Goal: Task Accomplishment & Management: Manage account settings

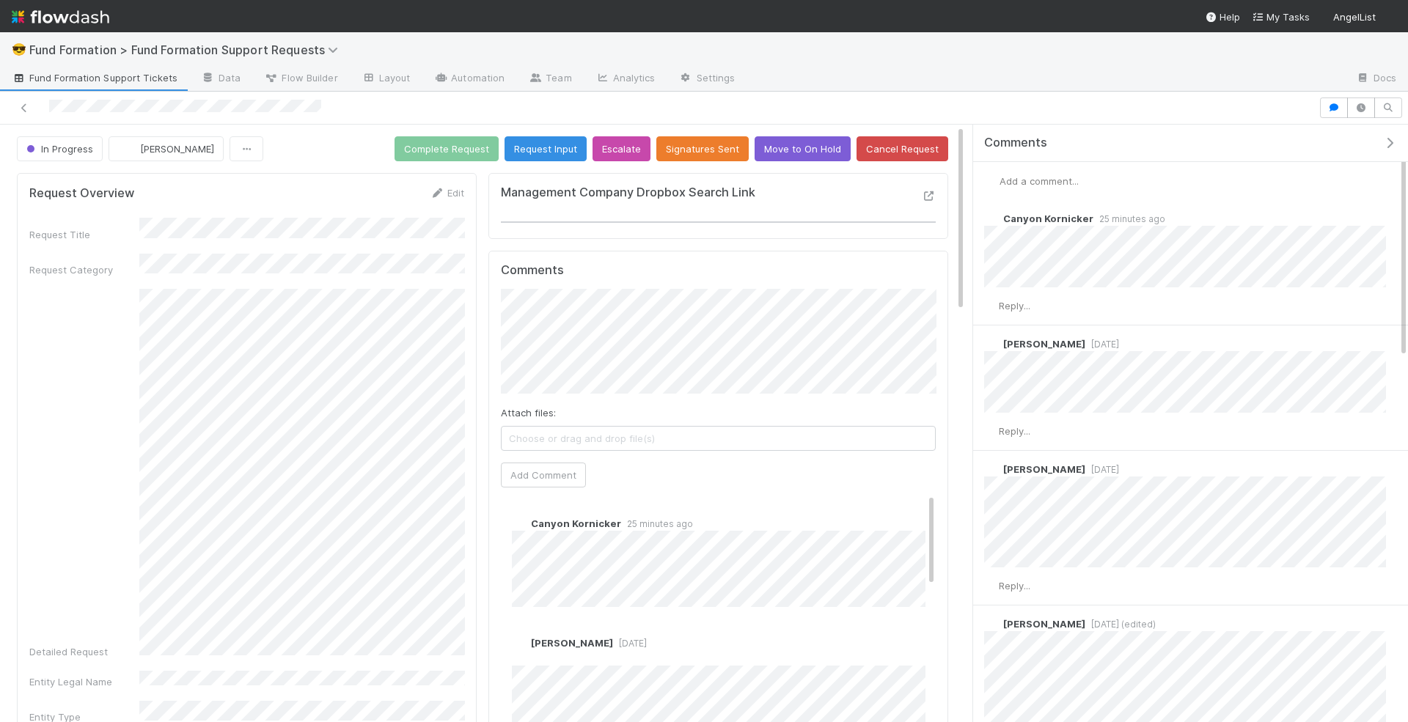
click at [1056, 180] on span "Add a comment..." at bounding box center [1038, 181] width 79 height 12
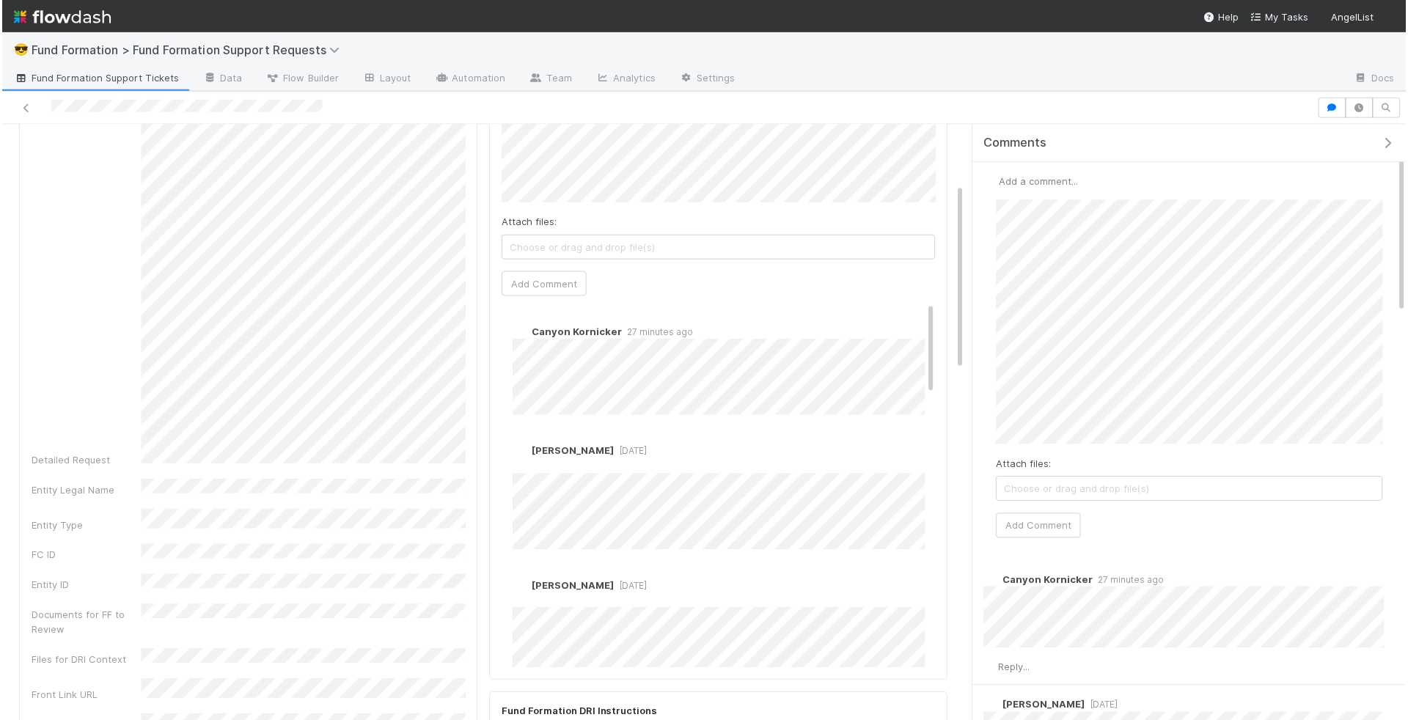
scroll to position [188, 0]
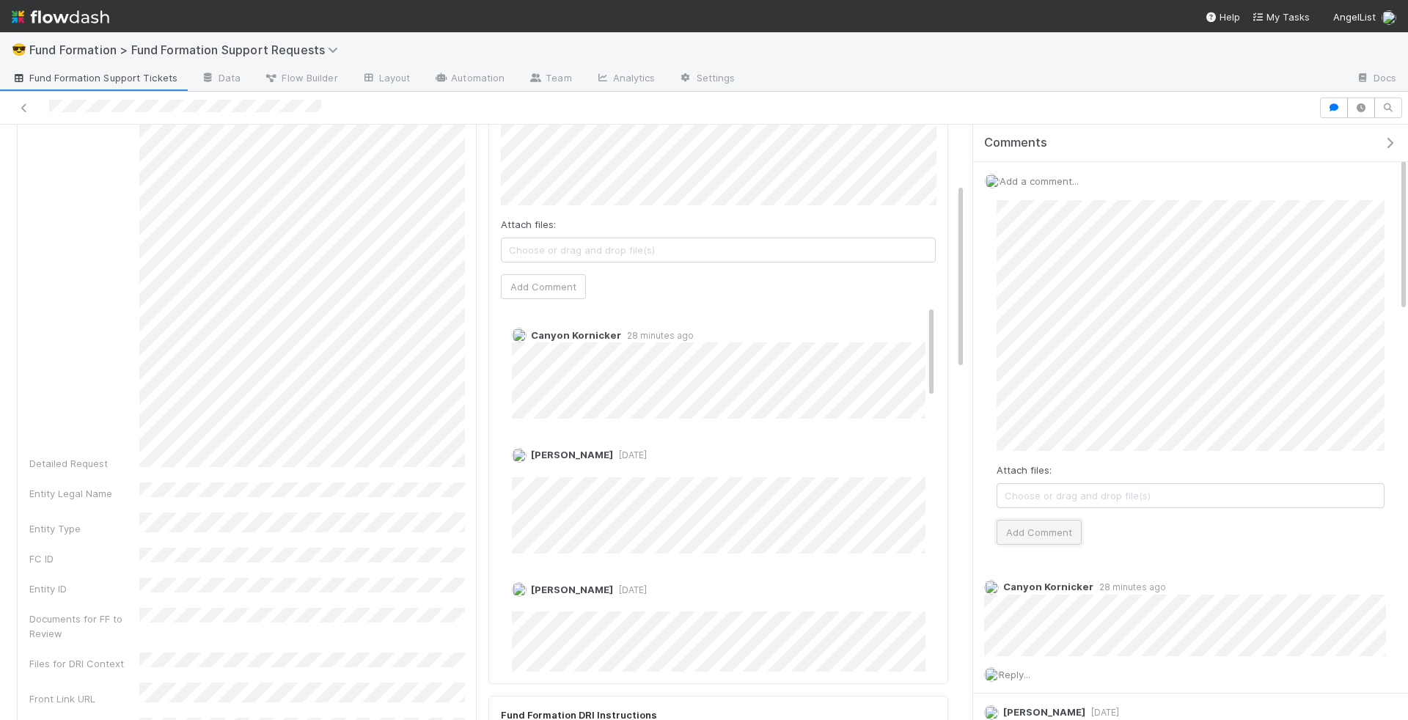
click at [1061, 522] on button "Add Comment" at bounding box center [1039, 532] width 85 height 25
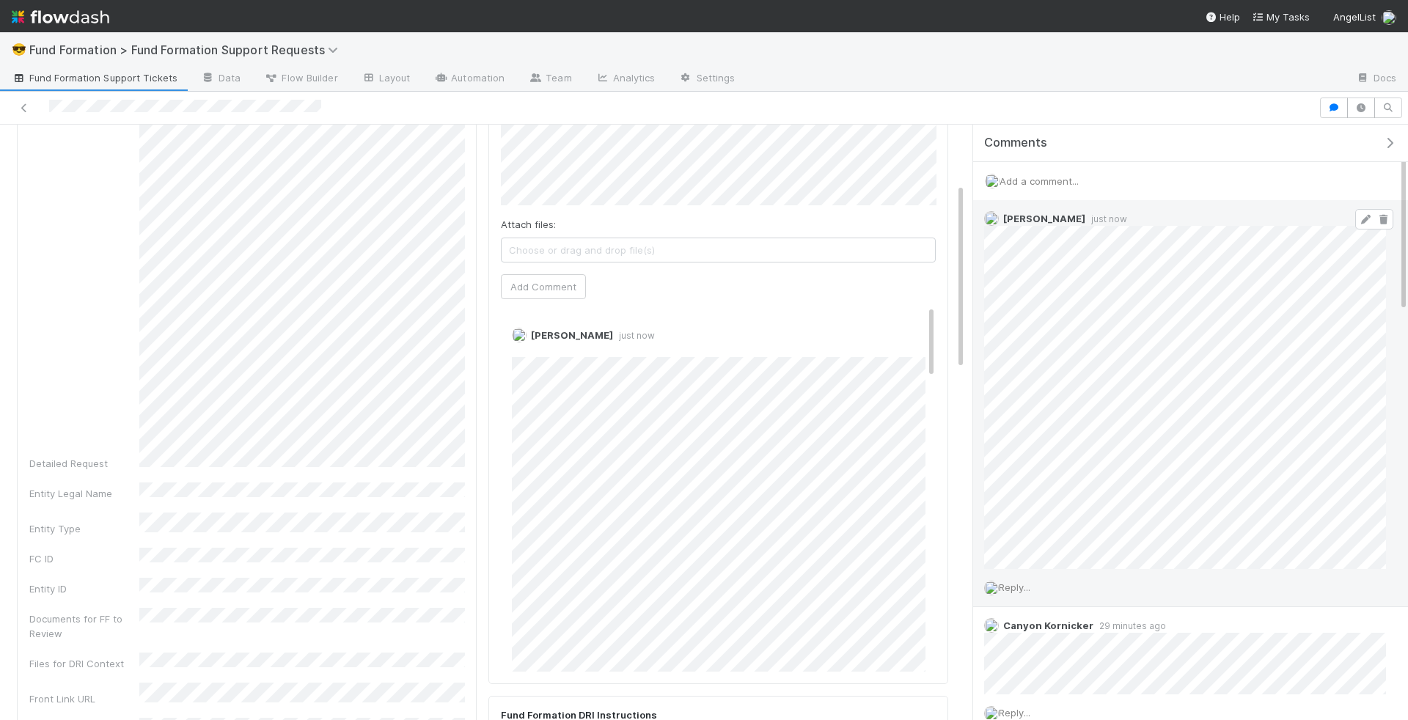
click at [1370, 219] on icon at bounding box center [1365, 220] width 15 height 10
click at [1368, 218] on icon at bounding box center [1365, 220] width 15 height 10
click at [1368, 215] on icon at bounding box center [1365, 220] width 15 height 10
click at [980, 275] on div "Rick Segers 31 seconds ago (edited)" at bounding box center [1185, 391] width 424 height 383
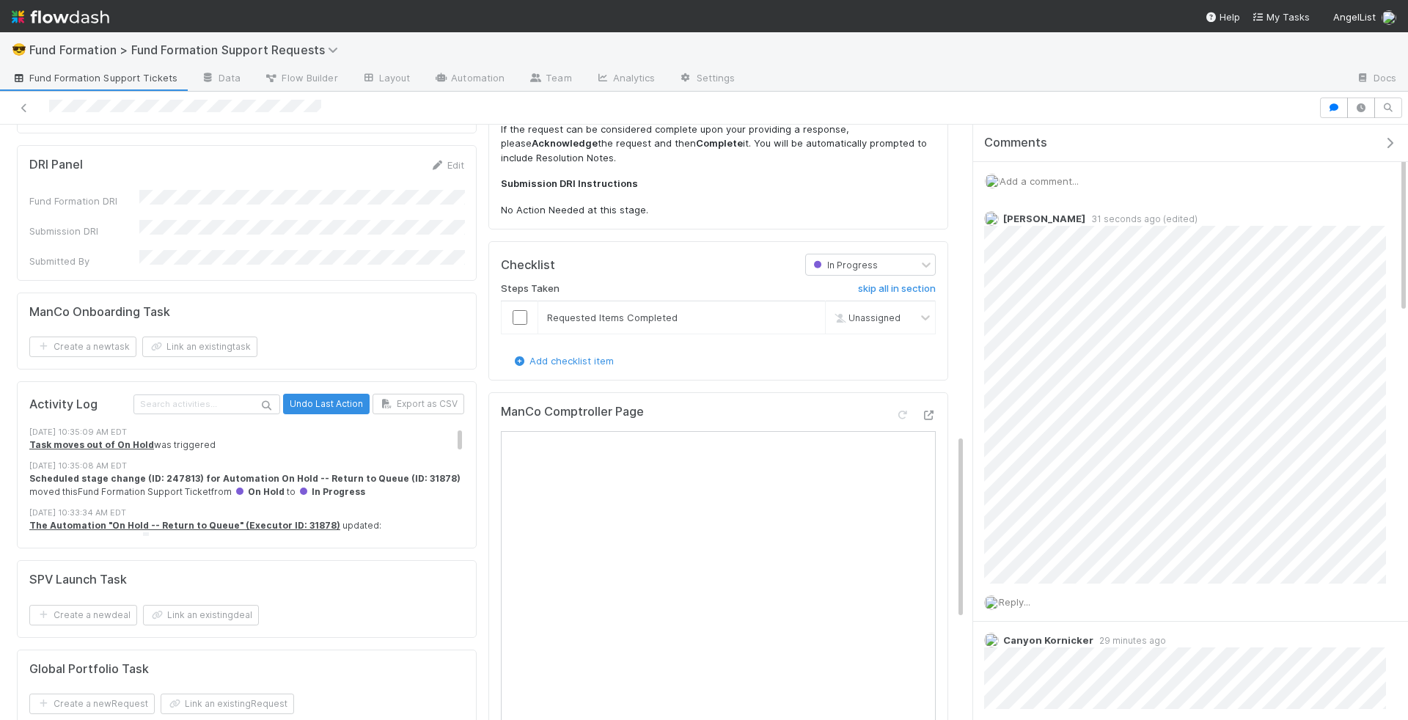
scroll to position [1006, 0]
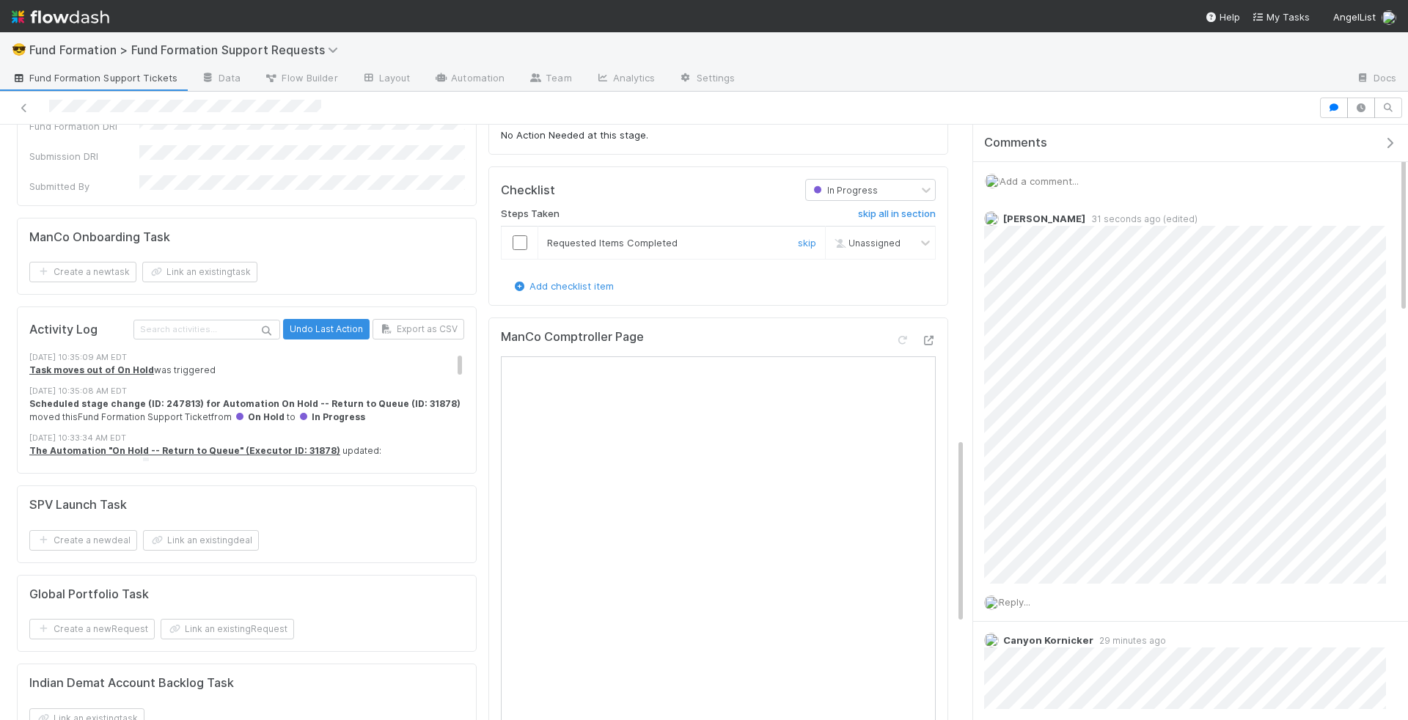
click at [521, 235] on input "checkbox" at bounding box center [520, 242] width 15 height 15
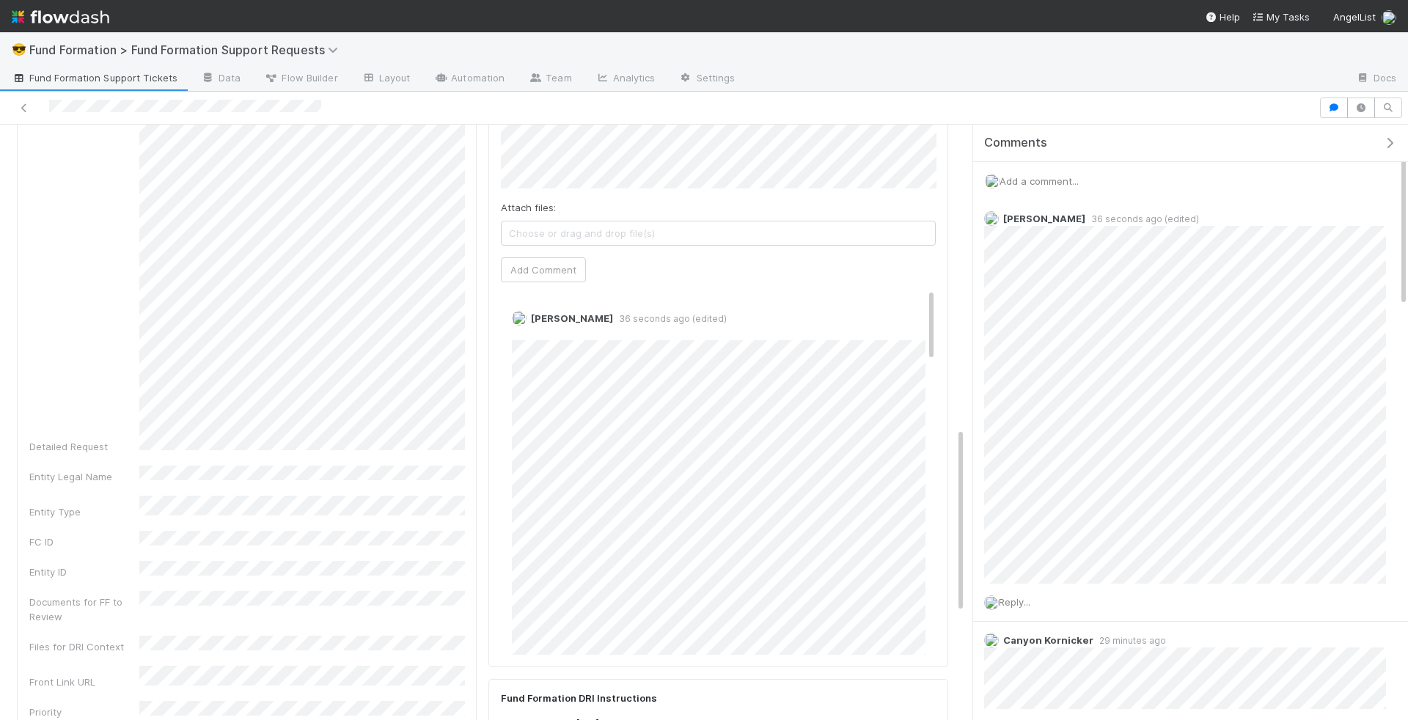
scroll to position [0, 0]
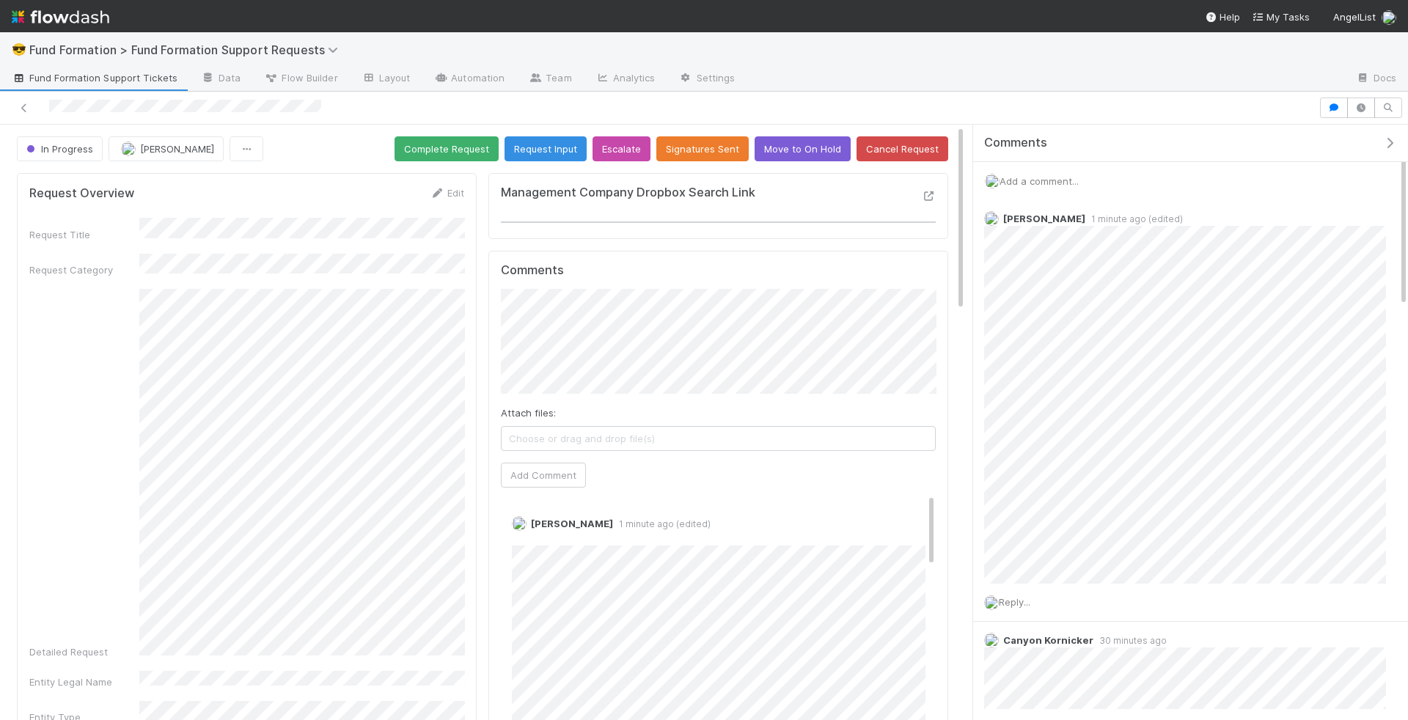
click at [738, 440] on span "Choose or drag and drop file(s)" at bounding box center [718, 438] width 433 height 23
click at [522, 477] on button "Add Comment" at bounding box center [543, 475] width 85 height 25
click at [438, 100] on div at bounding box center [659, 108] width 1307 height 21
click at [438, 140] on button "Complete Request" at bounding box center [446, 148] width 104 height 25
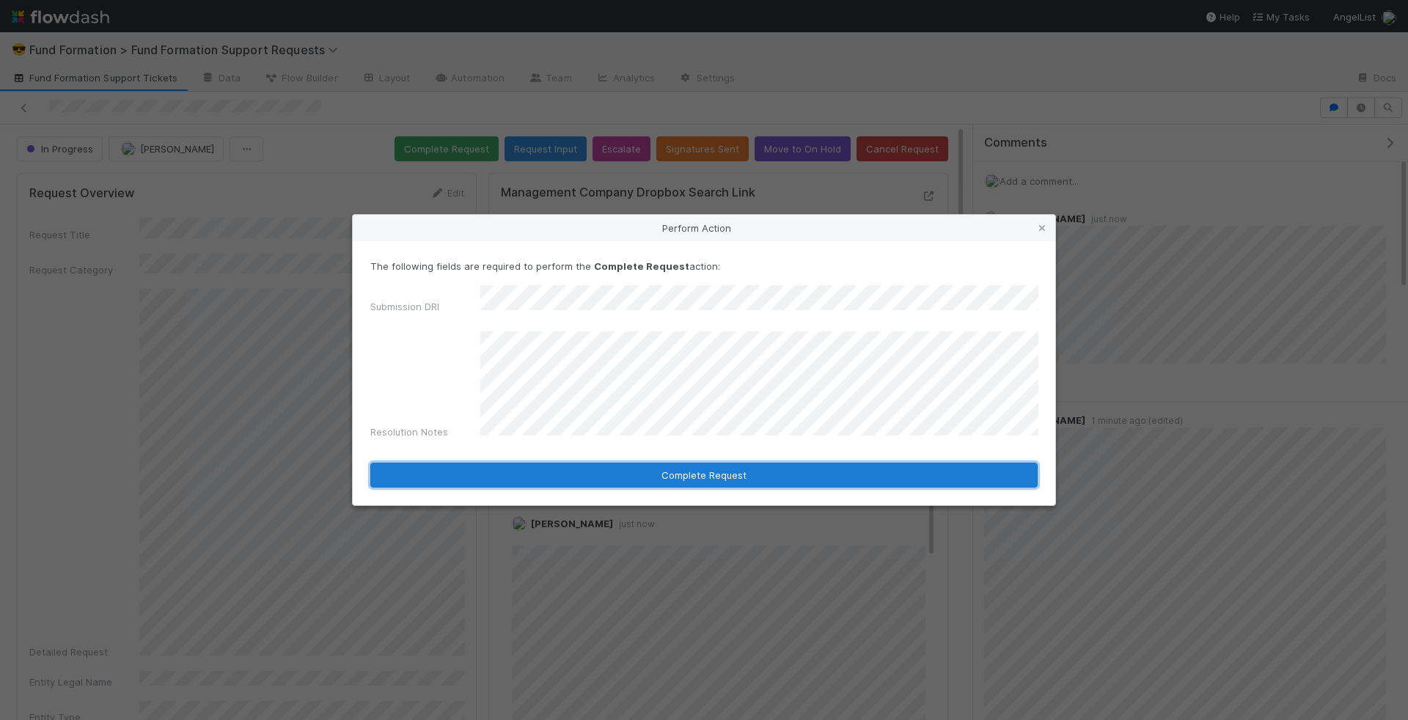
click at [643, 464] on button "Complete Request" at bounding box center [703, 475] width 667 height 25
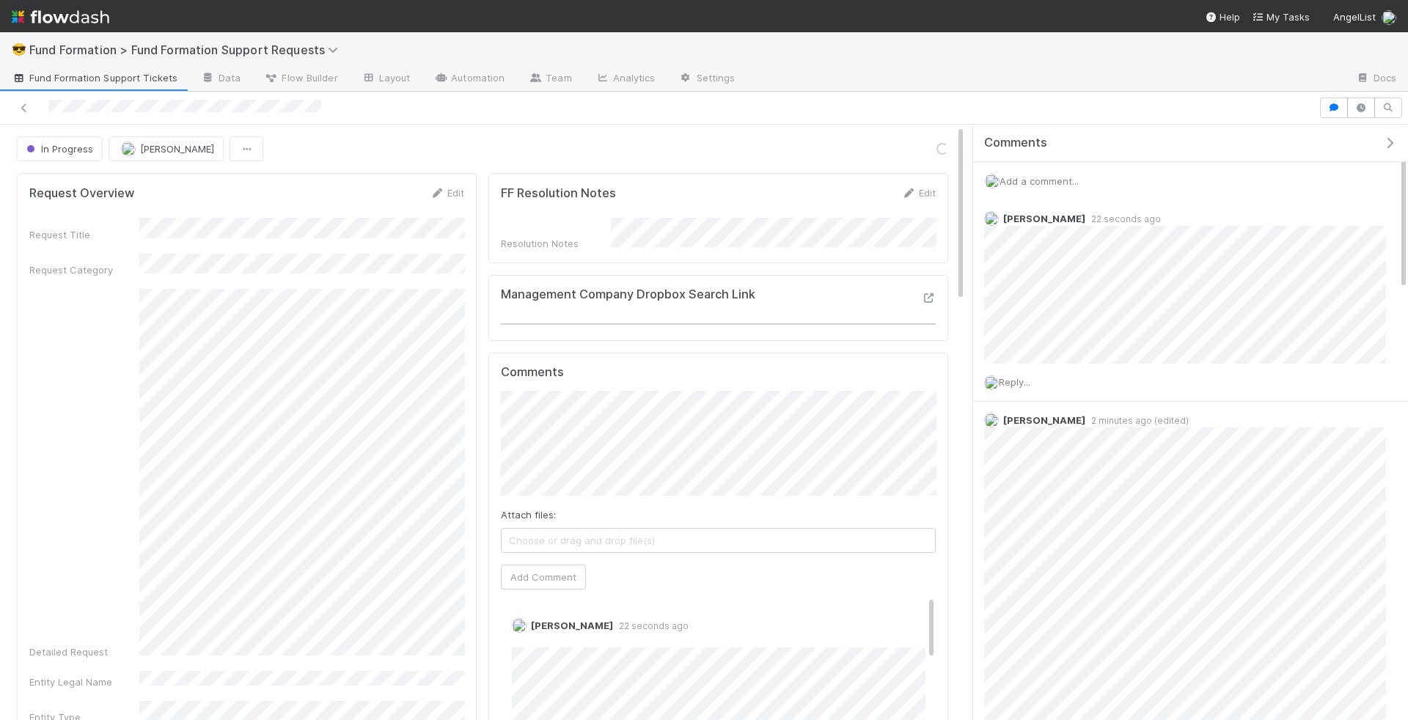
click at [1105, 87] on div at bounding box center [1044, 78] width 597 height 23
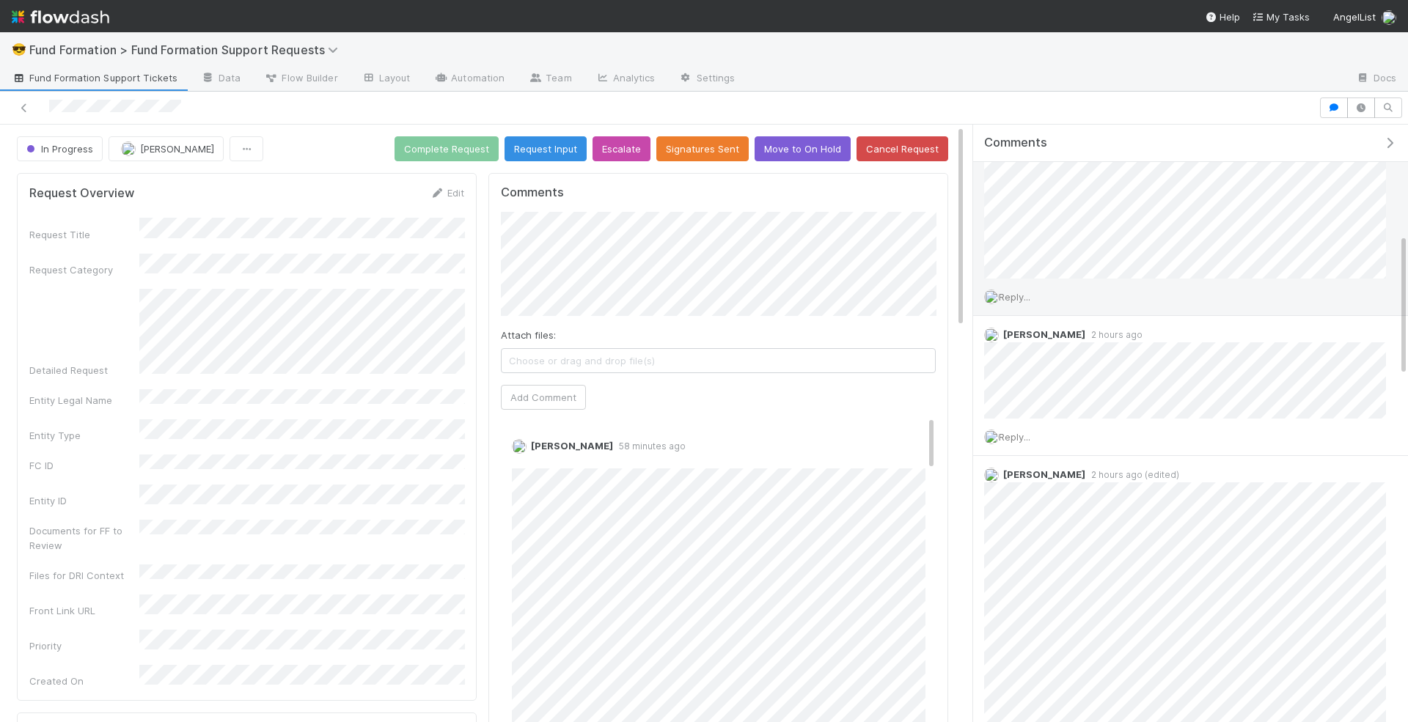
scroll to position [467, 0]
click at [1027, 275] on span "Reply..." at bounding box center [1015, 276] width 32 height 12
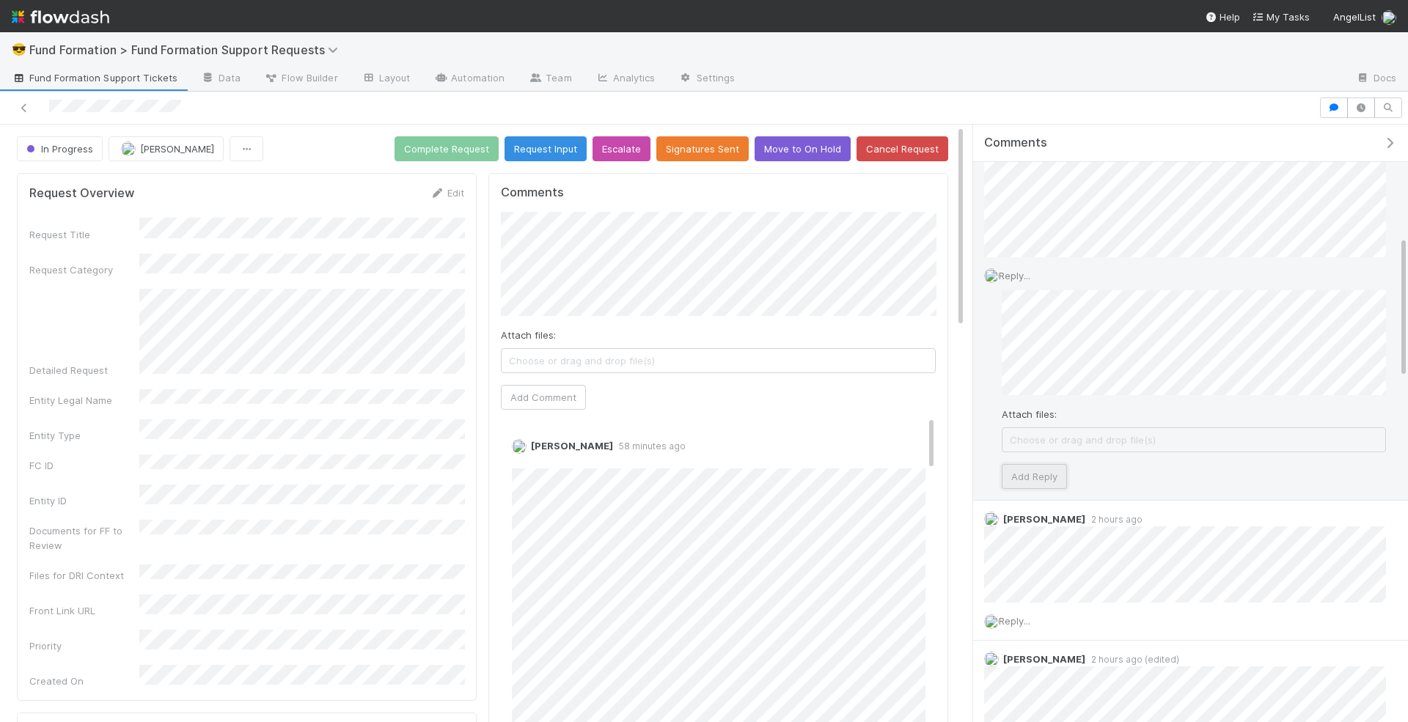
click at [1046, 465] on button "Add Reply" at bounding box center [1034, 476] width 65 height 25
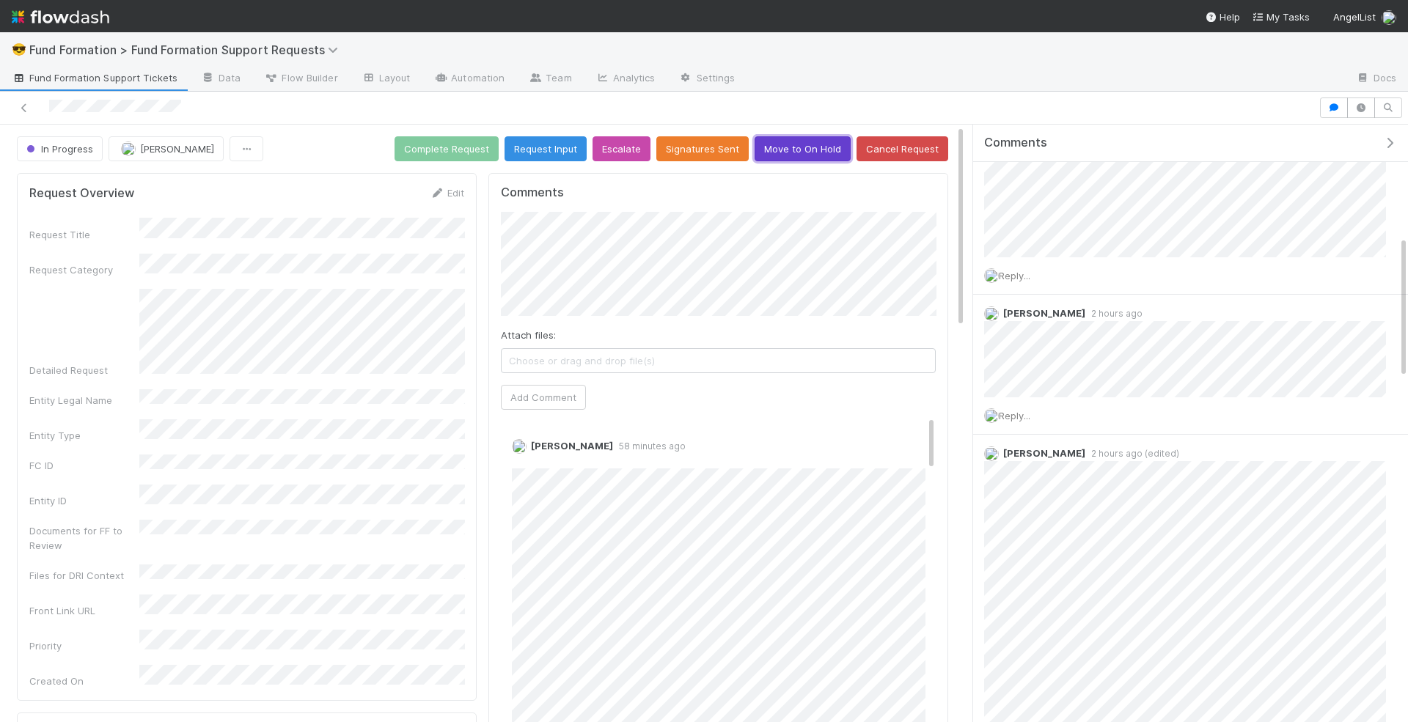
click at [801, 140] on button "Move to On Hold" at bounding box center [803, 148] width 96 height 25
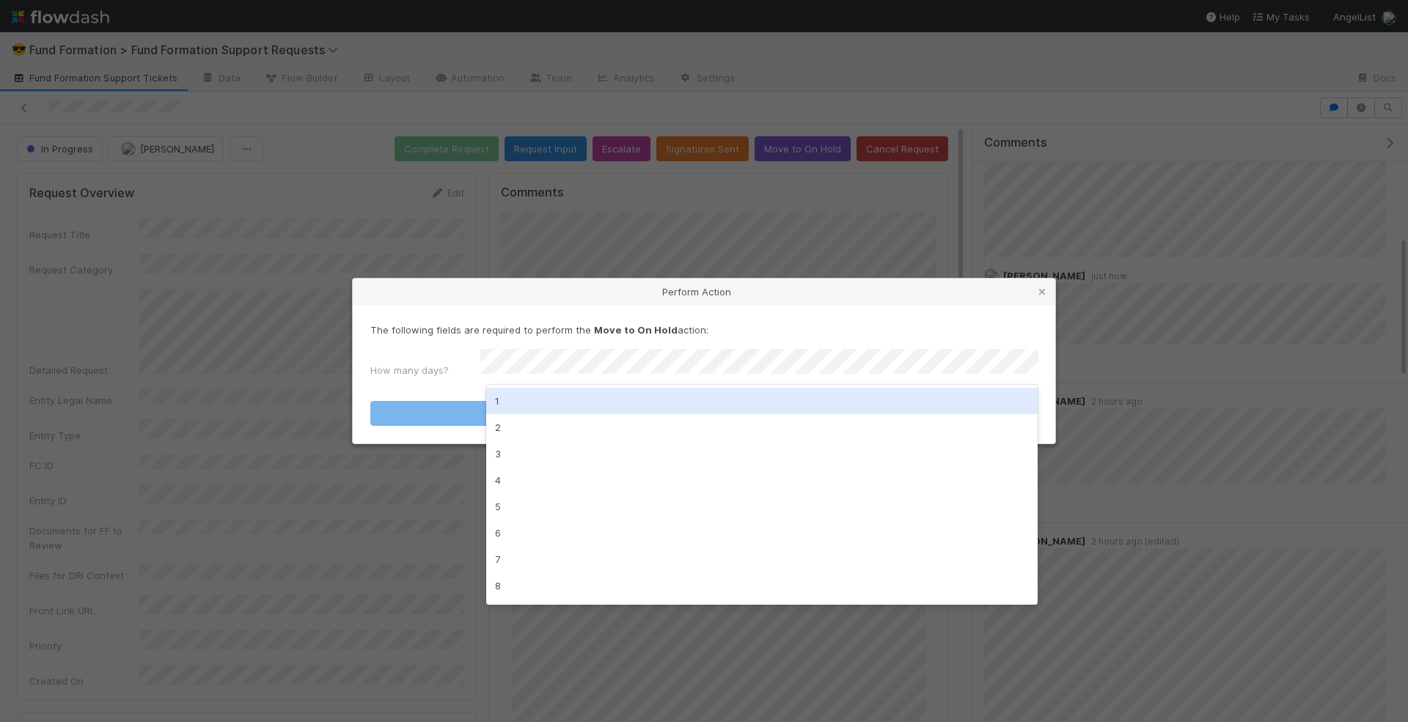
click at [675, 396] on div "1" at bounding box center [762, 401] width 552 height 26
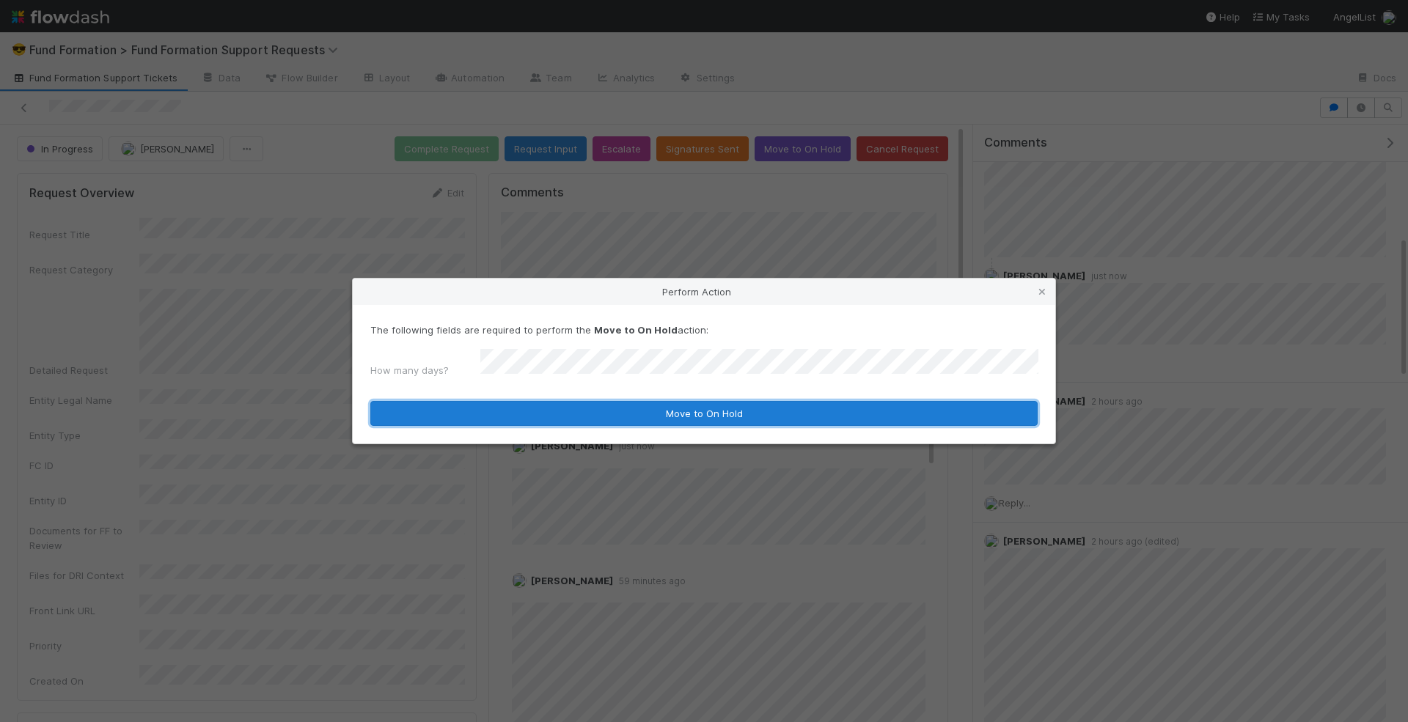
click at [658, 407] on button "Move to On Hold" at bounding box center [703, 413] width 667 height 25
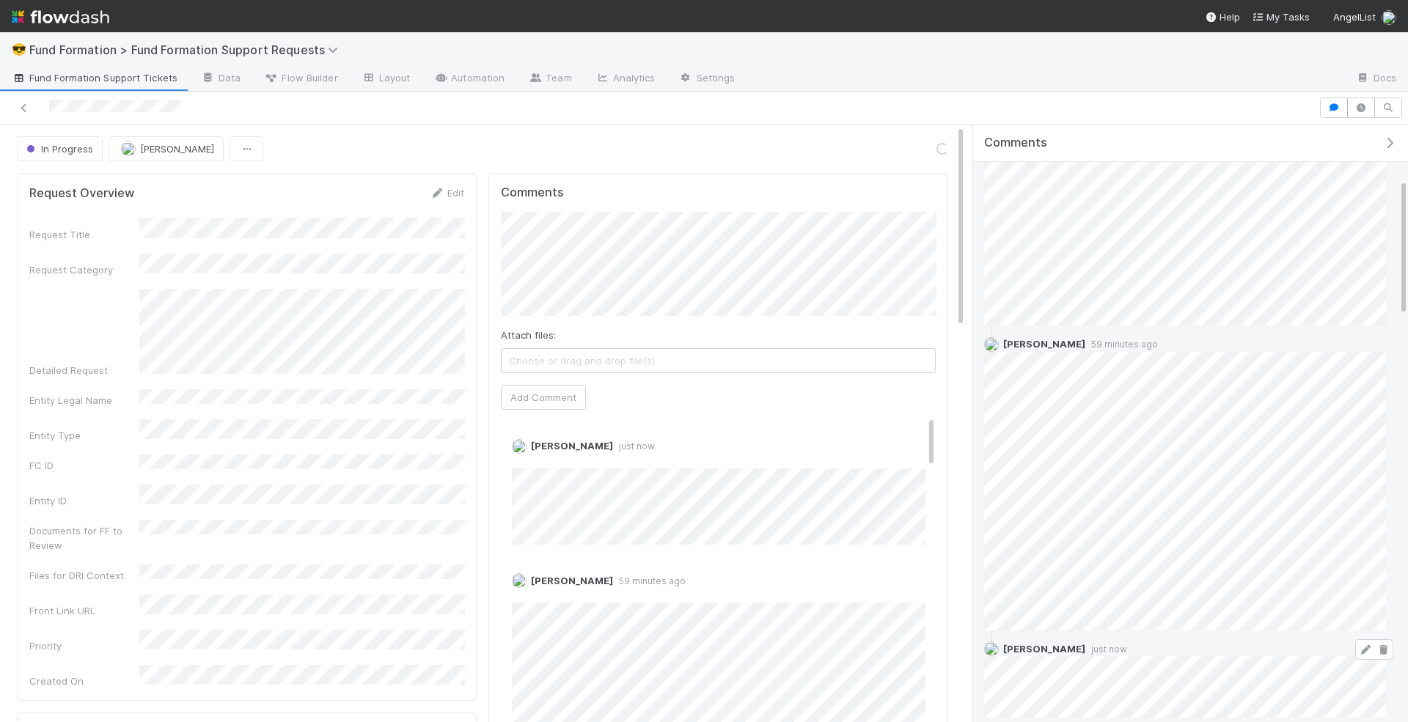
scroll to position [0, 0]
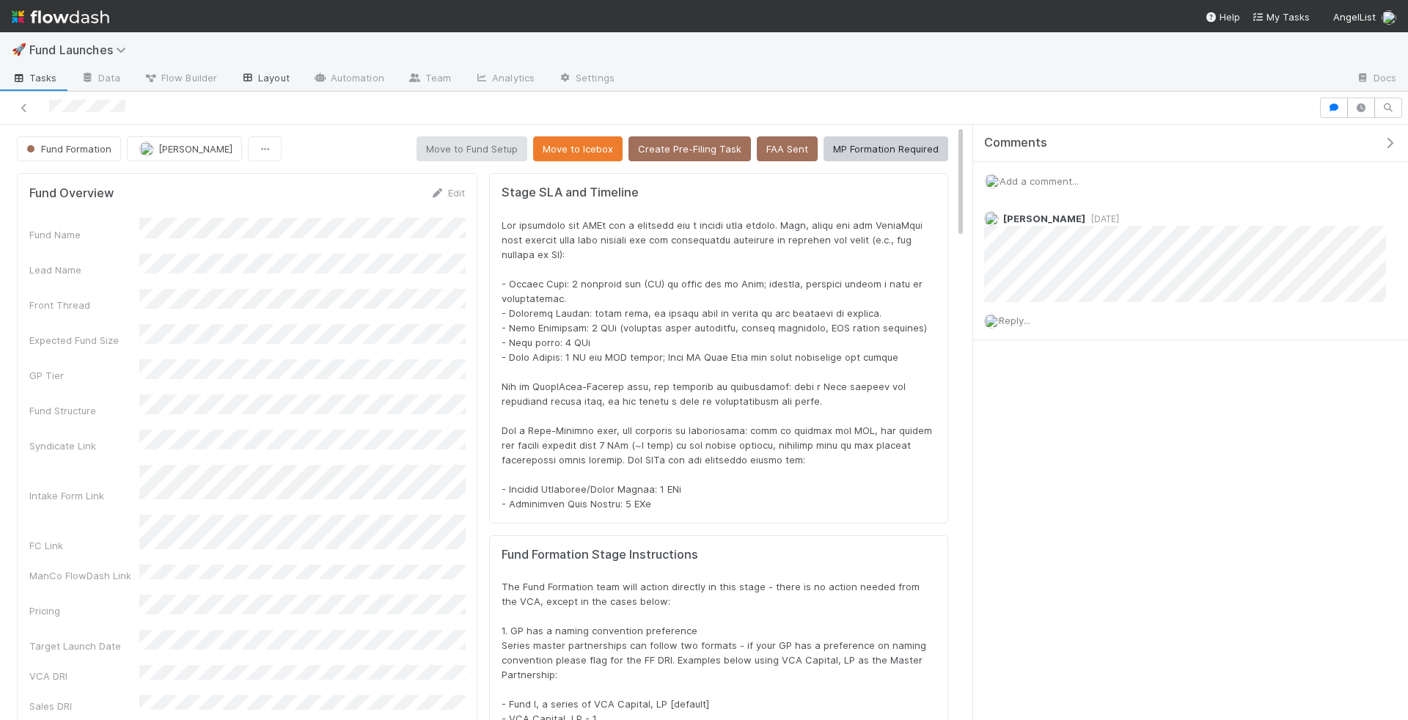
click at [271, 81] on link "Layout" at bounding box center [265, 78] width 73 height 23
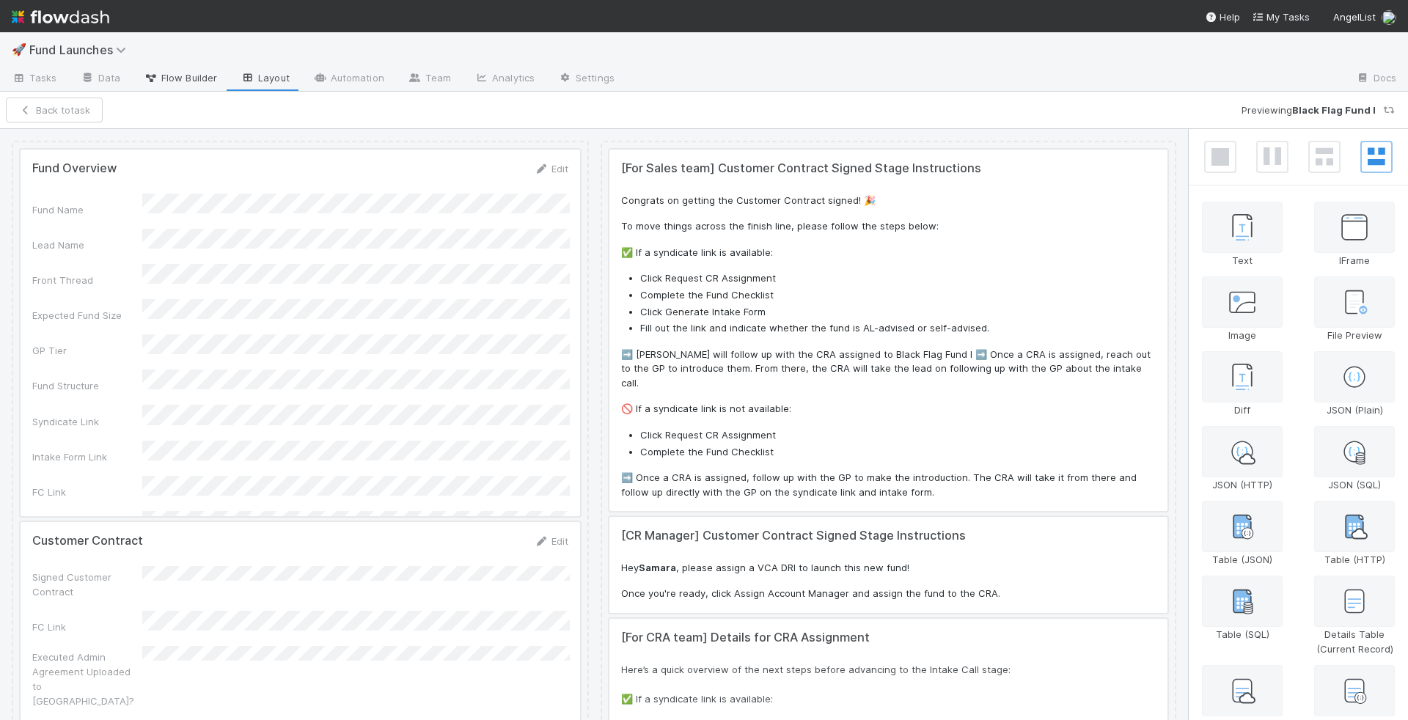
click at [194, 77] on span "Flow Builder" at bounding box center [180, 77] width 73 height 15
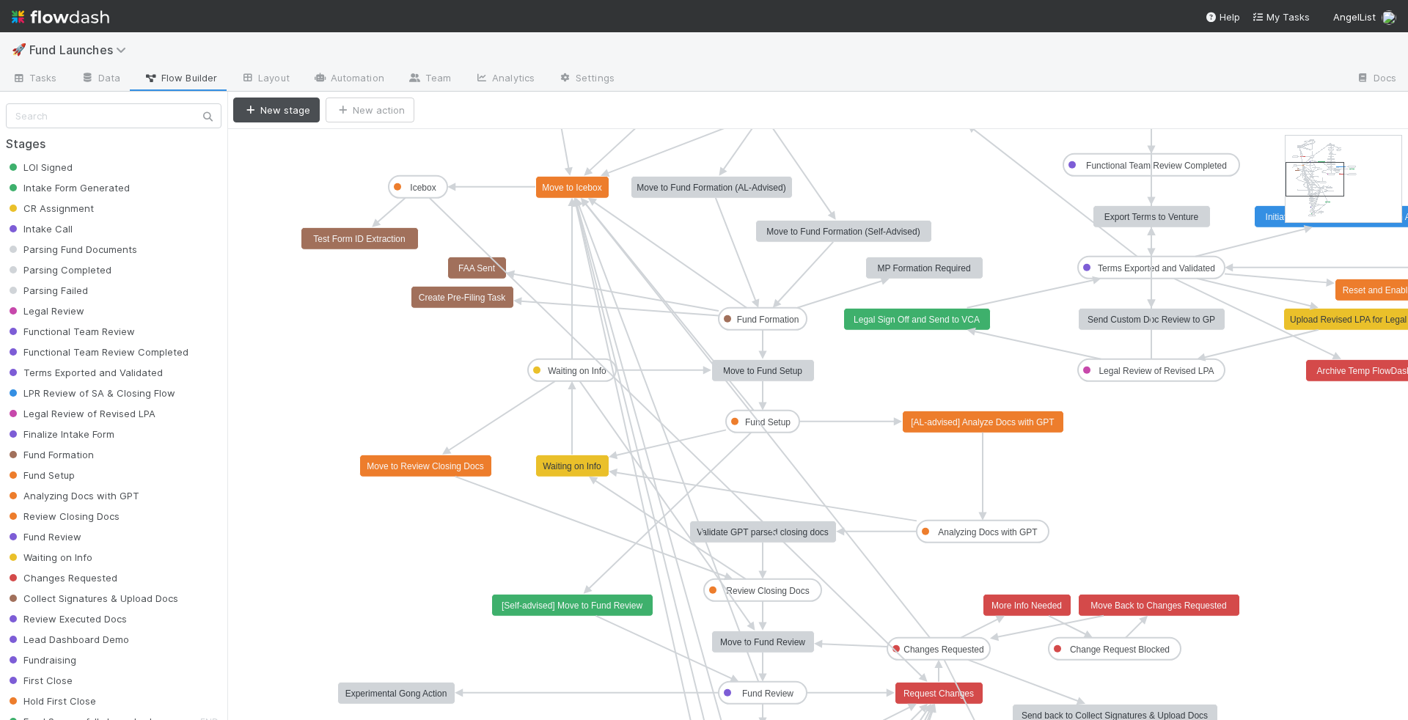
drag, startPoint x: 1319, startPoint y: 144, endPoint x: 1319, endPoint y: 167, distance: 23.5
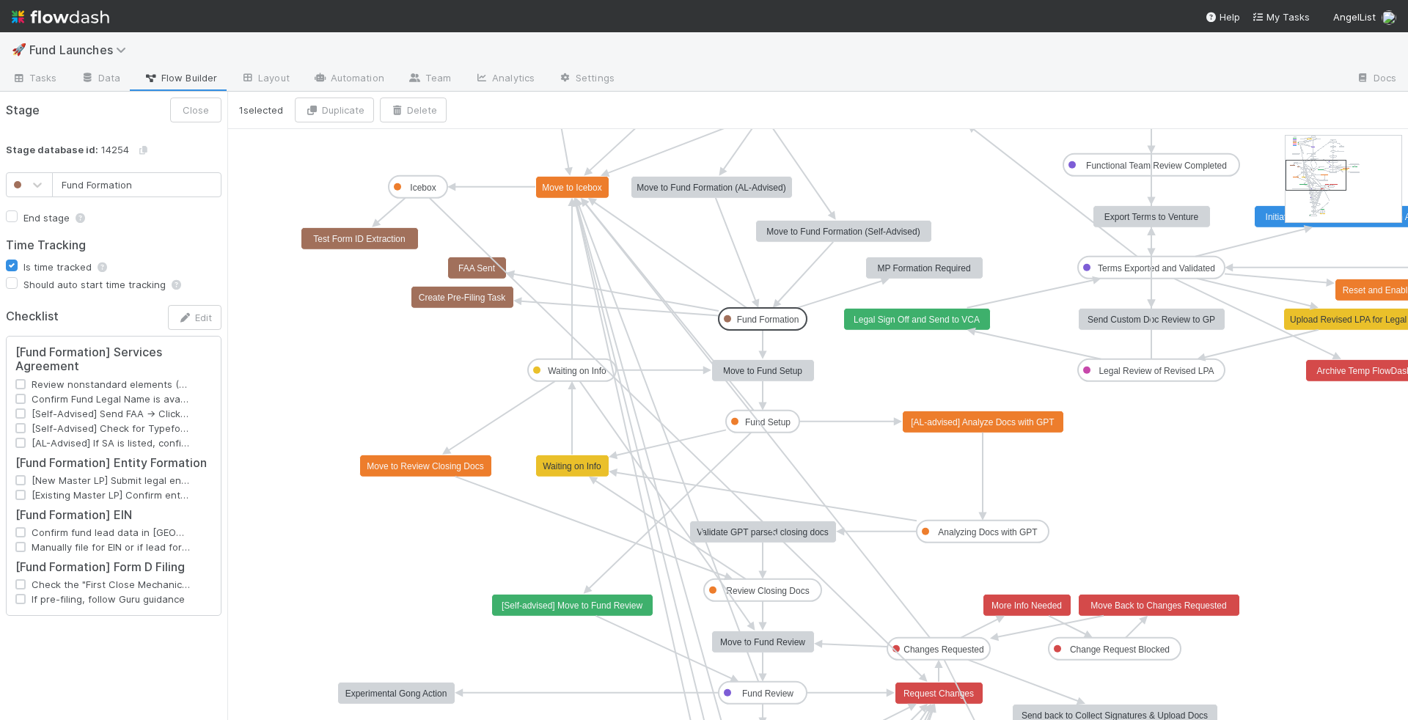
click at [753, 315] on text "Fund Formation" at bounding box center [768, 320] width 62 height 10
click at [198, 313] on button "Edit" at bounding box center [195, 317] width 54 height 25
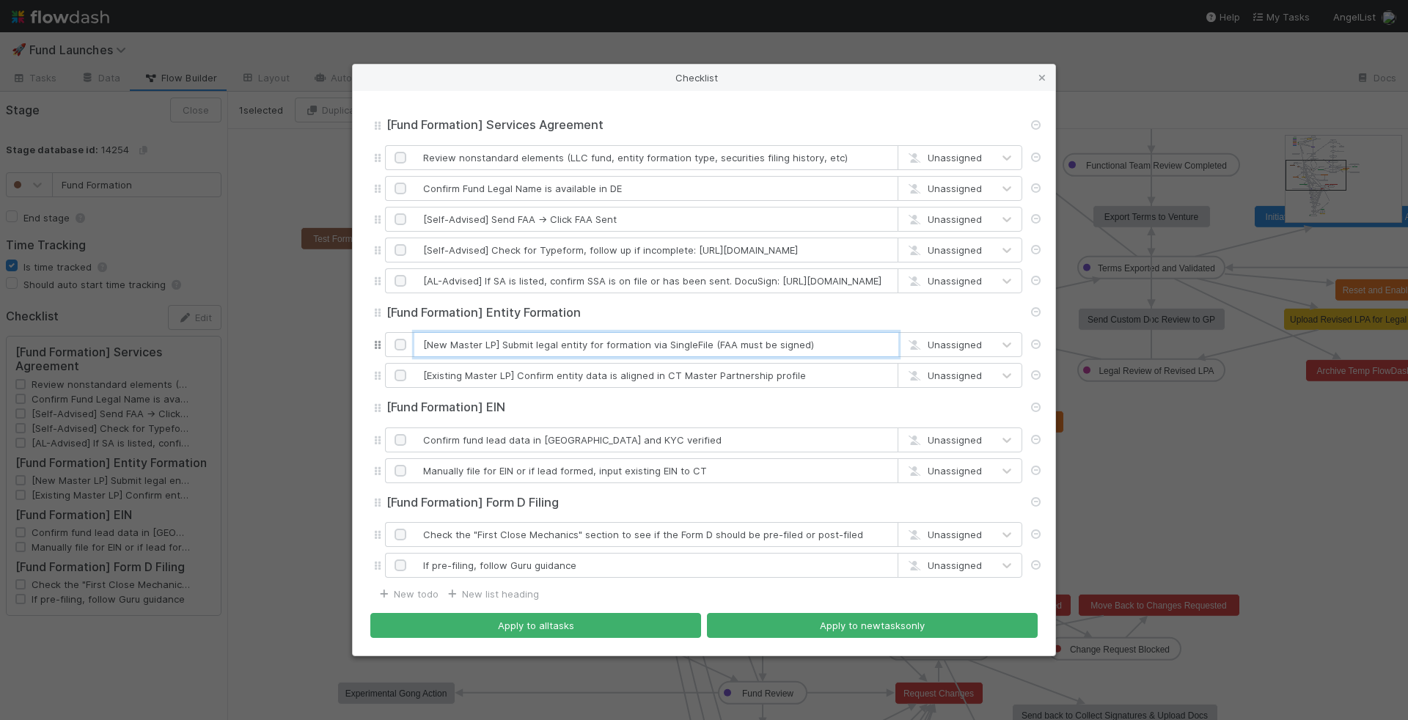
drag, startPoint x: 826, startPoint y: 342, endPoint x: 707, endPoint y: 342, distance: 119.5
click at [707, 342] on input "[New Master LP] Submit legal entity for formation via SingleFile (FAA must be s…" at bounding box center [656, 344] width 484 height 25
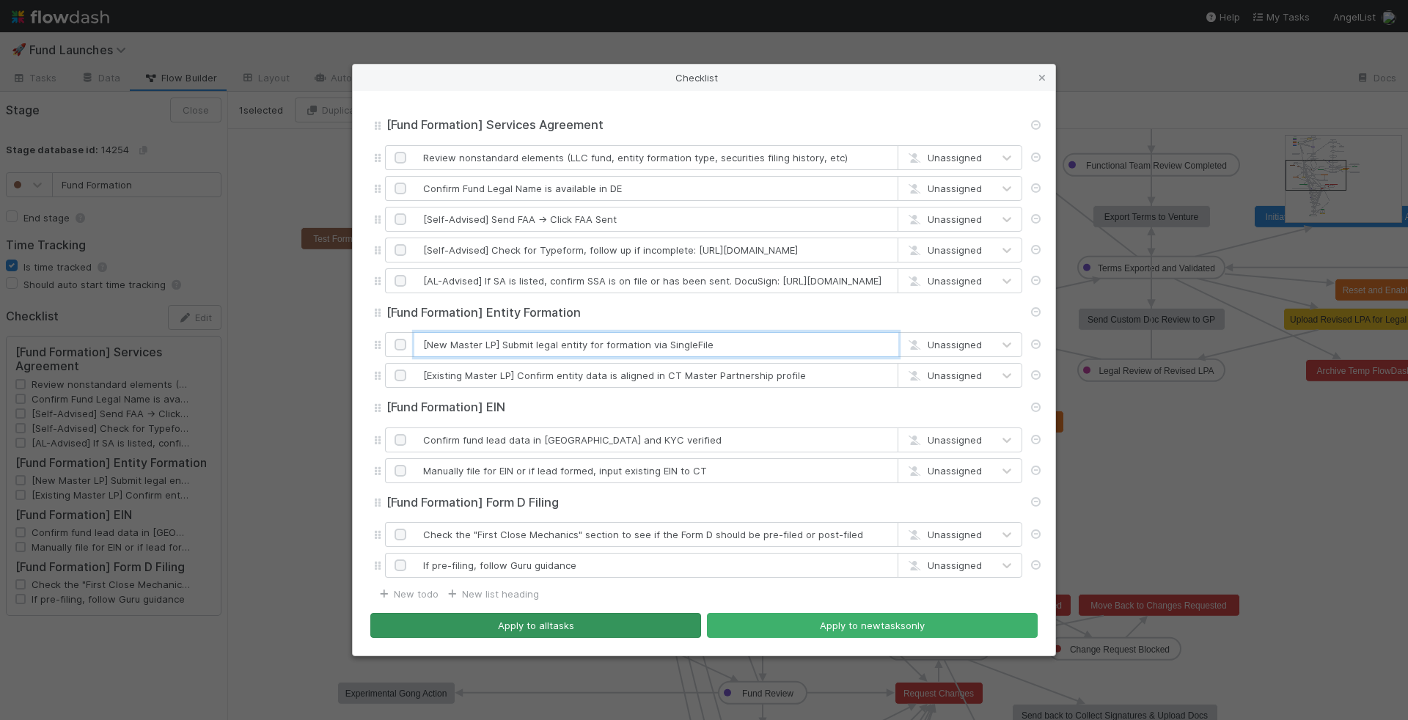
type input "[New Master LP] Submit legal entity for formation via SingleFile"
click at [667, 634] on button "Apply to all tasks" at bounding box center [535, 625] width 331 height 25
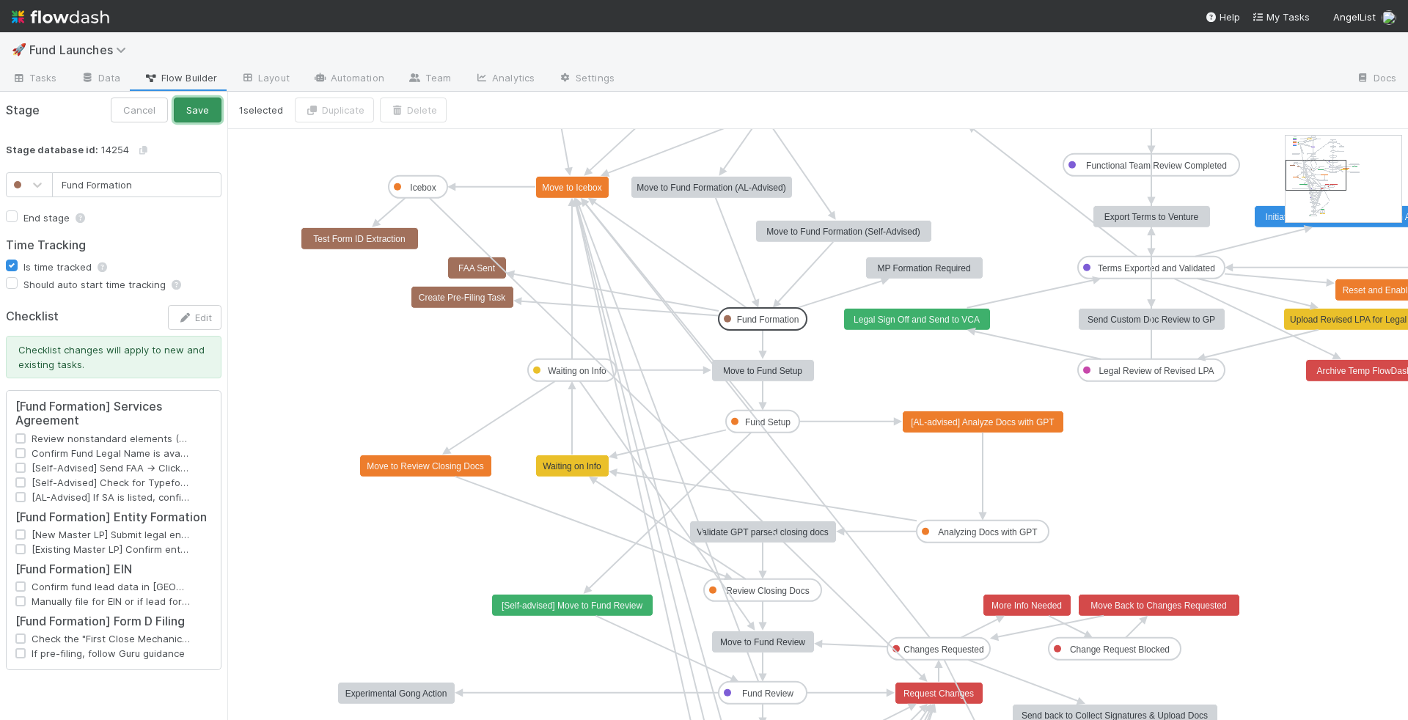
click at [210, 117] on button "Save" at bounding box center [198, 110] width 48 height 25
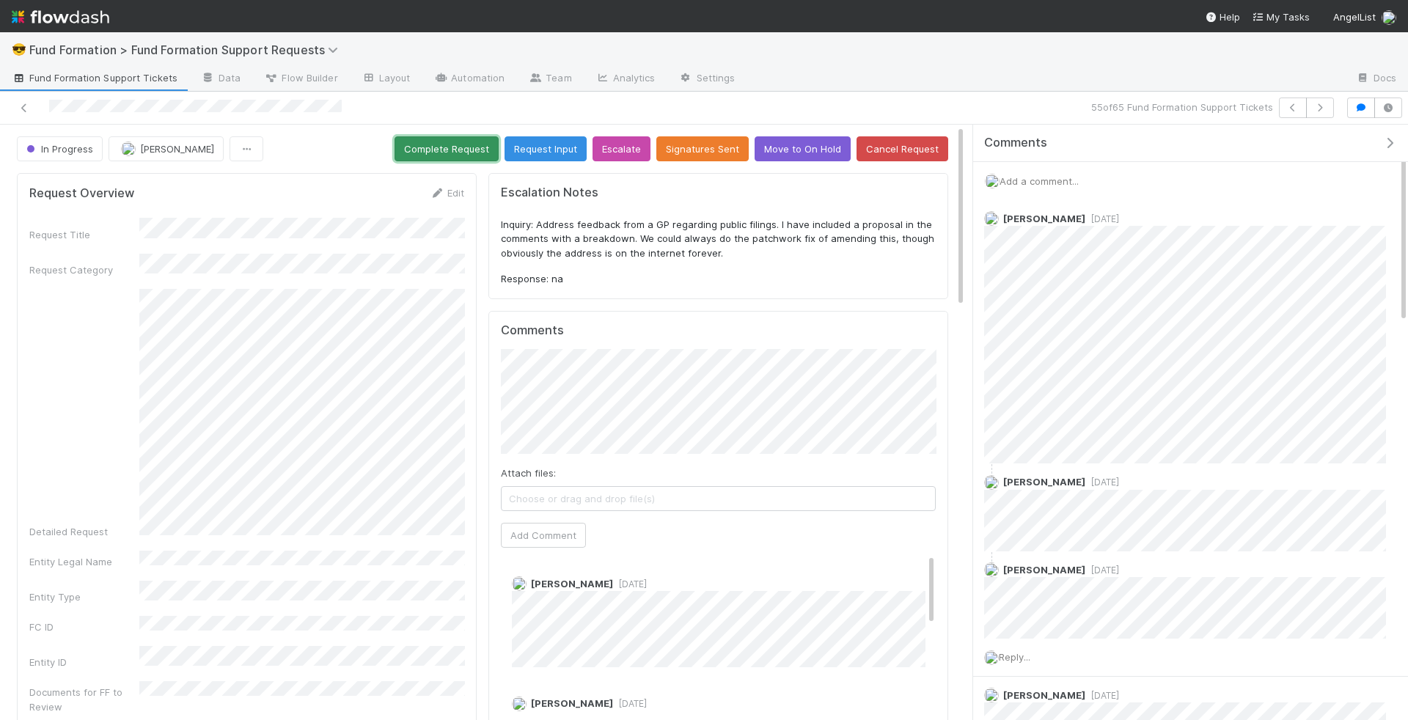
click at [452, 149] on button "Complete Request" at bounding box center [446, 148] width 104 height 25
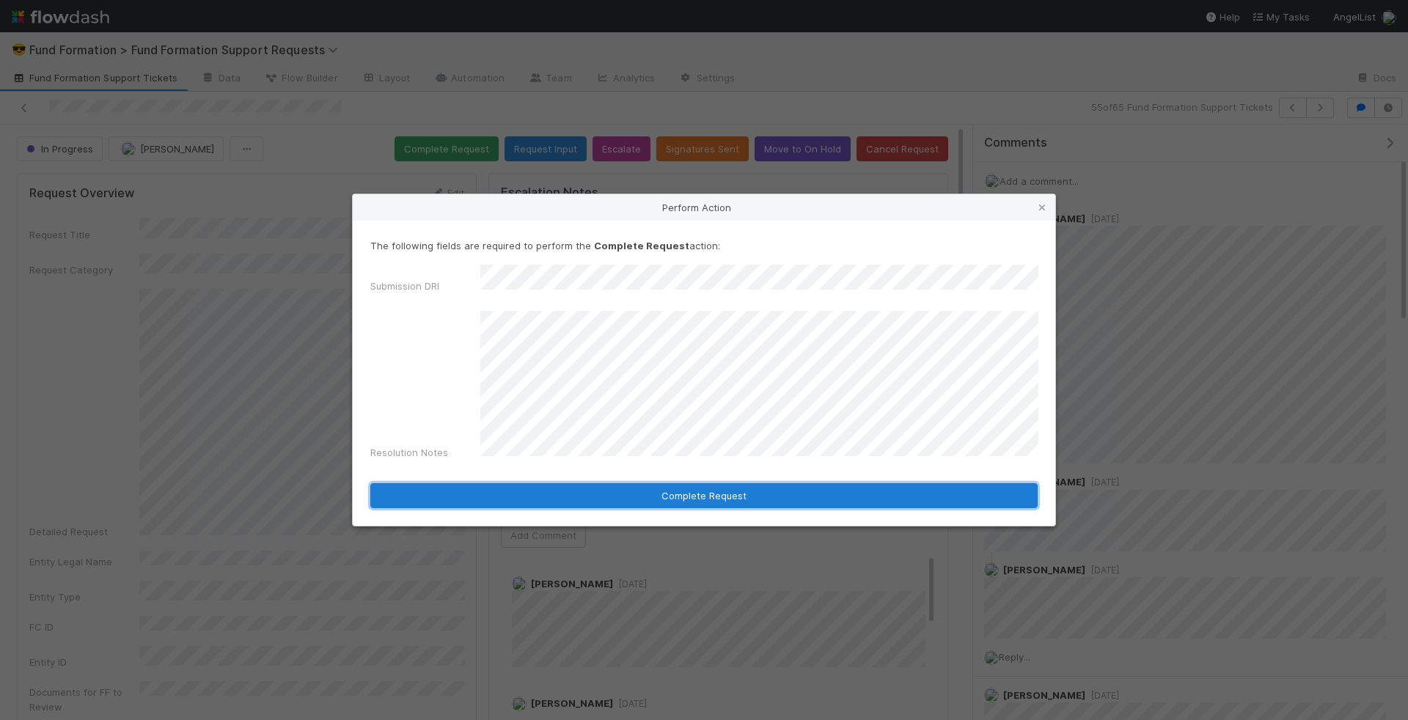
click at [603, 486] on button "Complete Request" at bounding box center [703, 495] width 667 height 25
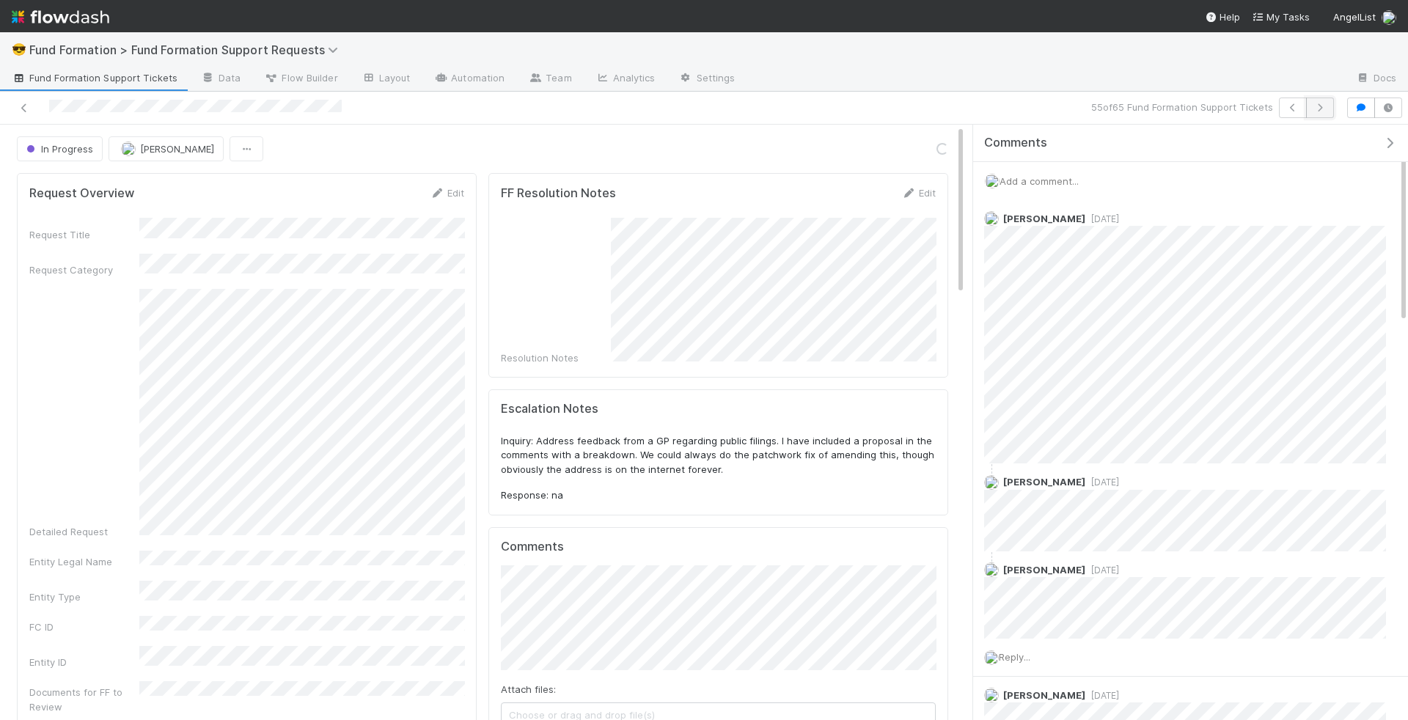
click at [1324, 101] on button "button" at bounding box center [1320, 108] width 28 height 21
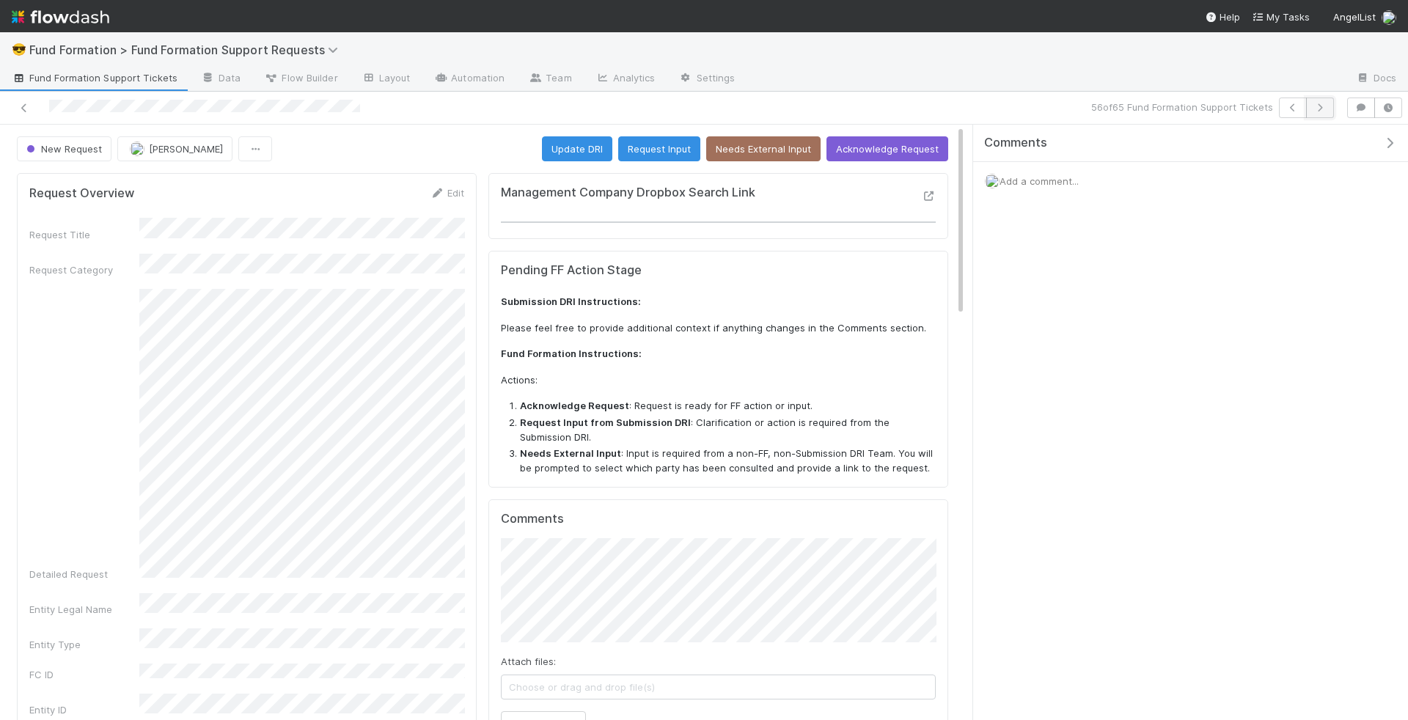
click at [1324, 109] on icon "button" at bounding box center [1320, 107] width 15 height 9
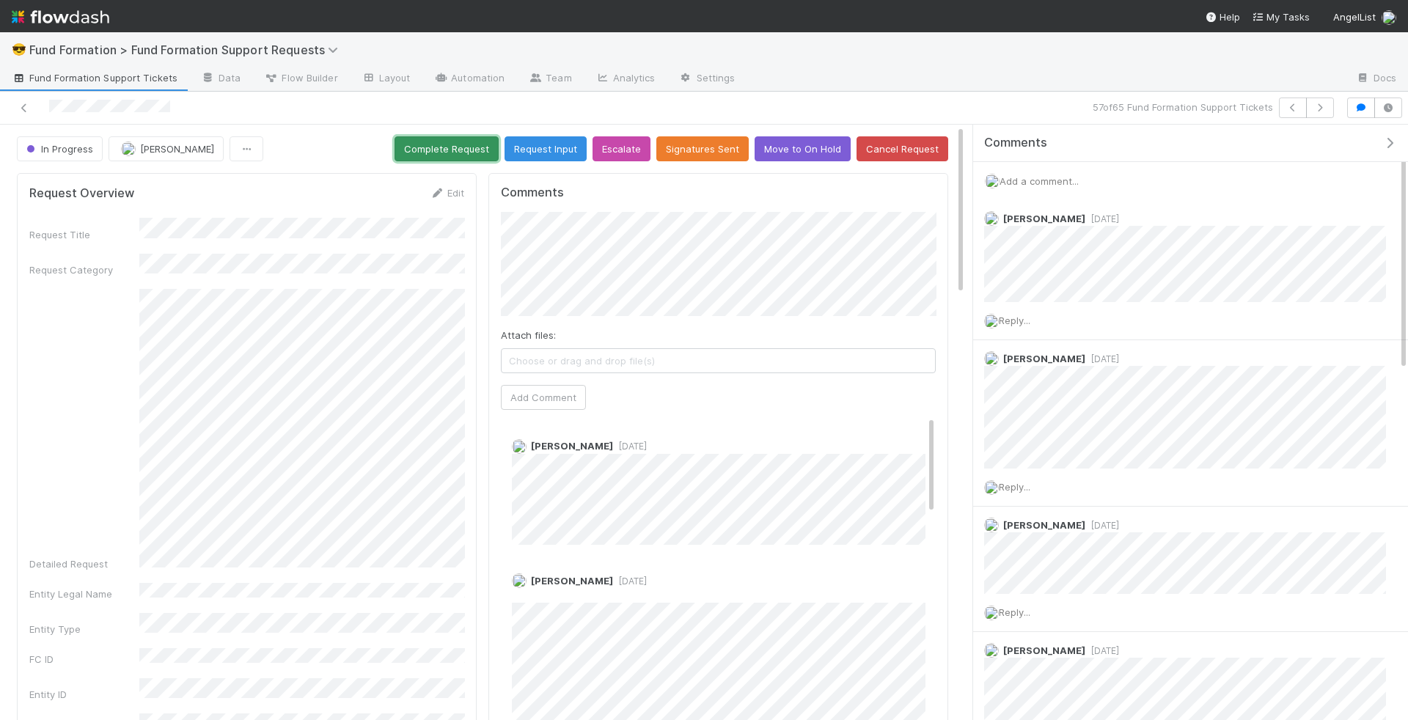
click at [469, 151] on button "Complete Request" at bounding box center [446, 148] width 104 height 25
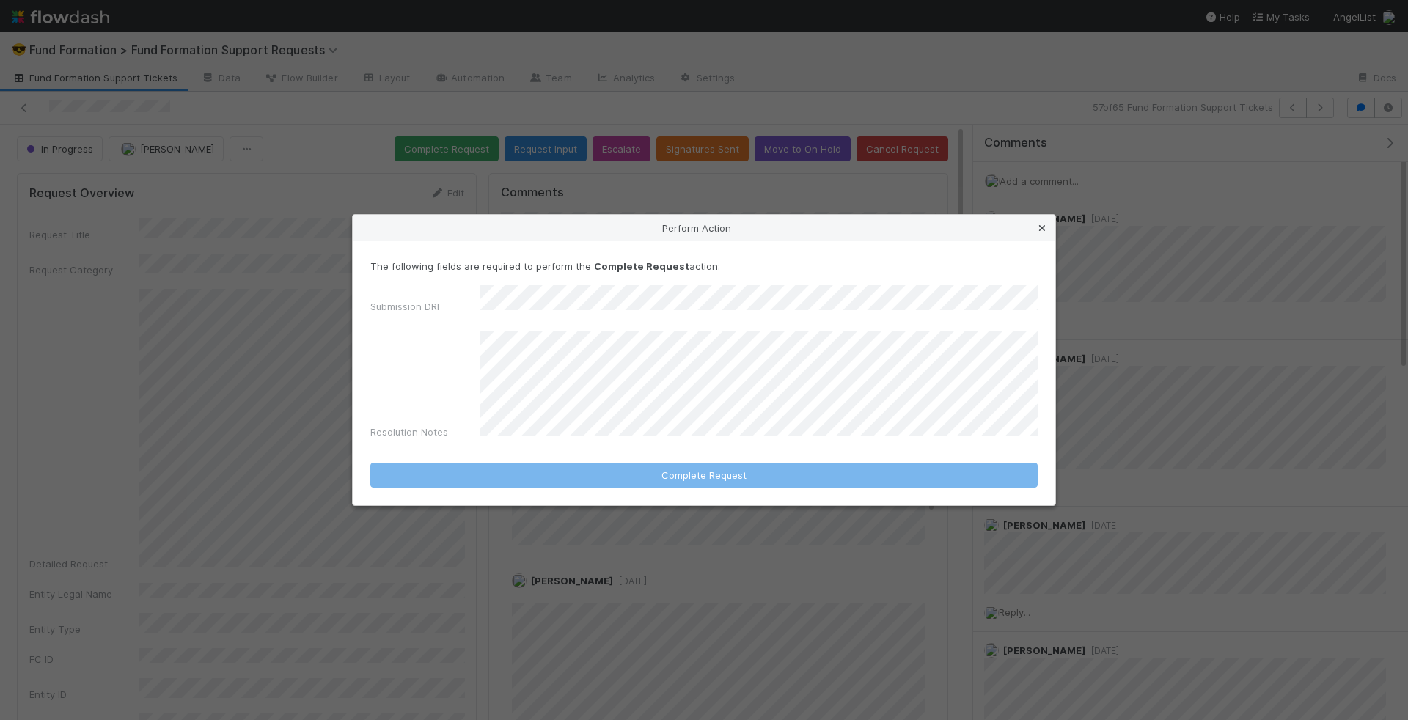
click at [1040, 233] on icon at bounding box center [1042, 229] width 15 height 10
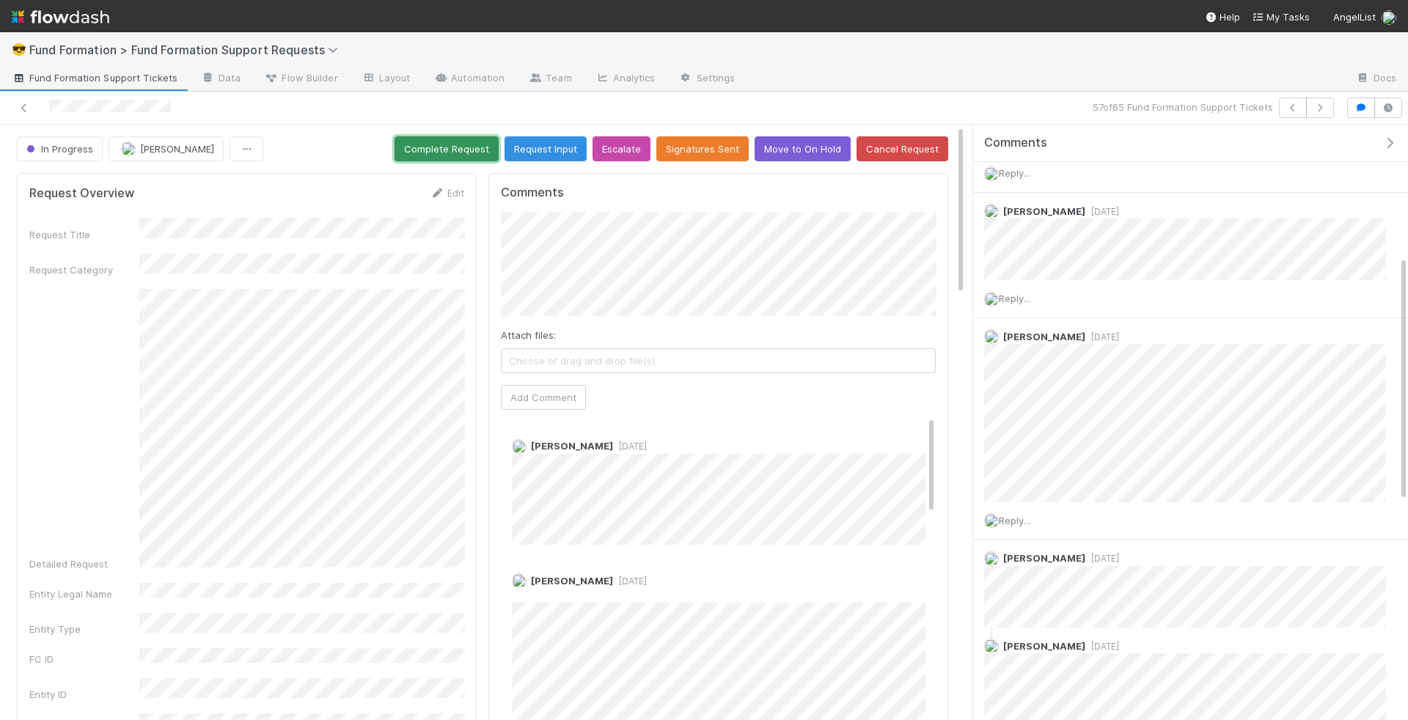
scroll to position [339, 0]
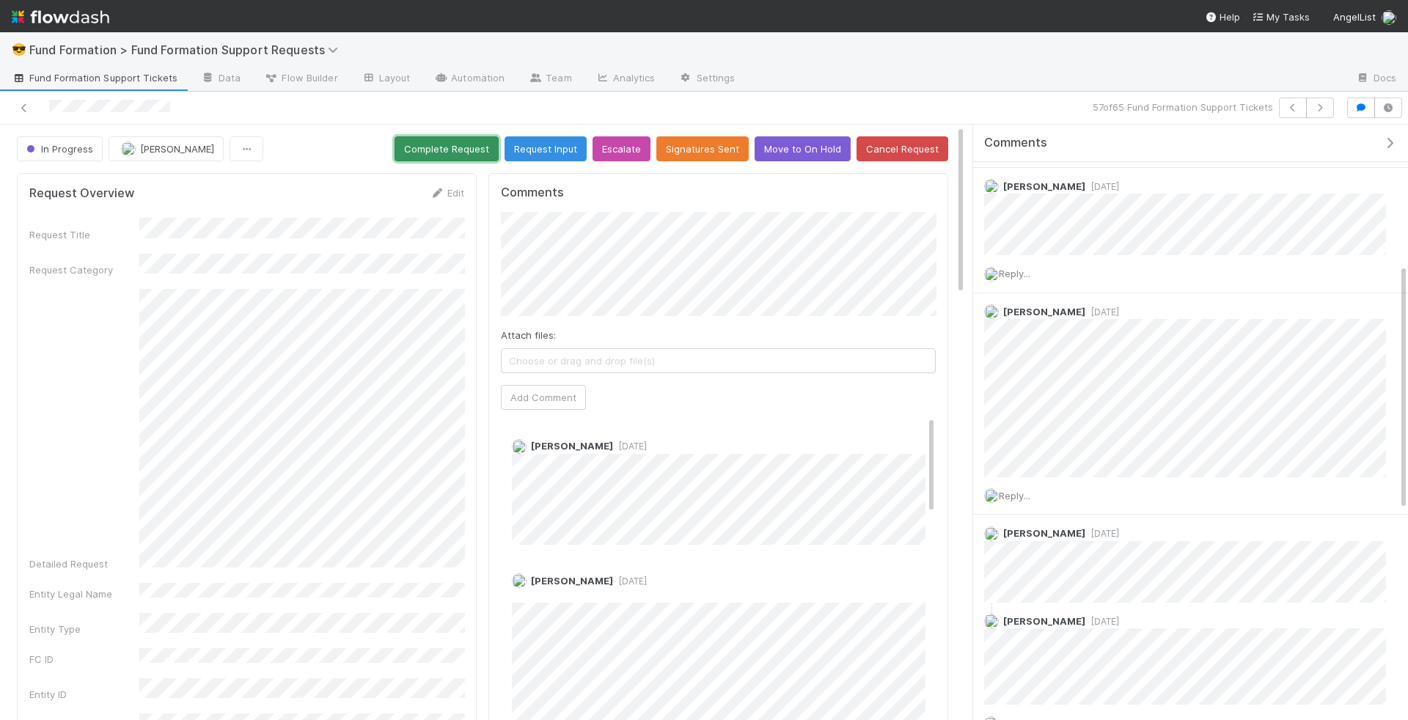
click at [463, 145] on button "Complete Request" at bounding box center [446, 148] width 104 height 25
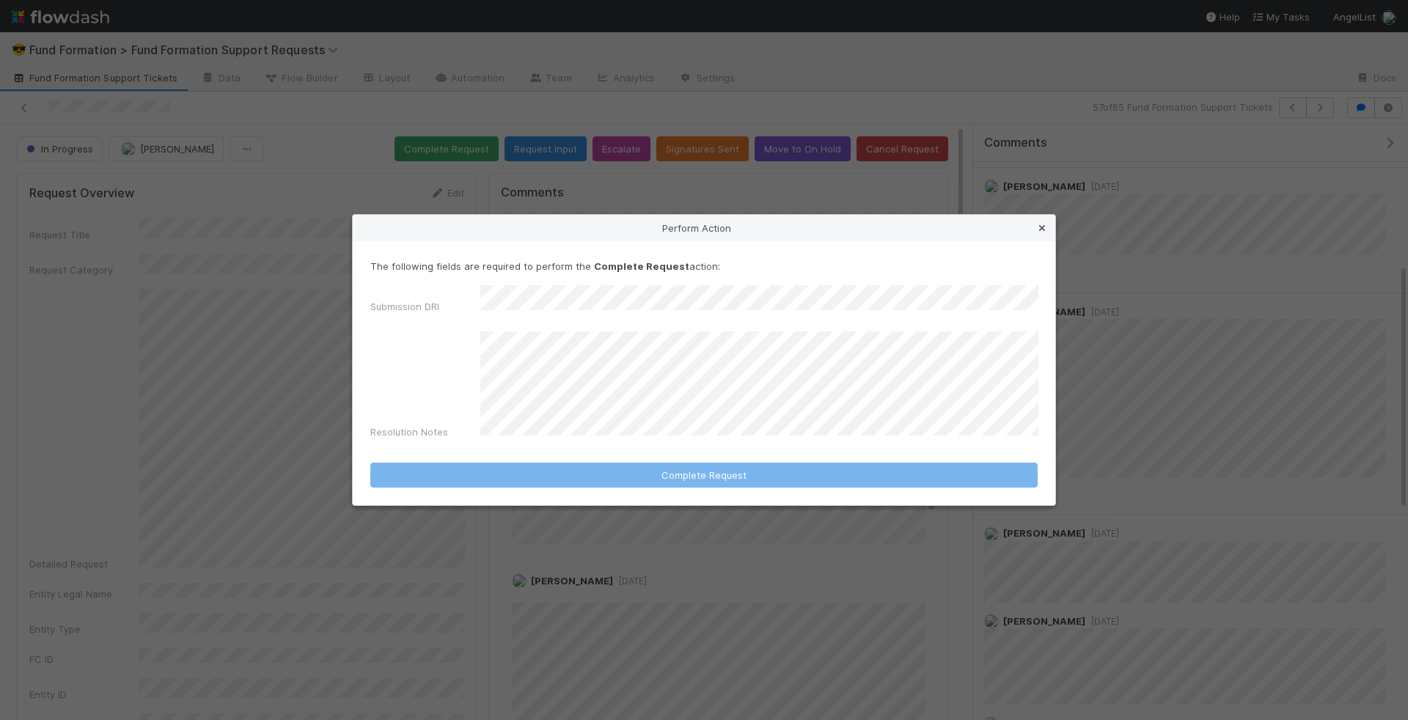
click at [1040, 230] on link at bounding box center [1042, 228] width 15 height 15
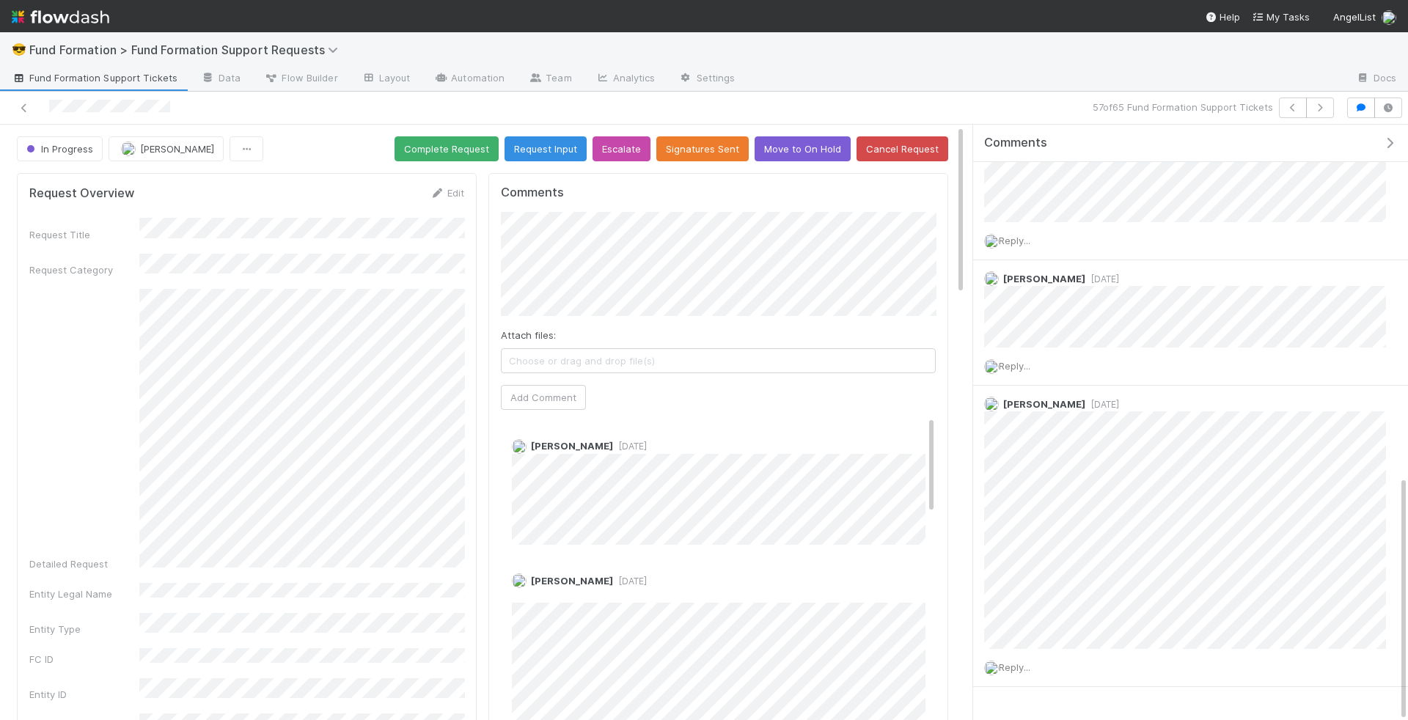
scroll to position [851, 0]
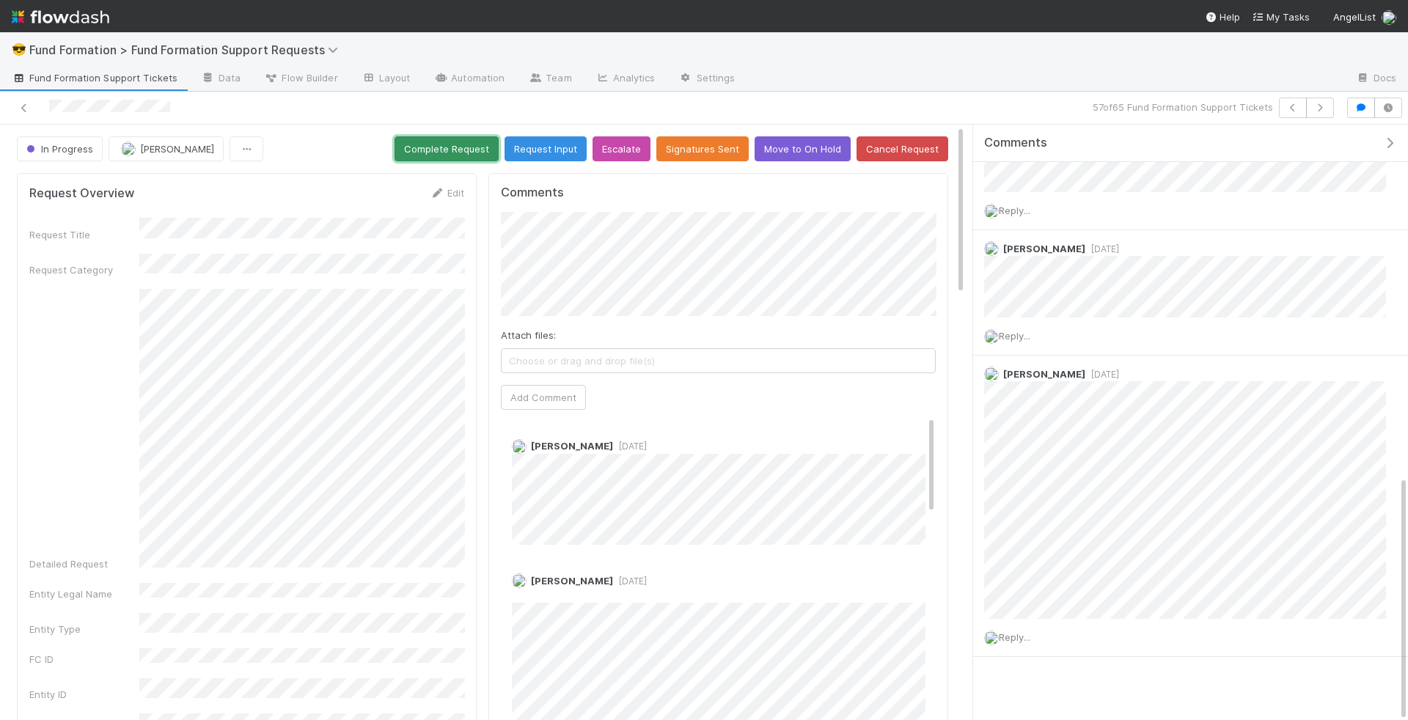
click at [453, 156] on button "Complete Request" at bounding box center [446, 148] width 104 height 25
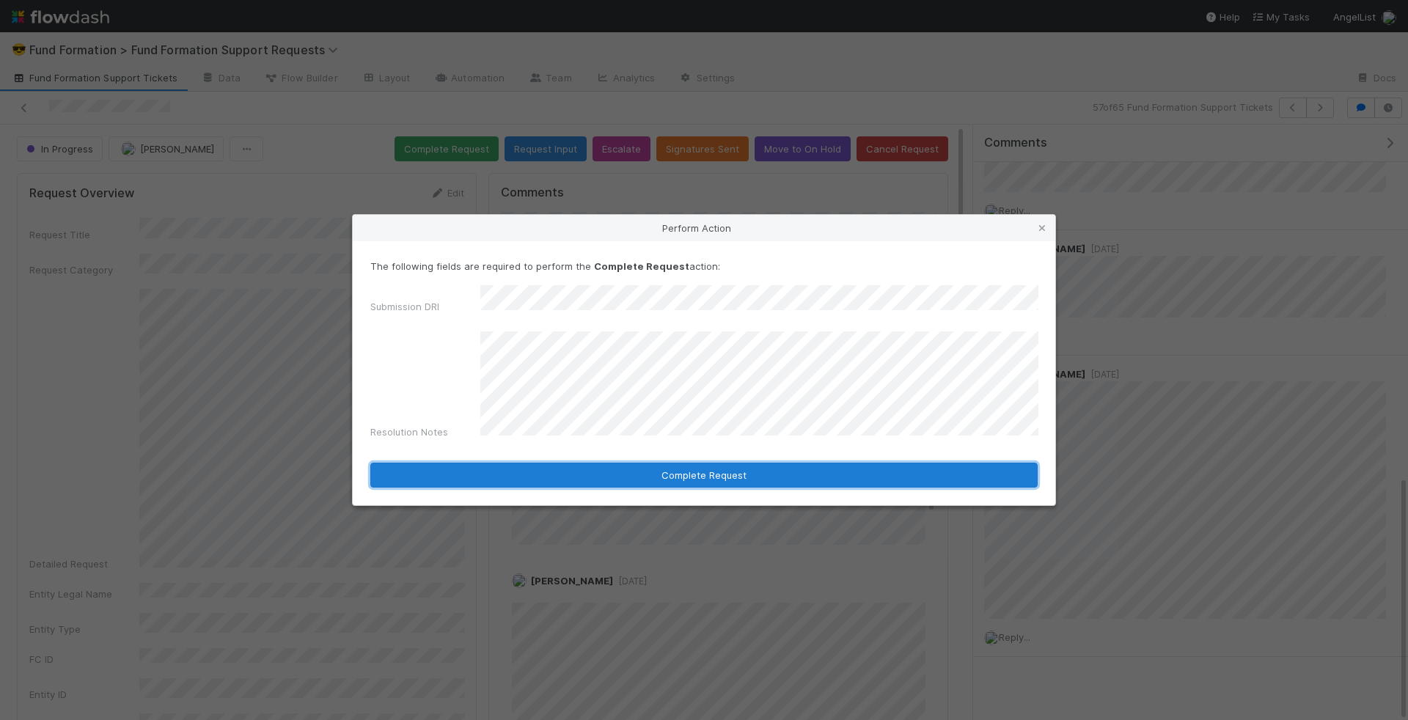
click at [864, 474] on button "Complete Request" at bounding box center [703, 475] width 667 height 25
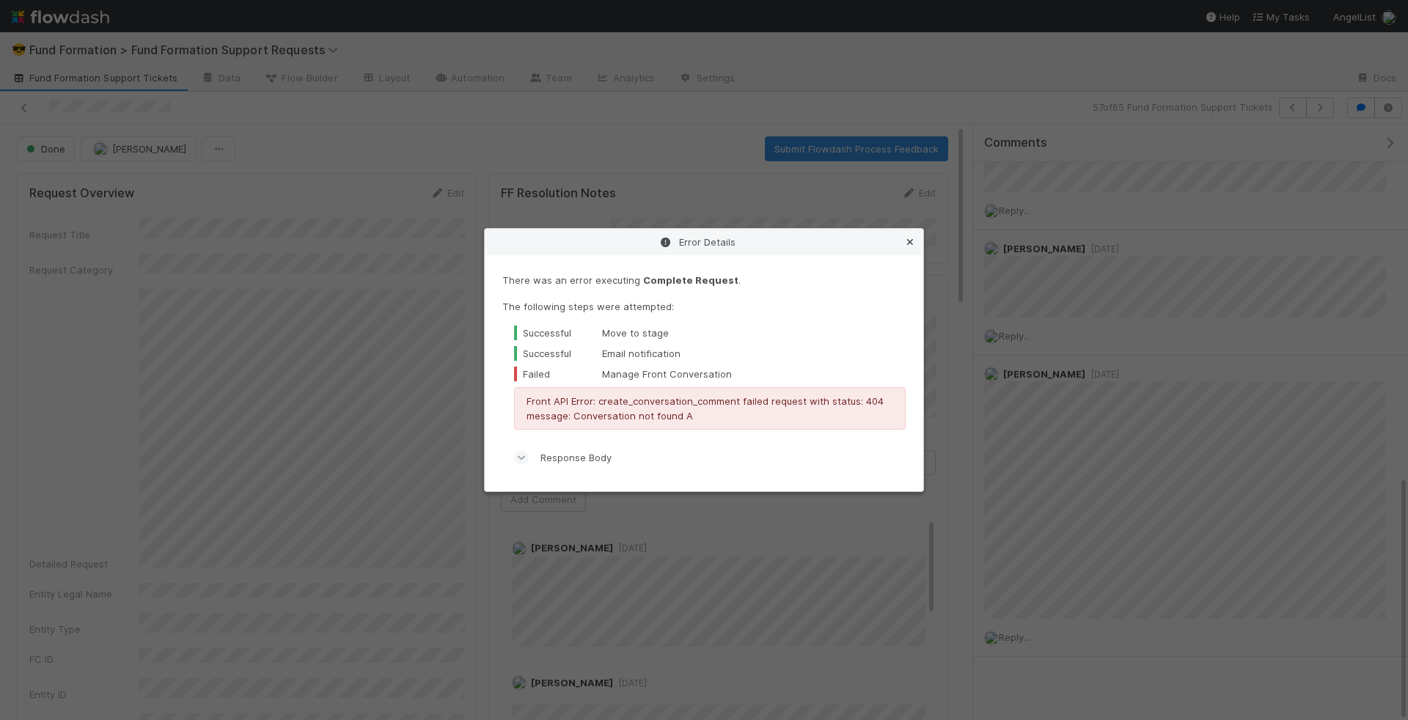
click at [912, 243] on icon at bounding box center [910, 243] width 15 height 10
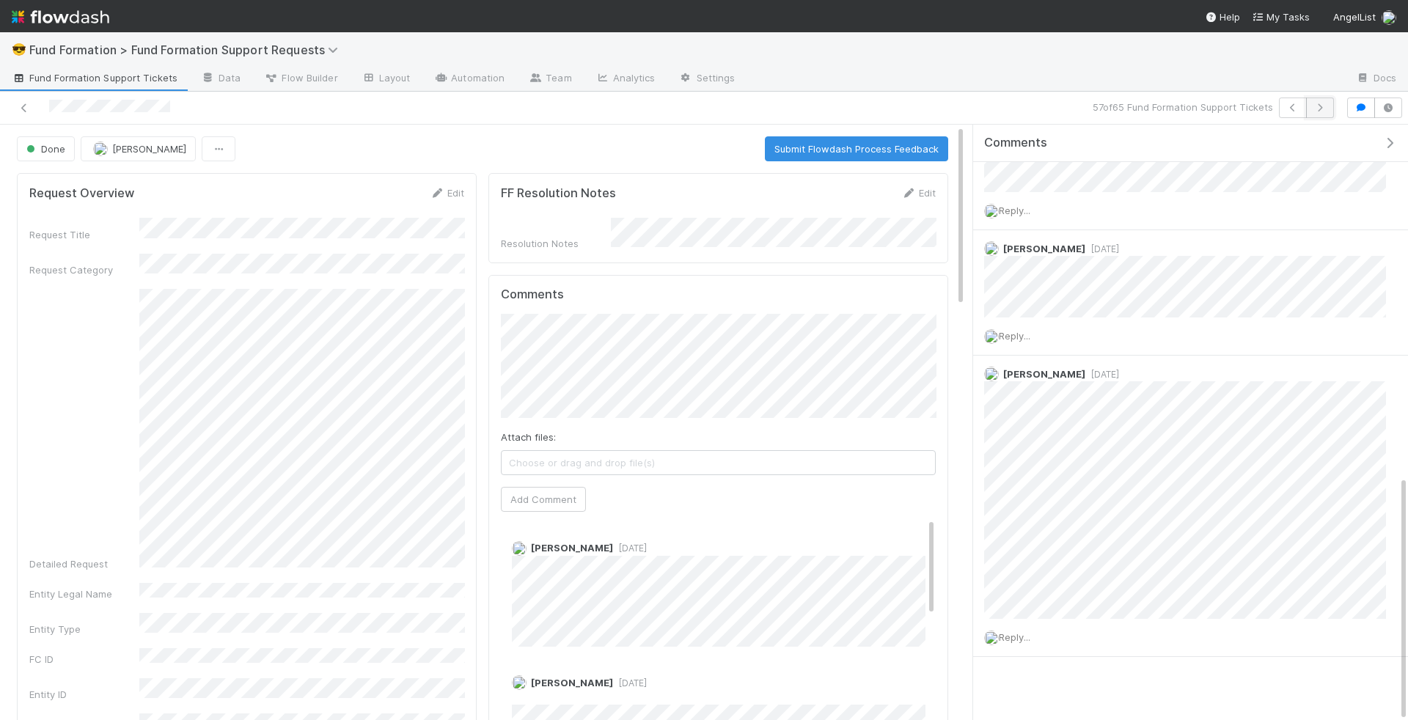
click at [1329, 103] on button "button" at bounding box center [1320, 108] width 28 height 21
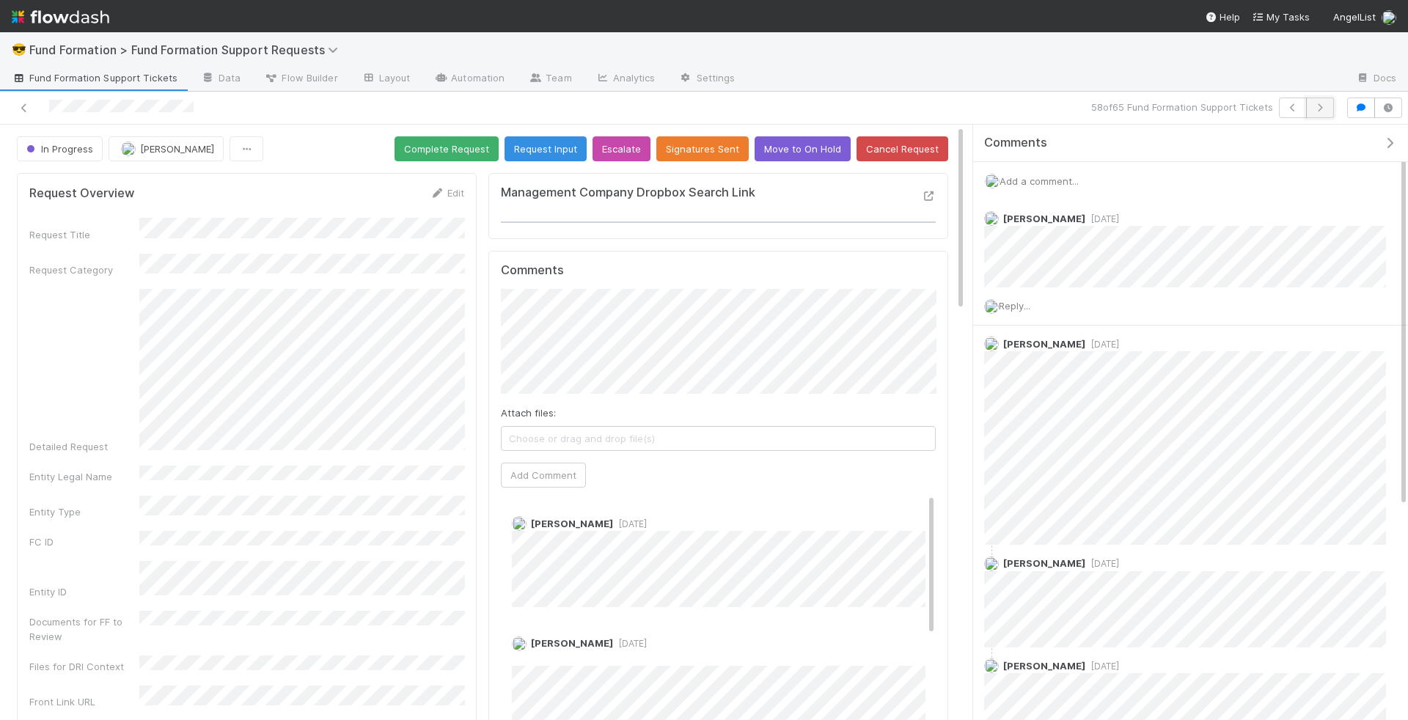
click at [1326, 104] on icon "button" at bounding box center [1320, 107] width 15 height 9
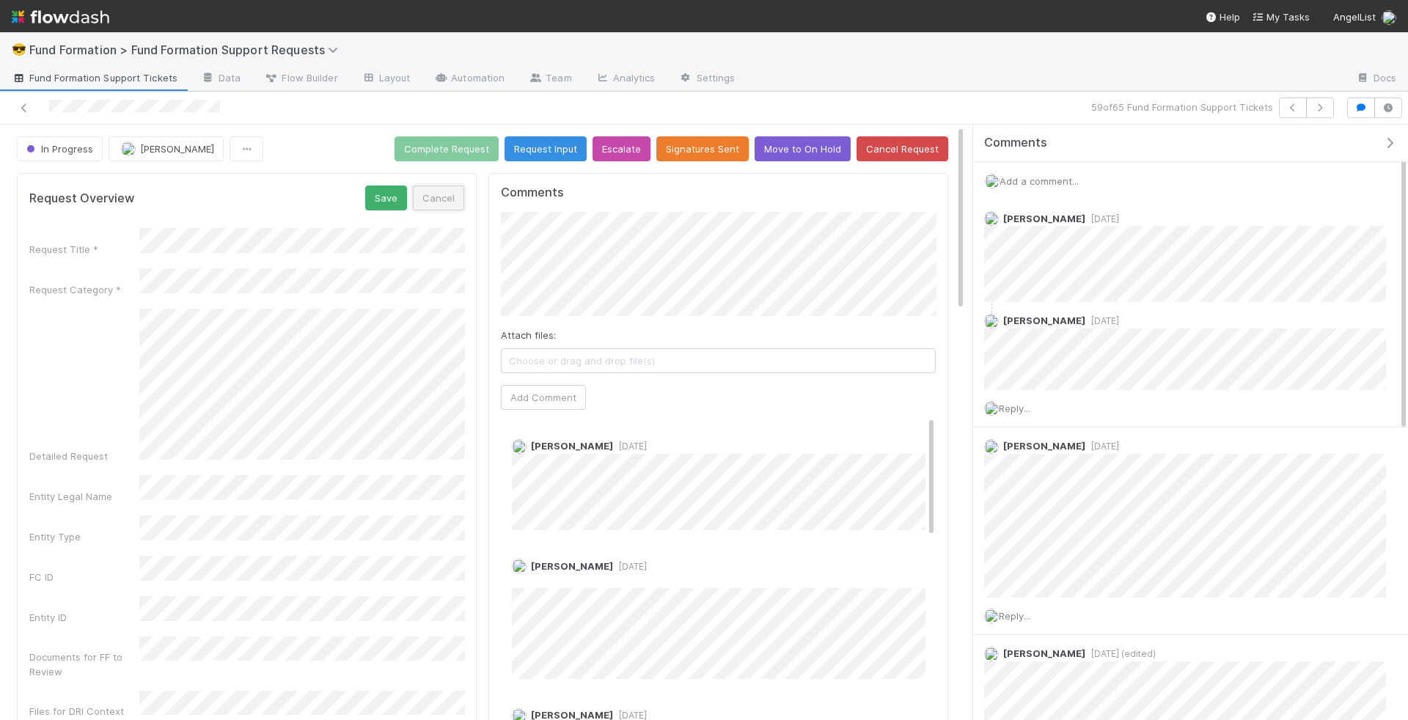
click at [438, 197] on button "Cancel" at bounding box center [438, 198] width 51 height 25
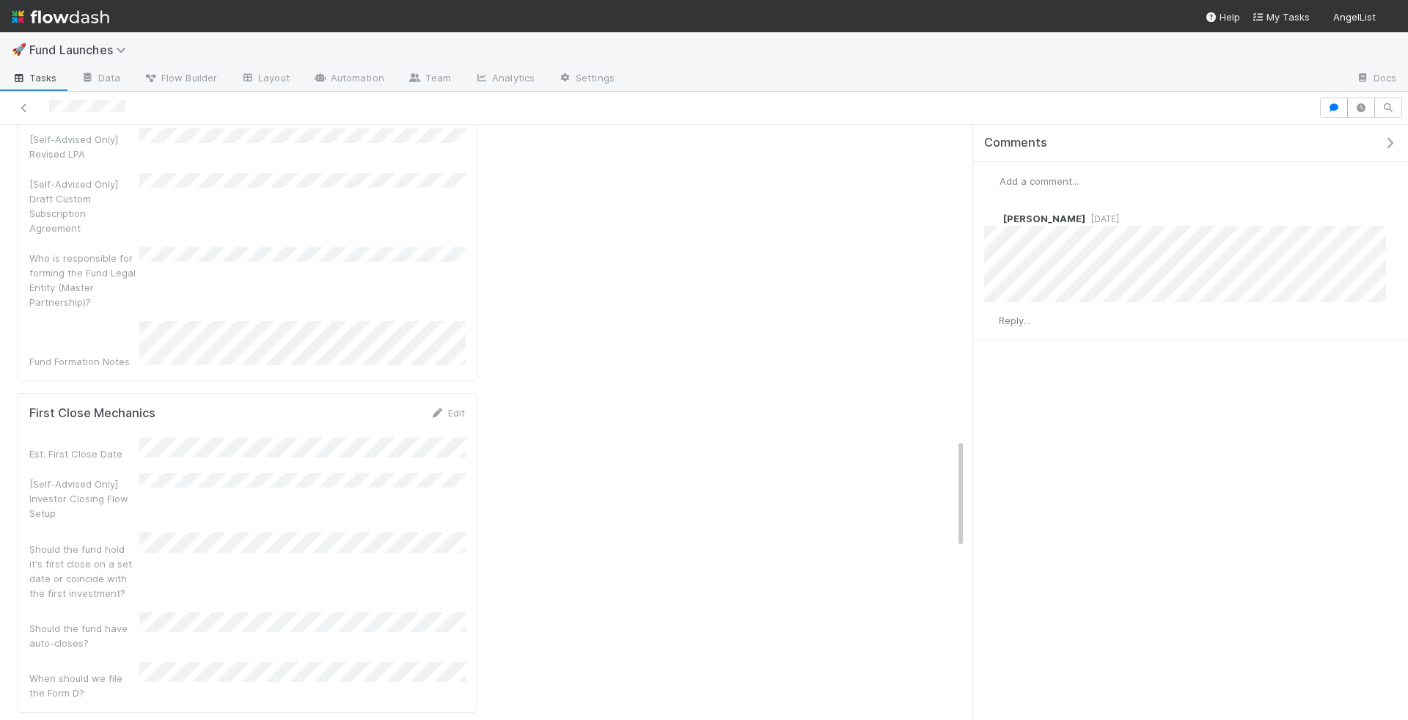
scroll to position [1679, 0]
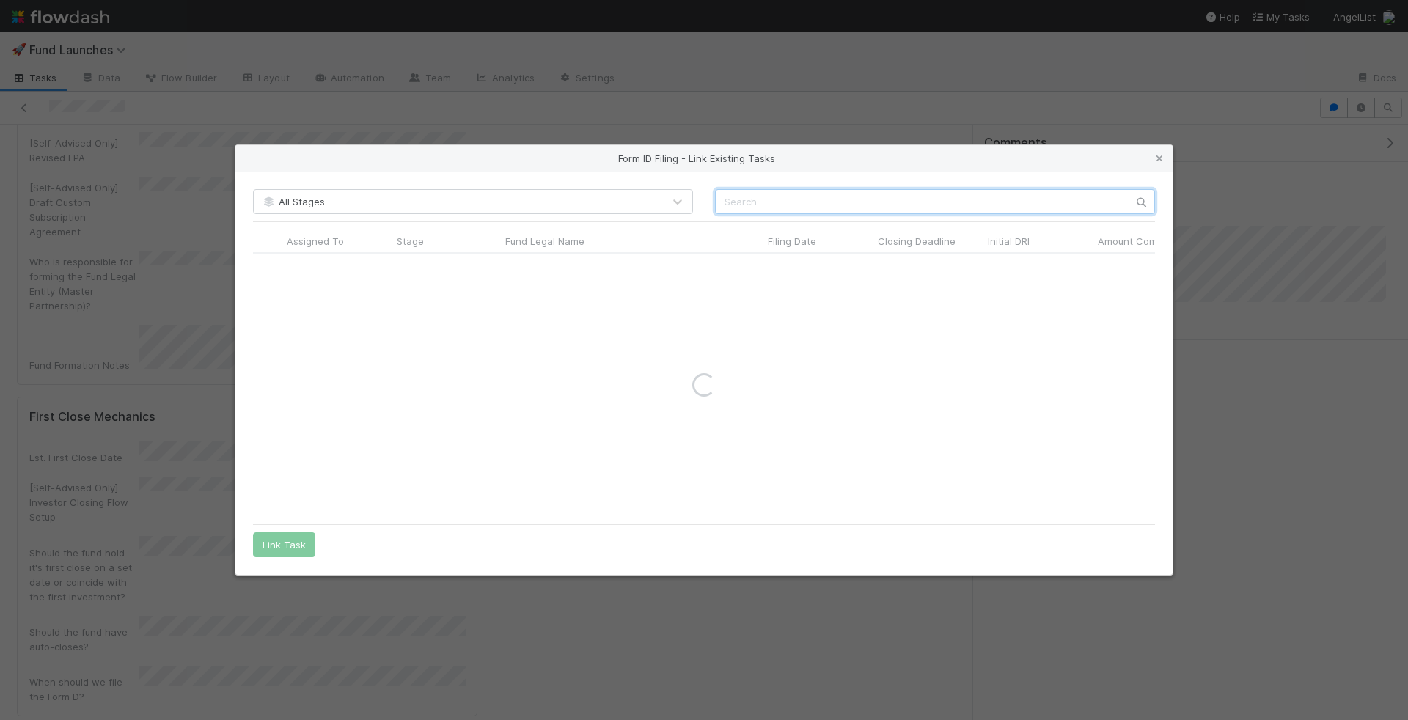
click at [903, 204] on input "text" at bounding box center [935, 201] width 440 height 25
type input "black flag"
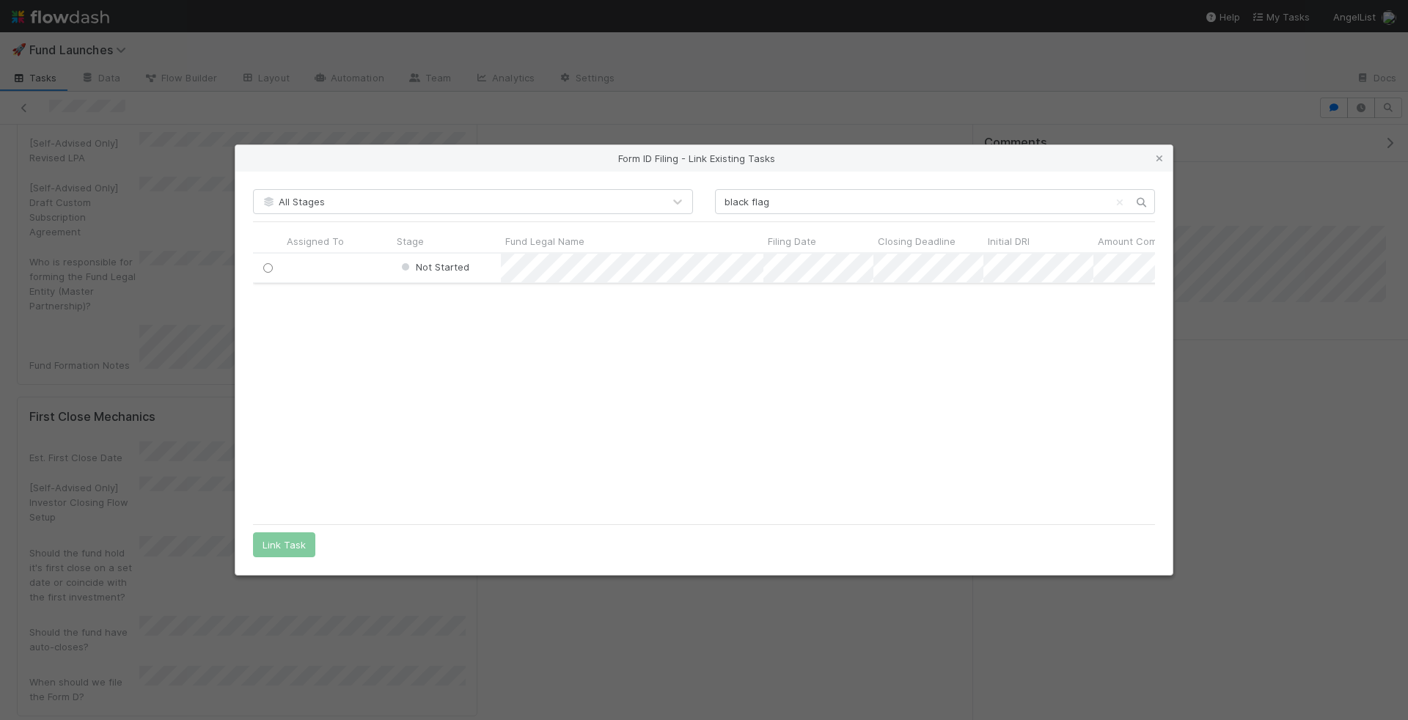
click at [269, 268] on input "radio" at bounding box center [268, 268] width 10 height 10
click at [268, 537] on button "Link Task" at bounding box center [284, 544] width 62 height 25
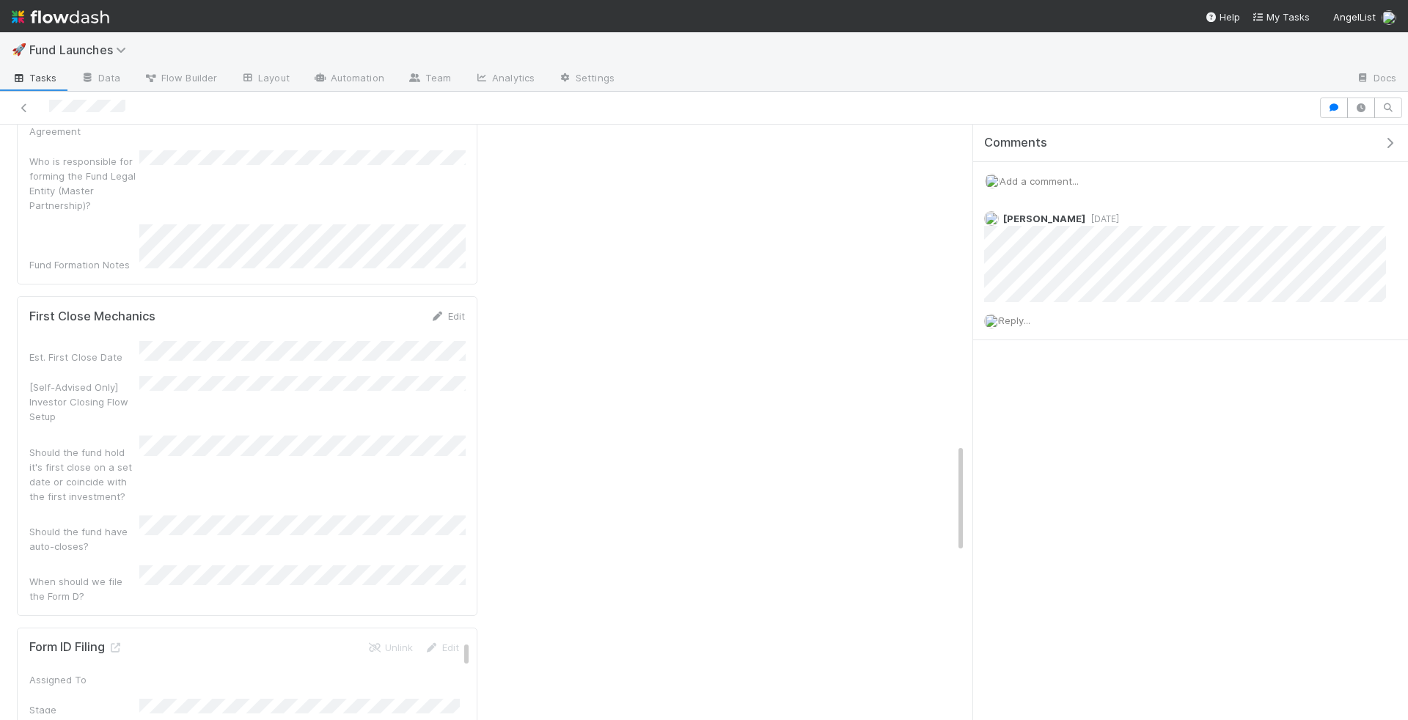
scroll to position [1869, 0]
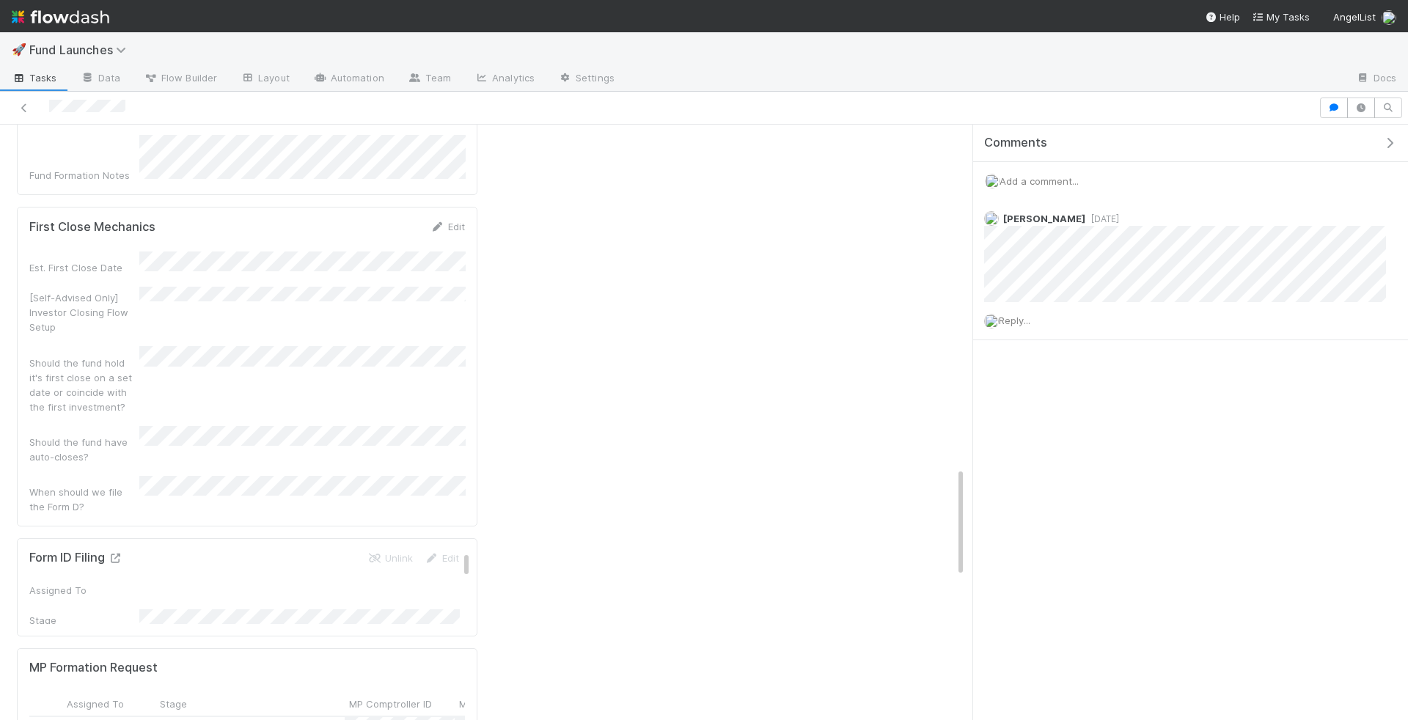
click at [118, 554] on icon at bounding box center [115, 559] width 15 height 10
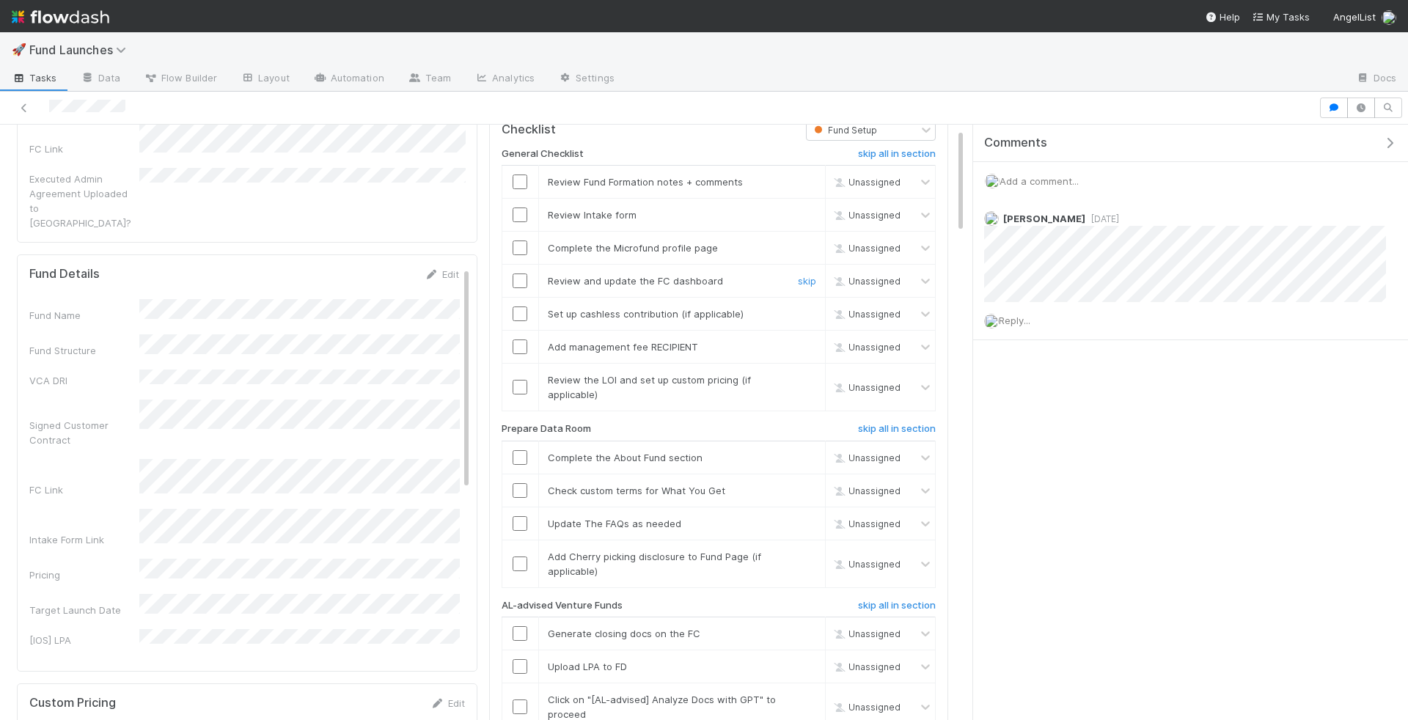
scroll to position [0, 0]
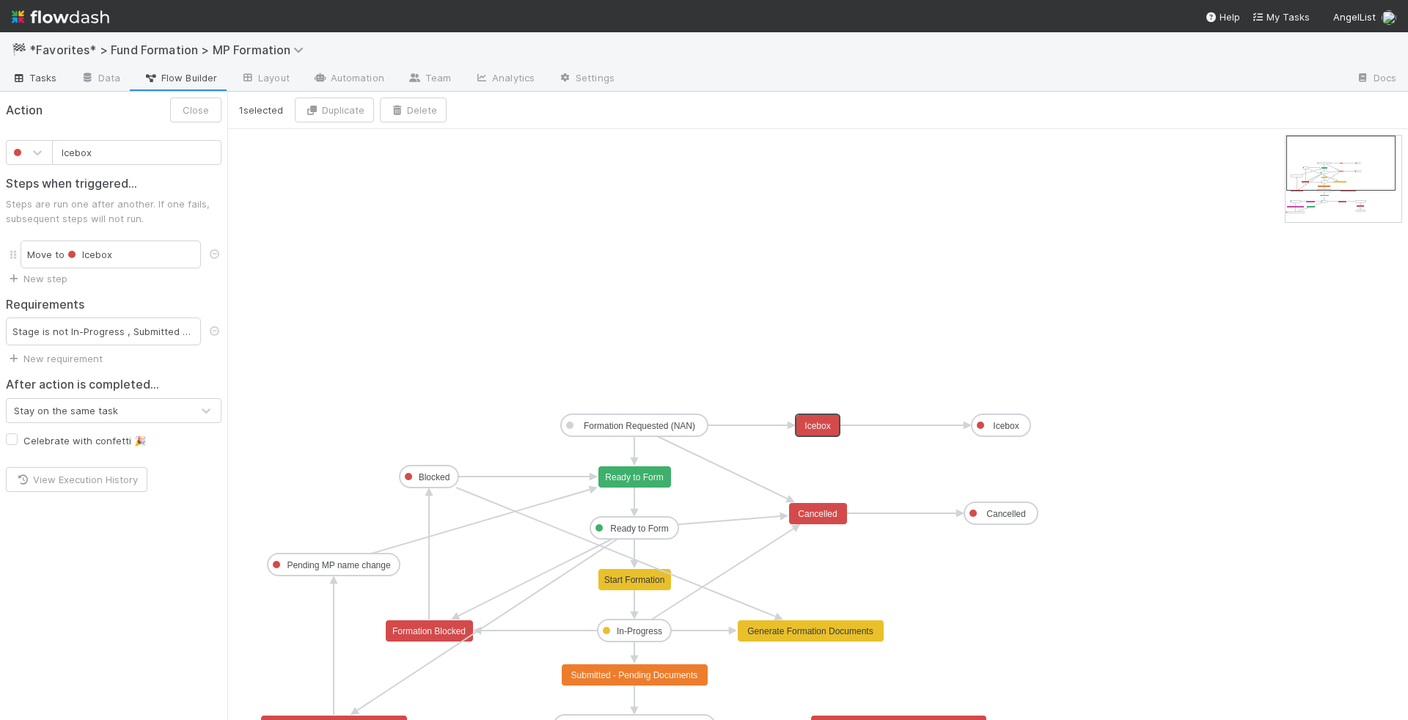
click at [27, 79] on span "Tasks" at bounding box center [34, 77] width 45 height 15
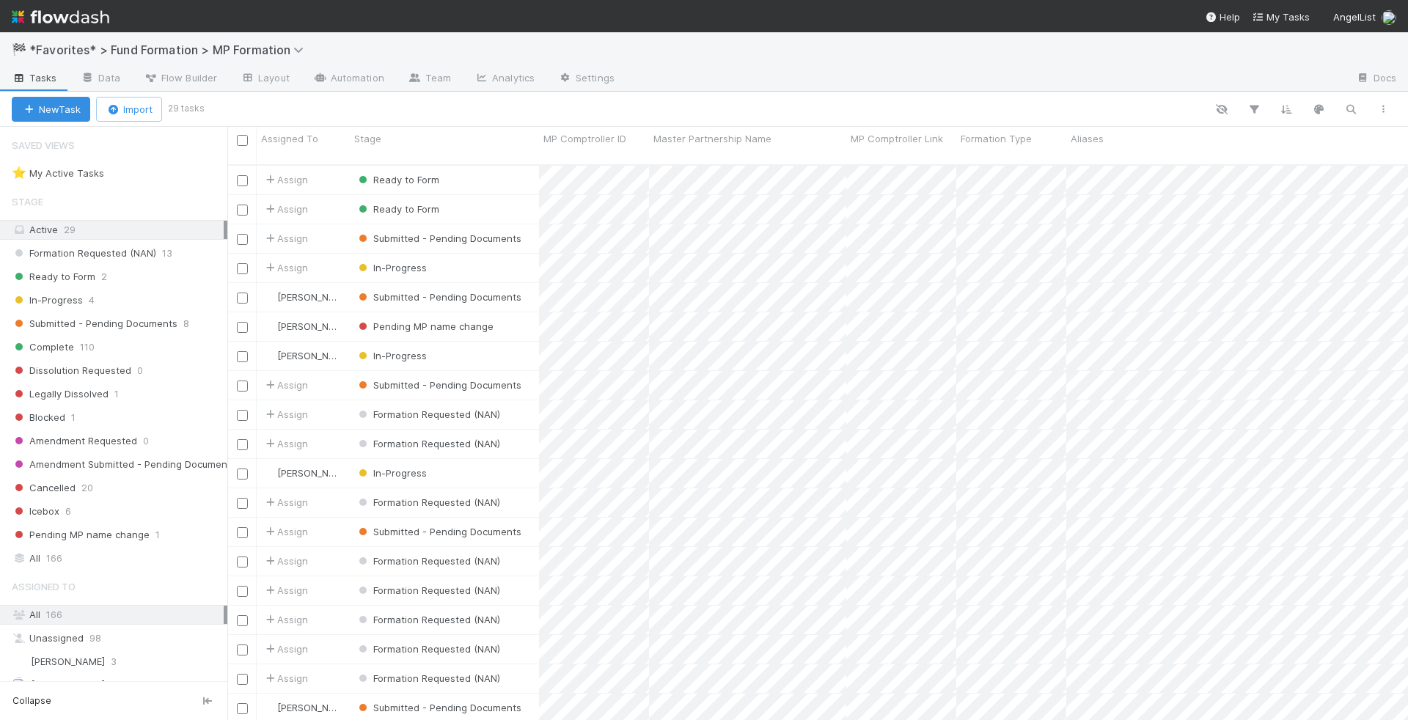
scroll to position [568, 1181]
click at [206, 175] on div "⭐ My Active Tasks 9" at bounding box center [118, 173] width 212 height 18
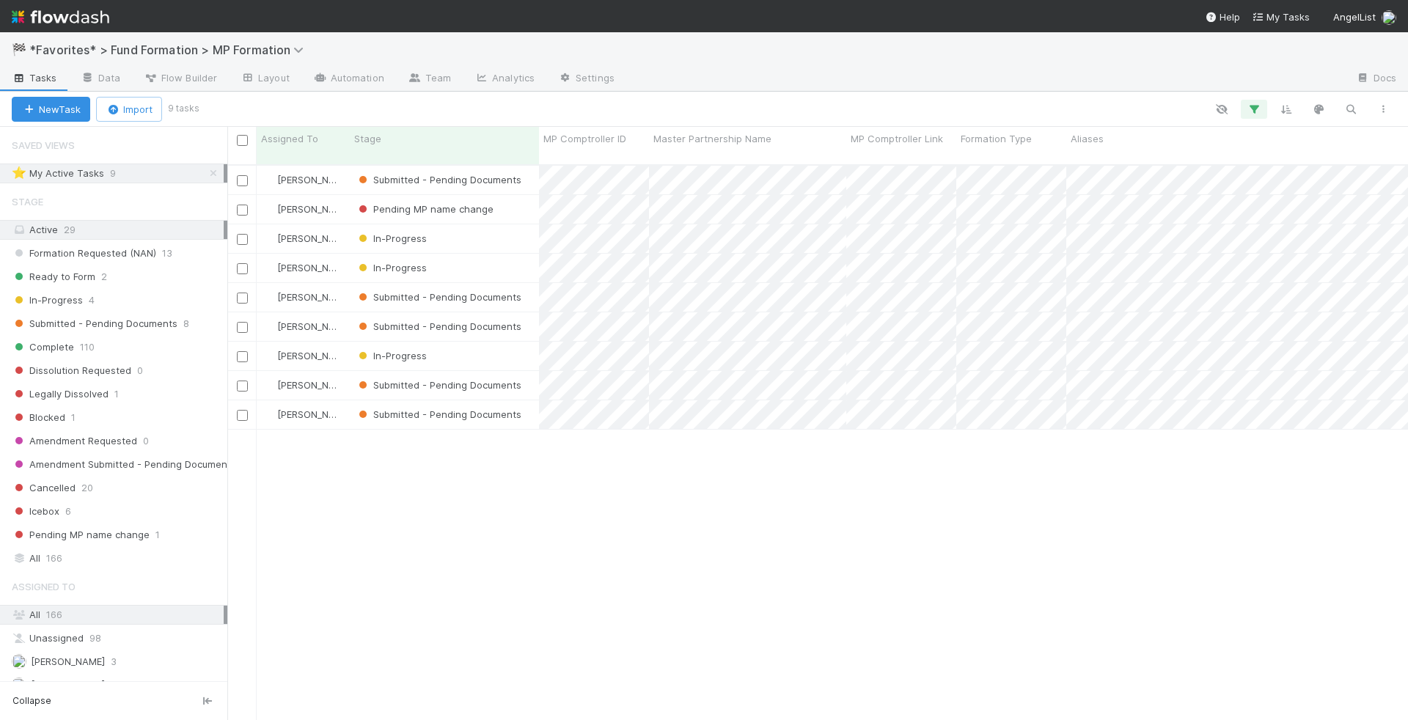
scroll to position [568, 1181]
click at [136, 271] on div "Ready to Form 2" at bounding box center [120, 277] width 216 height 18
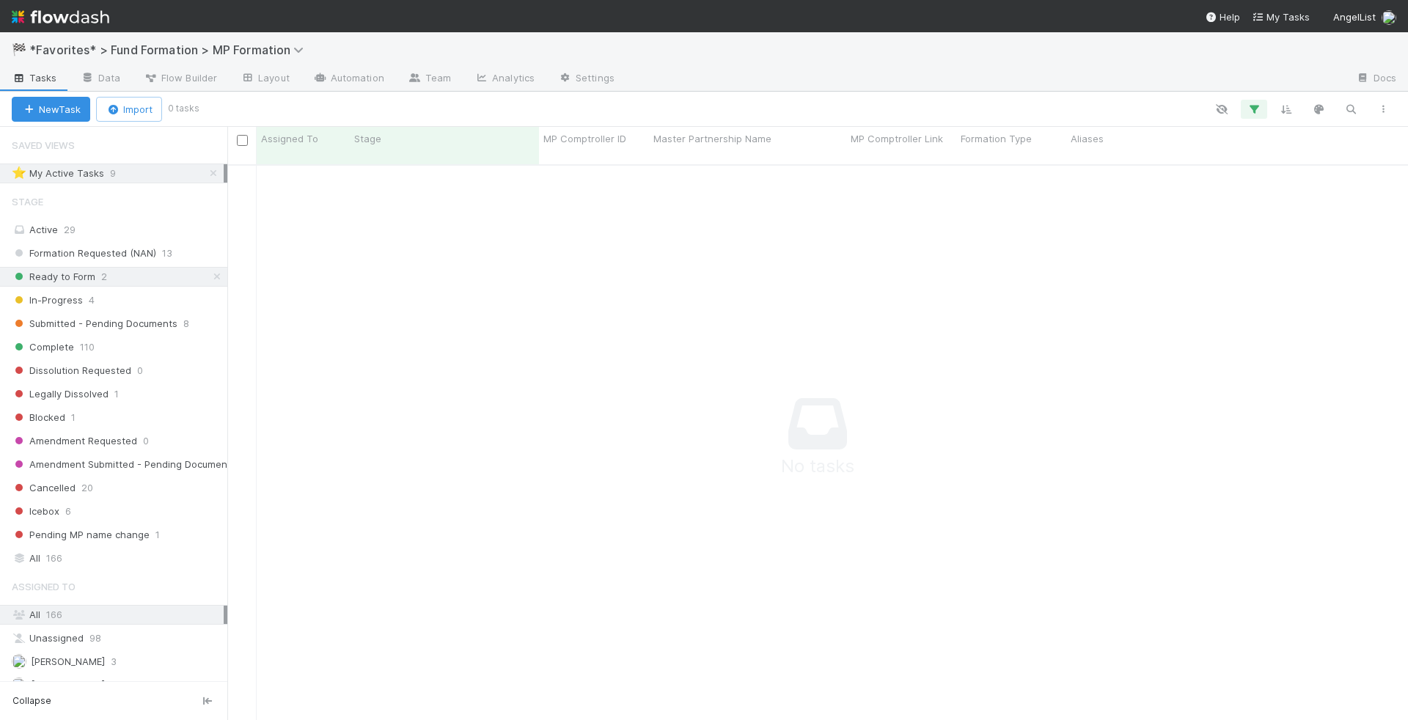
scroll to position [568, 1181]
click at [210, 175] on icon at bounding box center [213, 174] width 15 height 10
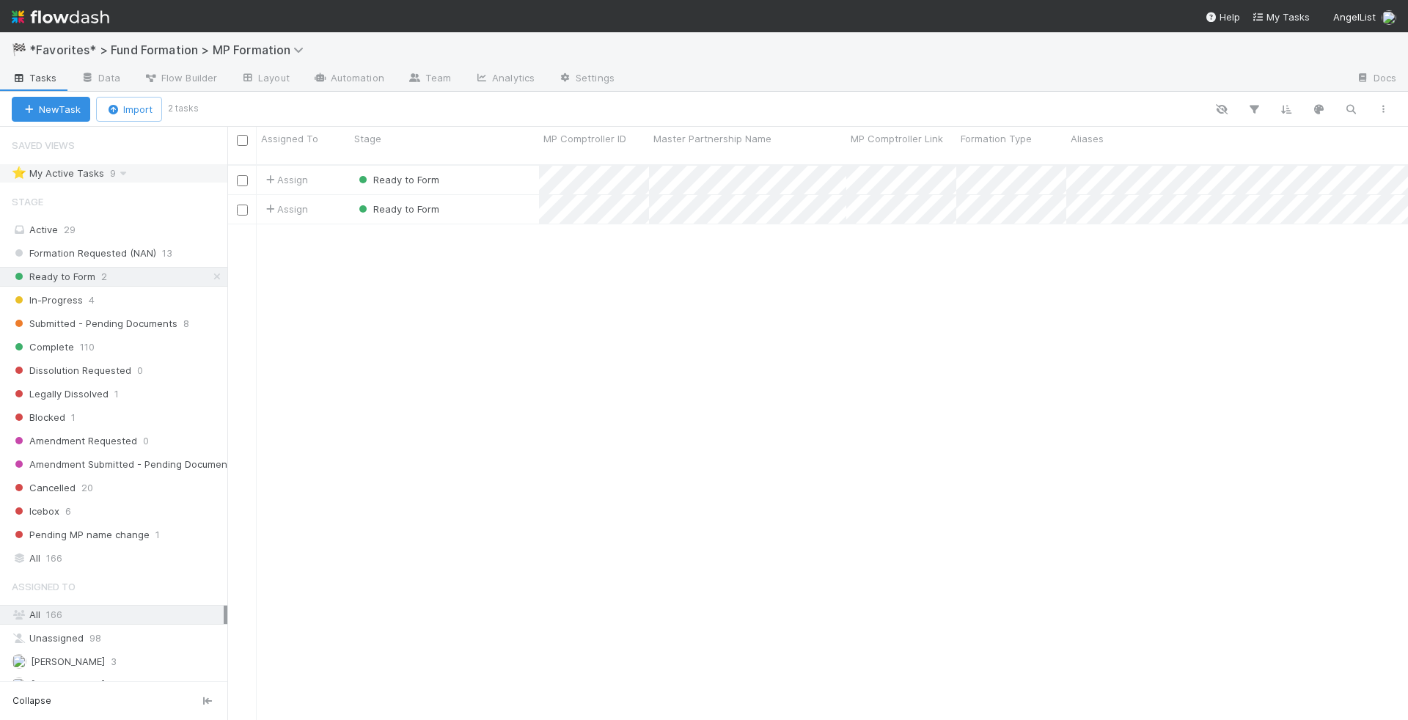
scroll to position [568, 1181]
click at [486, 166] on div "Ready to Form" at bounding box center [444, 180] width 189 height 29
click at [490, 195] on div "Ready to Form" at bounding box center [444, 209] width 189 height 29
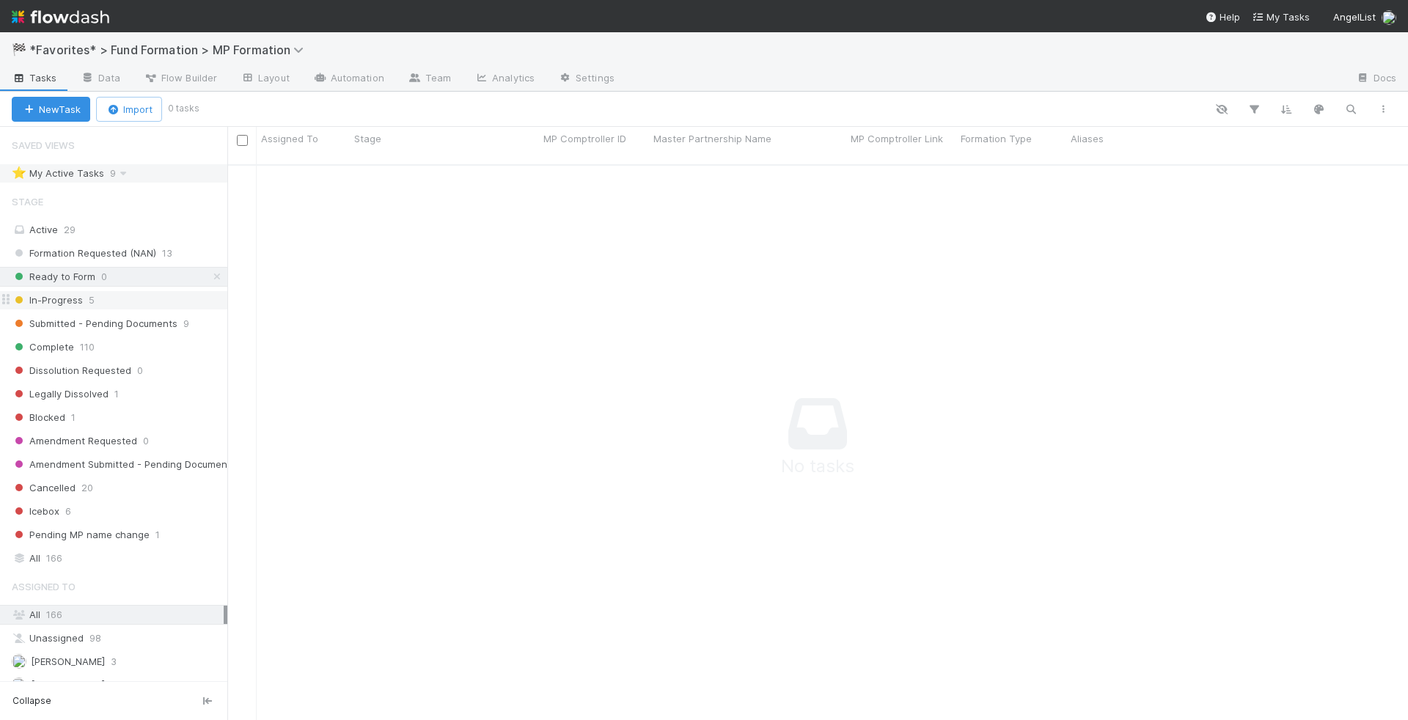
click at [122, 291] on div "In-Progress 5" at bounding box center [120, 300] width 216 height 18
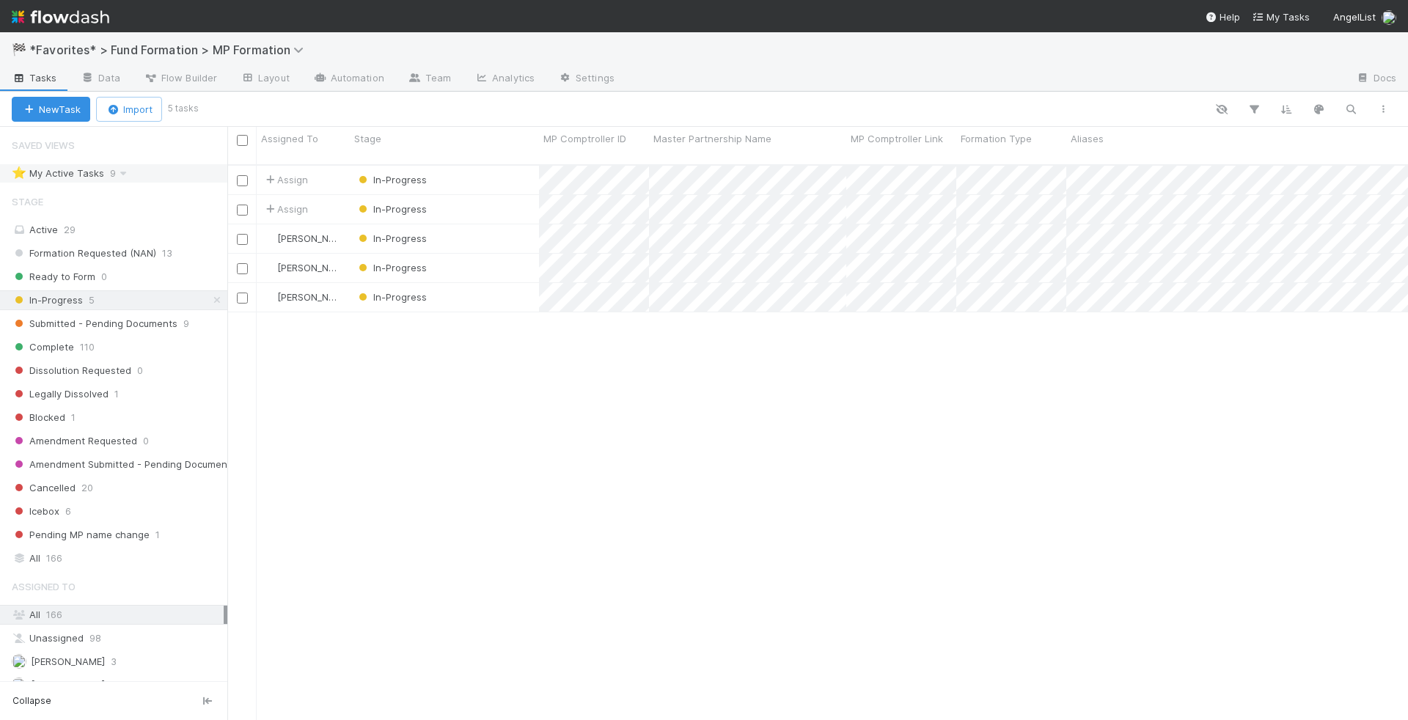
scroll to position [568, 1181]
click at [507, 172] on div "In-Progress" at bounding box center [444, 180] width 189 height 29
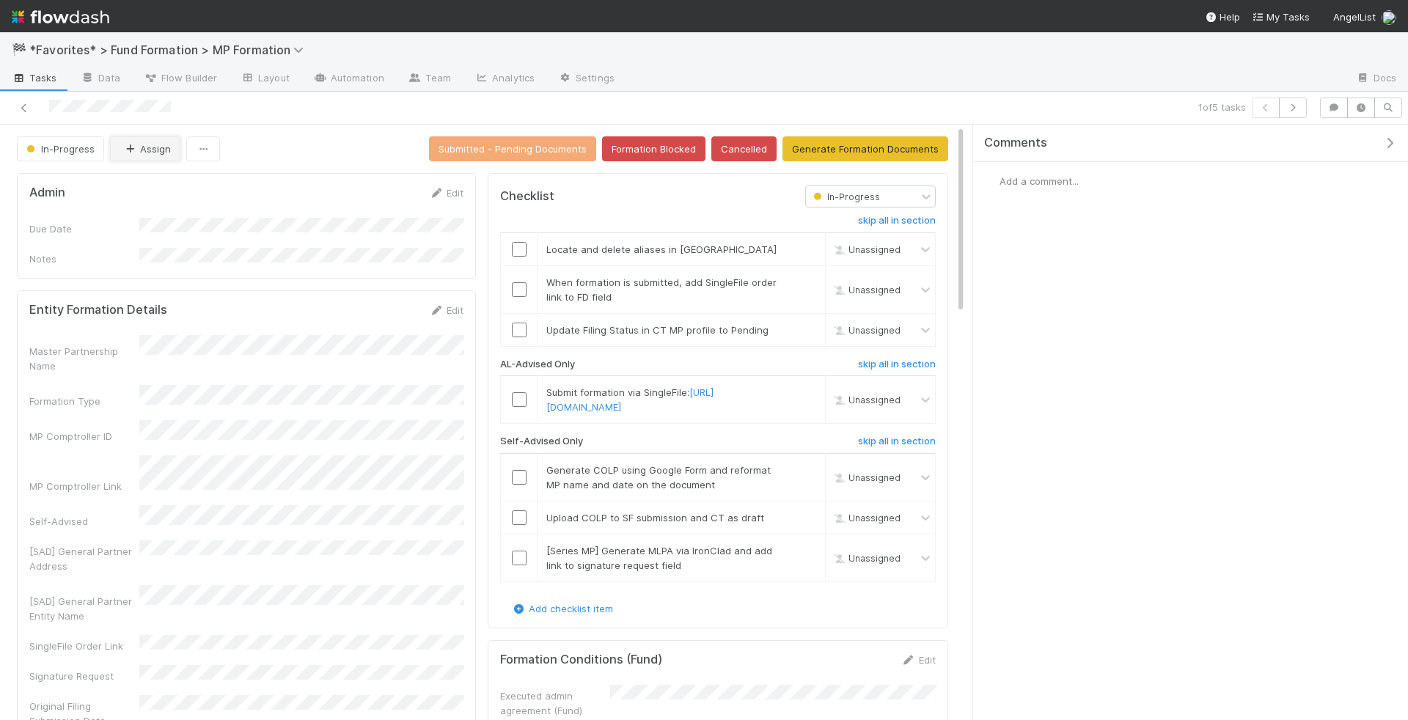
click at [142, 145] on button "Assign" at bounding box center [145, 148] width 70 height 25
click at [1300, 109] on icon "button" at bounding box center [1292, 107] width 15 height 9
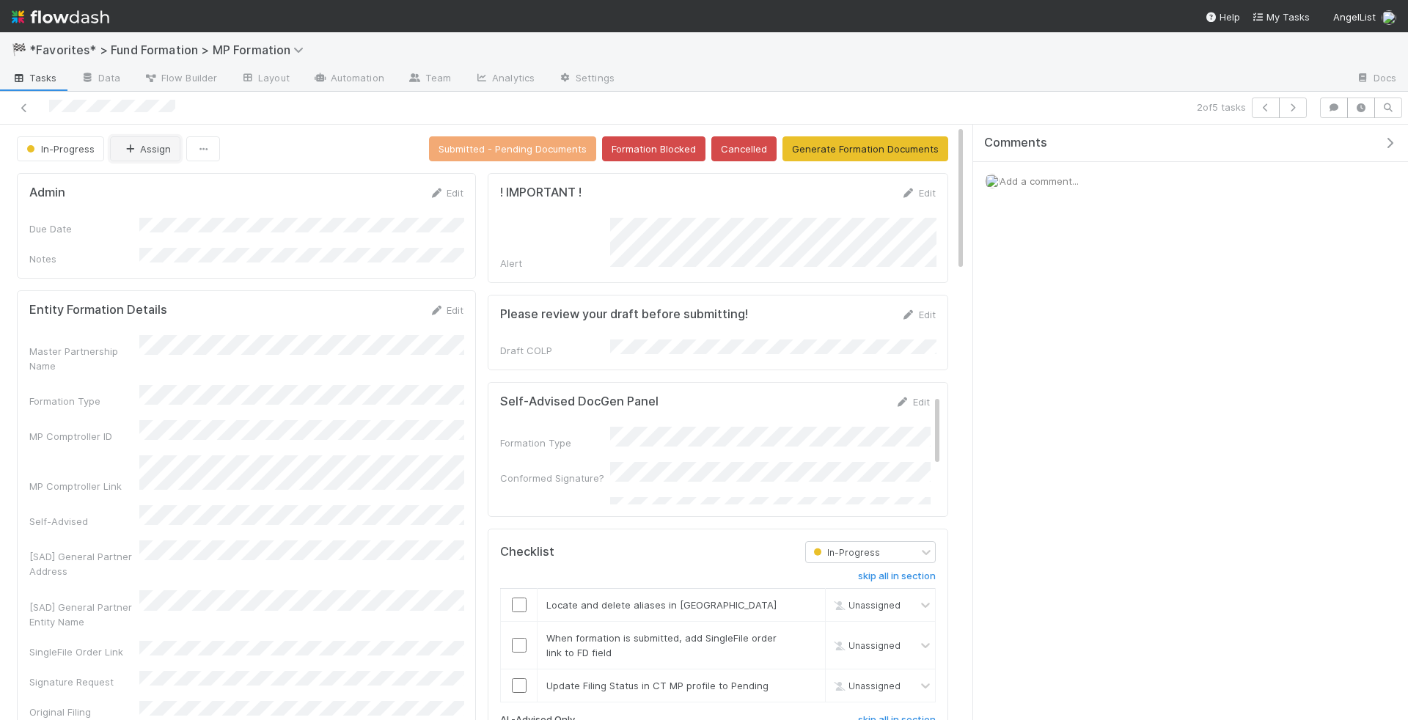
click at [154, 143] on button "Assign" at bounding box center [145, 148] width 70 height 25
click at [1272, 103] on icon "button" at bounding box center [1265, 107] width 15 height 9
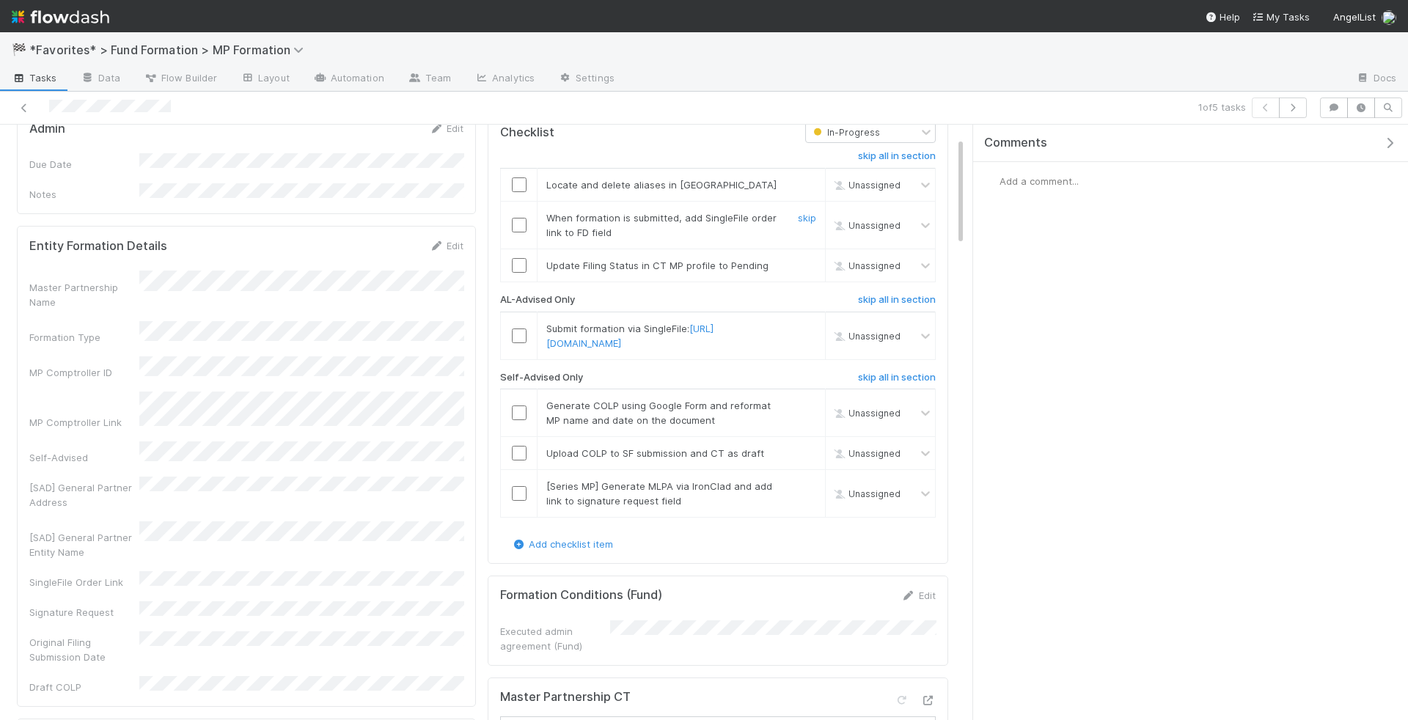
scroll to position [42, 0]
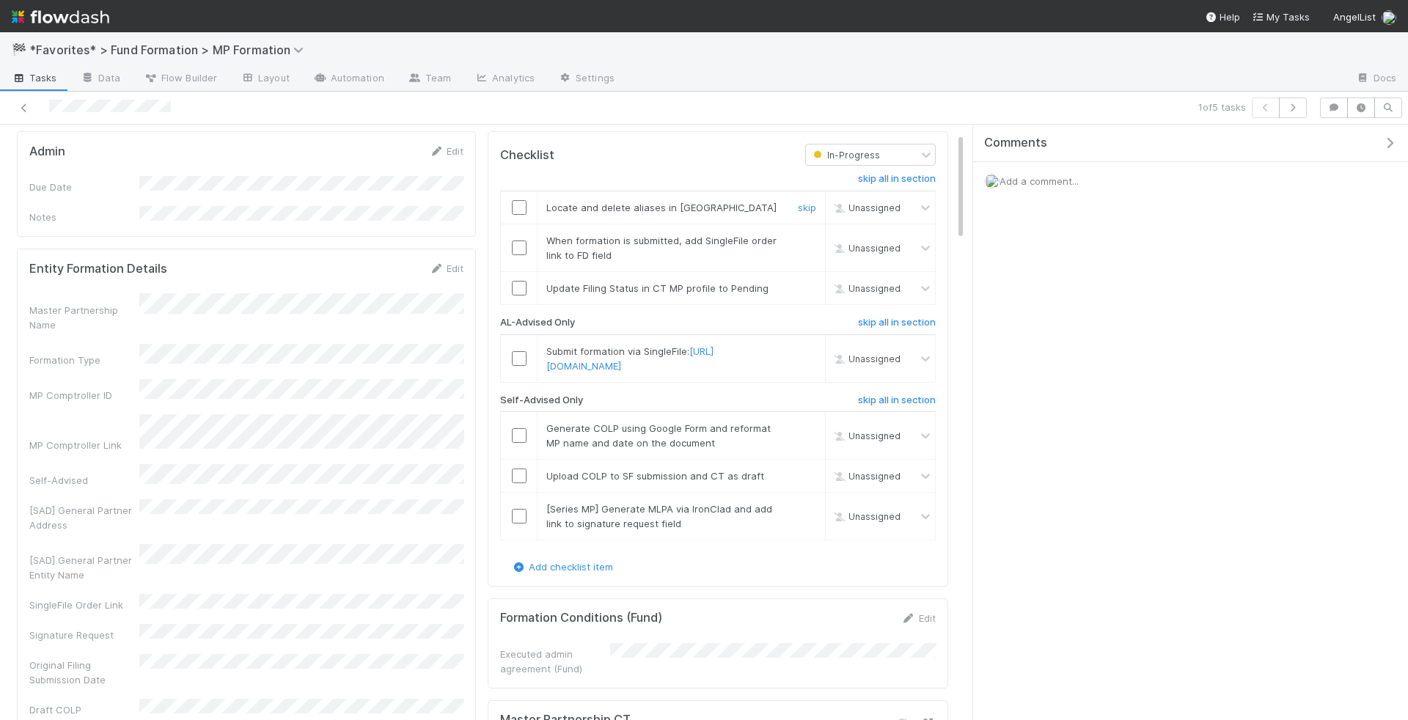
click at [523, 200] on input "checkbox" at bounding box center [519, 207] width 15 height 15
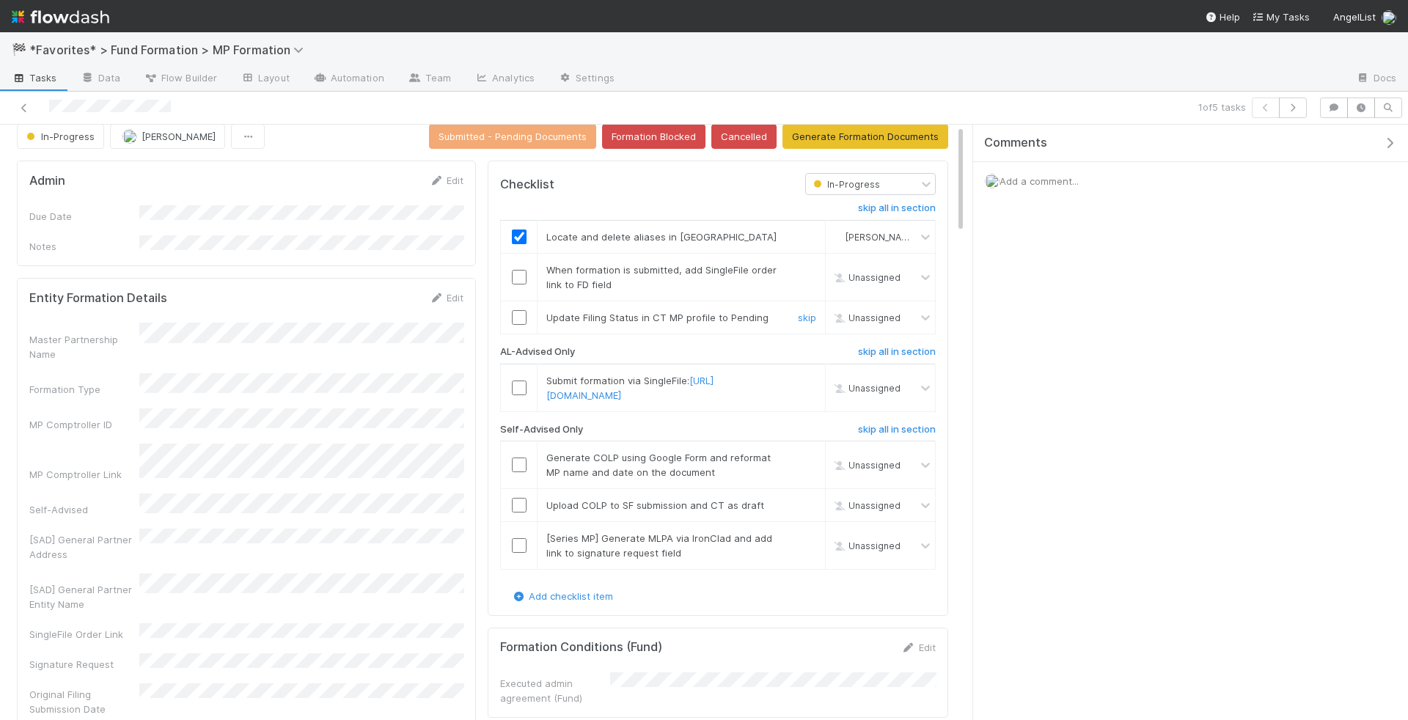
scroll to position [0, 0]
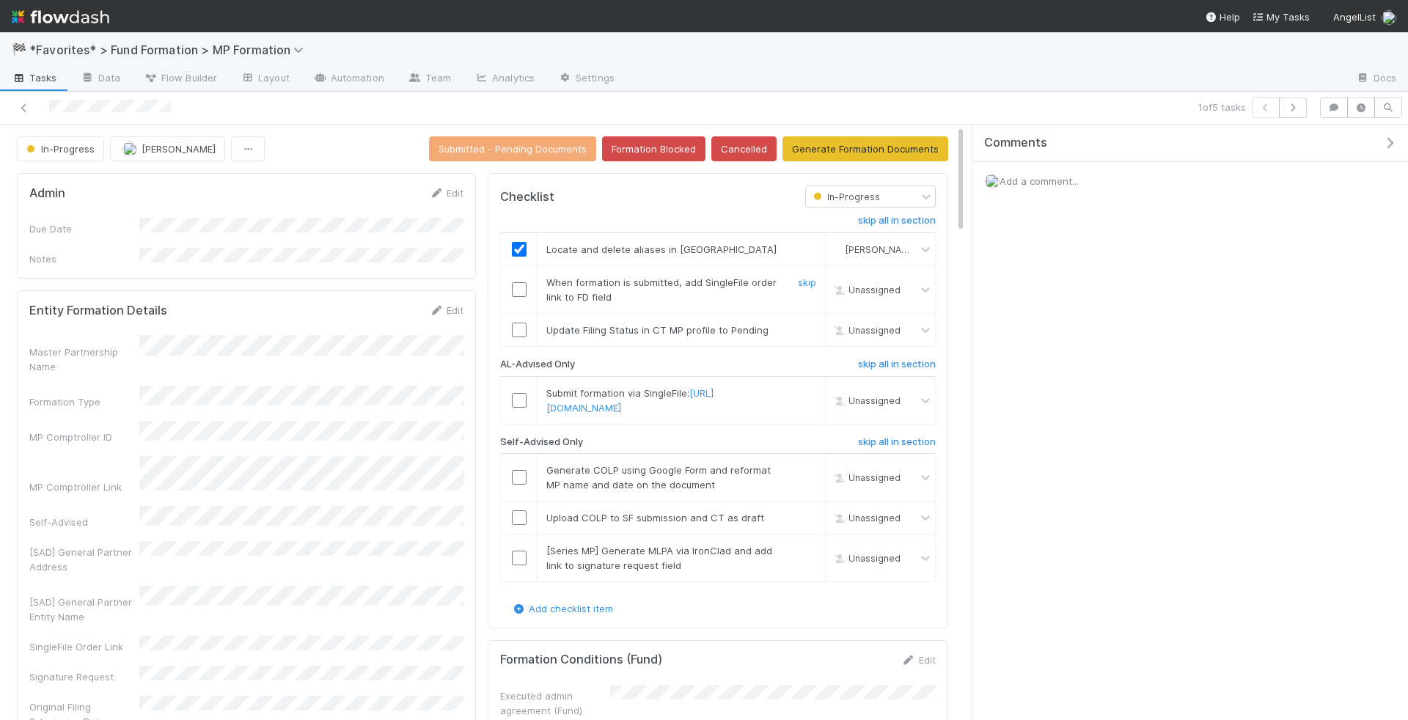
click at [515, 285] on input "checkbox" at bounding box center [519, 289] width 15 height 15
click at [516, 324] on input "checkbox" at bounding box center [519, 330] width 15 height 15
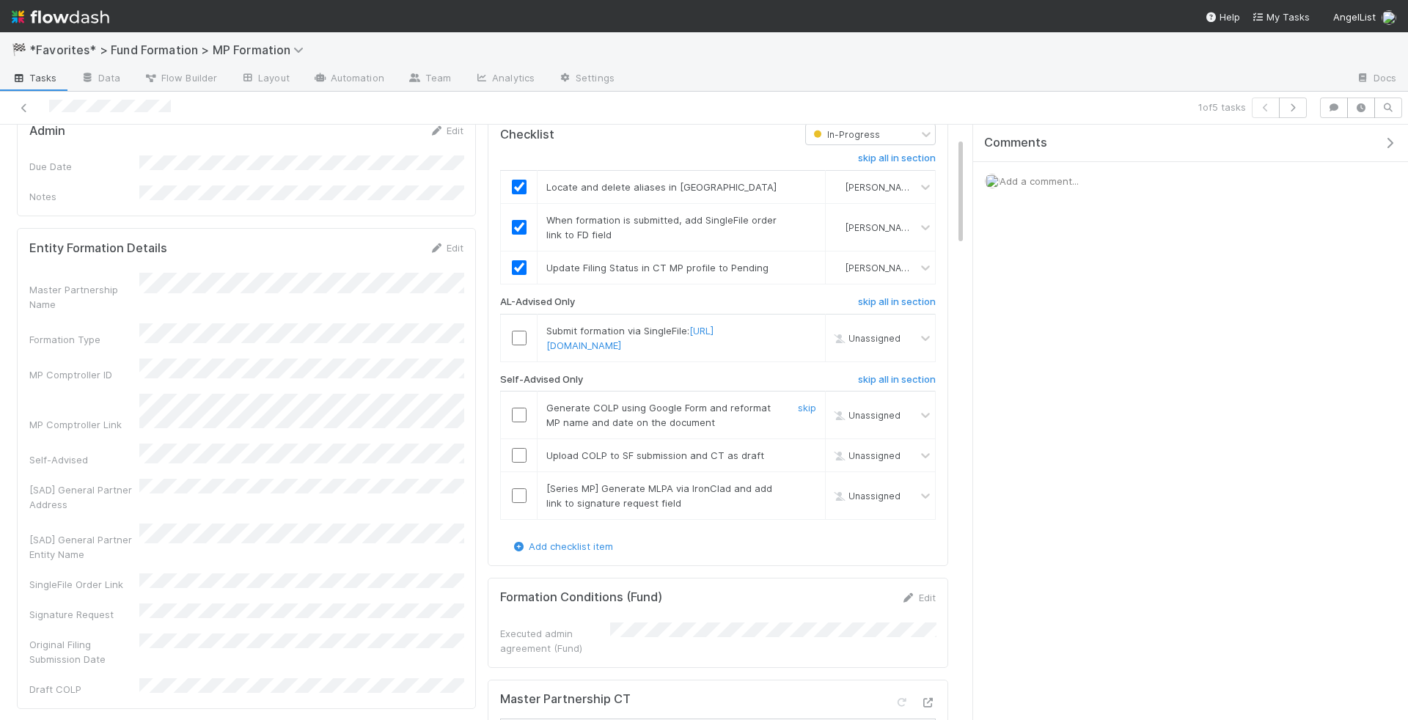
scroll to position [69, 0]
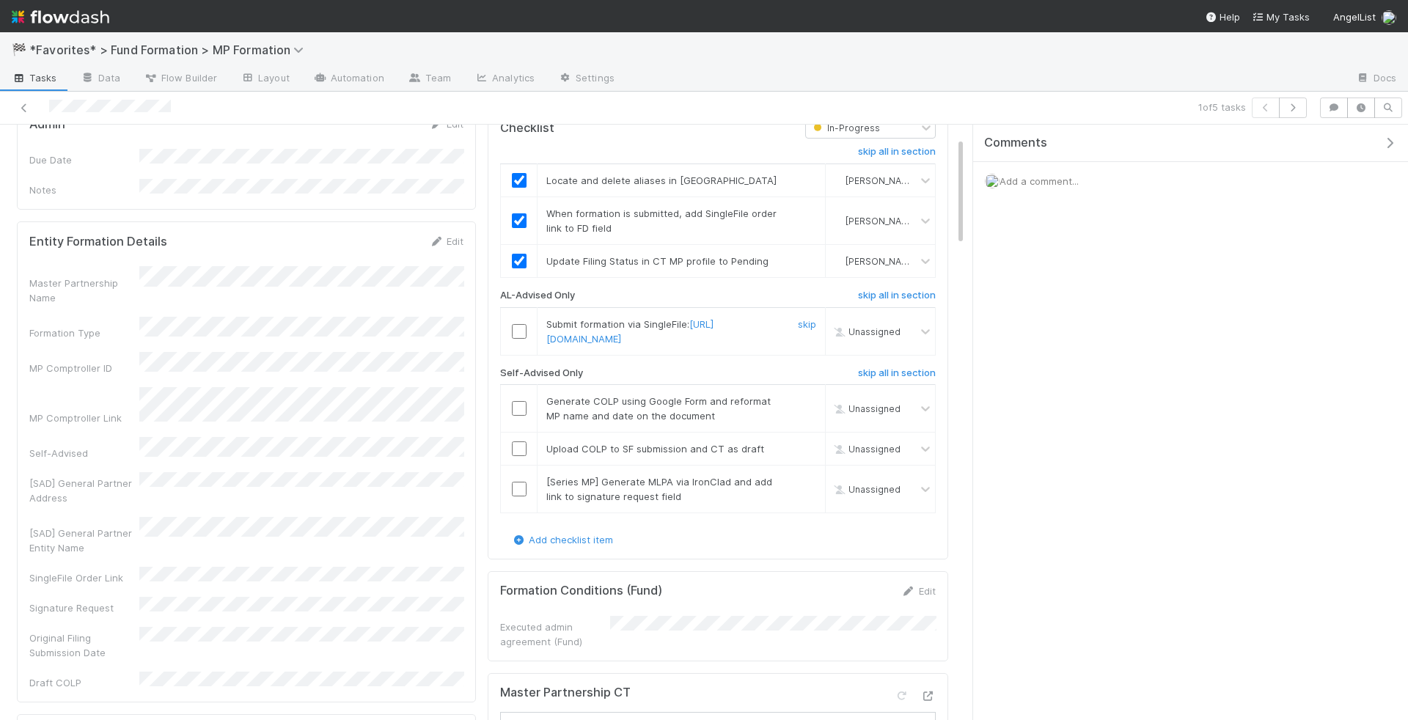
click at [517, 331] on input "checkbox" at bounding box center [519, 331] width 15 height 15
click at [900, 379] on h6 "skip all in section" at bounding box center [897, 373] width 78 height 12
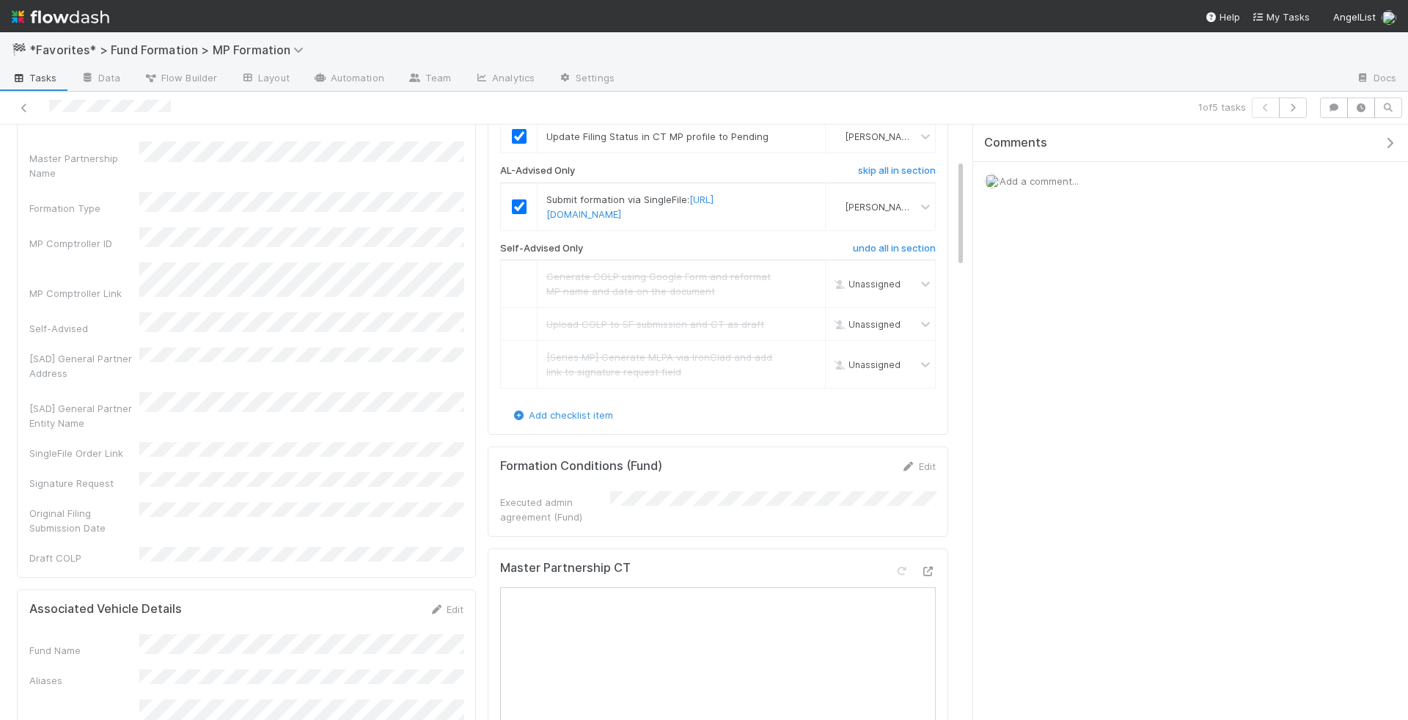
scroll to position [0, 0]
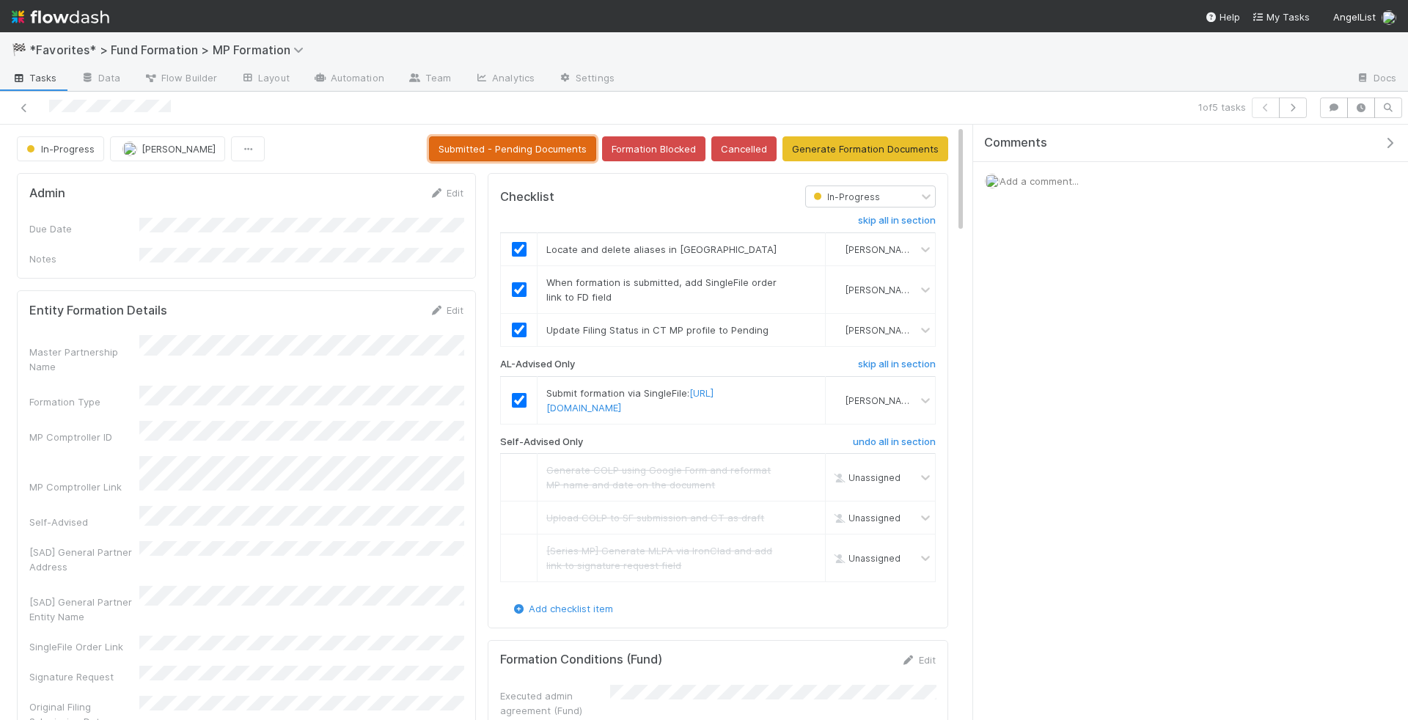
click at [527, 149] on button "Submitted - Pending Documents" at bounding box center [512, 148] width 167 height 25
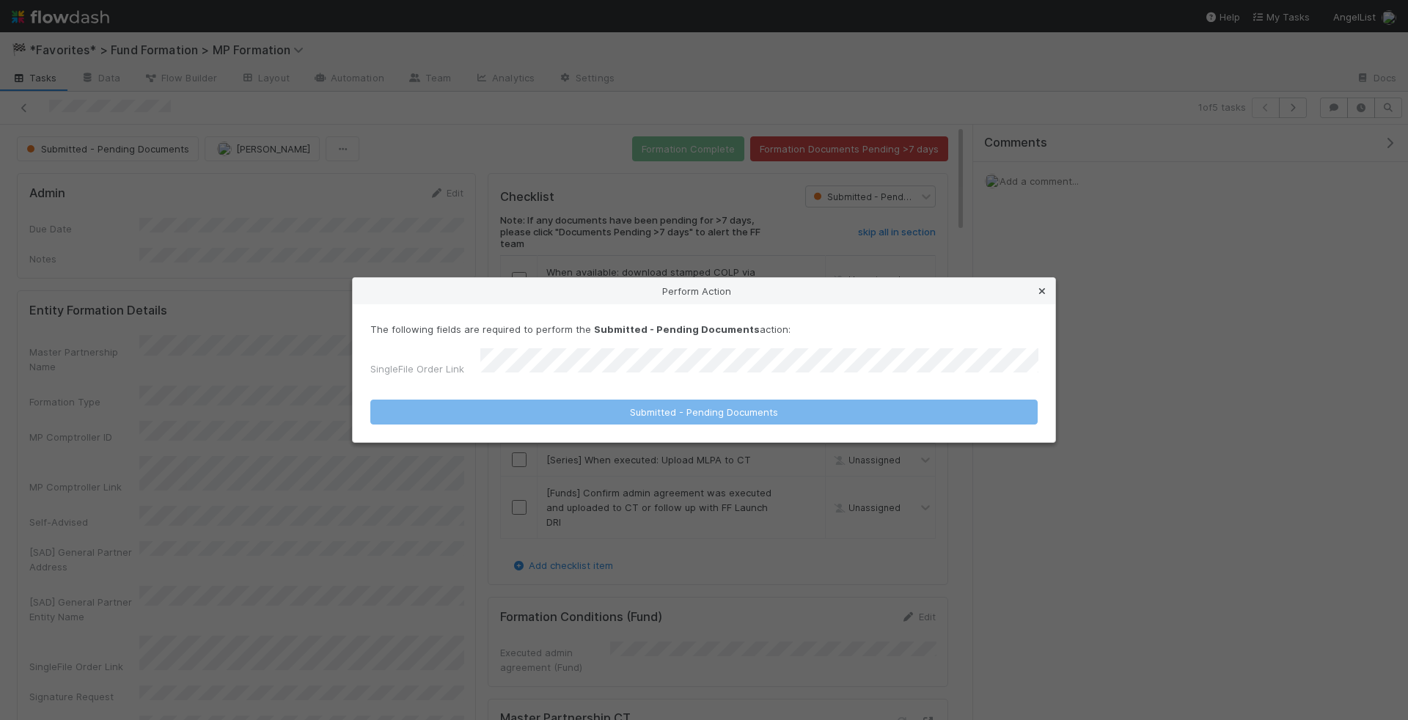
click at [1039, 293] on icon at bounding box center [1042, 292] width 15 height 10
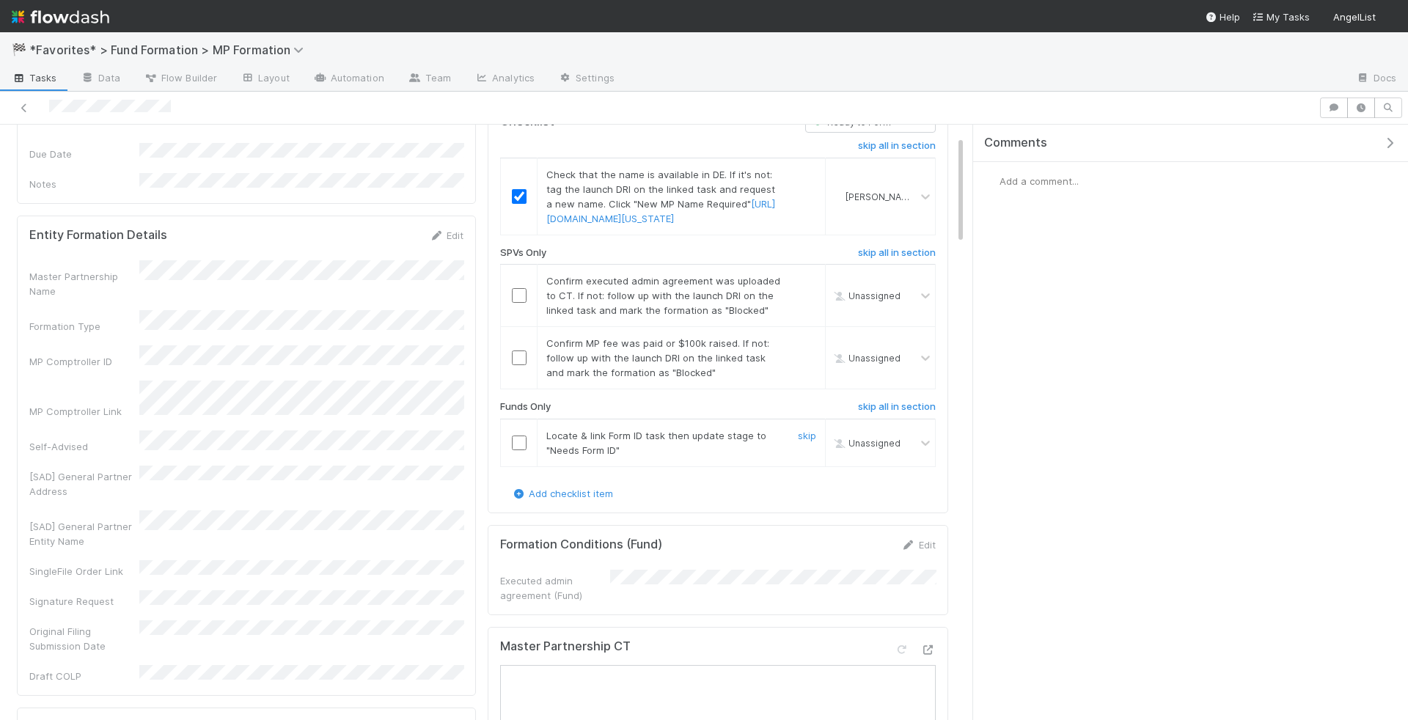
scroll to position [61, 0]
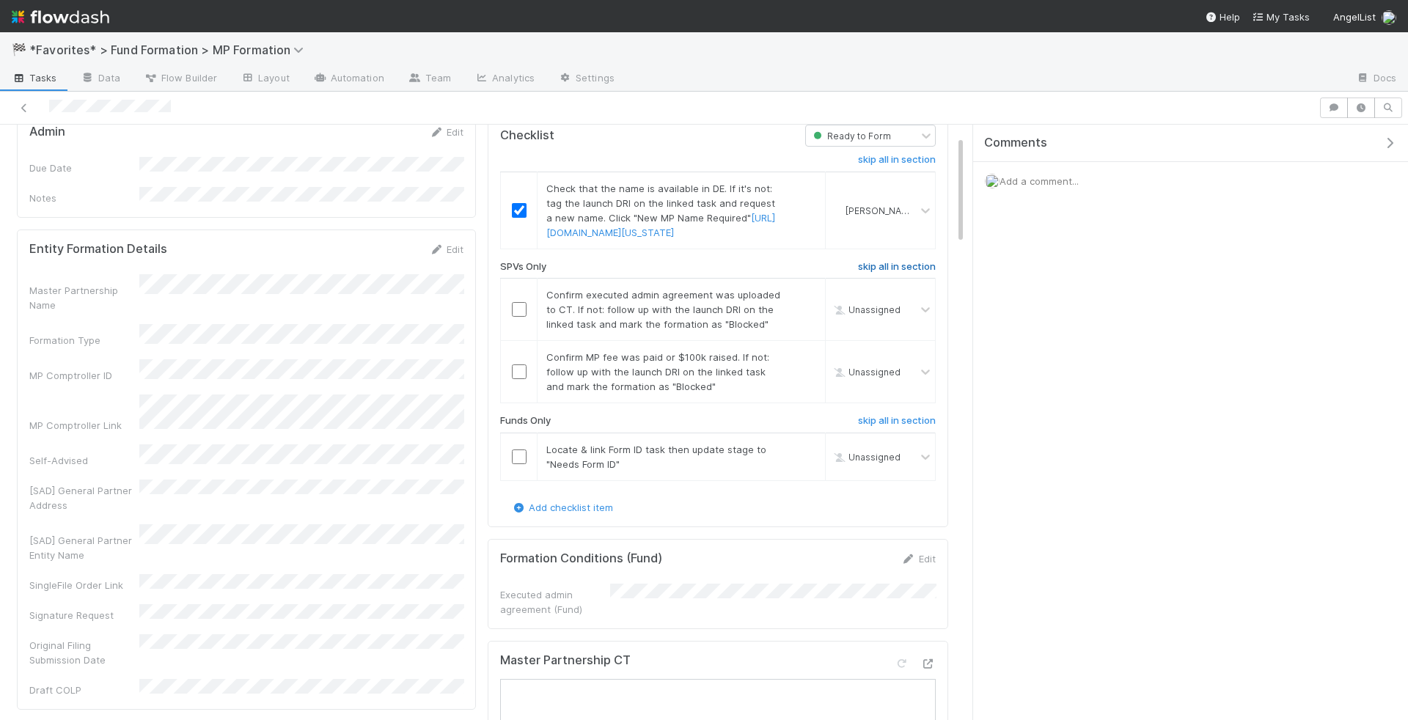
click at [882, 273] on h6 "skip all in section" at bounding box center [897, 267] width 78 height 12
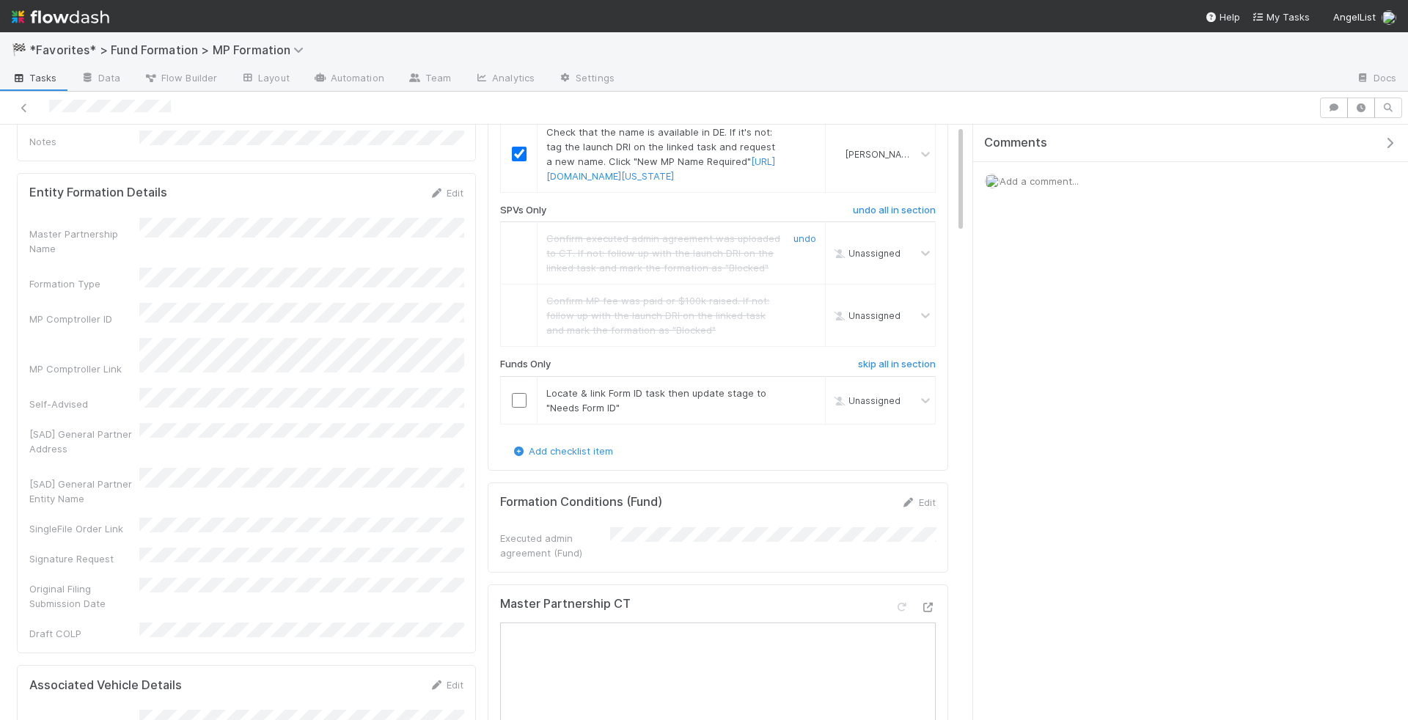
scroll to position [0, 0]
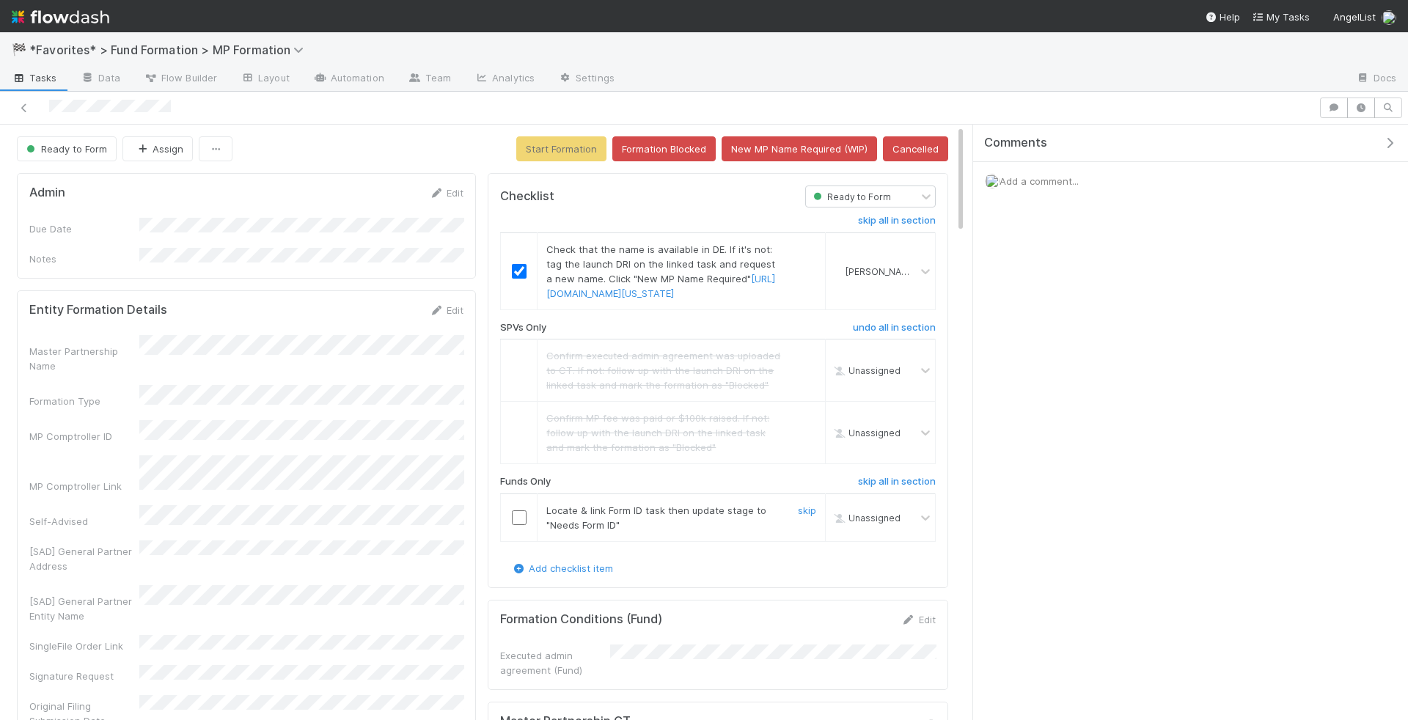
click at [520, 525] on input "checkbox" at bounding box center [519, 517] width 15 height 15
click at [560, 144] on button "Start Formation" at bounding box center [561, 148] width 90 height 25
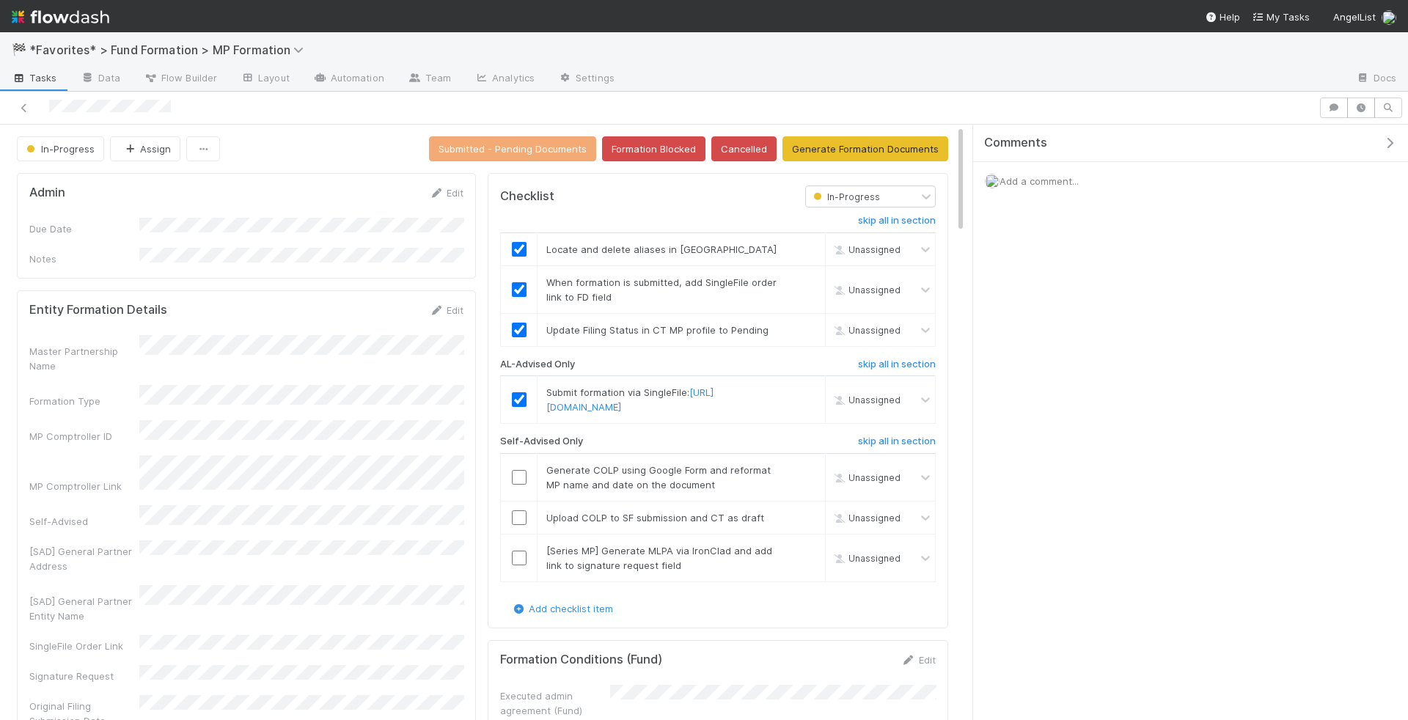
checkbox input "true"
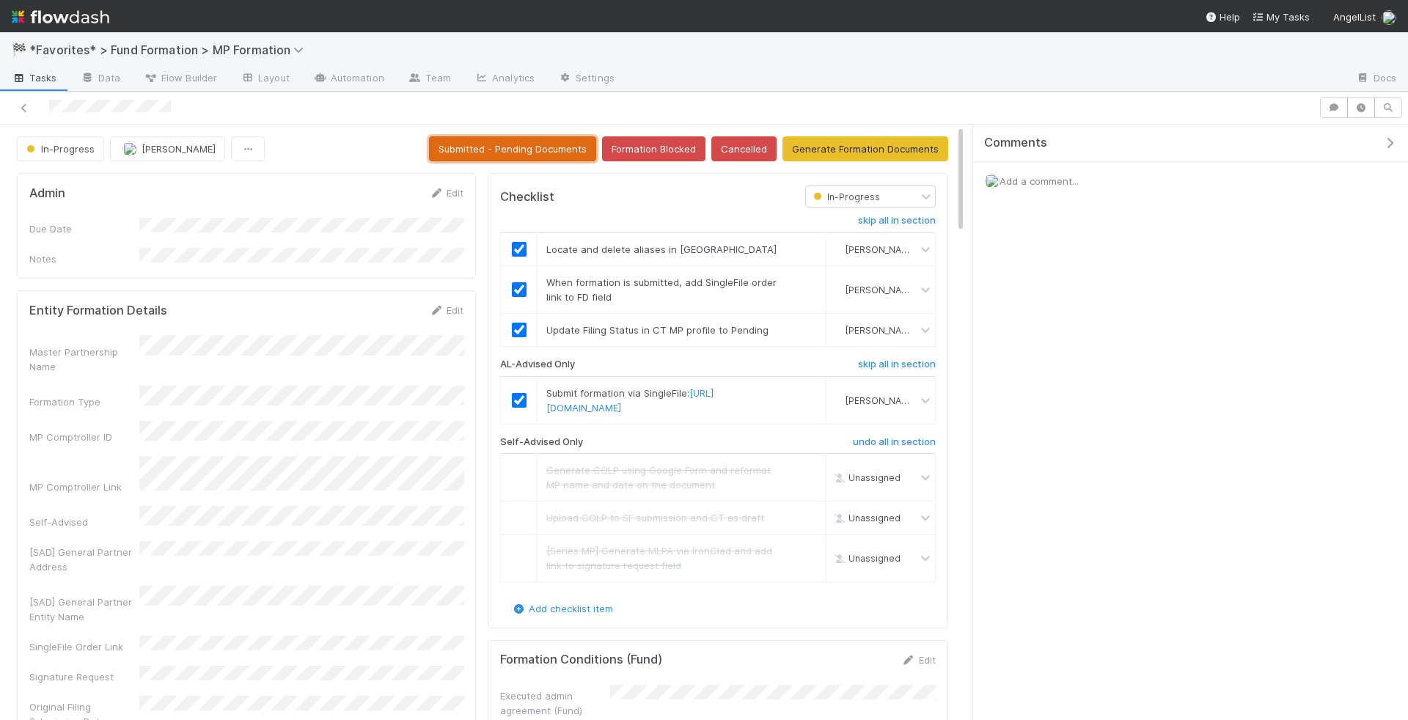
click at [497, 156] on button "Submitted - Pending Documents" at bounding box center [512, 148] width 167 height 25
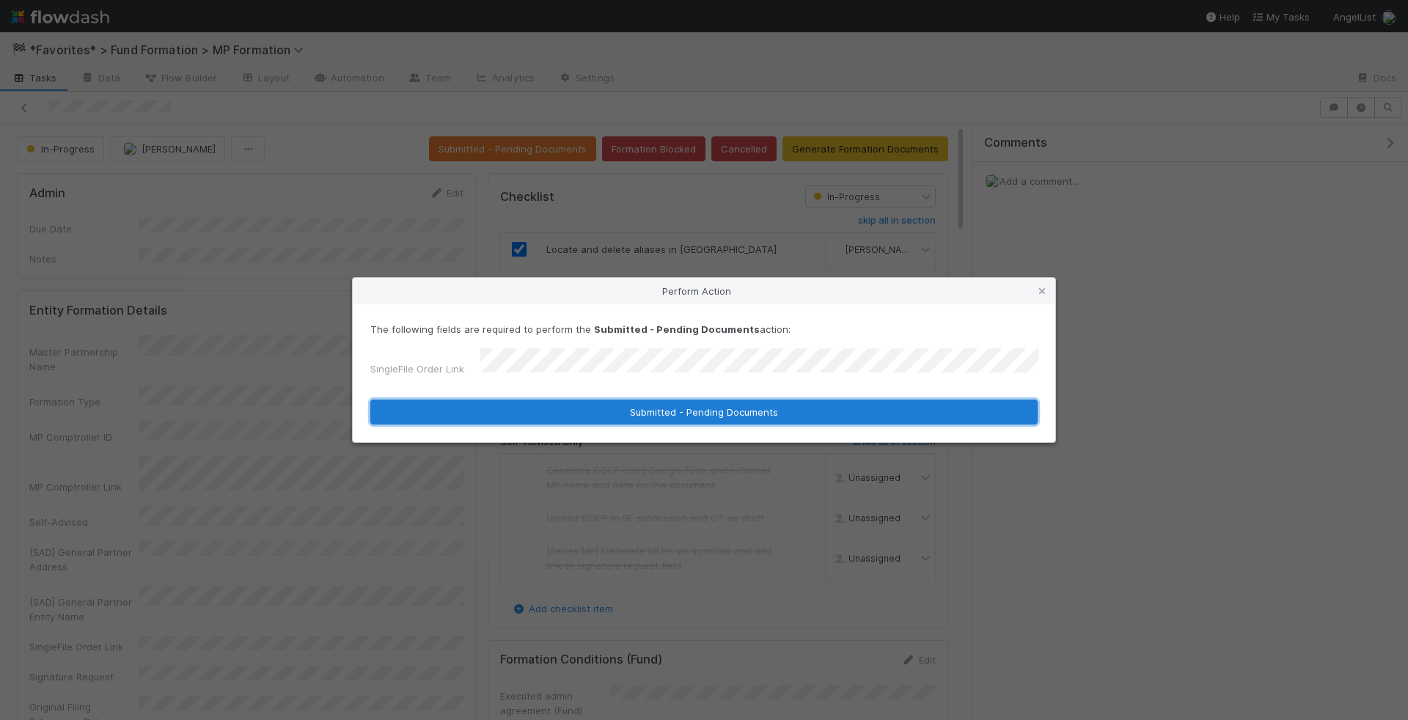
click at [578, 413] on button "Submitted - Pending Documents" at bounding box center [703, 412] width 667 height 25
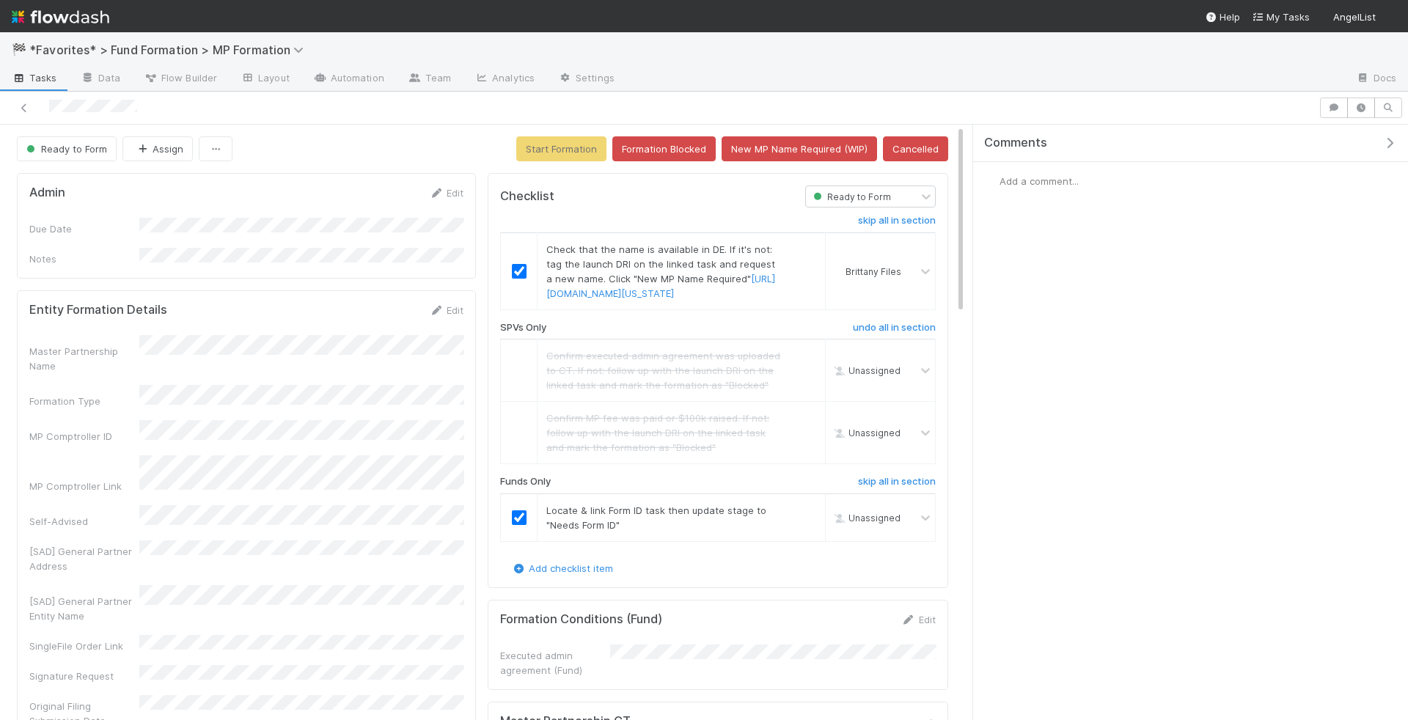
checkbox input "true"
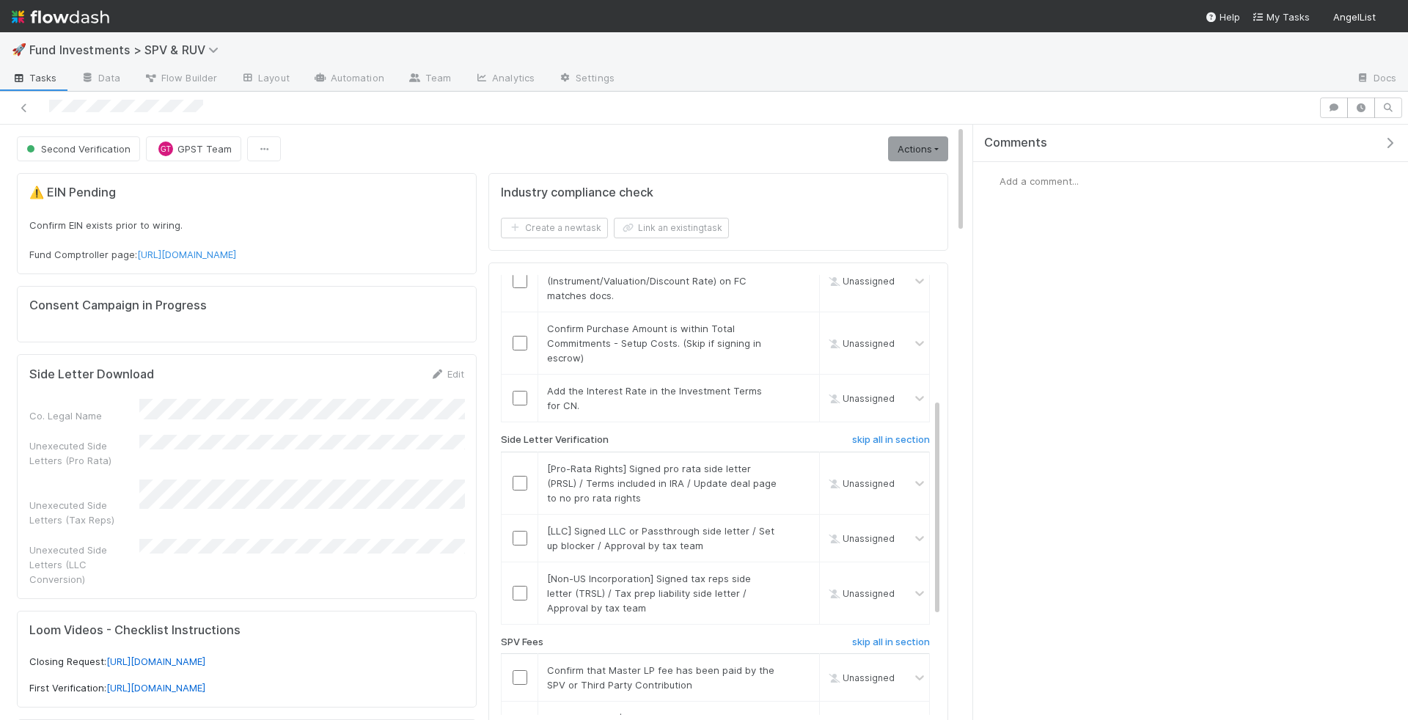
scroll to position [312, 0]
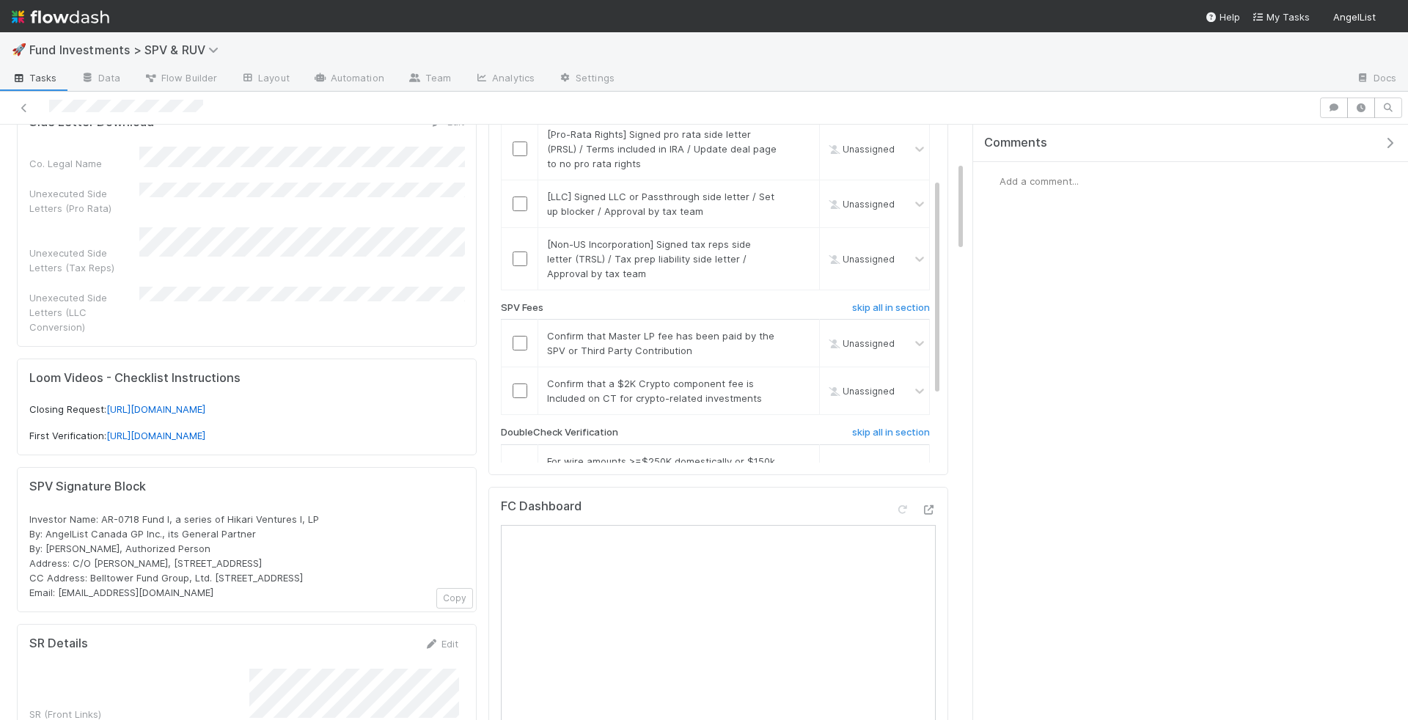
checkbox input "true"
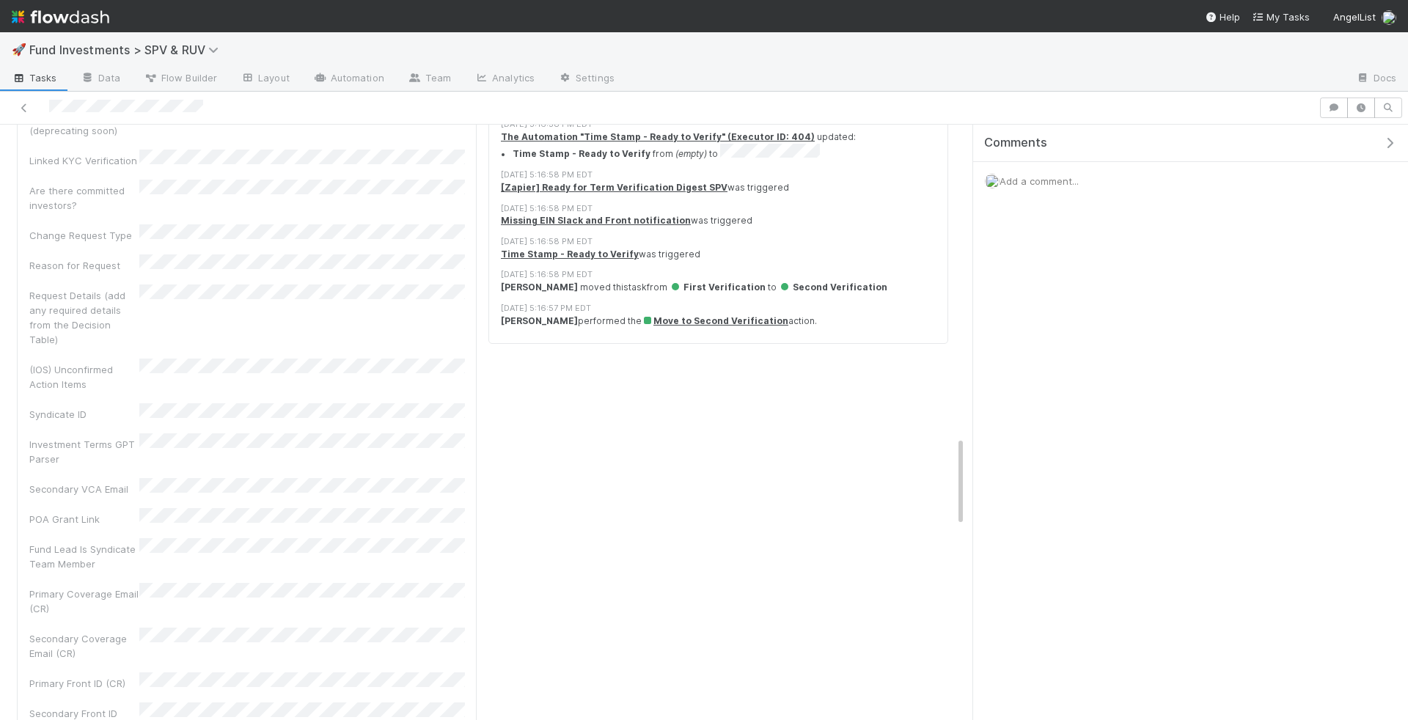
scroll to position [3357, 0]
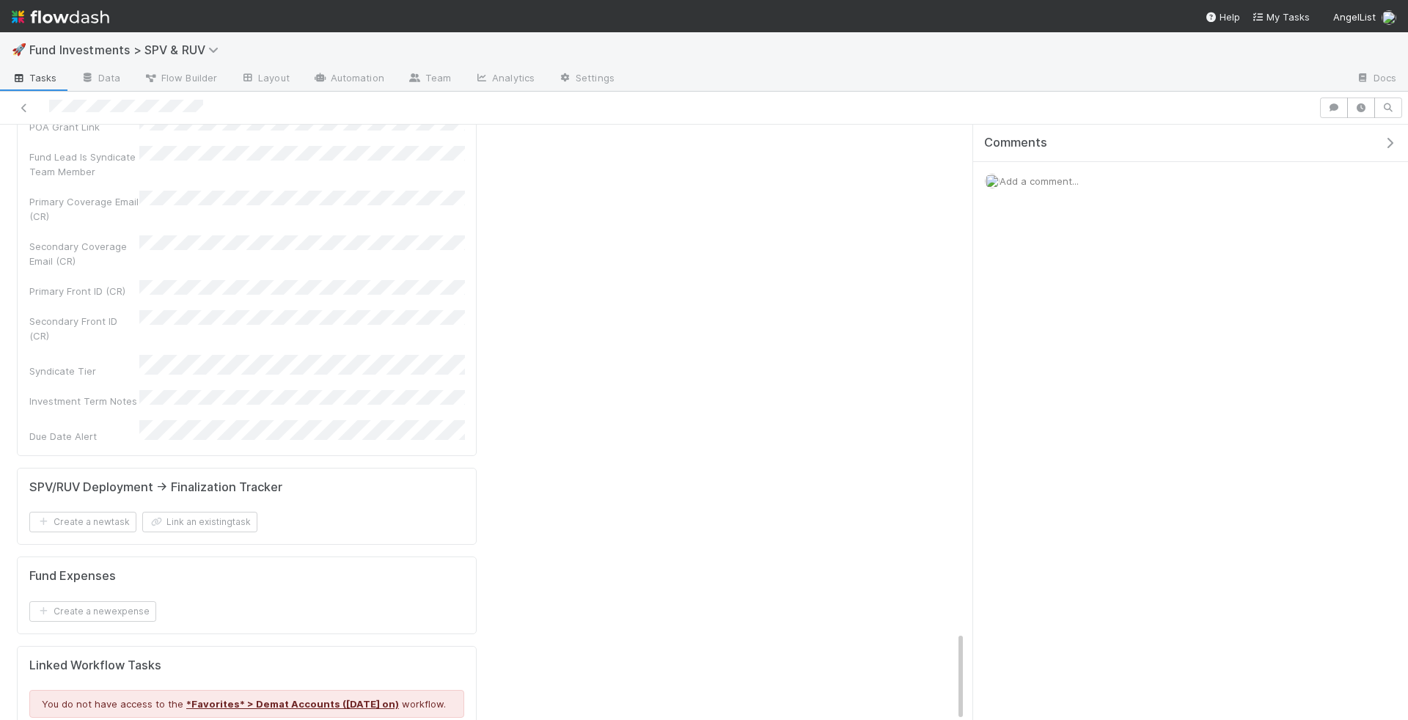
checkbox input "true"
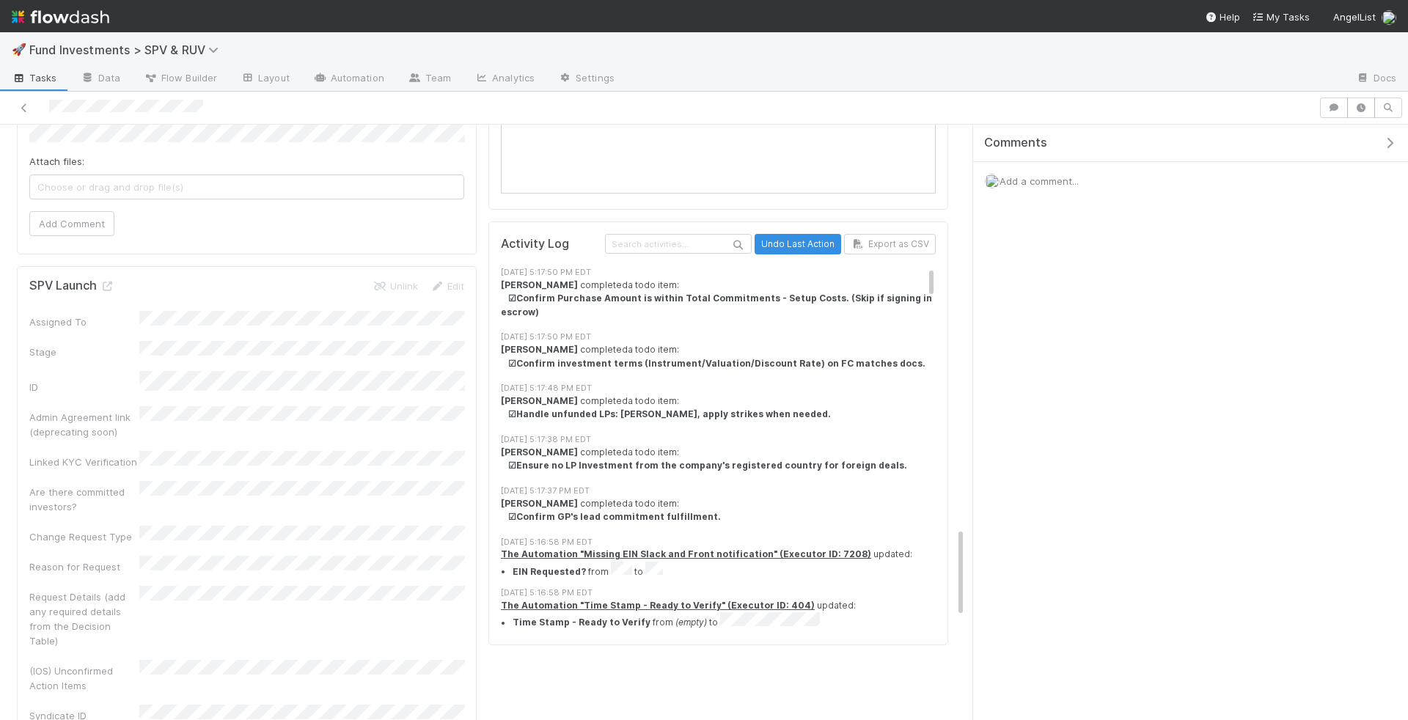
scroll to position [2662, 0]
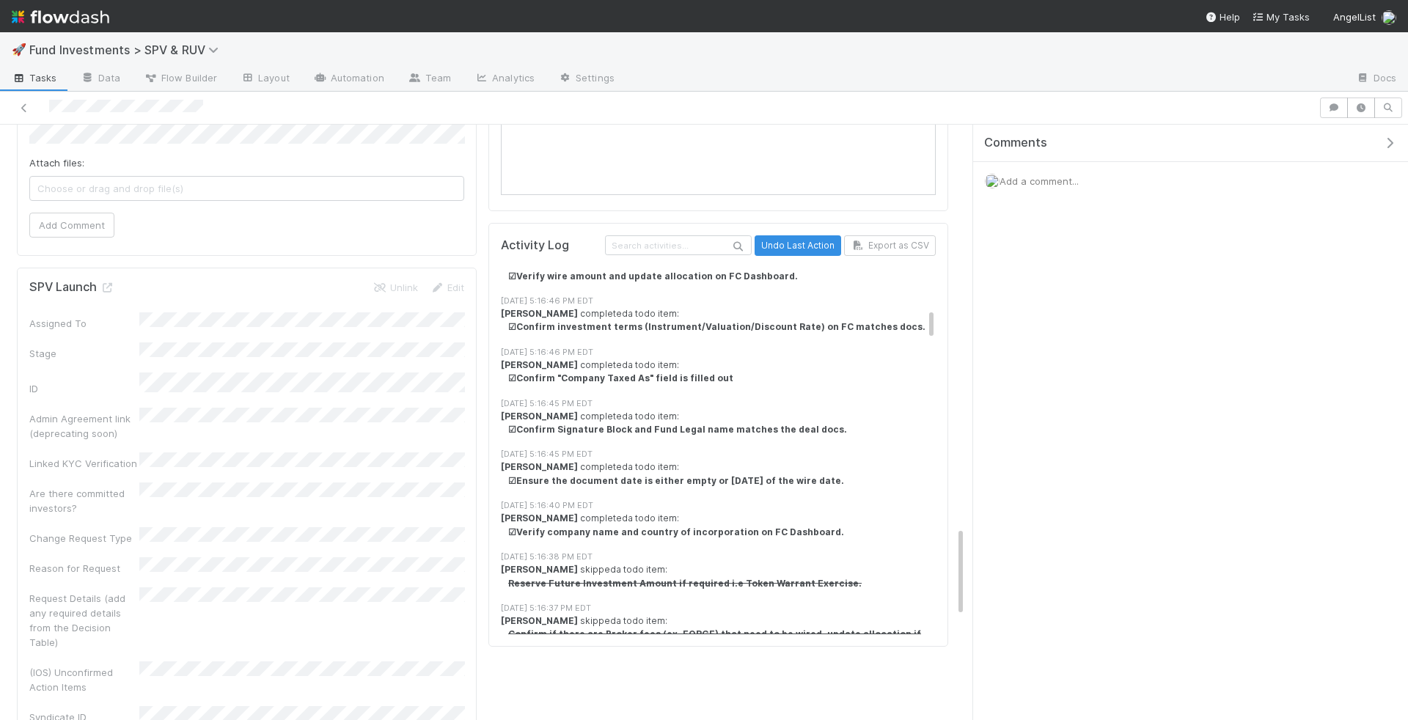
checkbox input "true"
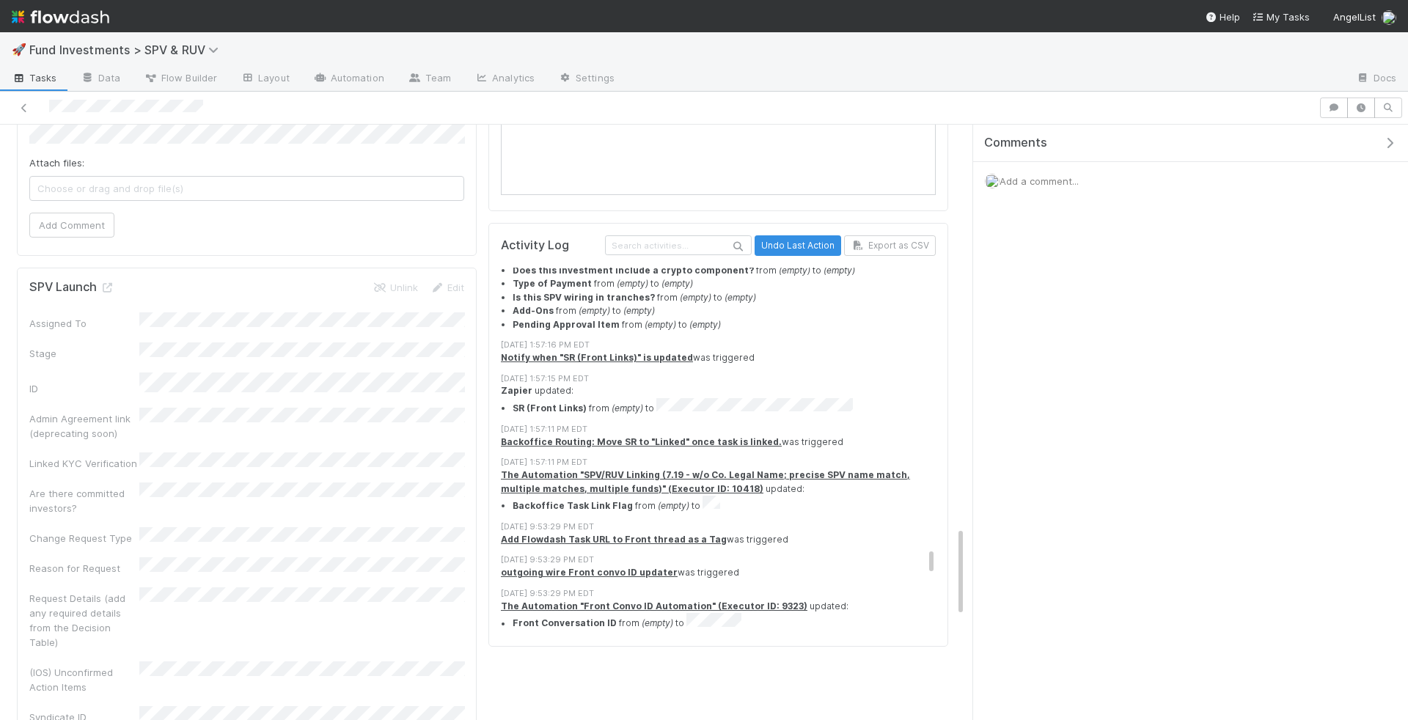
scroll to position [3603, 0]
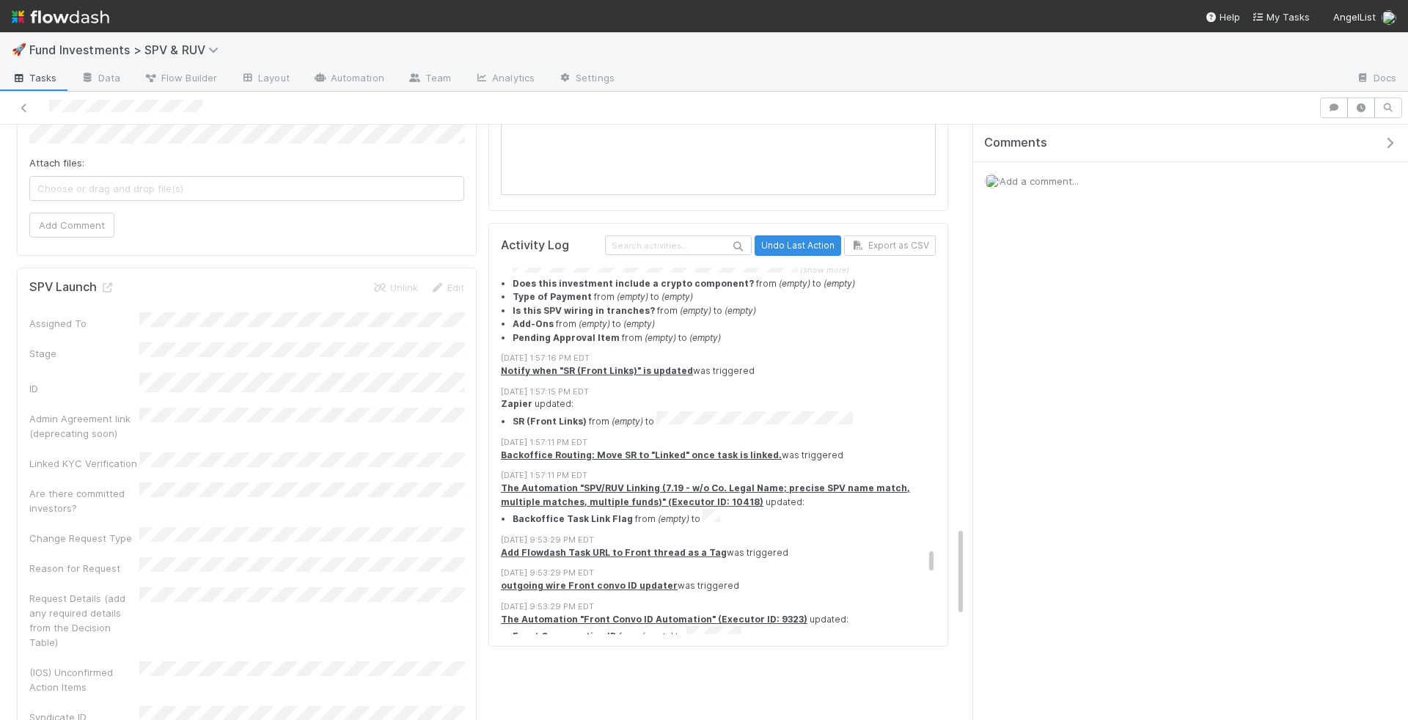
checkbox input "true"
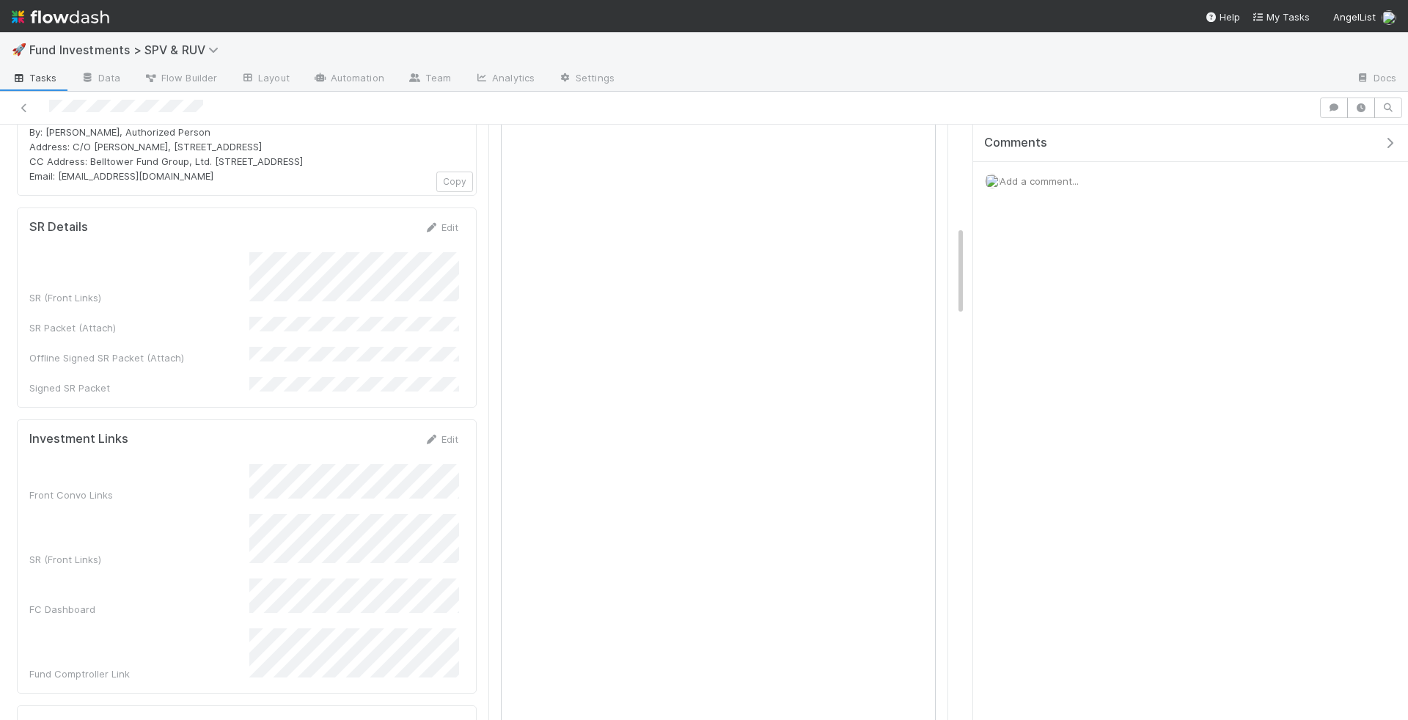
scroll to position [668, 0]
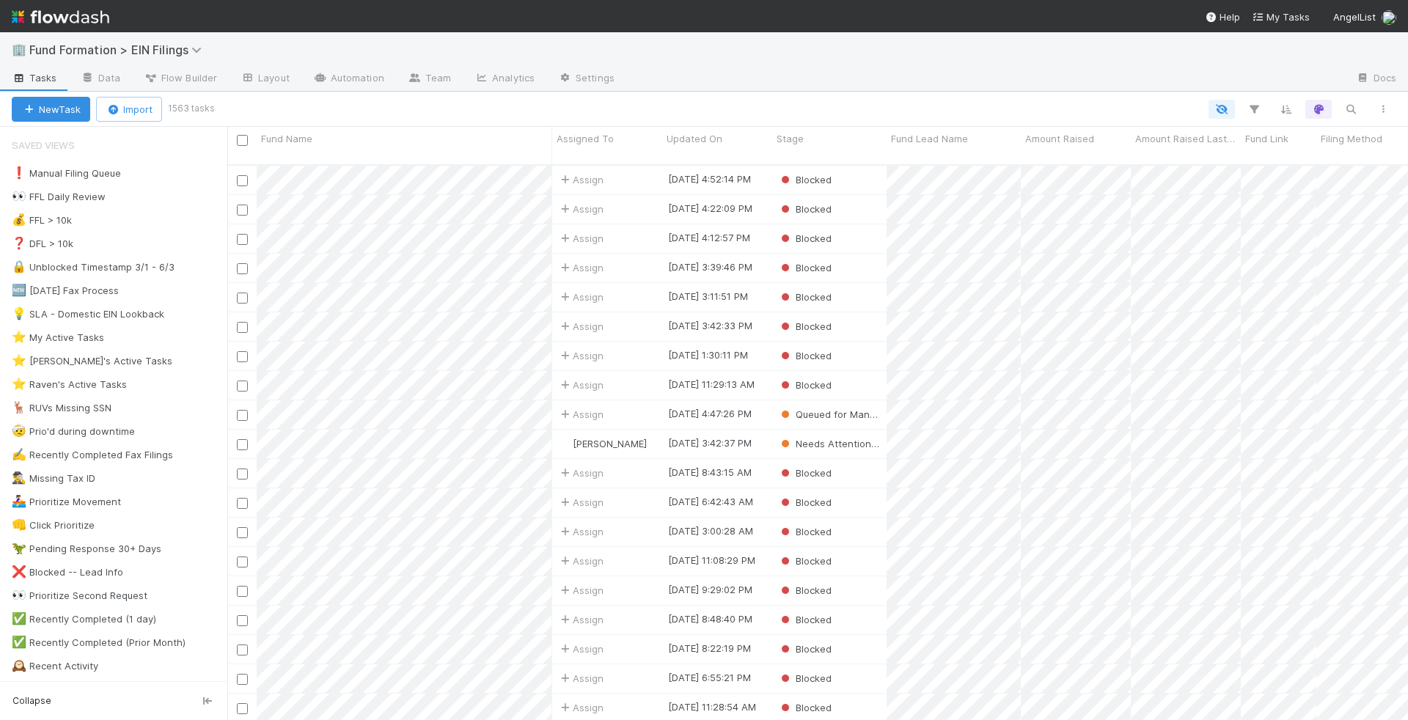
scroll to position [568, 1181]
click at [1354, 111] on icon "button" at bounding box center [1350, 109] width 15 height 13
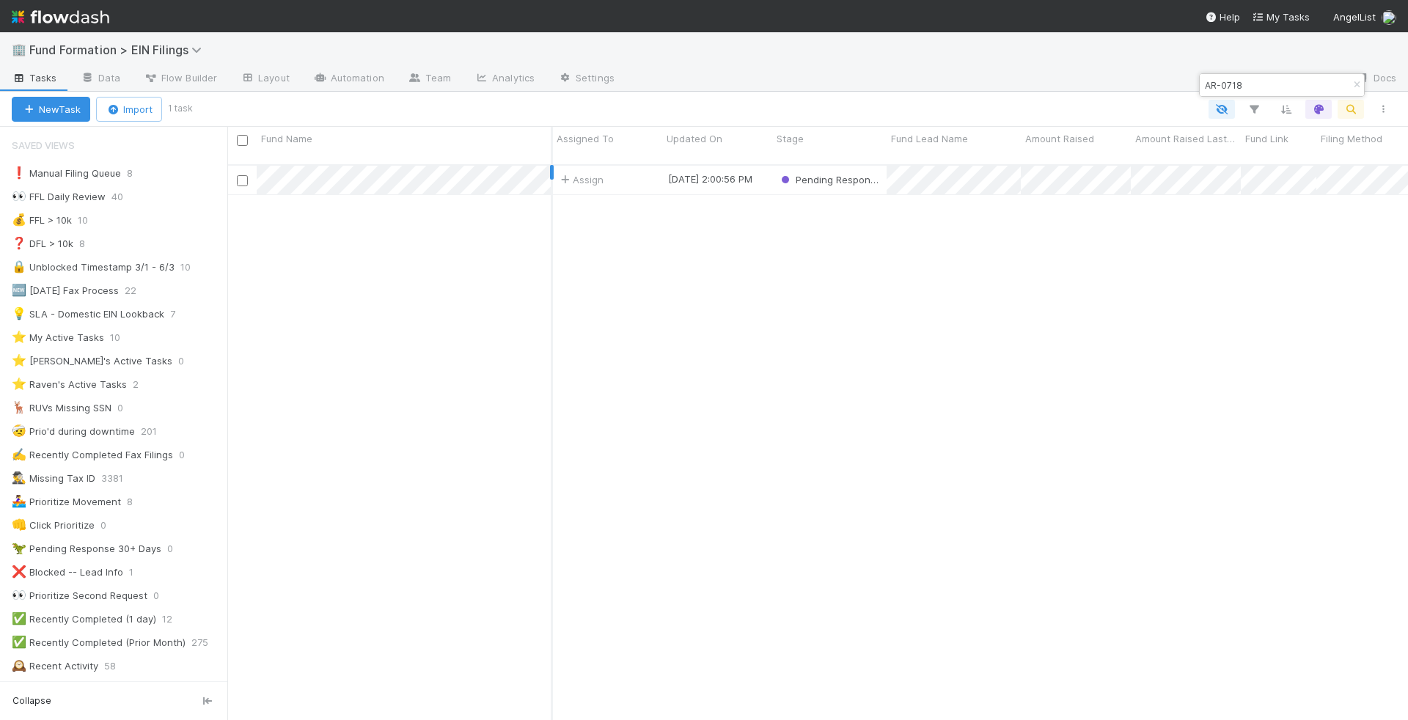
type input "AR-0718"
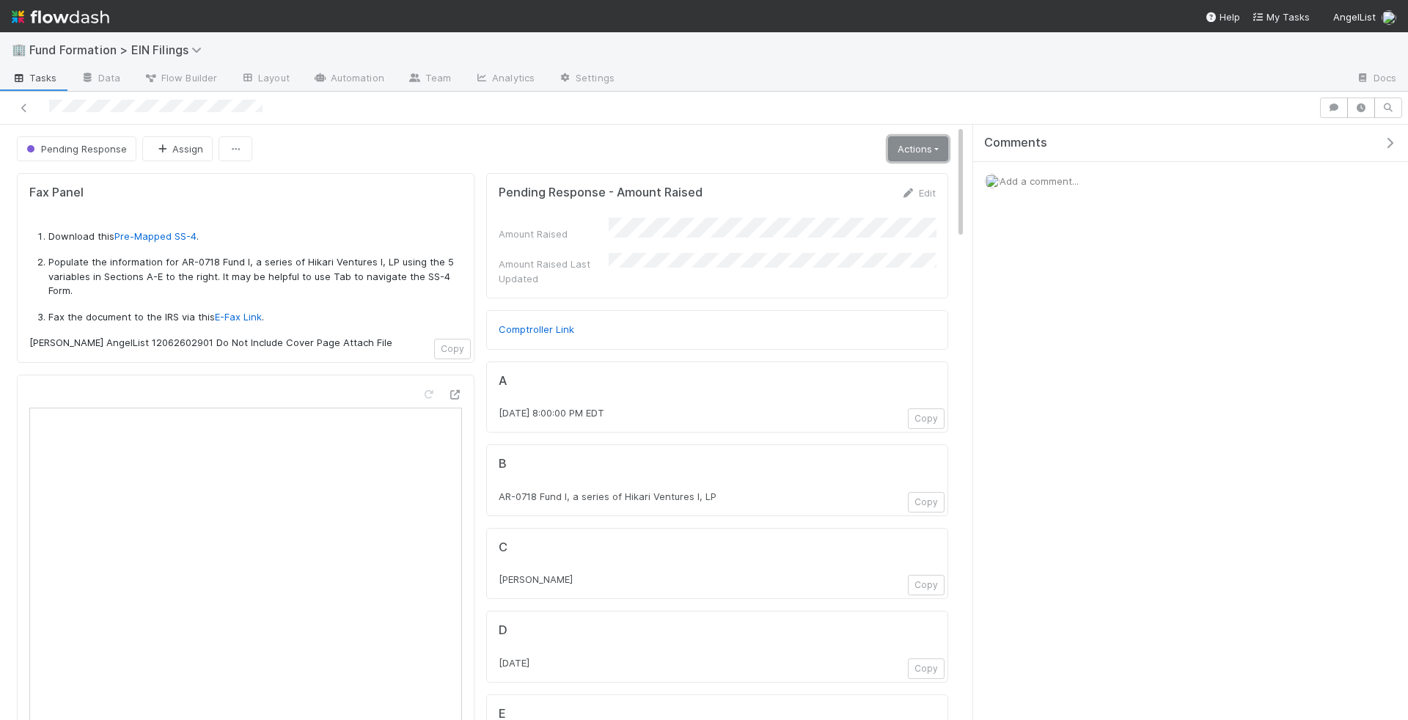
click at [903, 144] on link "Actions" at bounding box center [918, 148] width 60 height 25
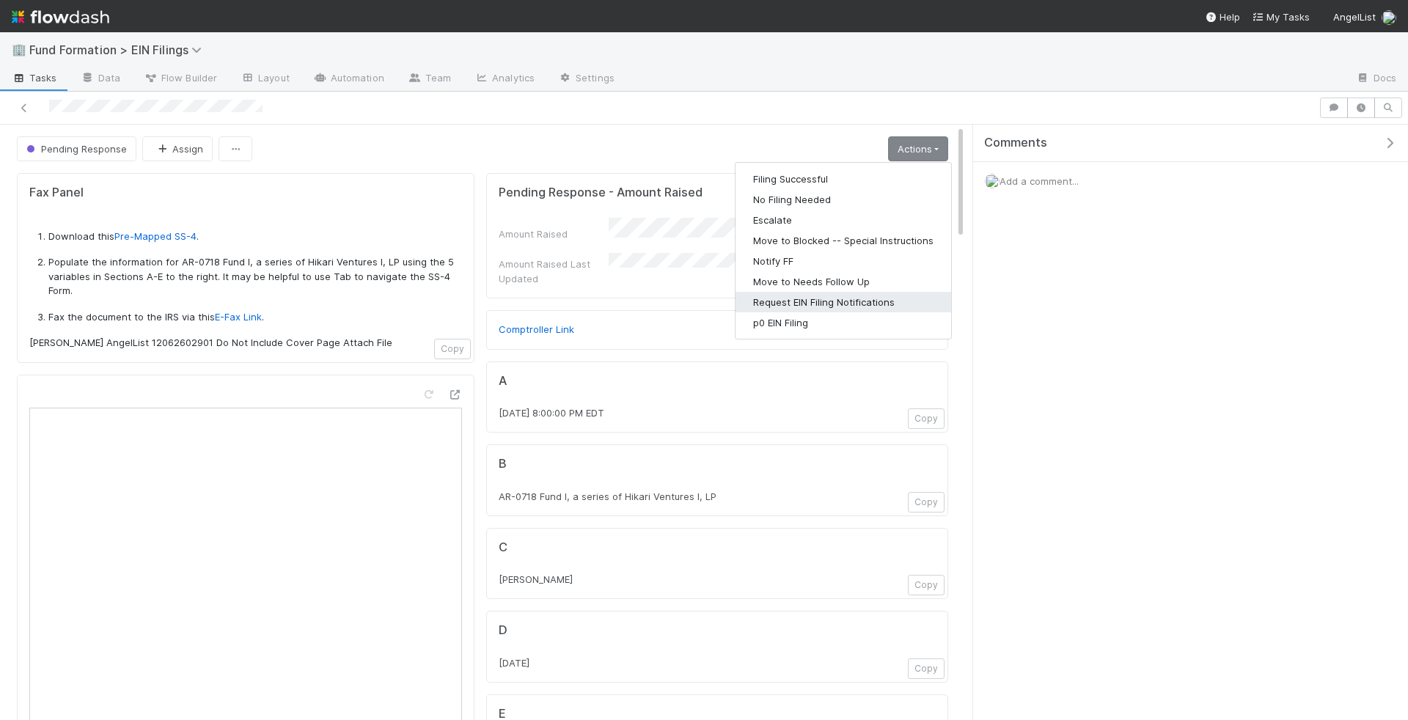
click at [876, 301] on button "Request EIN Filing Notifications" at bounding box center [843, 302] width 216 height 21
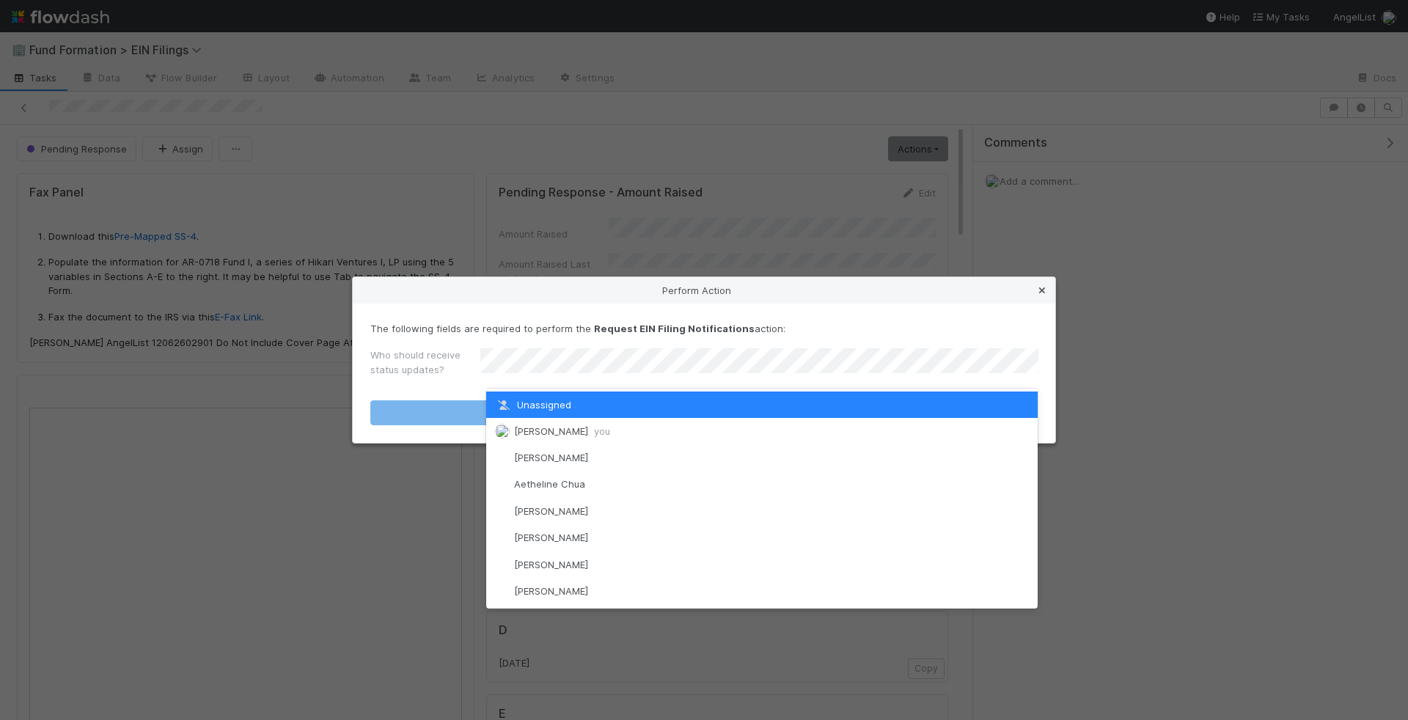
click at [1046, 294] on icon at bounding box center [1042, 291] width 15 height 10
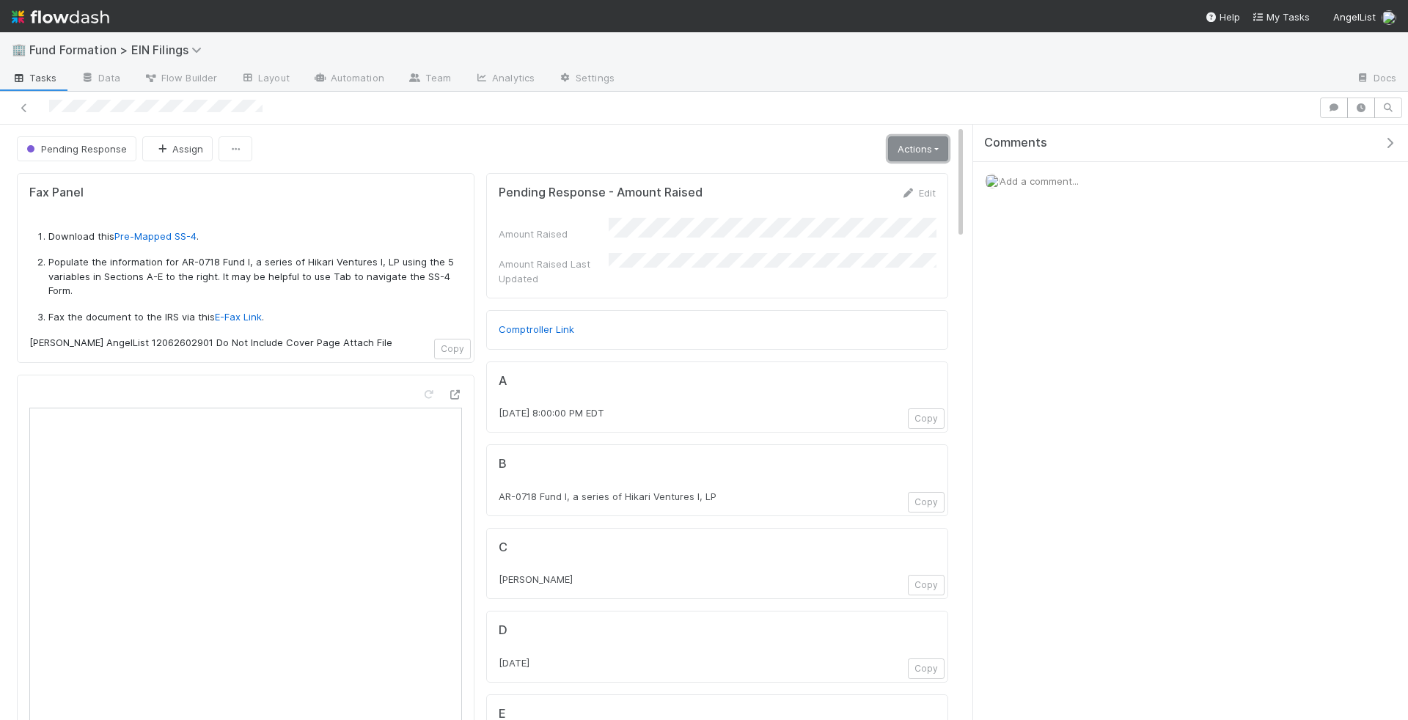
click at [908, 136] on link "Actions" at bounding box center [918, 148] width 60 height 25
click at [1032, 255] on div "Comments Add a comment..." at bounding box center [1190, 199] width 435 height 149
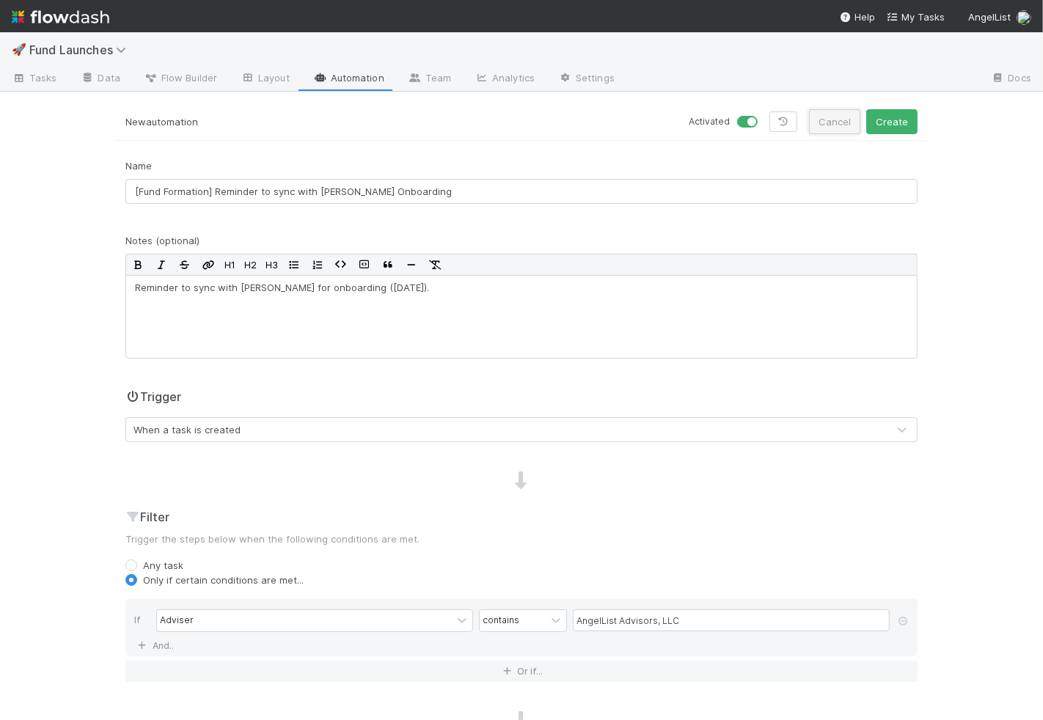
click at [831, 122] on button "Cancel" at bounding box center [834, 121] width 51 height 25
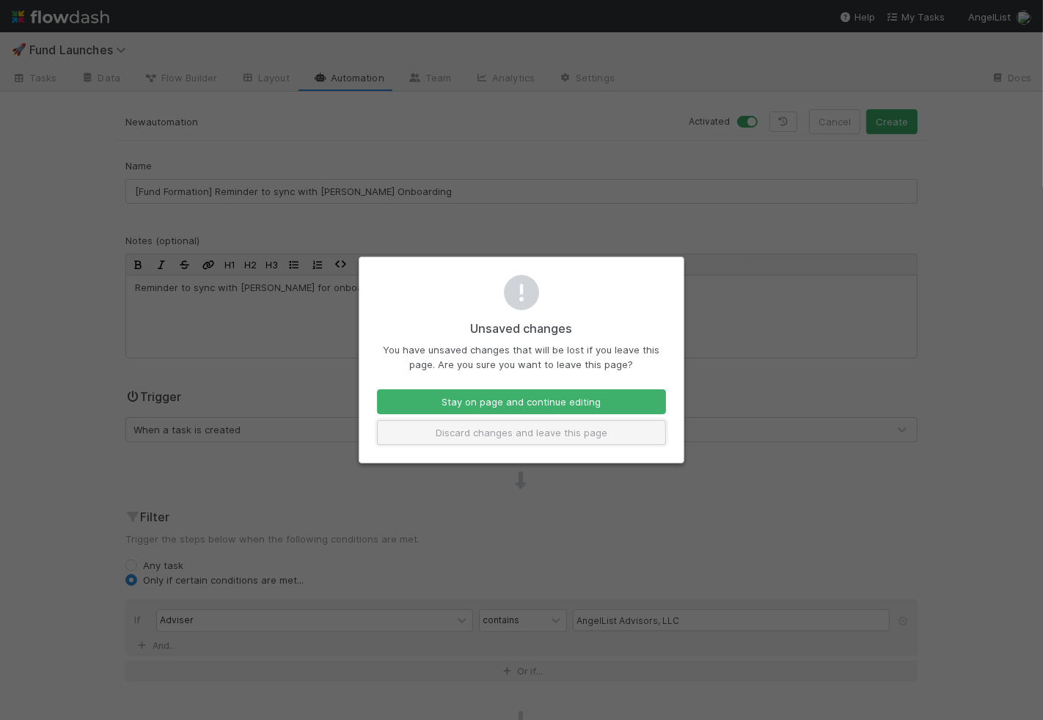
click at [584, 428] on button "Discard changes and leave this page" at bounding box center [521, 432] width 289 height 25
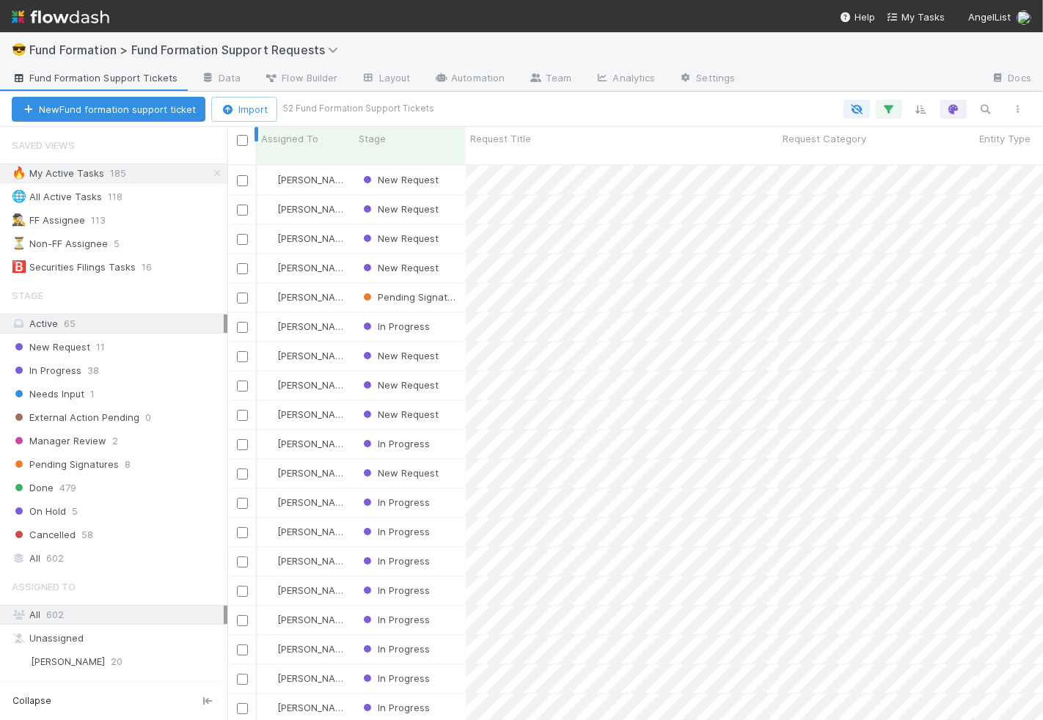
scroll to position [568, 815]
click at [219, 169] on icon at bounding box center [217, 174] width 15 height 10
click at [451, 288] on div "New Request" at bounding box center [409, 297] width 111 height 29
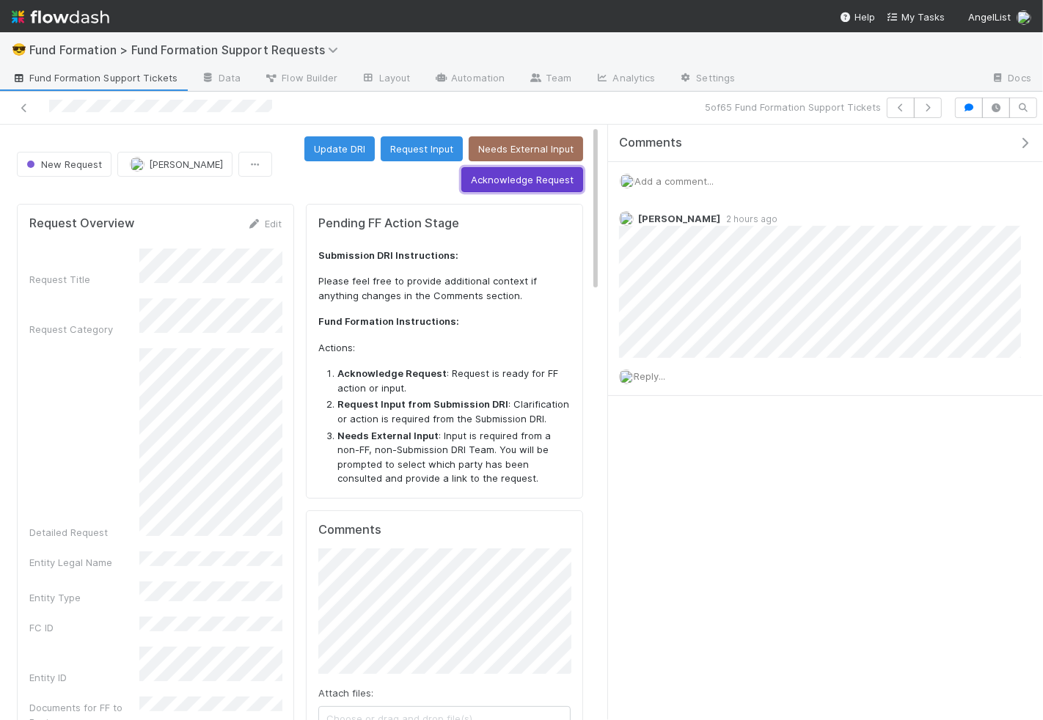
click at [525, 183] on button "Acknowledge Request" at bounding box center [522, 179] width 122 height 25
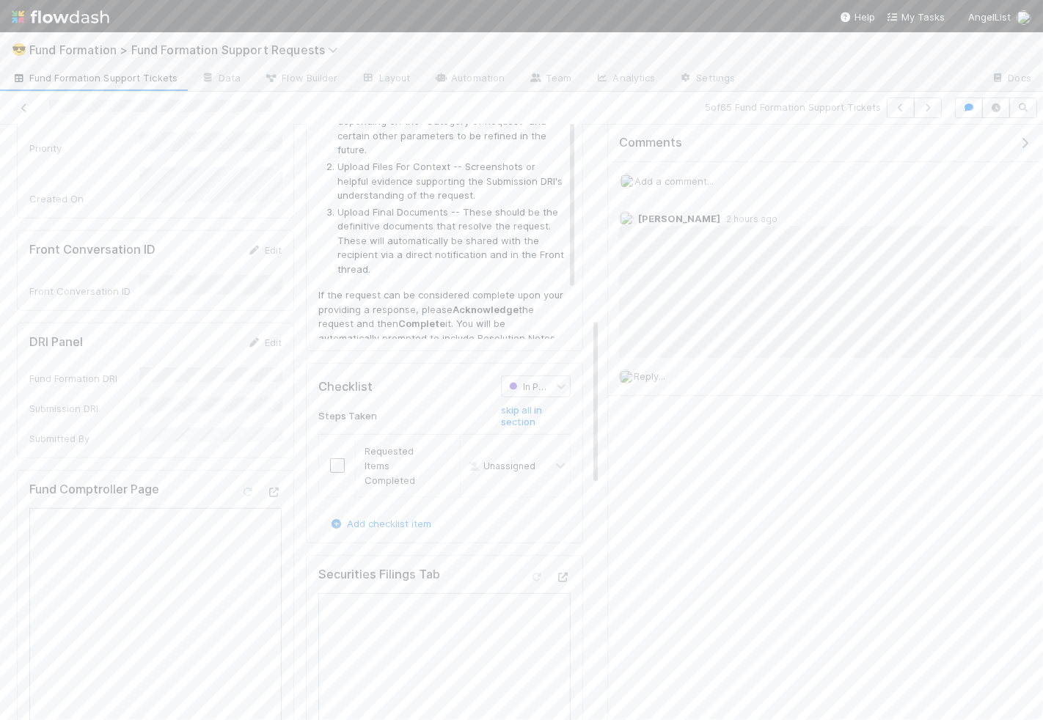
scroll to position [691, 0]
click at [335, 456] on input "checkbox" at bounding box center [337, 463] width 15 height 15
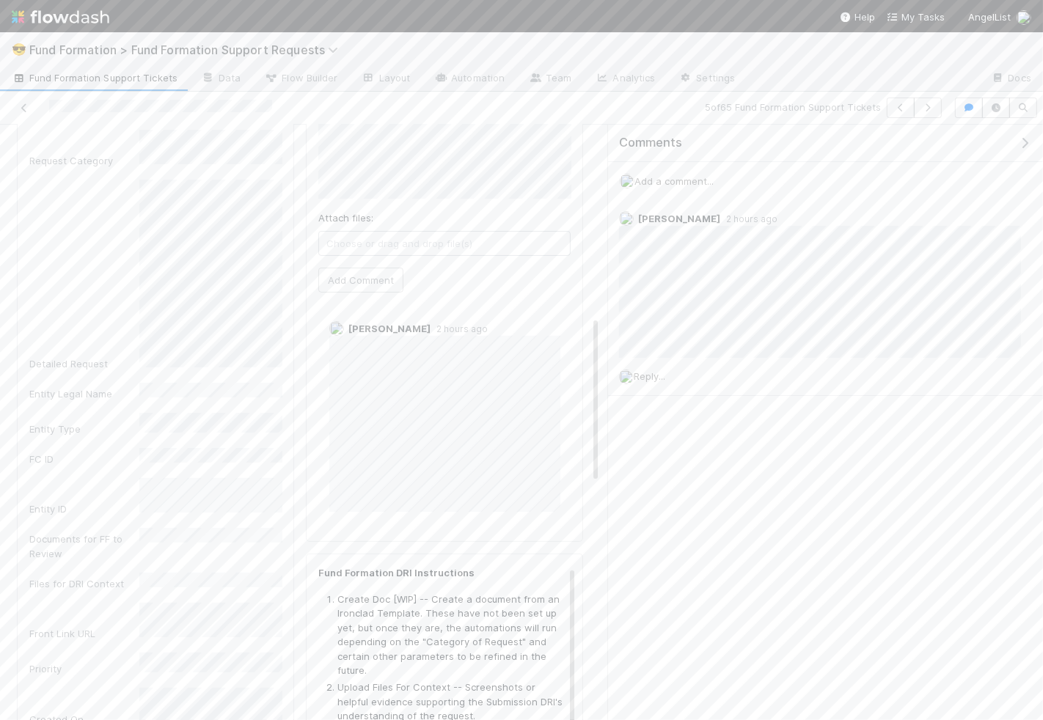
scroll to position [0, 0]
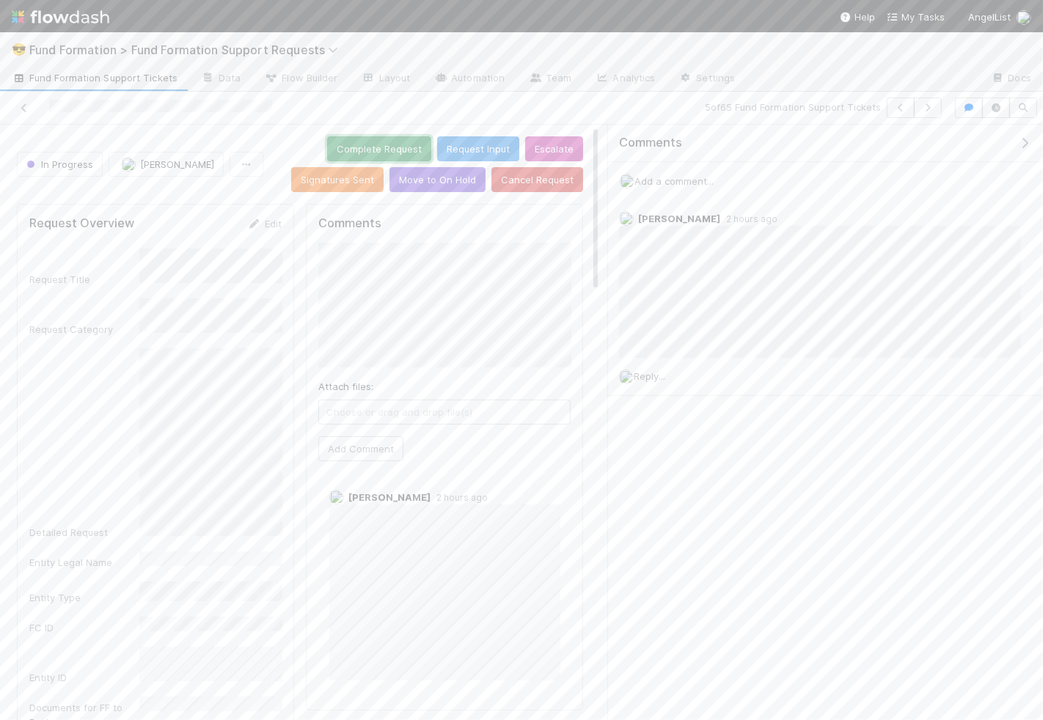
click at [380, 147] on button "Complete Request" at bounding box center [379, 148] width 104 height 25
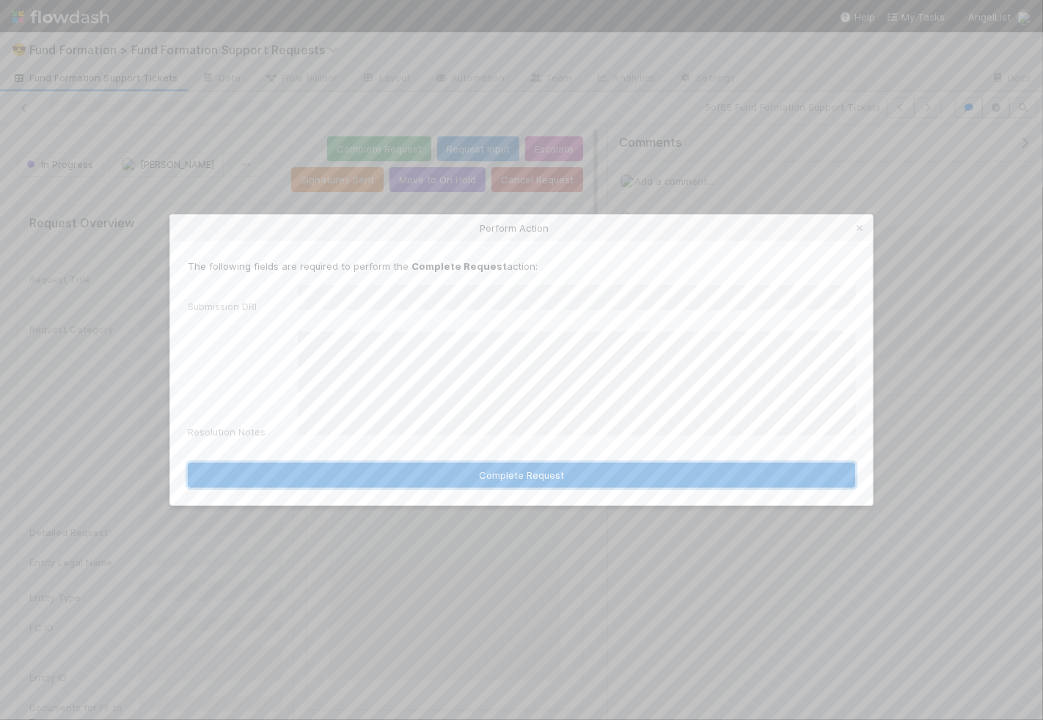
click at [538, 468] on button "Complete Request" at bounding box center [521, 475] width 667 height 25
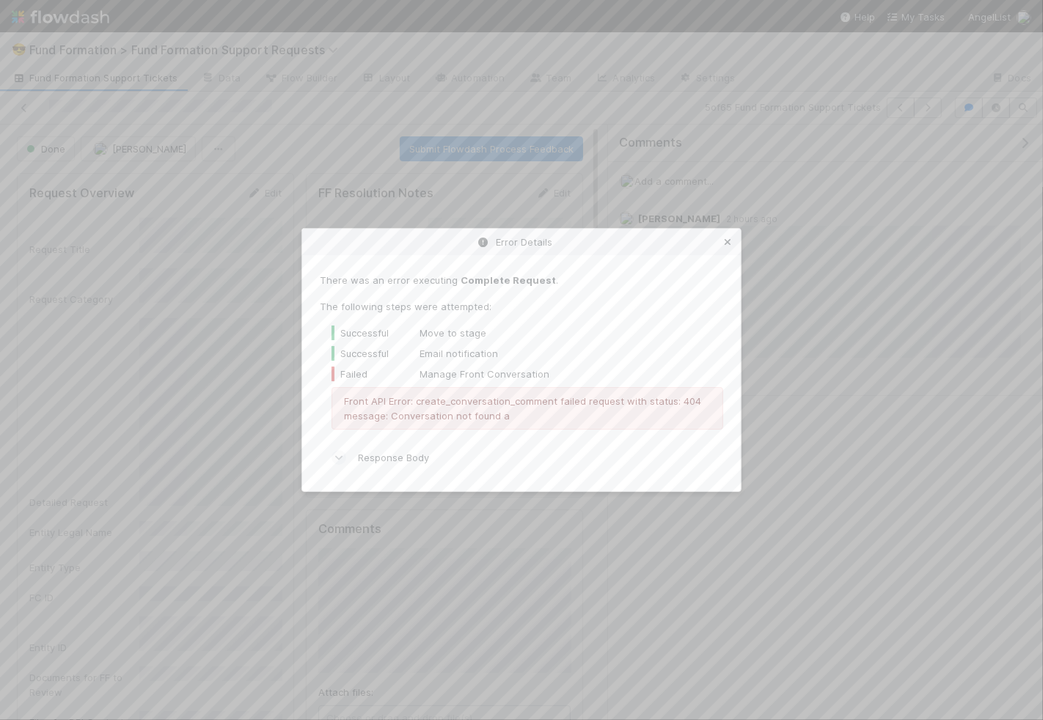
click at [730, 241] on icon at bounding box center [727, 243] width 15 height 10
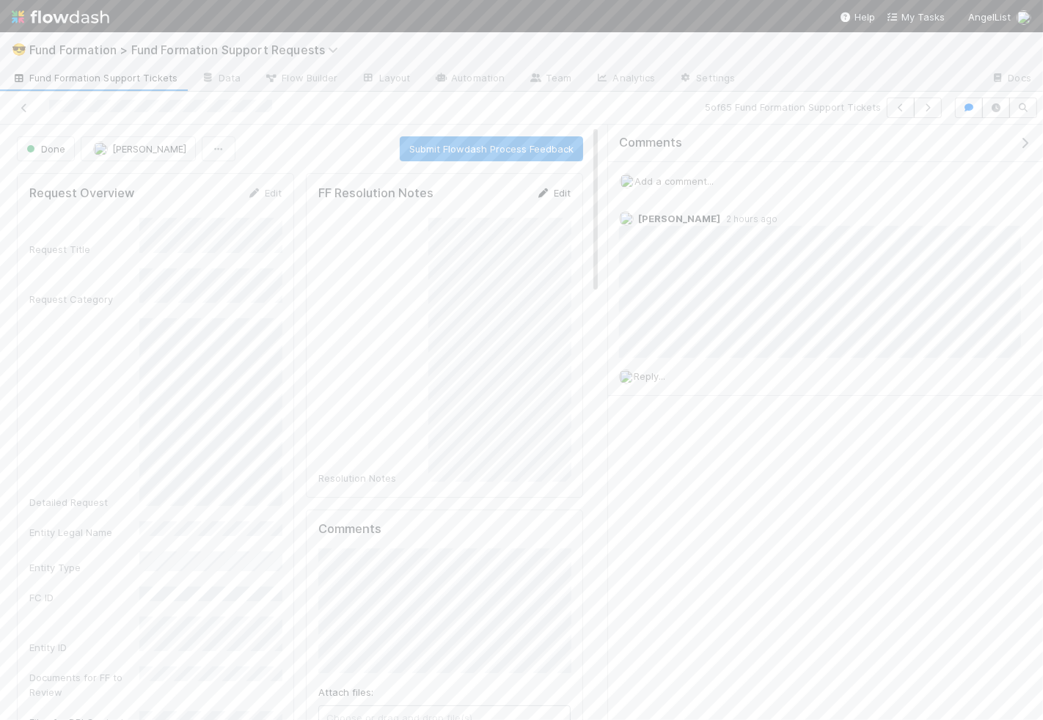
click at [548, 192] on icon at bounding box center [543, 193] width 15 height 10
click at [495, 191] on button "Save" at bounding box center [492, 198] width 42 height 25
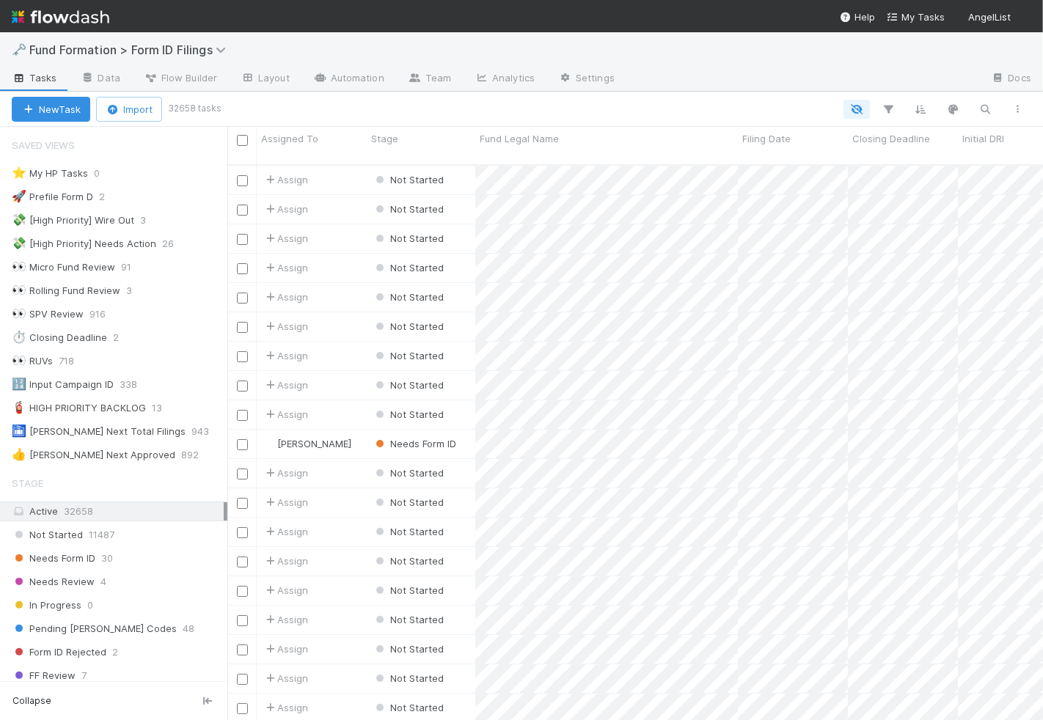
scroll to position [1, 0]
click at [978, 114] on icon "button" at bounding box center [985, 109] width 15 height 13
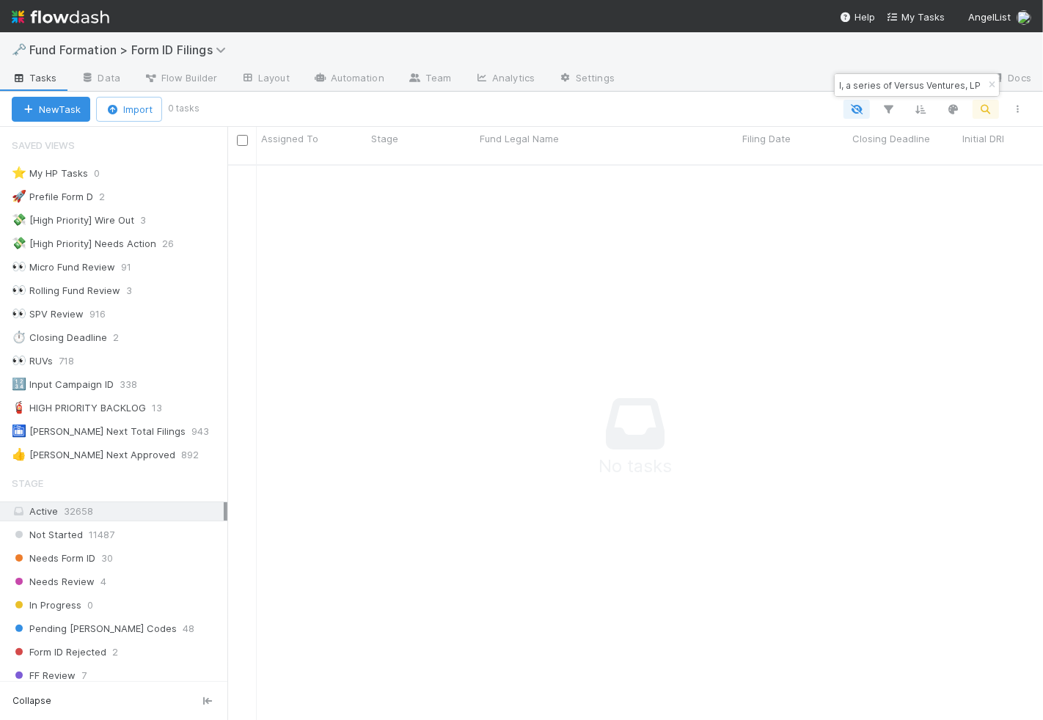
scroll to position [568, 815]
click at [924, 84] on input "FI-0806 Fund I, a series of Versus Ventures, LP" at bounding box center [910, 85] width 147 height 18
type input "FI-0806 Fund I, a series of Versus Ventures Capital, LP"
click at [458, 174] on div "Not Started" at bounding box center [421, 180] width 109 height 29
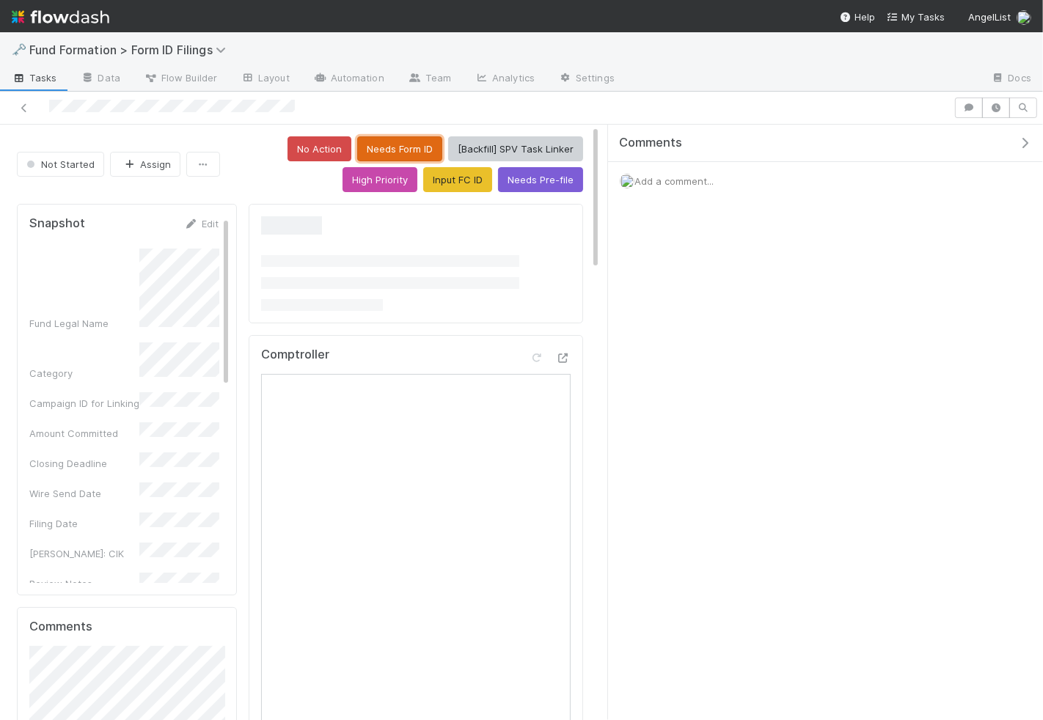
click at [389, 142] on button "Needs Form ID" at bounding box center [399, 148] width 85 height 25
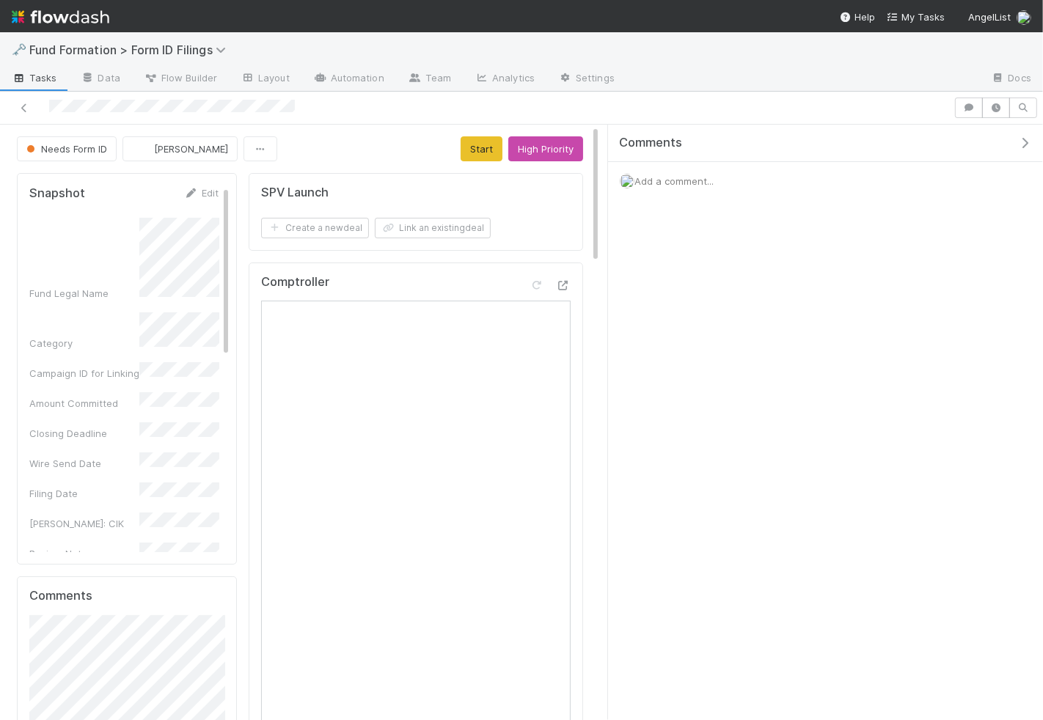
click at [709, 177] on span "Add a comment..." at bounding box center [673, 181] width 79 height 12
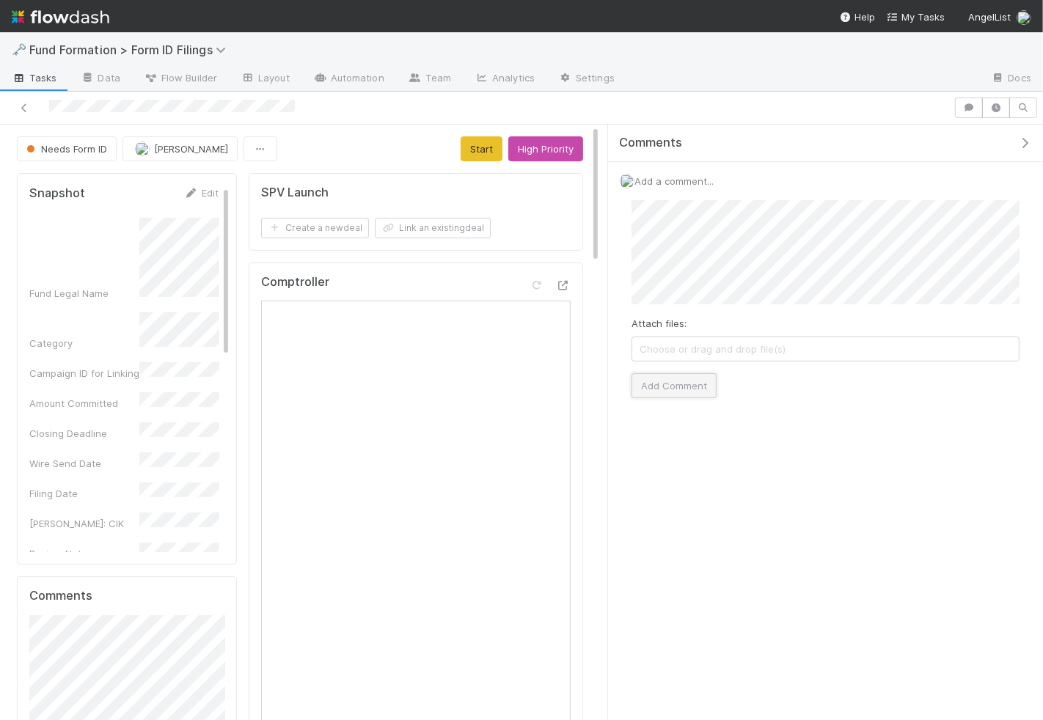
click at [667, 374] on button "Add Comment" at bounding box center [673, 385] width 85 height 25
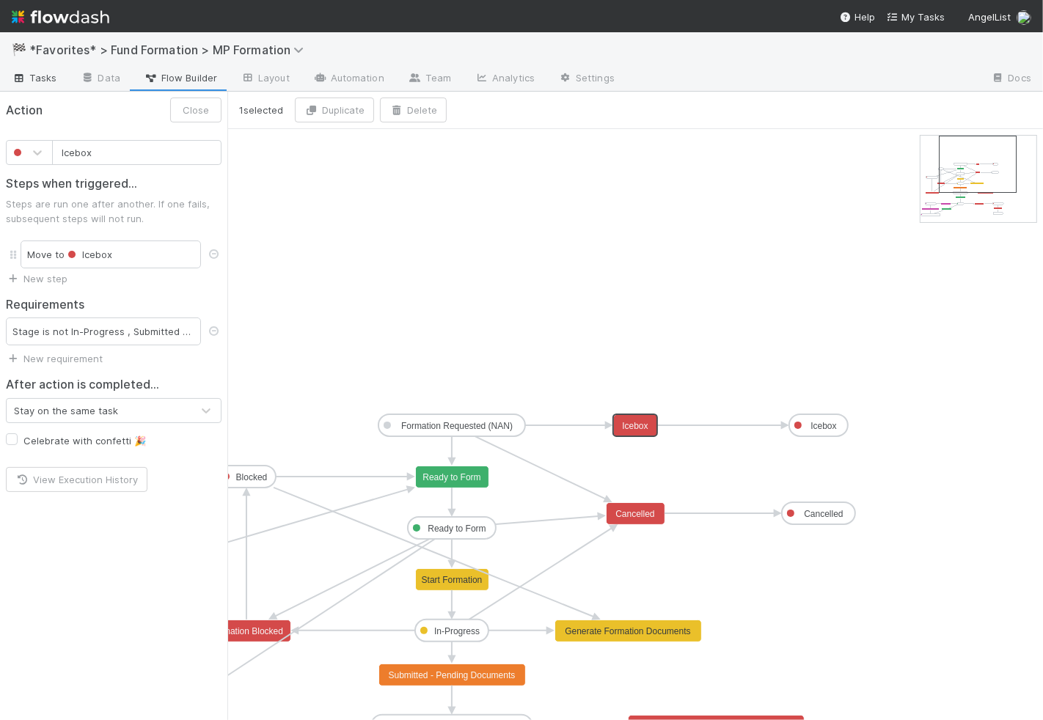
click at [26, 84] on span "Tasks" at bounding box center [34, 77] width 45 height 15
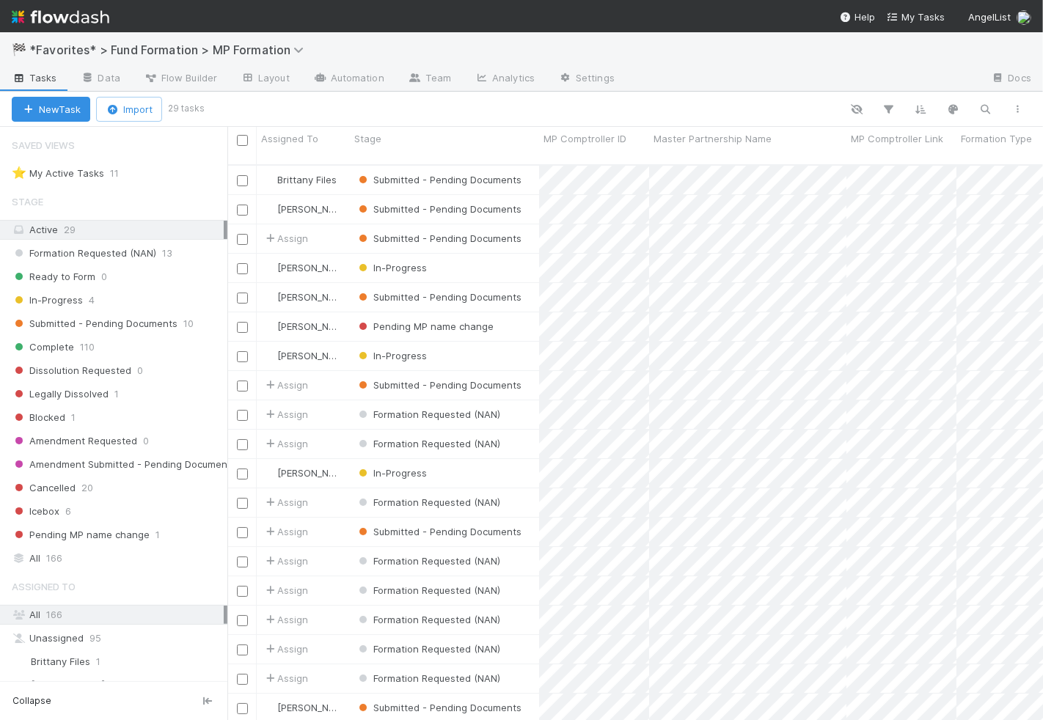
scroll to position [1, 0]
click at [980, 106] on icon "button" at bounding box center [985, 109] width 15 height 13
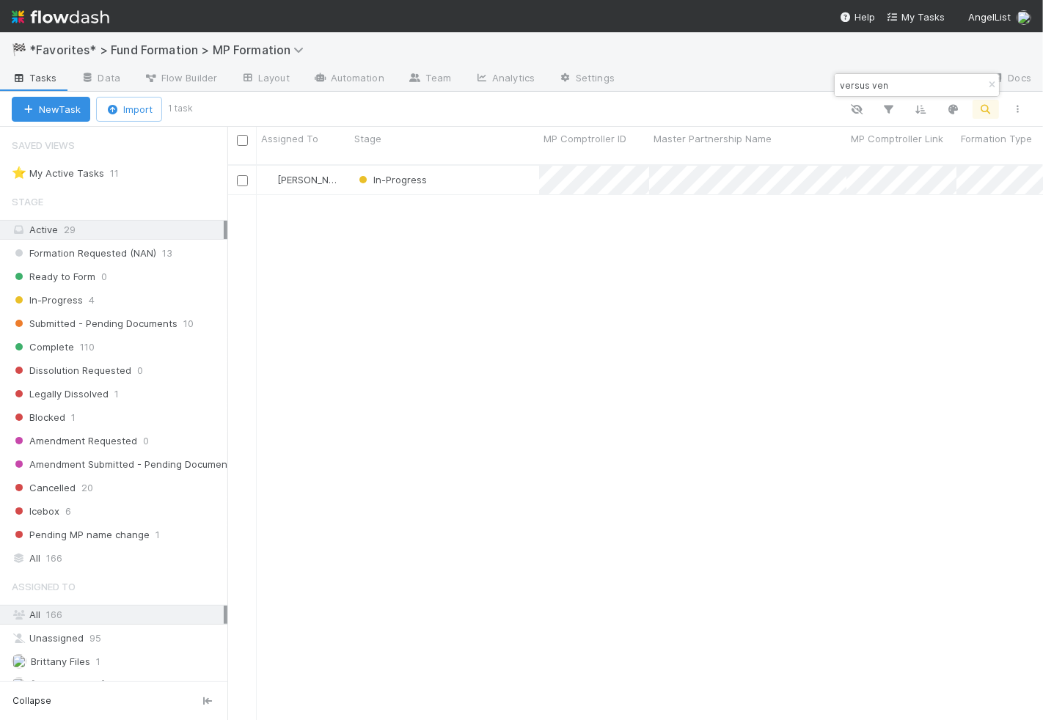
scroll to position [568, 815]
type input "versus ven"
click at [465, 169] on div "In-Progress" at bounding box center [444, 180] width 189 height 29
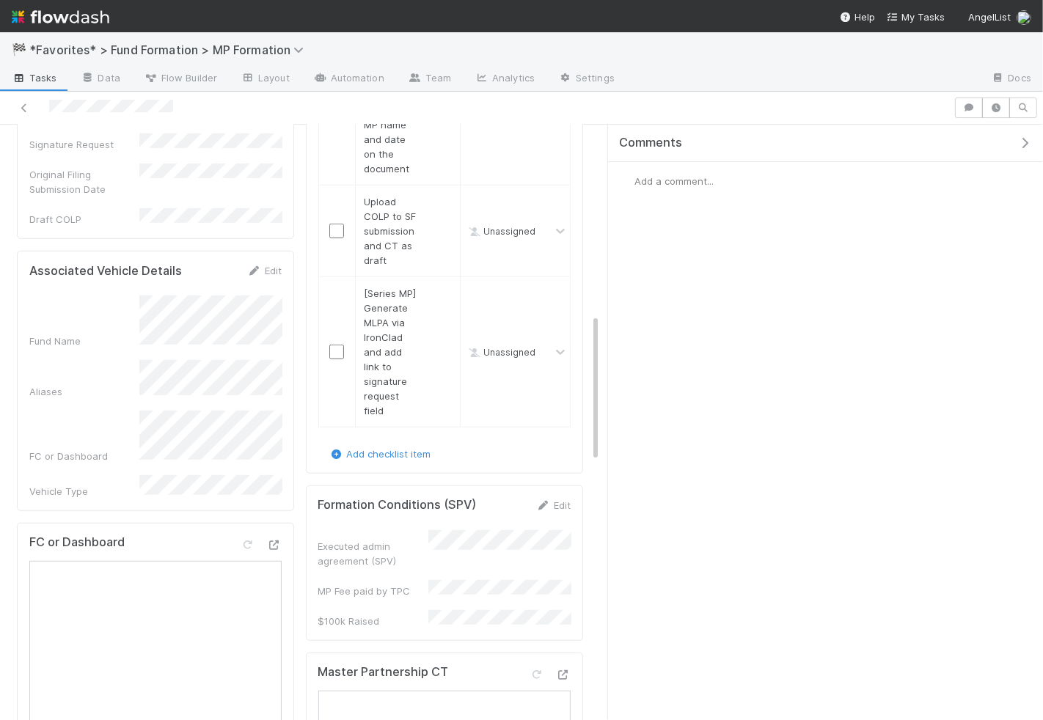
scroll to position [746, 0]
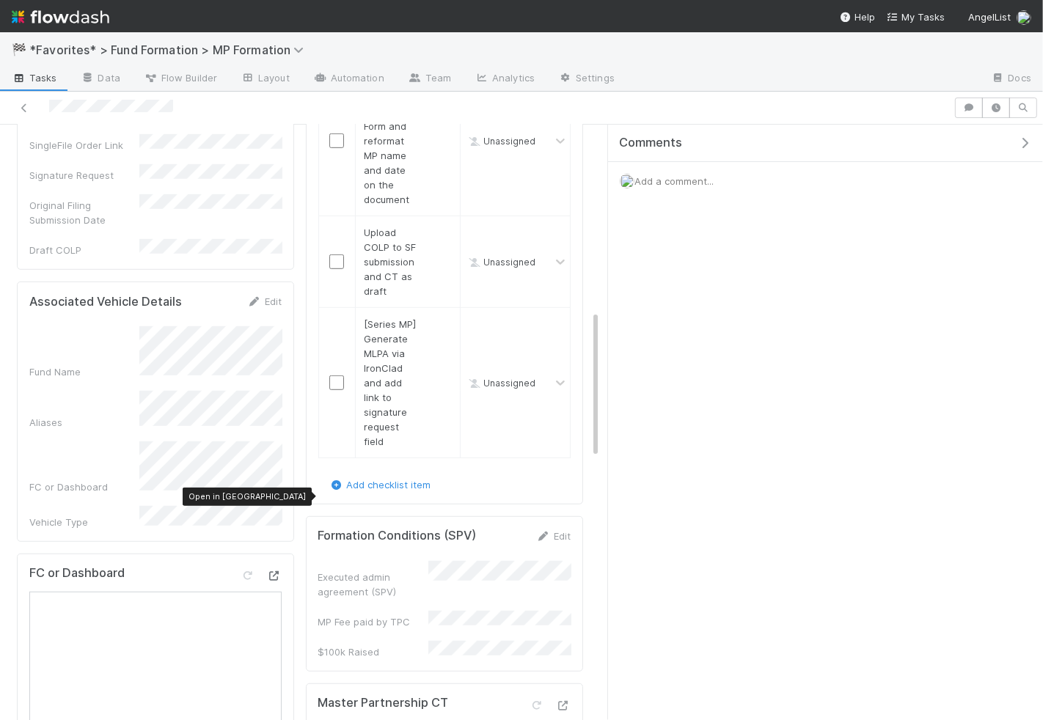
click at [277, 571] on icon at bounding box center [274, 576] width 15 height 10
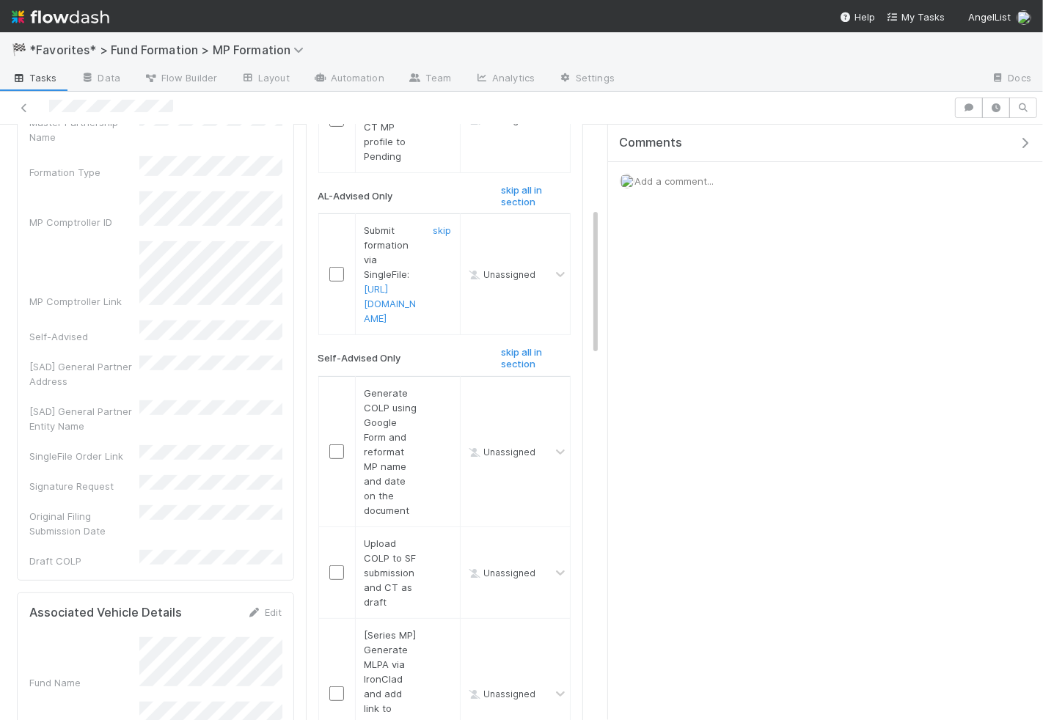
scroll to position [0, 0]
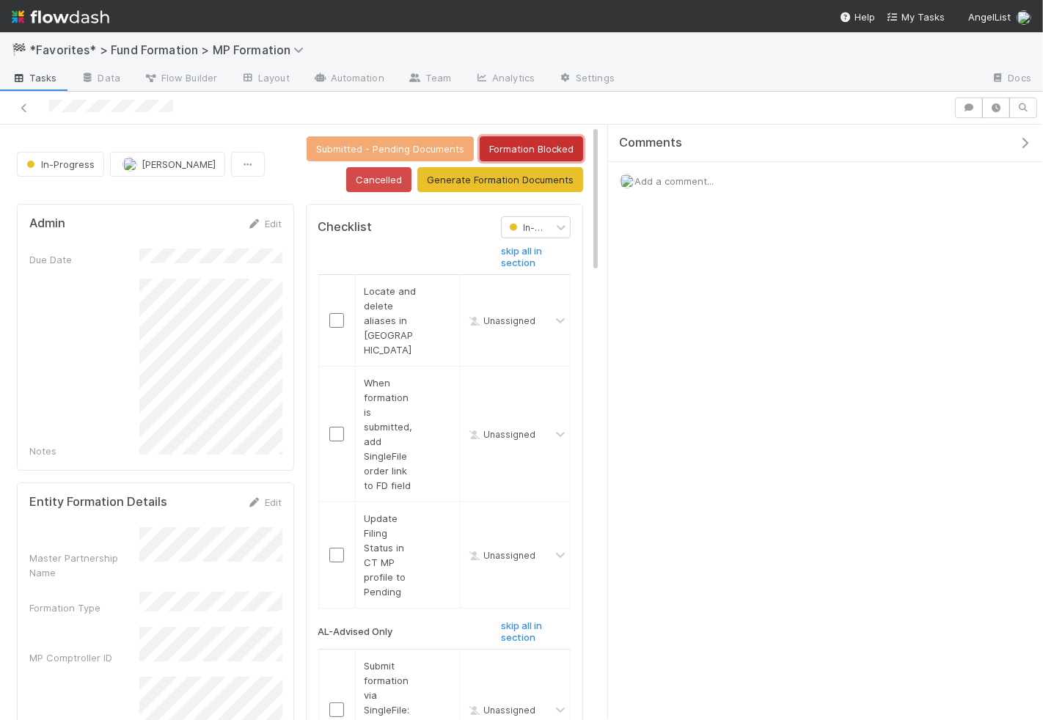
click at [535, 143] on button "Formation Blocked" at bounding box center [531, 148] width 103 height 25
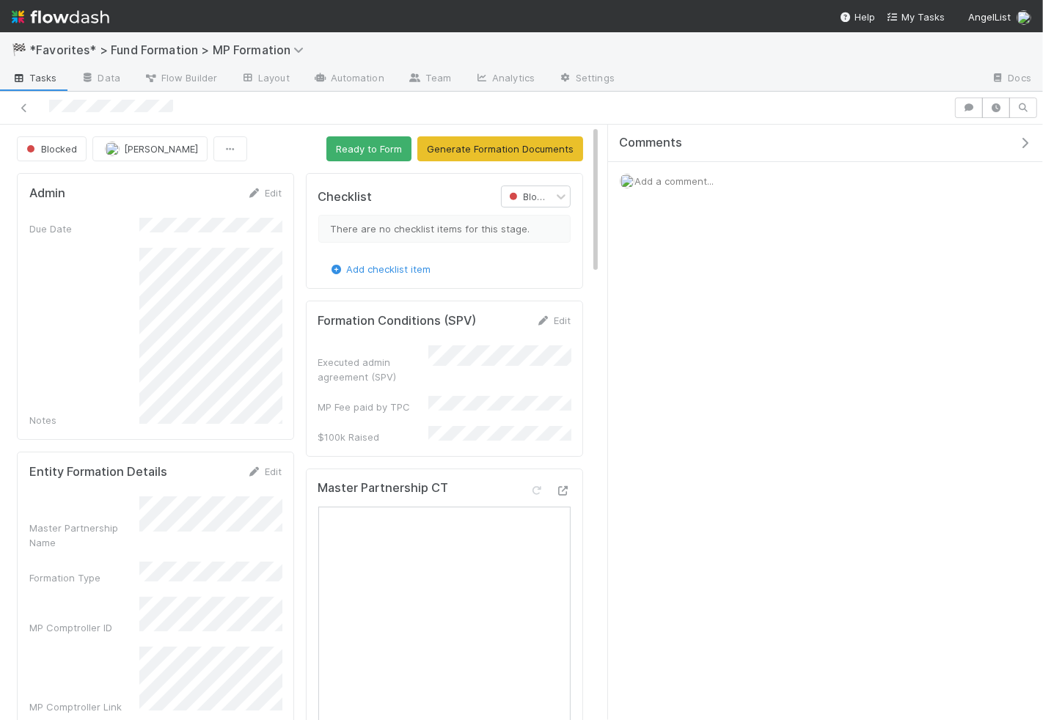
click at [675, 177] on span "Add a comment..." at bounding box center [673, 181] width 79 height 12
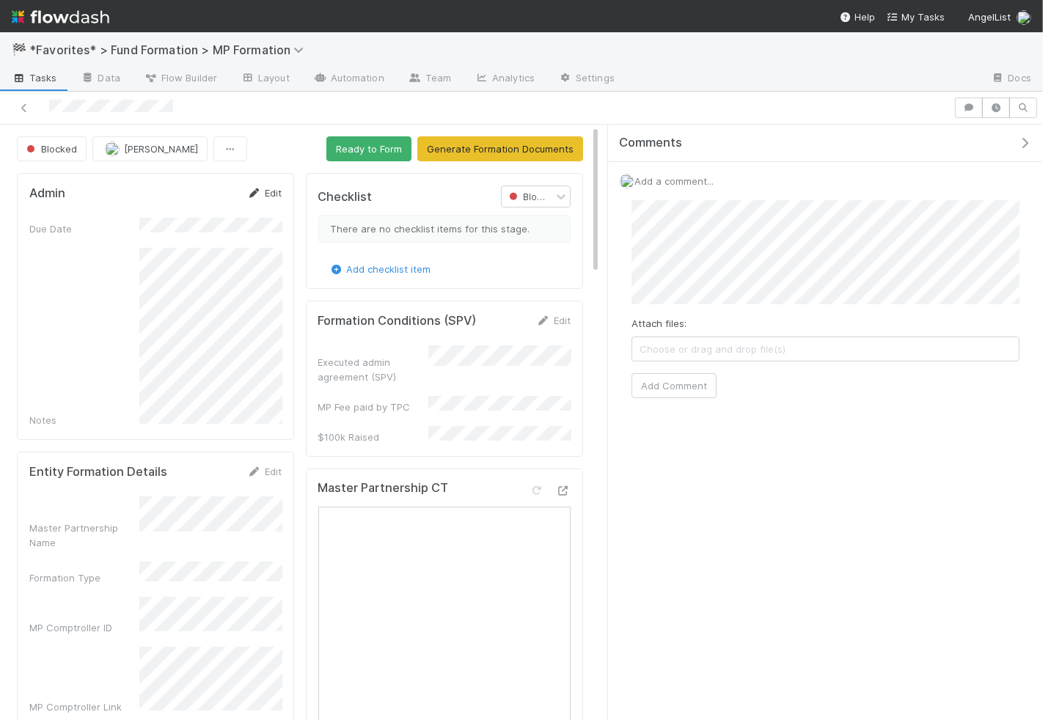
click at [267, 191] on link "Edit" at bounding box center [264, 193] width 34 height 12
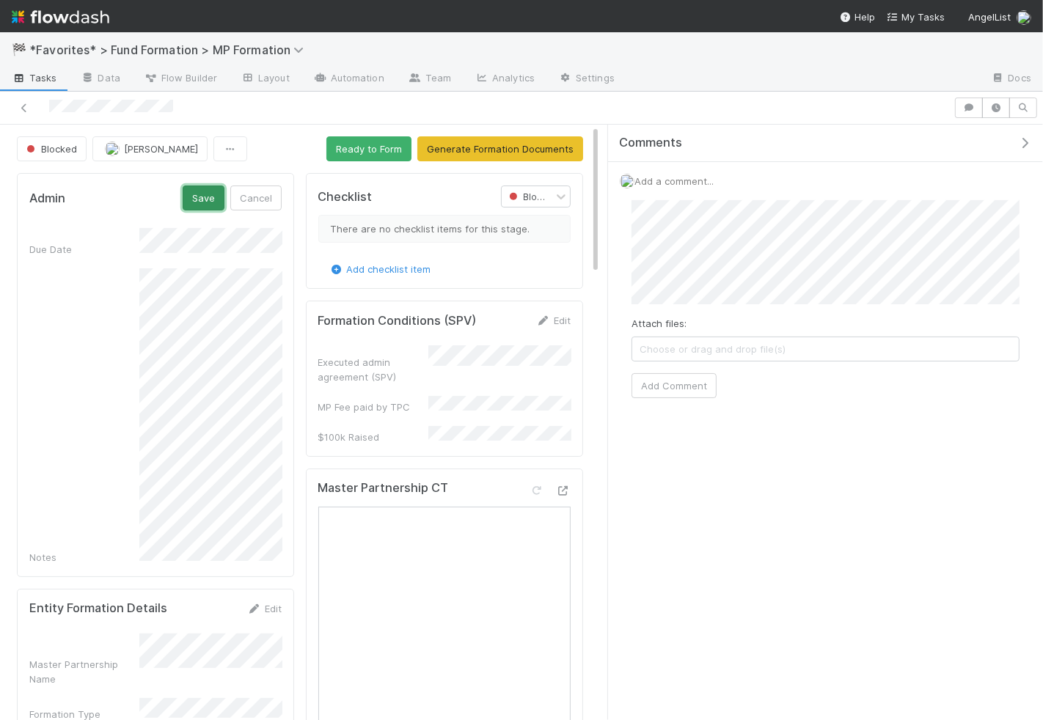
click at [217, 190] on button "Save" at bounding box center [204, 198] width 42 height 25
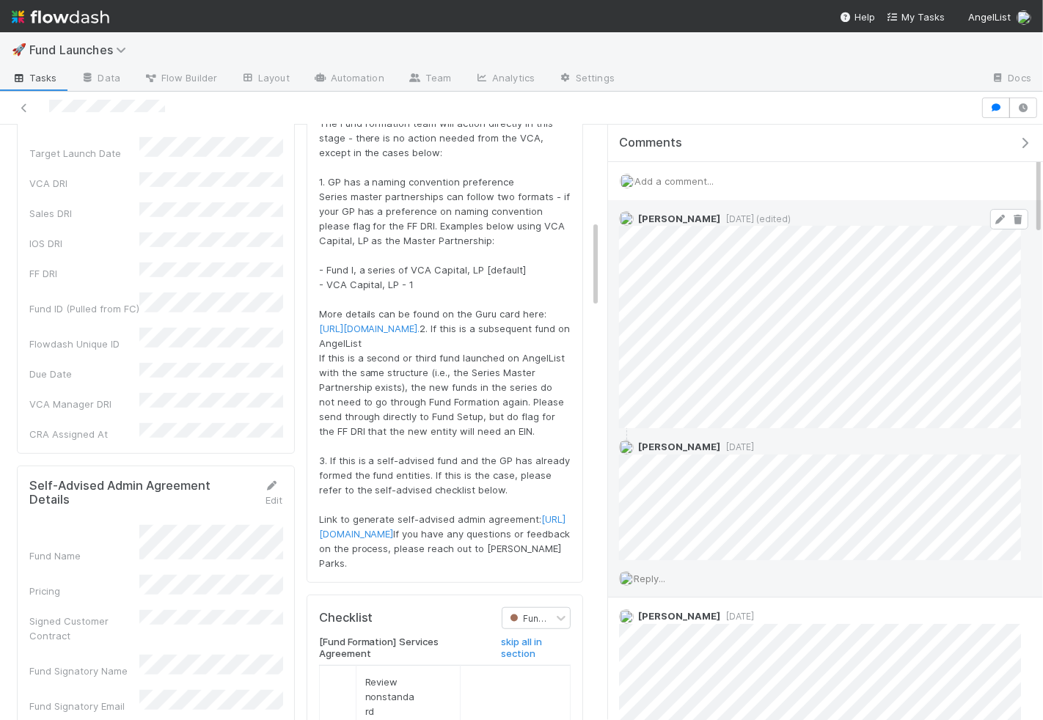
scroll to position [994, 0]
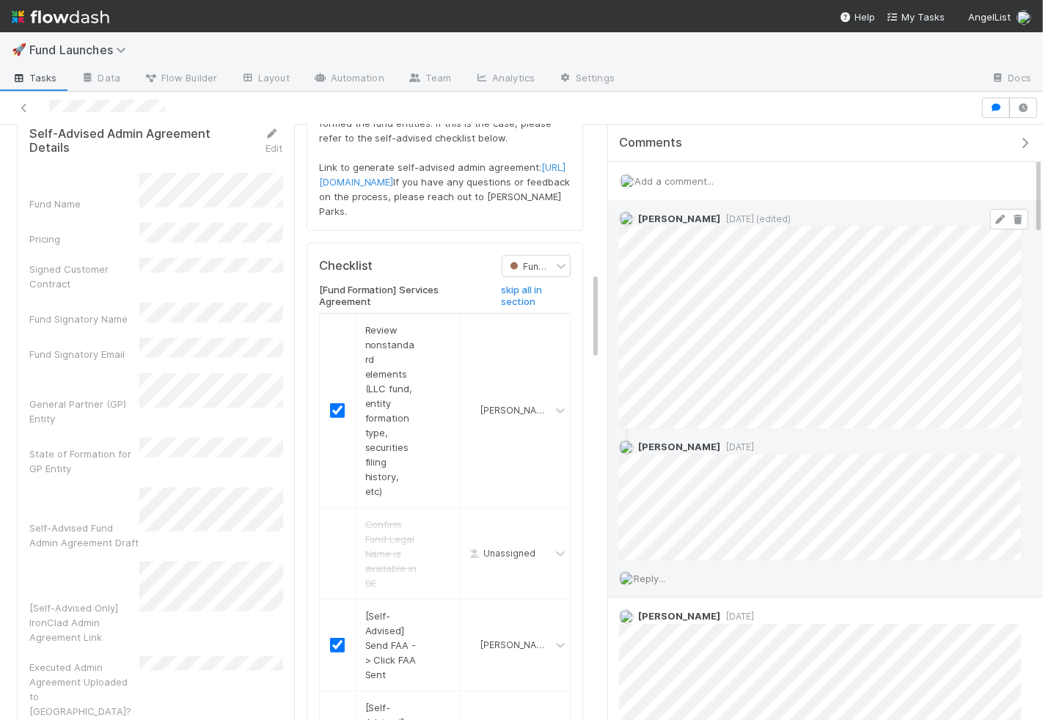
click at [1003, 219] on icon at bounding box center [1000, 220] width 15 height 10
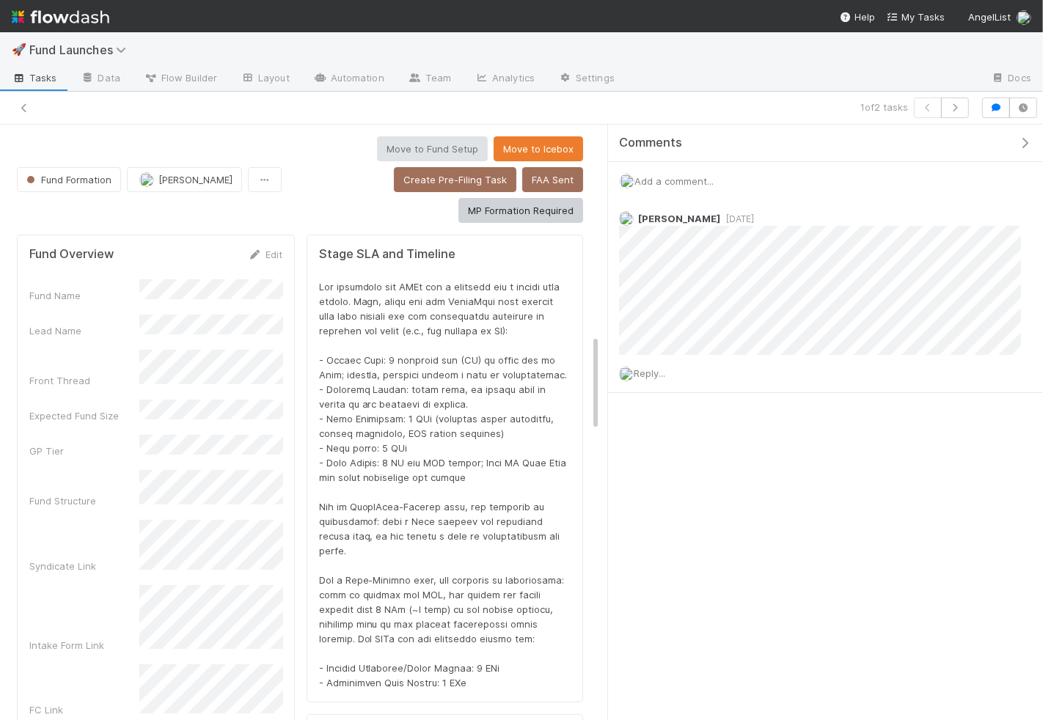
scroll to position [1293, 0]
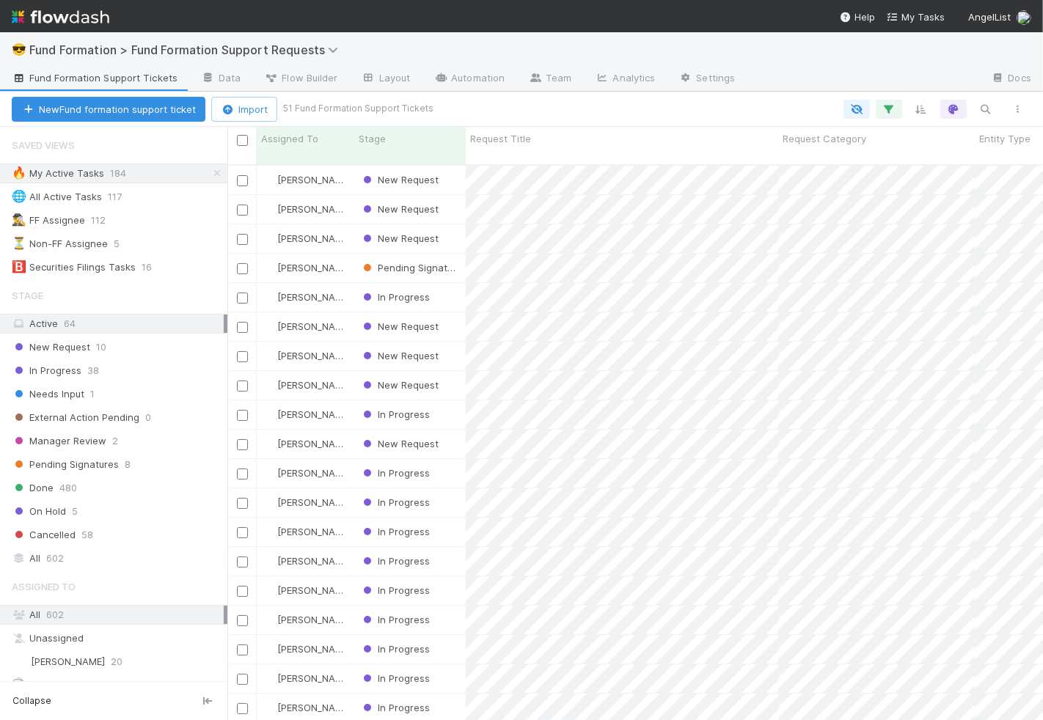
scroll to position [568, 815]
click at [445, 518] on div "In Progress" at bounding box center [409, 532] width 111 height 29
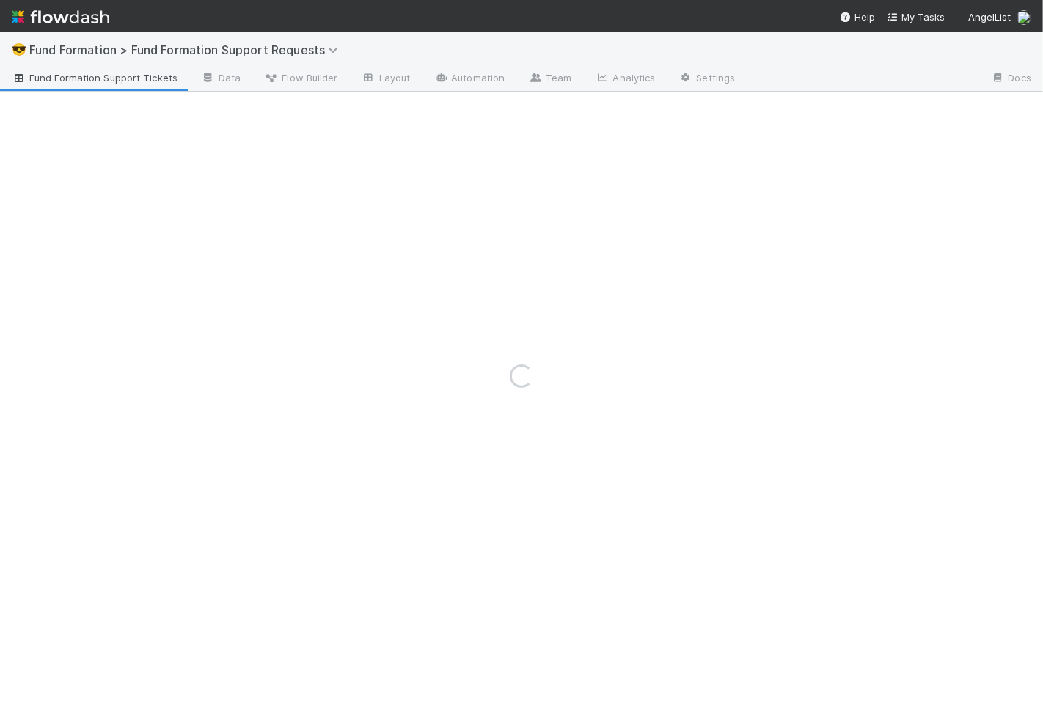
click at [445, 514] on div "Loading..." at bounding box center [521, 376] width 1043 height 688
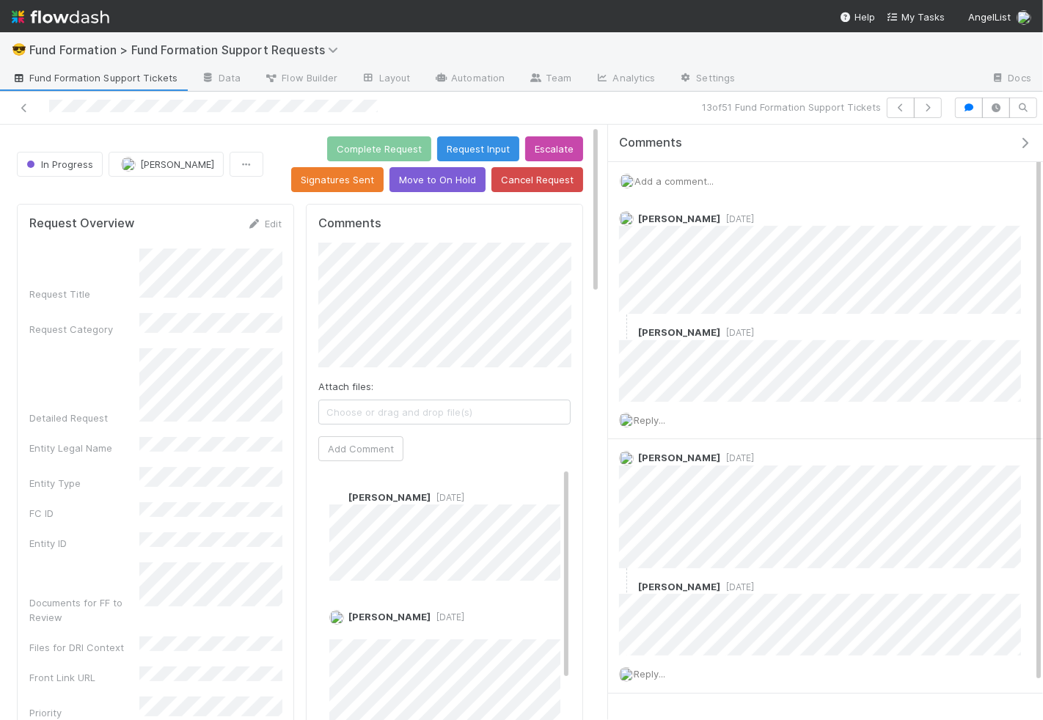
click at [693, 175] on span "Add a comment..." at bounding box center [673, 181] width 79 height 12
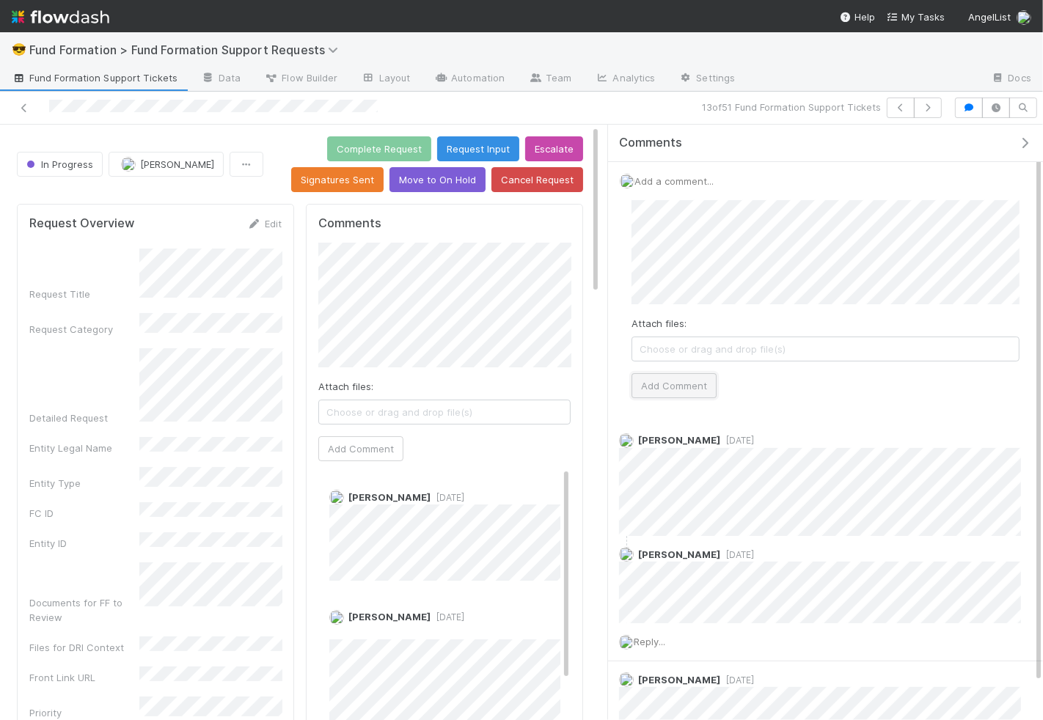
click at [680, 385] on button "Add Comment" at bounding box center [673, 385] width 85 height 25
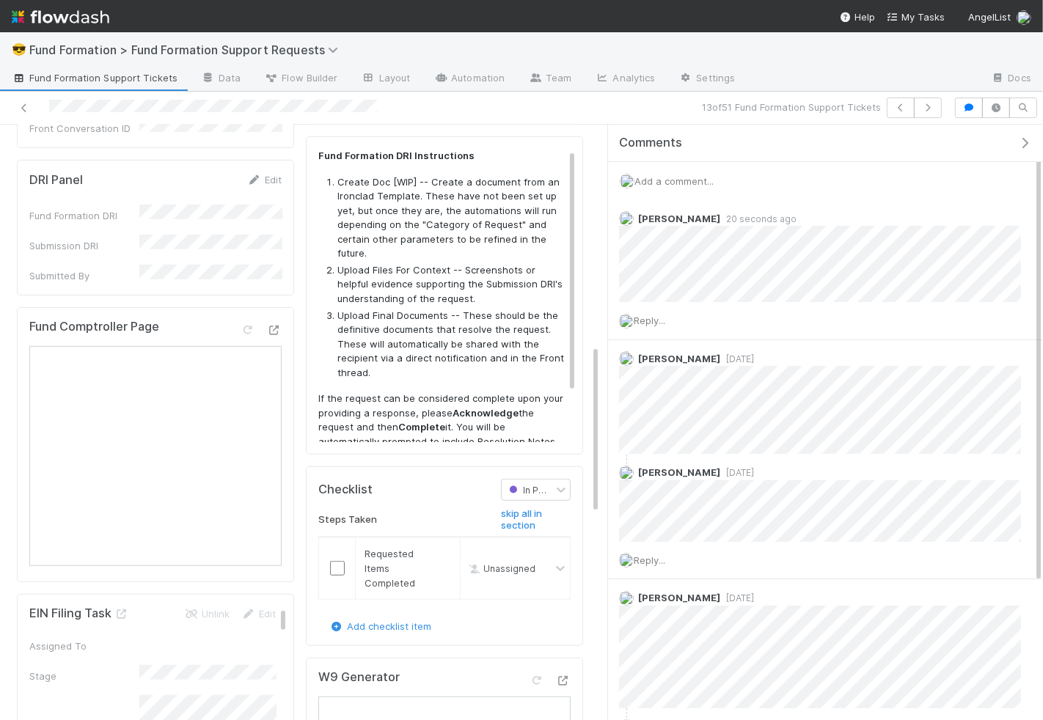
scroll to position [804, 0]
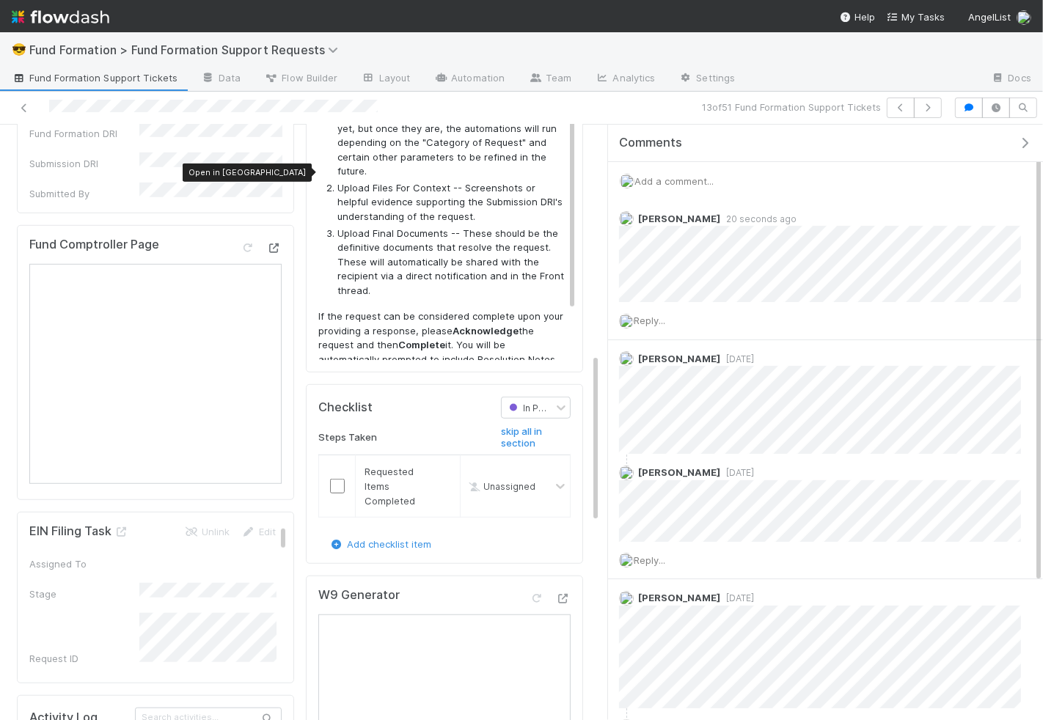
click at [277, 241] on div at bounding box center [274, 248] width 15 height 15
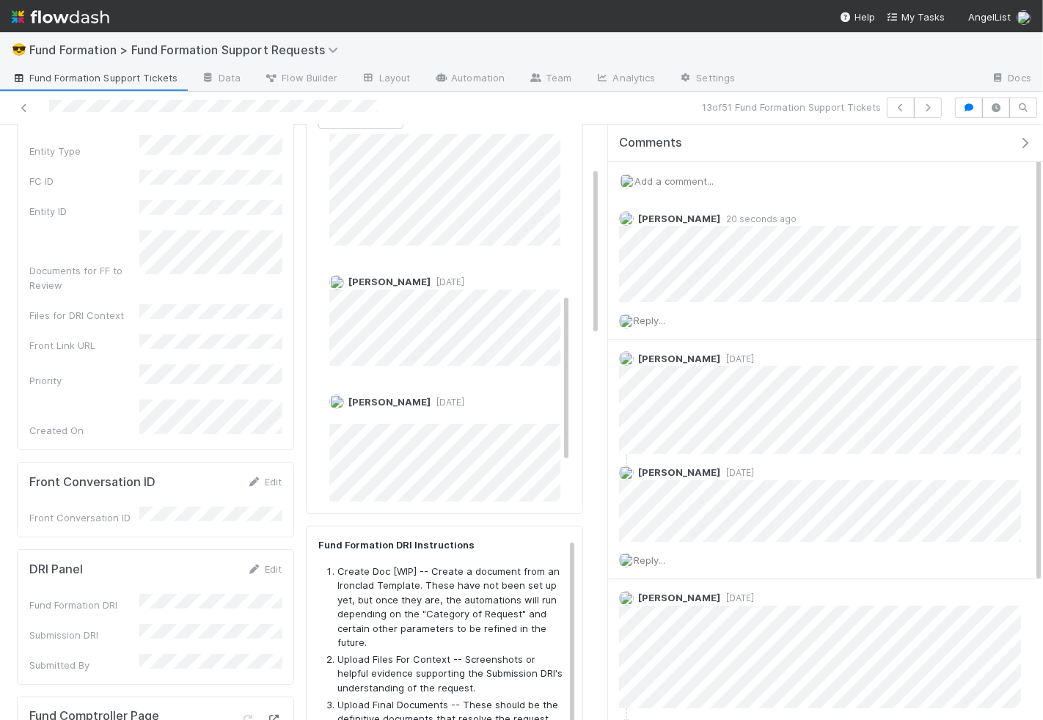
scroll to position [0, 0]
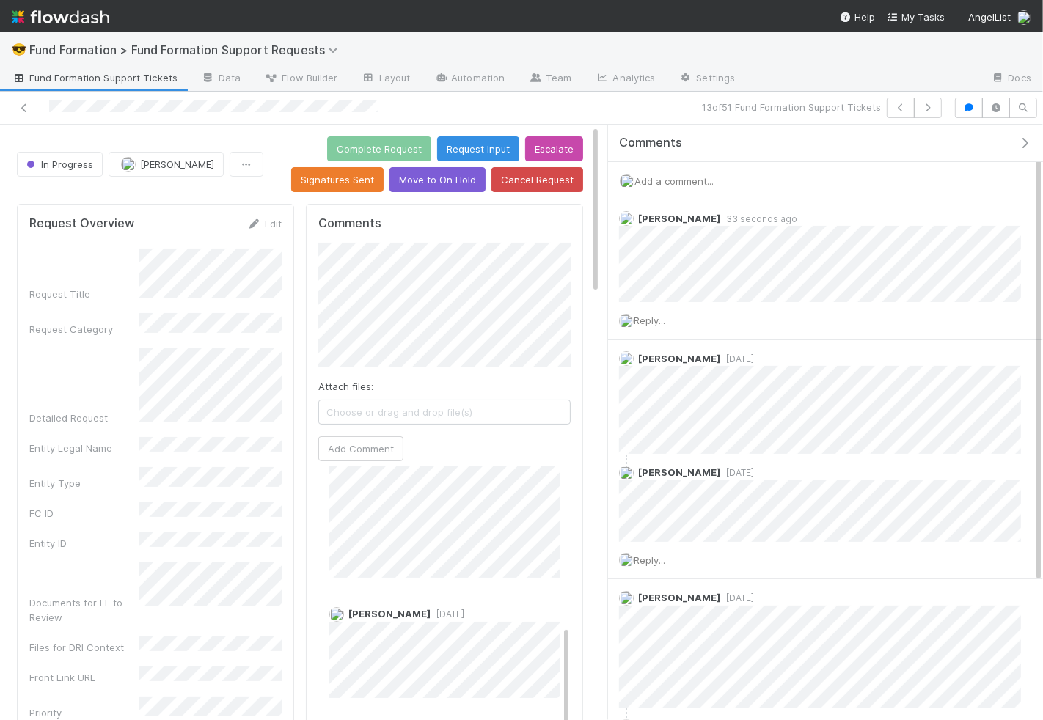
click at [276, 216] on div "Edit" at bounding box center [264, 223] width 34 height 15
click at [272, 221] on link "Edit" at bounding box center [264, 224] width 34 height 12
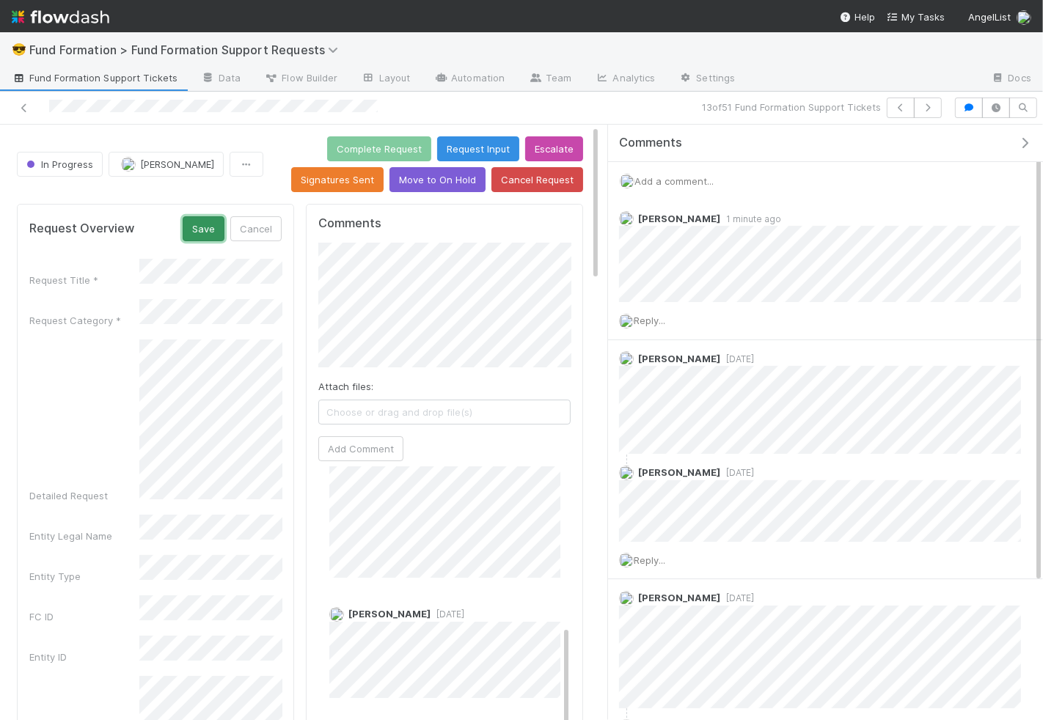
click at [213, 233] on button "Save" at bounding box center [204, 228] width 42 height 25
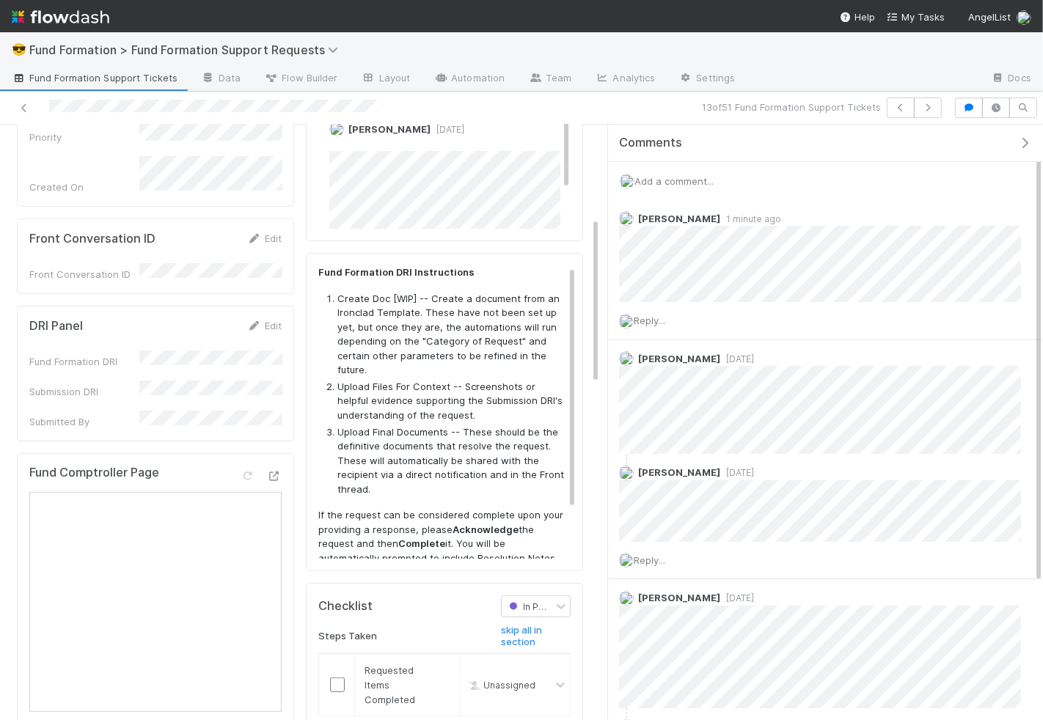
scroll to position [672, 0]
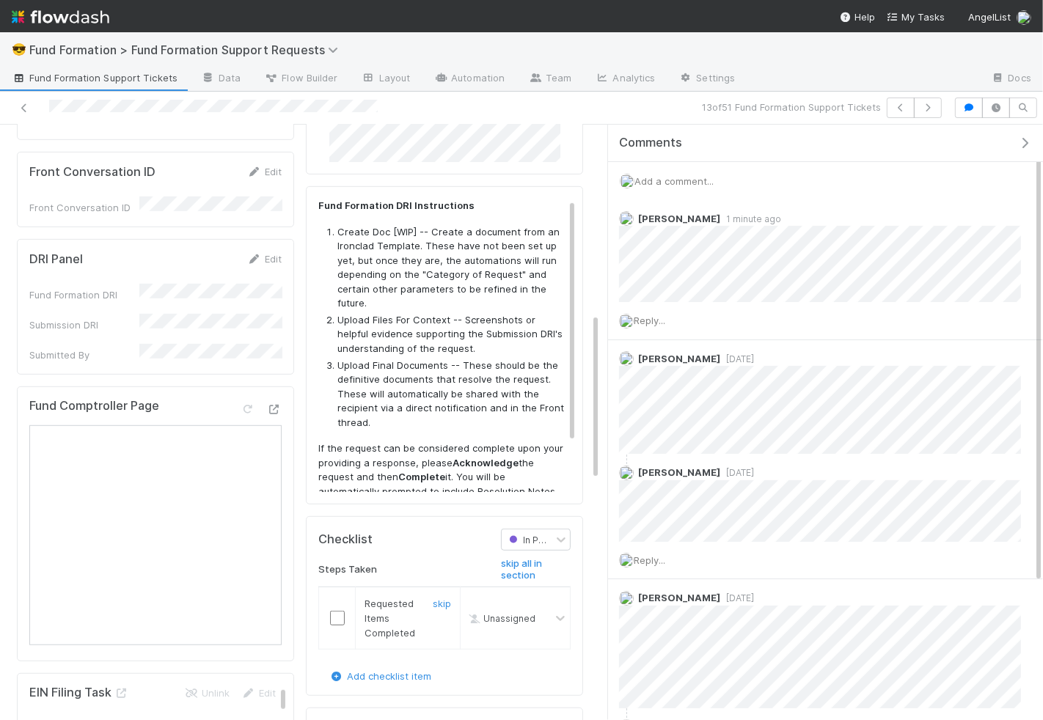
click at [340, 611] on input "checkbox" at bounding box center [337, 618] width 15 height 15
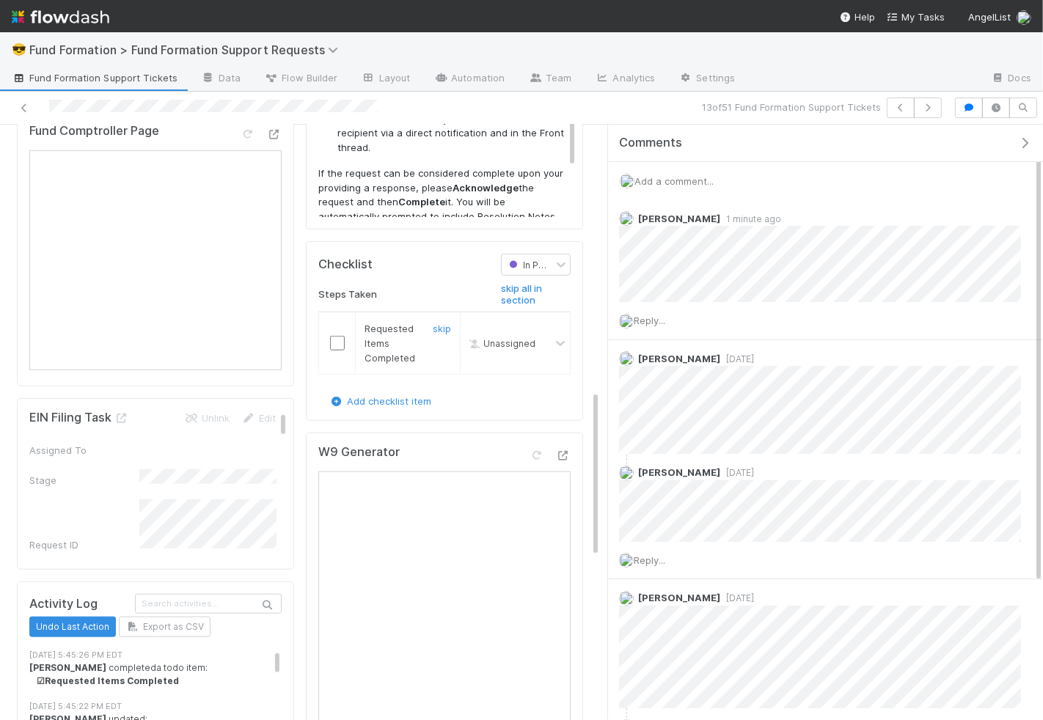
scroll to position [977, 0]
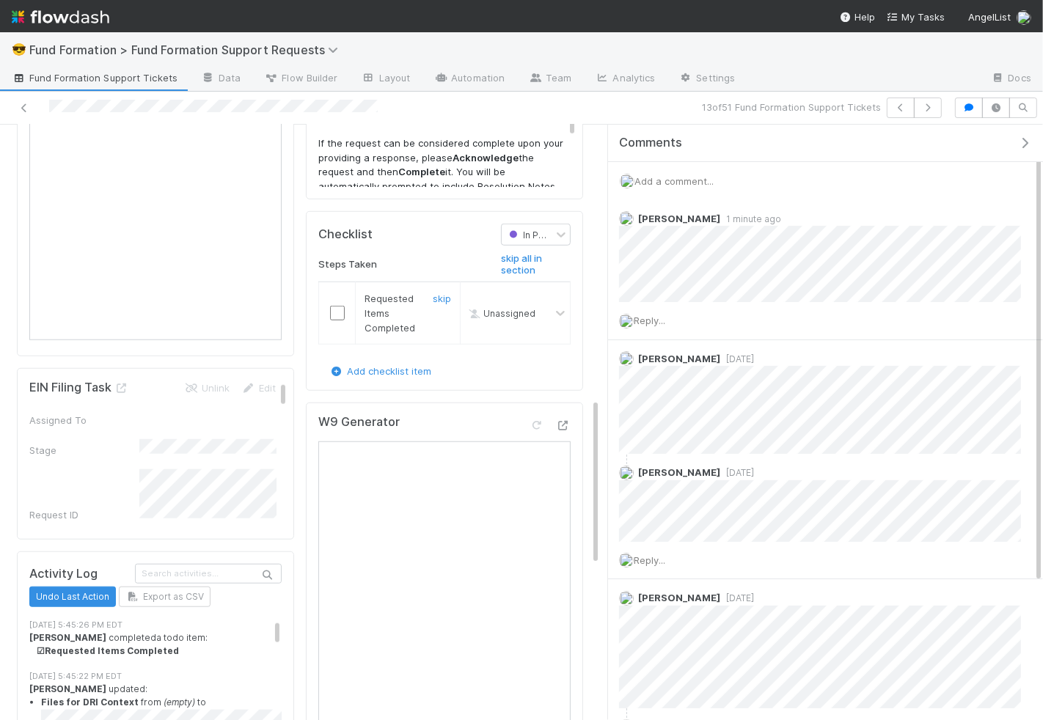
click at [337, 312] on input "checkbox" at bounding box center [337, 313] width 15 height 15
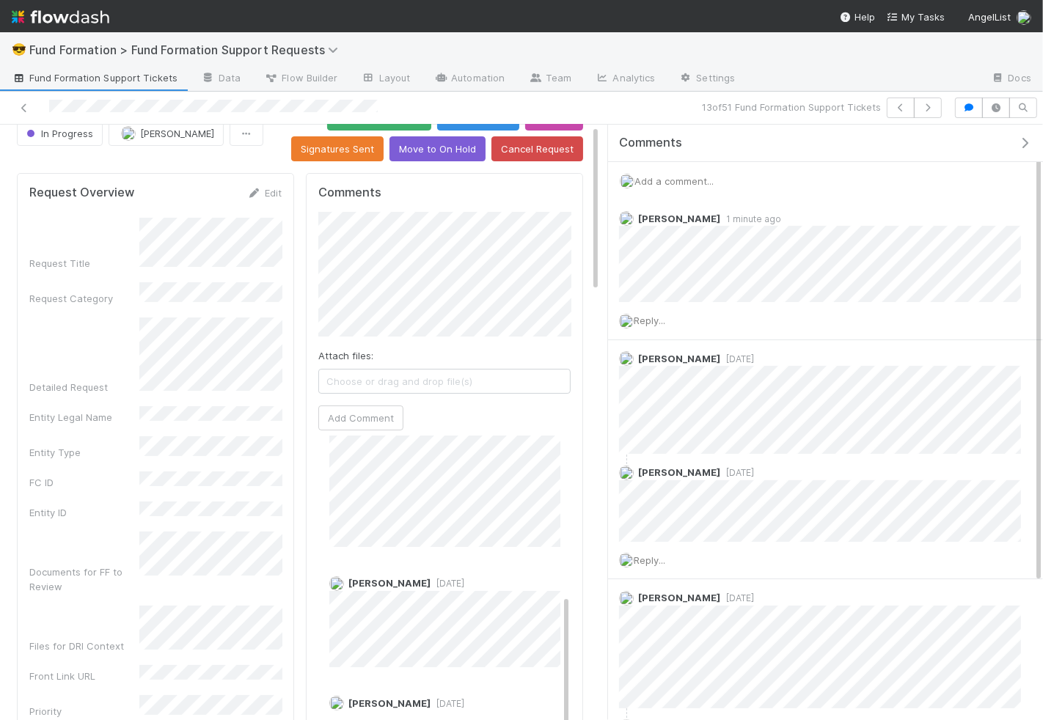
scroll to position [0, 0]
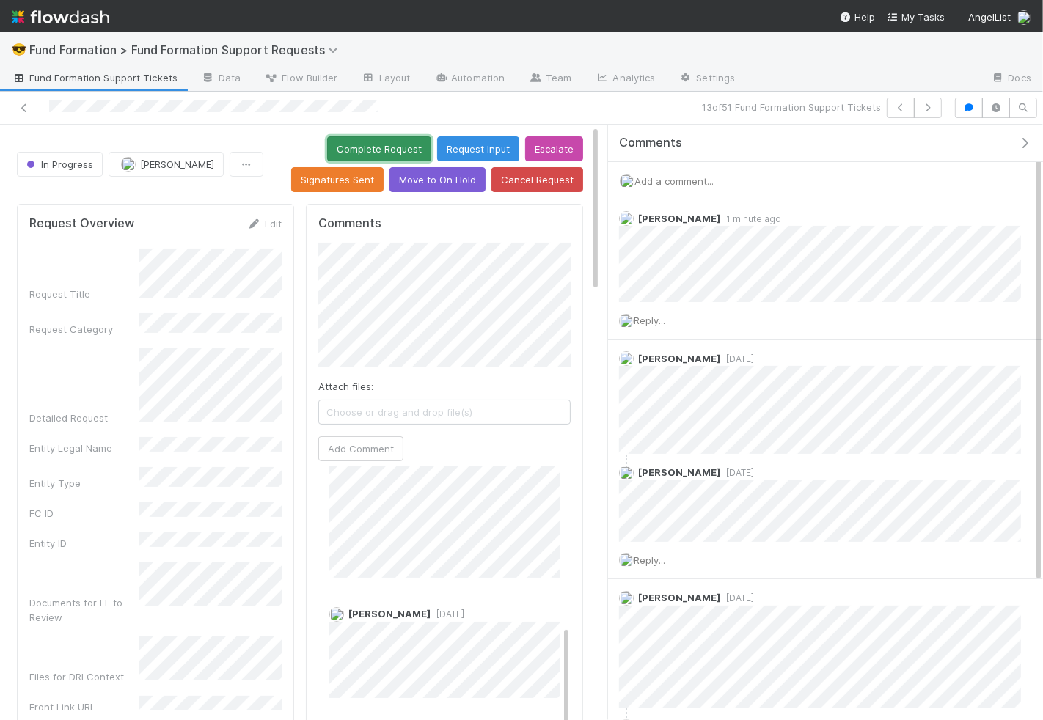
click at [376, 145] on button "Complete Request" at bounding box center [379, 148] width 104 height 25
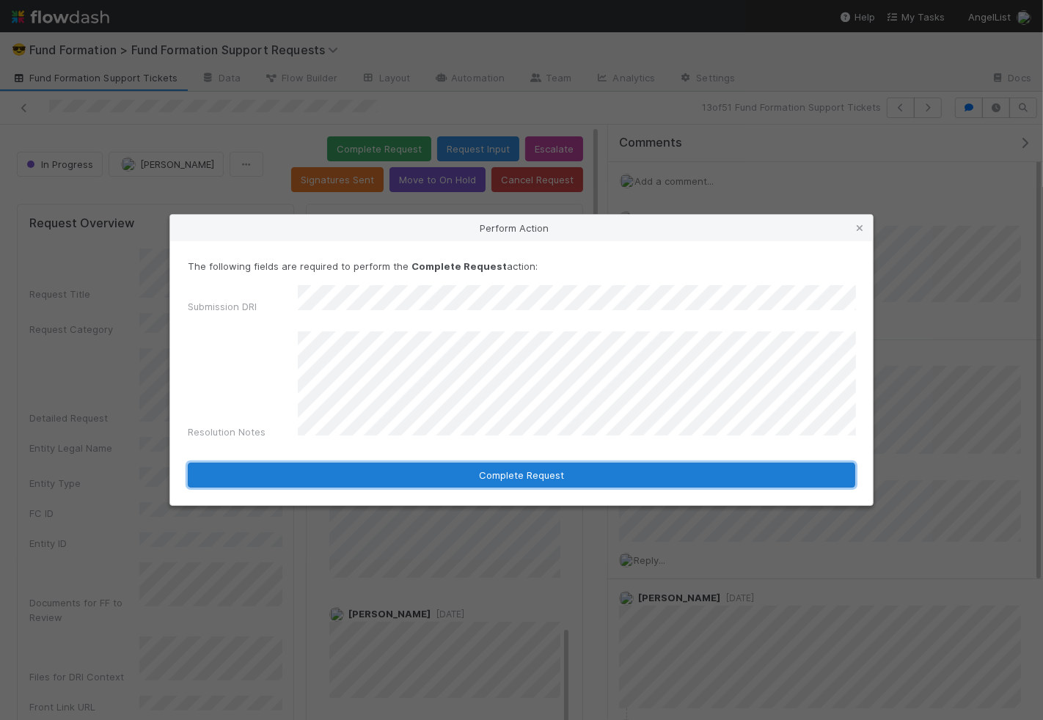
click at [544, 463] on button "Complete Request" at bounding box center [521, 475] width 667 height 25
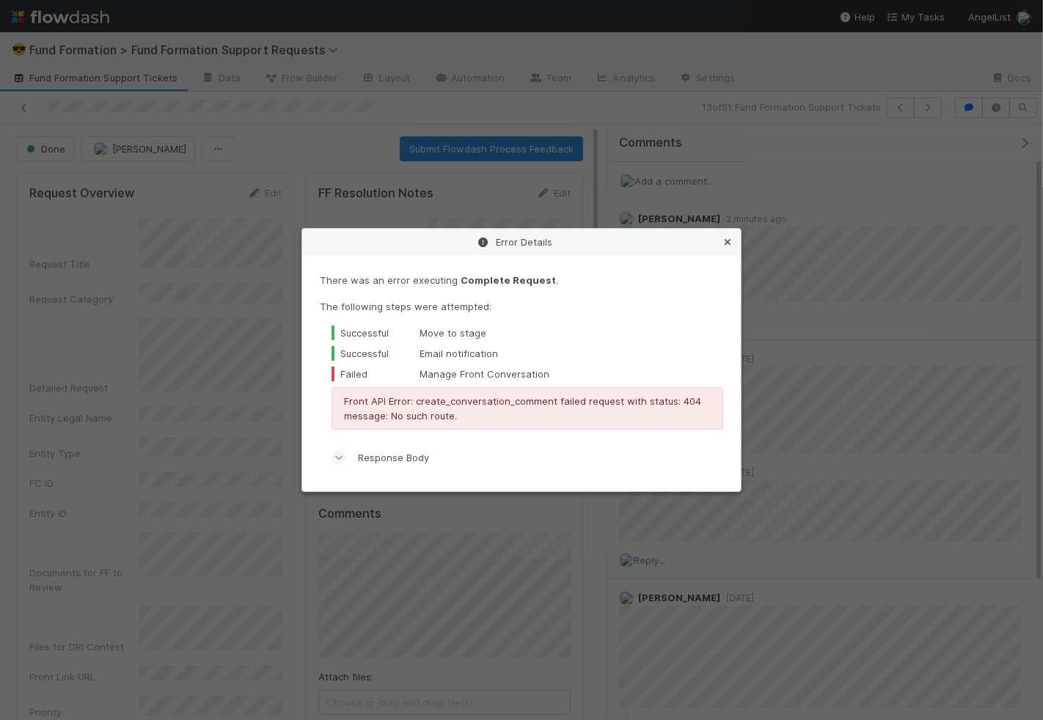
click at [730, 241] on icon at bounding box center [727, 243] width 15 height 10
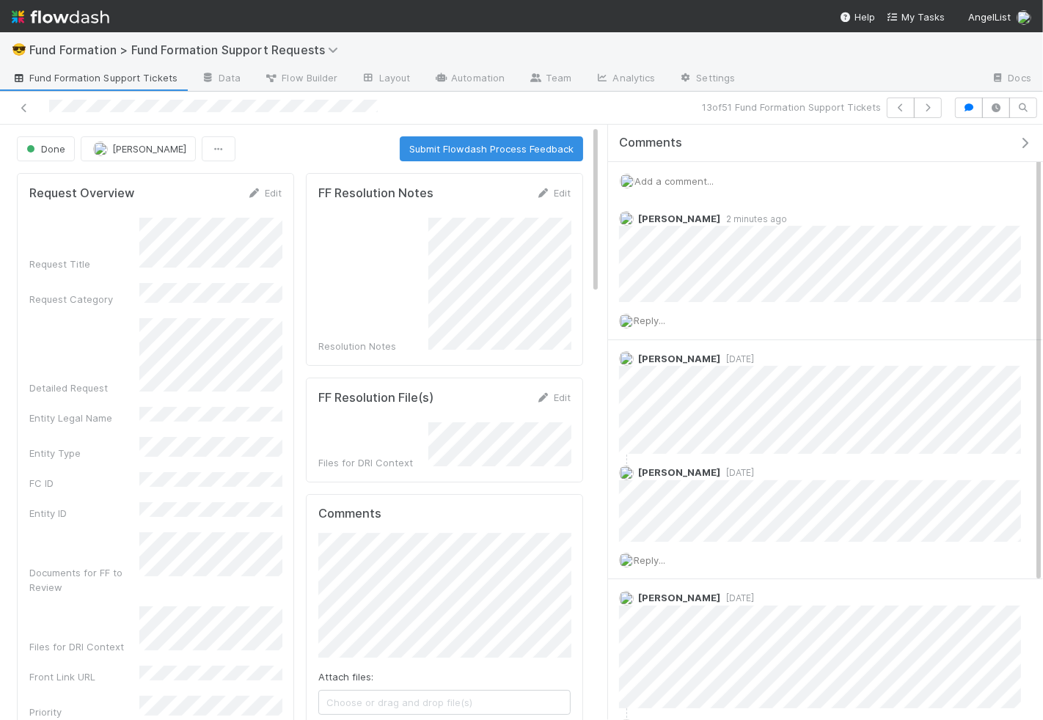
click at [678, 185] on span "Add a comment..." at bounding box center [673, 181] width 79 height 12
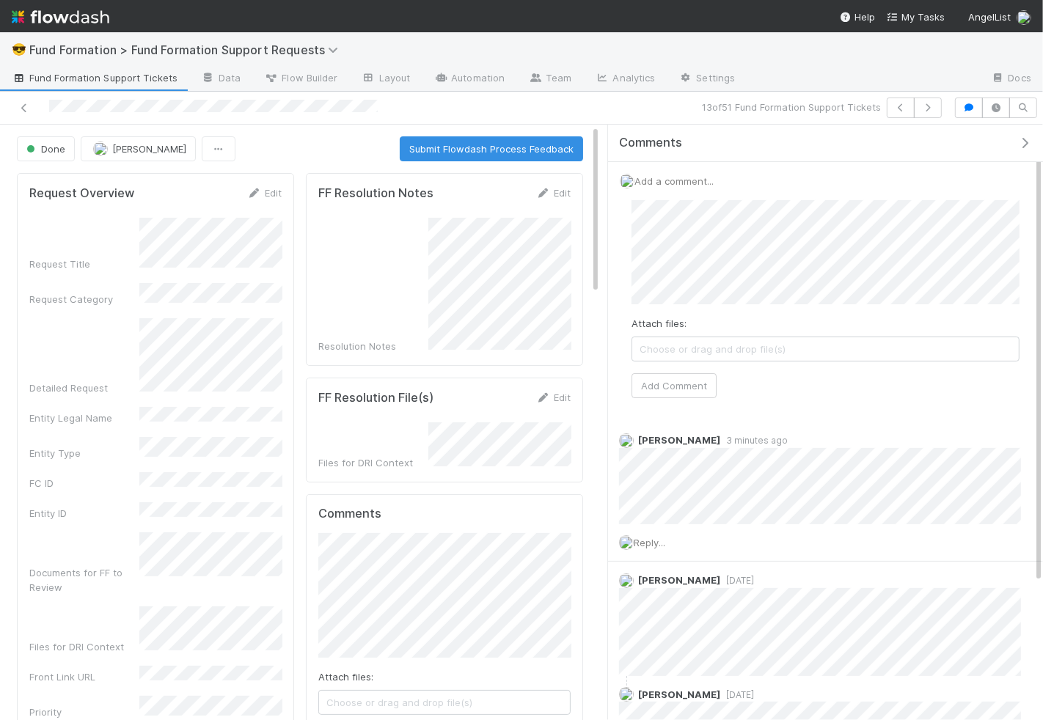
click at [693, 348] on span "Choose or drag and drop file(s)" at bounding box center [825, 348] width 386 height 23
click at [670, 400] on div "Attach files: EIN Confirmation - Better Capital LP - OPT Fund I Series.png Add …" at bounding box center [825, 299] width 411 height 222
click at [673, 382] on button "Add Comment" at bounding box center [673, 386] width 85 height 25
click at [938, 98] on button "button" at bounding box center [928, 108] width 28 height 21
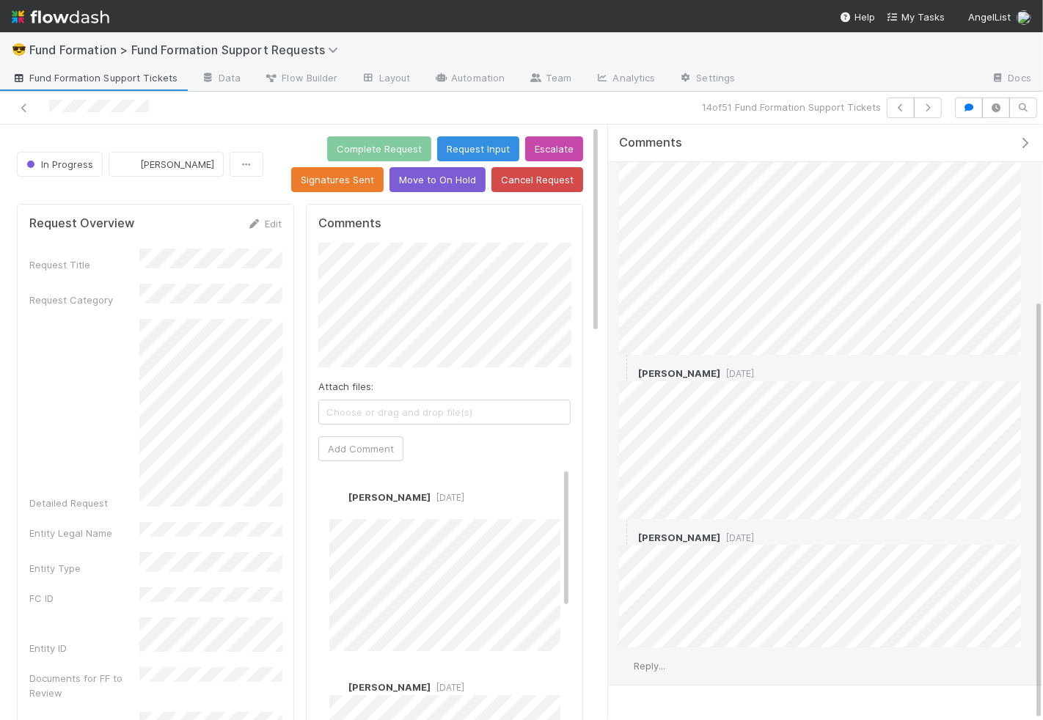
scroll to position [247, 0]
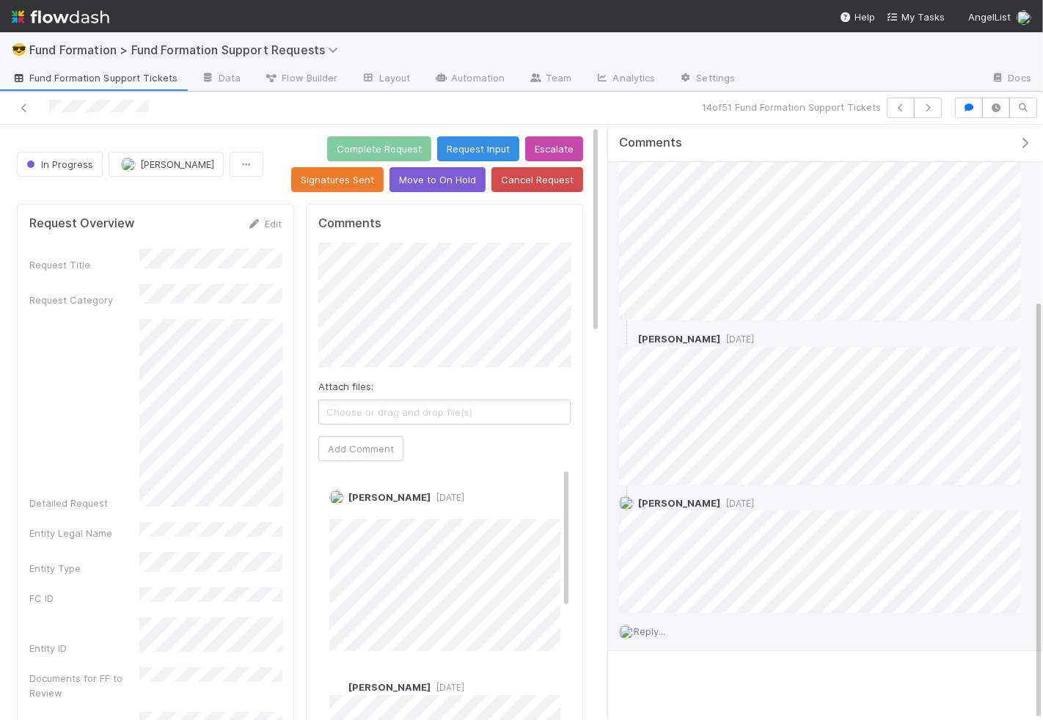
click at [658, 628] on span "Reply..." at bounding box center [650, 631] width 32 height 12
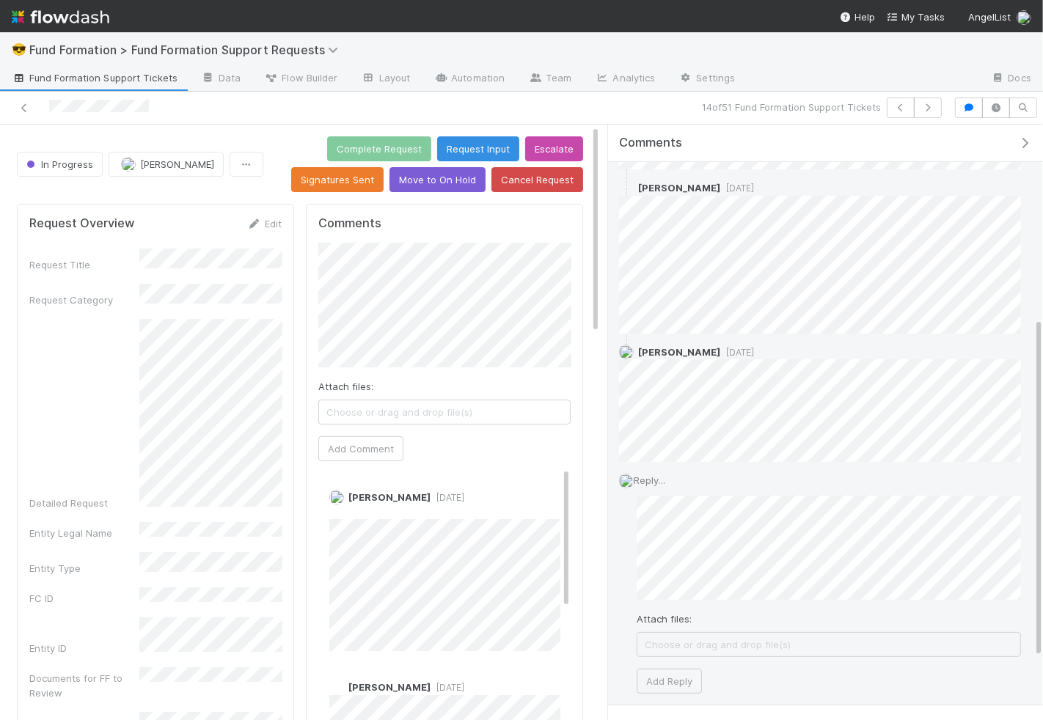
scroll to position [452, 0]
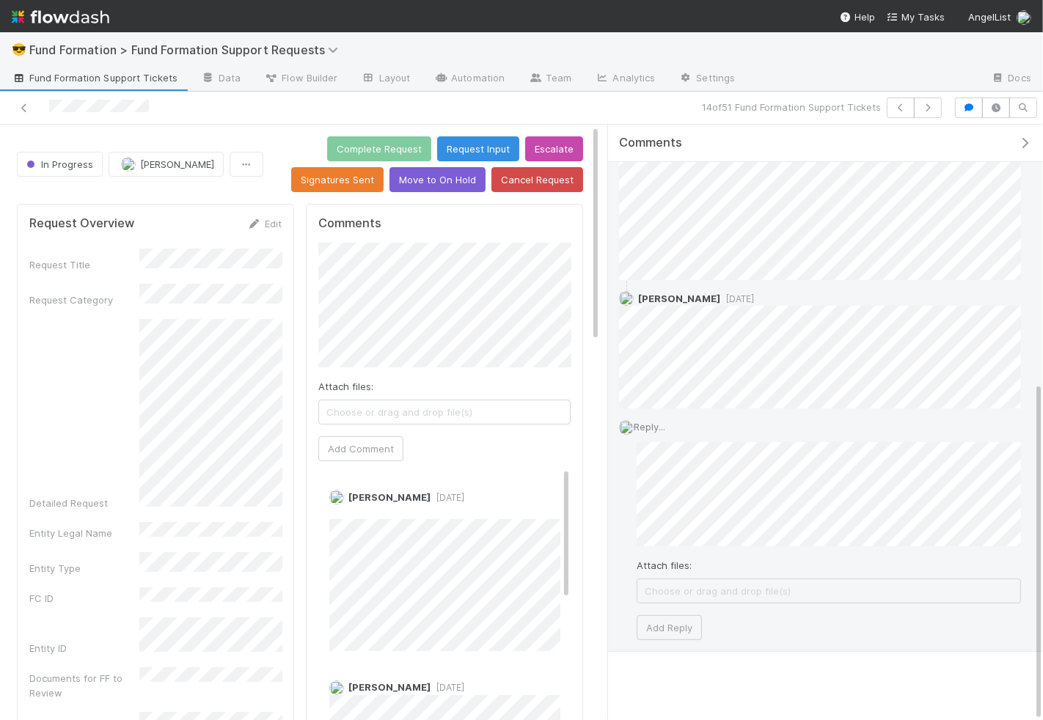
click at [614, 632] on div "Reply... Attach files: Choose or drag and drop file(s) Add Reply" at bounding box center [820, 529] width 424 height 243
click at [675, 627] on button "Add Reply" at bounding box center [668, 627] width 65 height 25
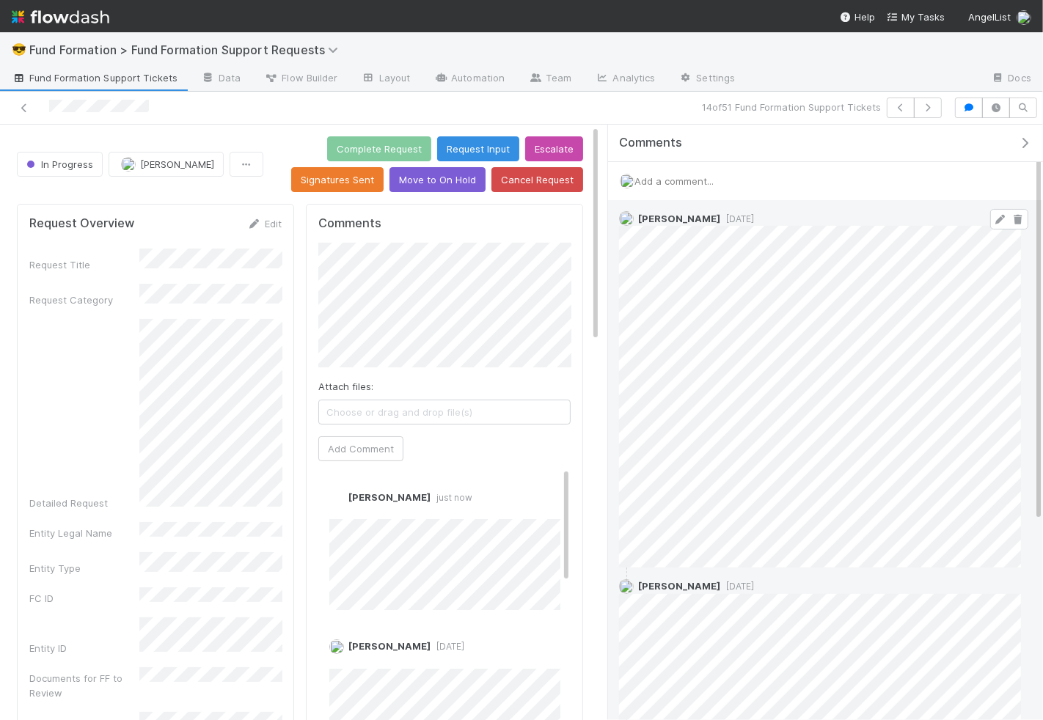
scroll to position [334, 0]
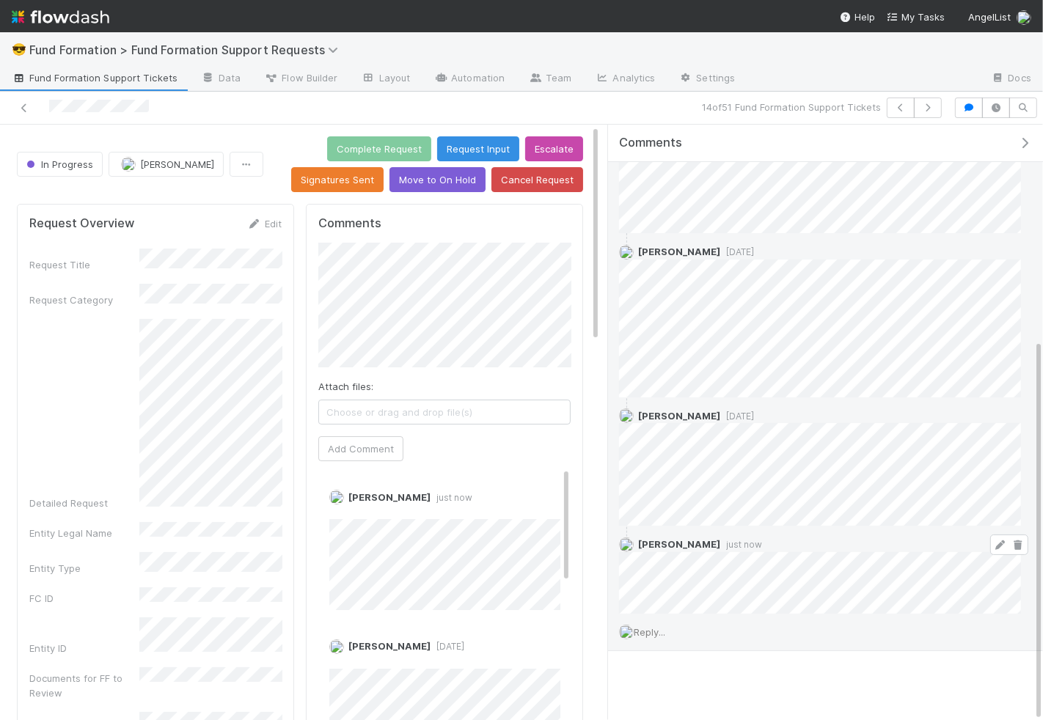
click at [997, 542] on icon at bounding box center [1000, 545] width 15 height 10
click at [1001, 542] on icon at bounding box center [1000, 545] width 15 height 10
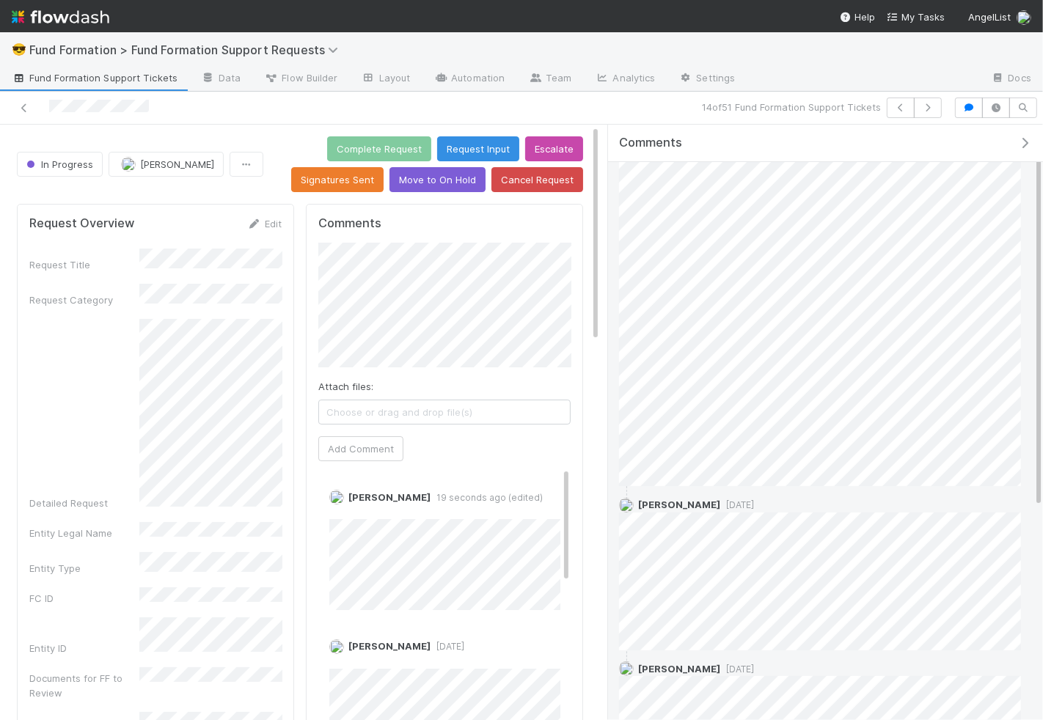
scroll to position [0, 0]
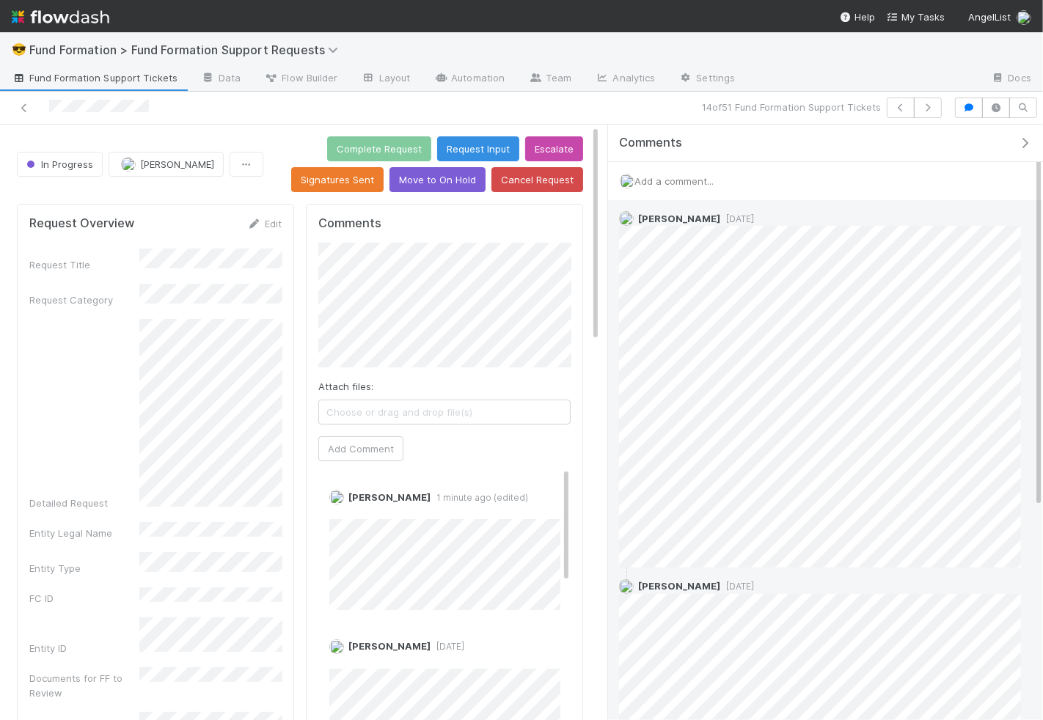
click at [40, 76] on span "Fund Formation Support Tickets" at bounding box center [95, 77] width 166 height 15
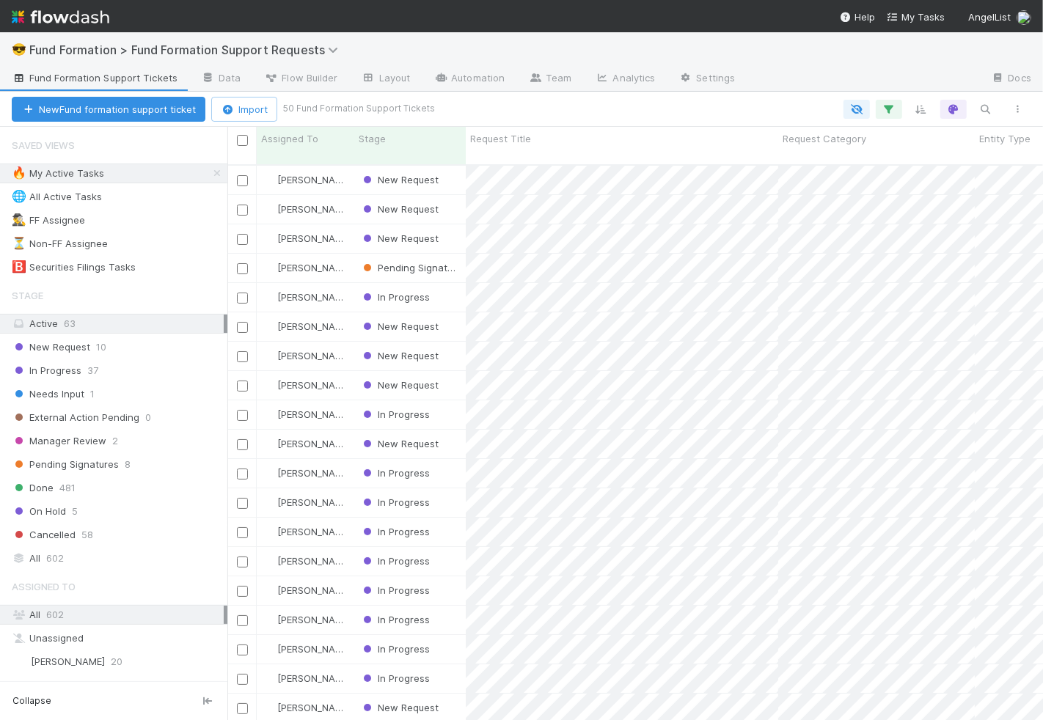
scroll to position [568, 815]
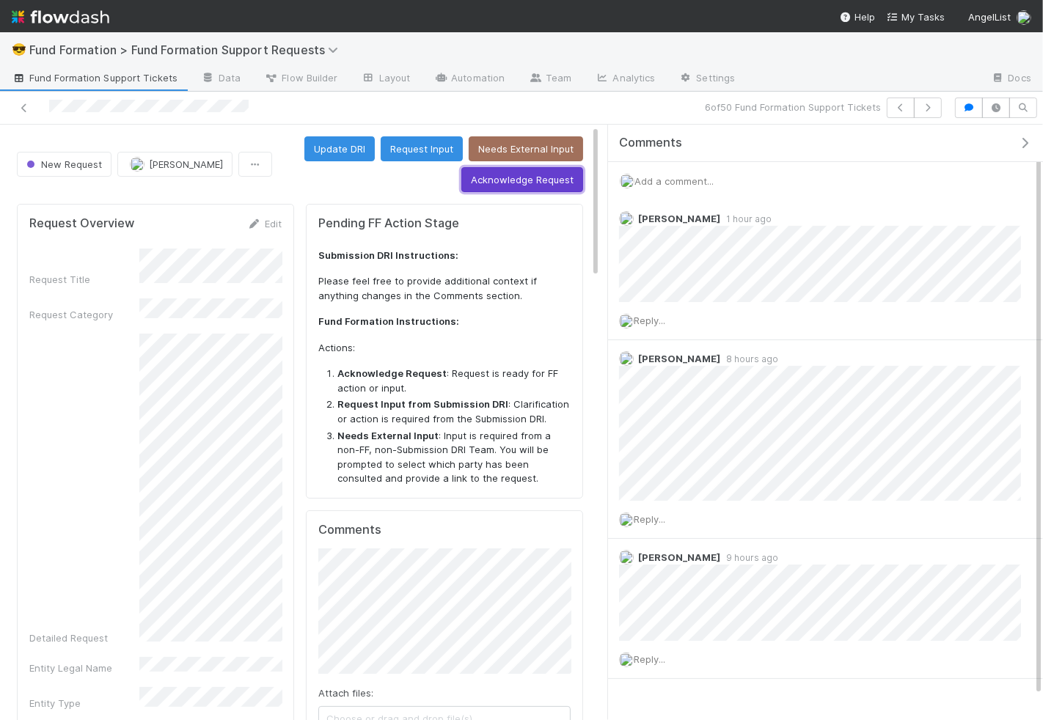
click at [525, 172] on button "Acknowledge Request" at bounding box center [522, 179] width 122 height 25
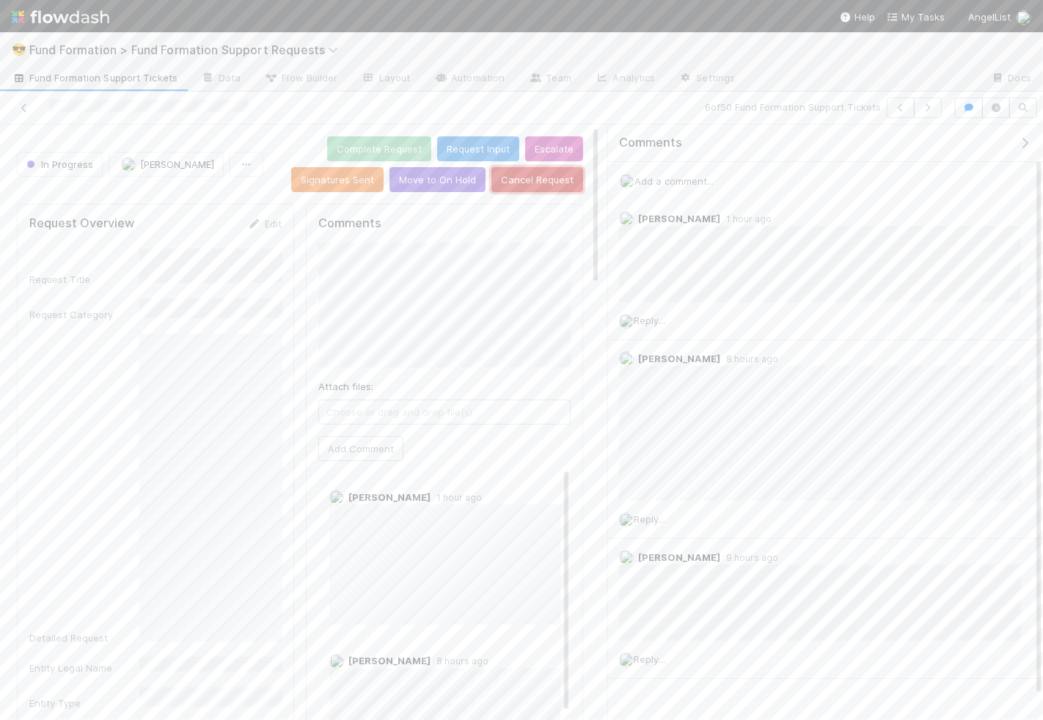
click at [537, 186] on button "Cancel Request" at bounding box center [537, 179] width 92 height 25
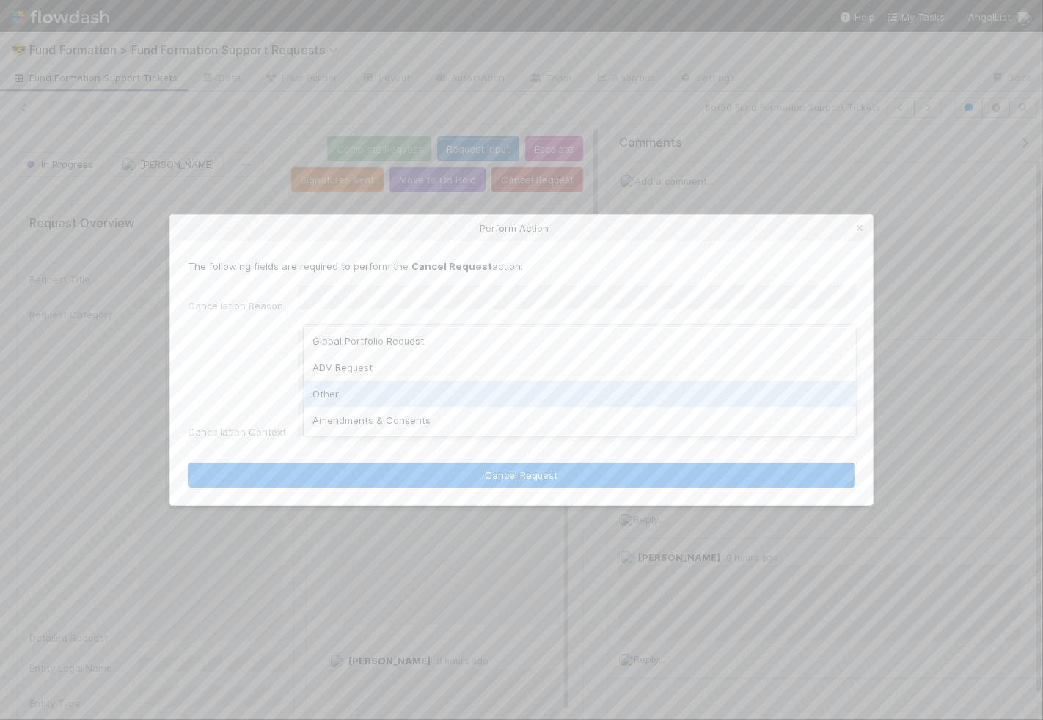
click at [443, 394] on div "Other" at bounding box center [580, 394] width 552 height 26
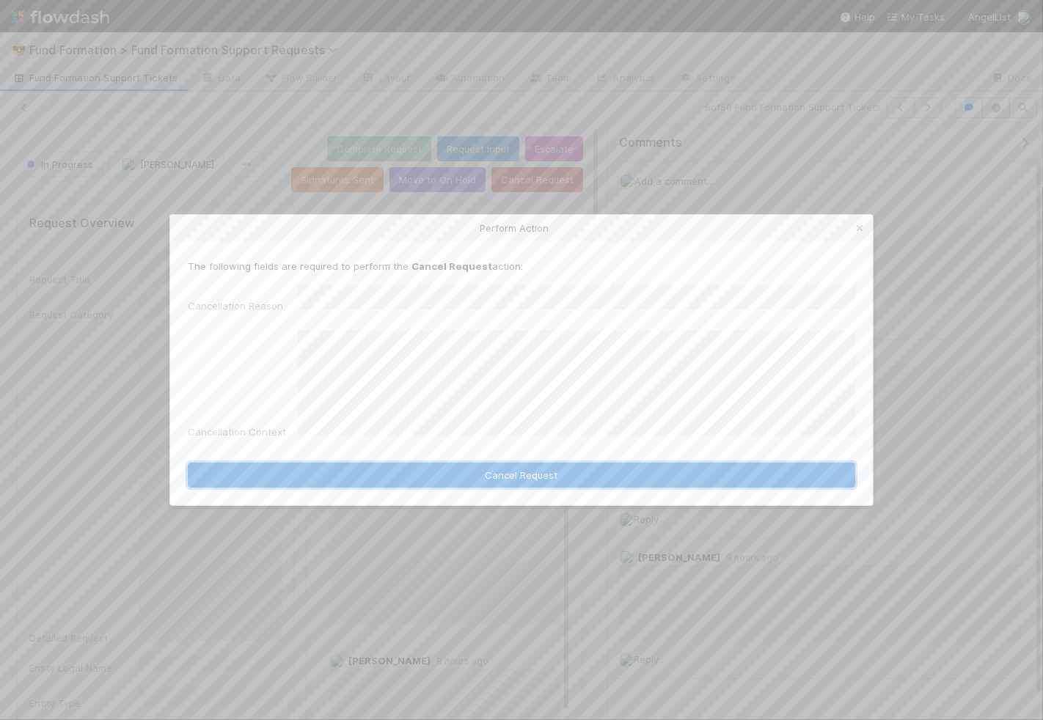
click at [455, 471] on button "Cancel Request" at bounding box center [521, 475] width 667 height 25
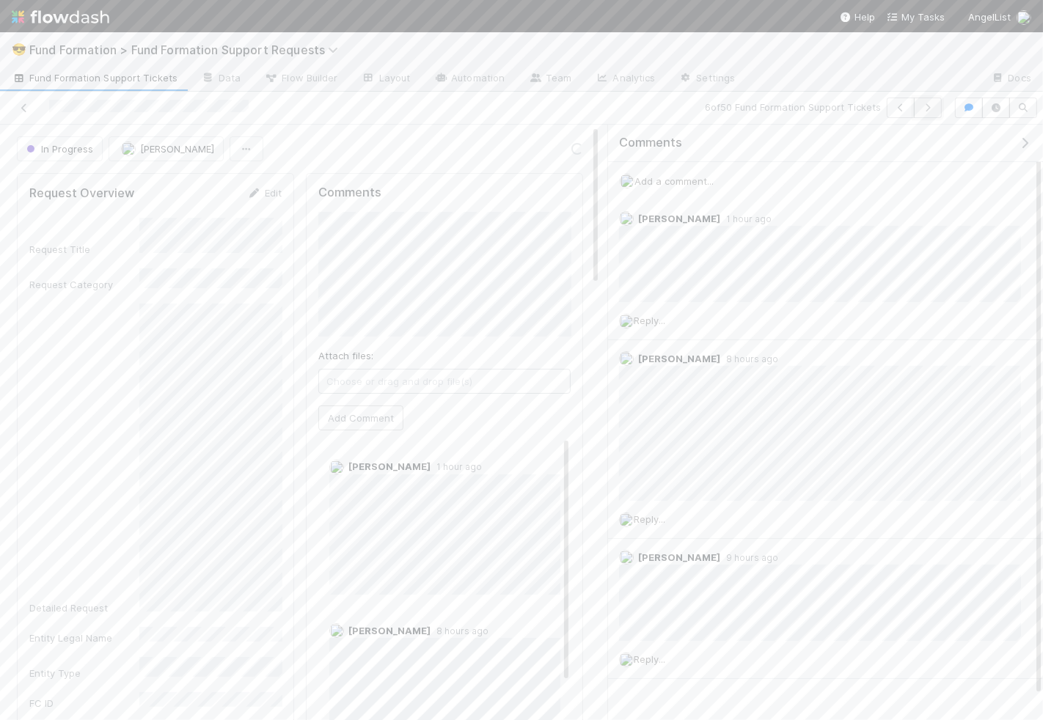
click at [935, 111] on button "button" at bounding box center [928, 108] width 28 height 21
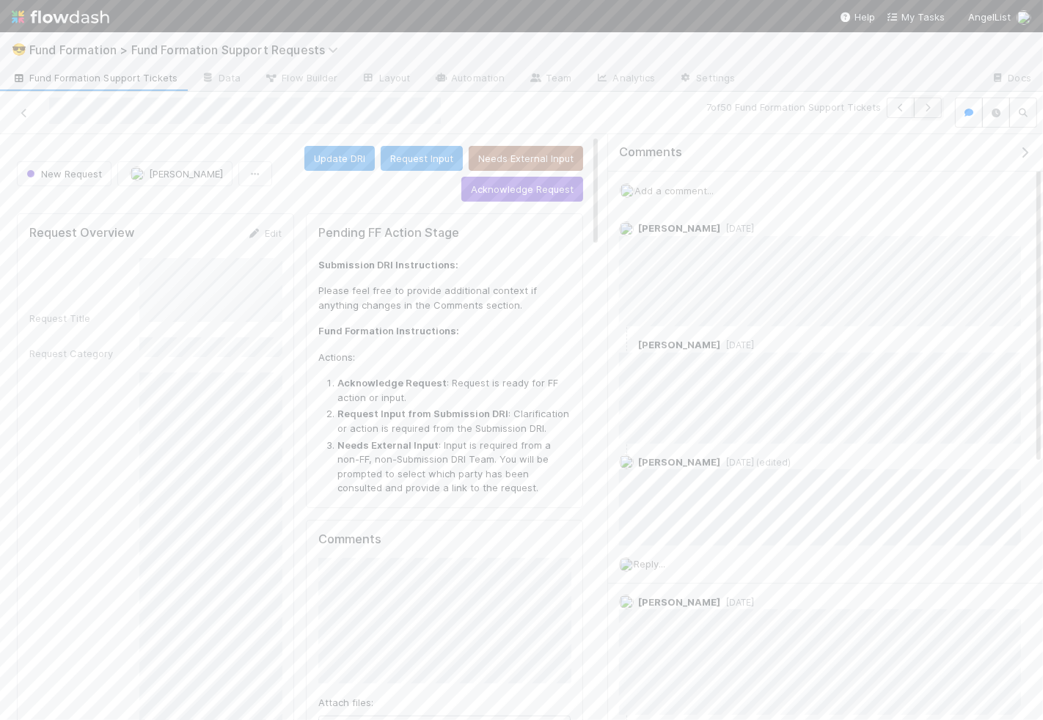
click at [931, 111] on icon "button" at bounding box center [927, 107] width 15 height 9
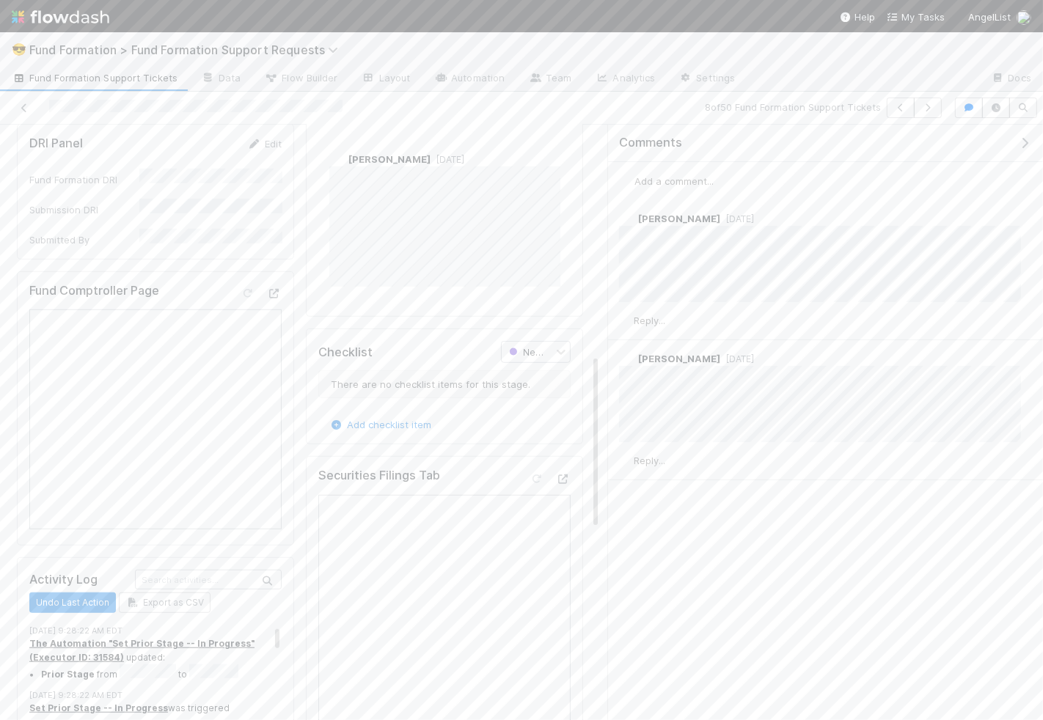
scroll to position [793, 0]
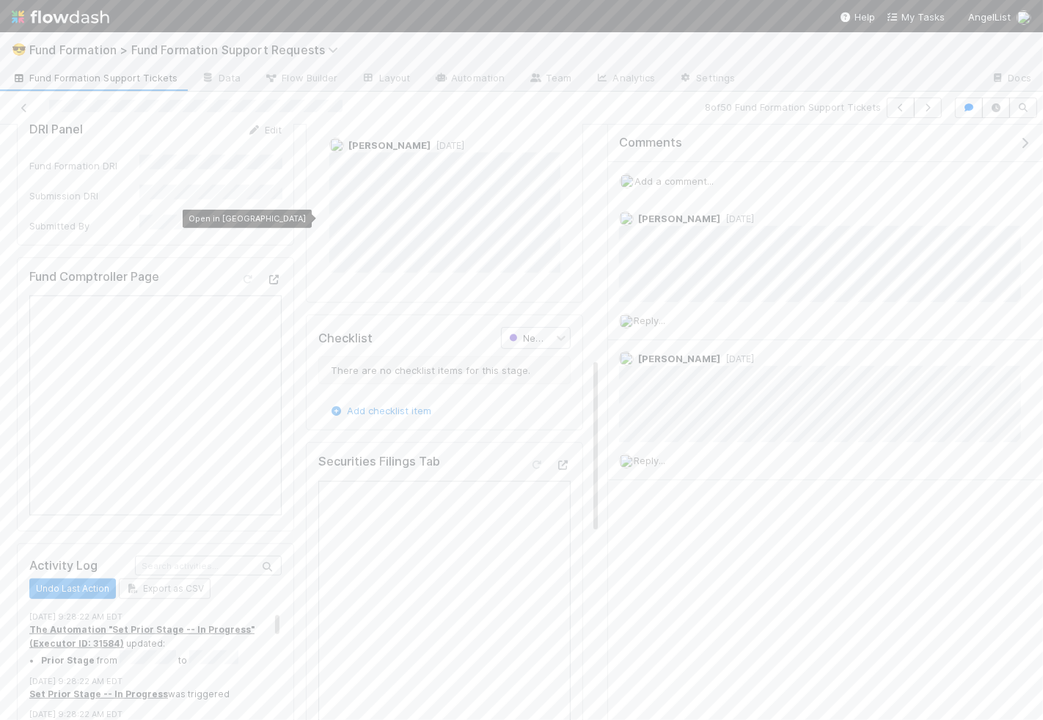
click at [277, 275] on icon at bounding box center [274, 280] width 15 height 10
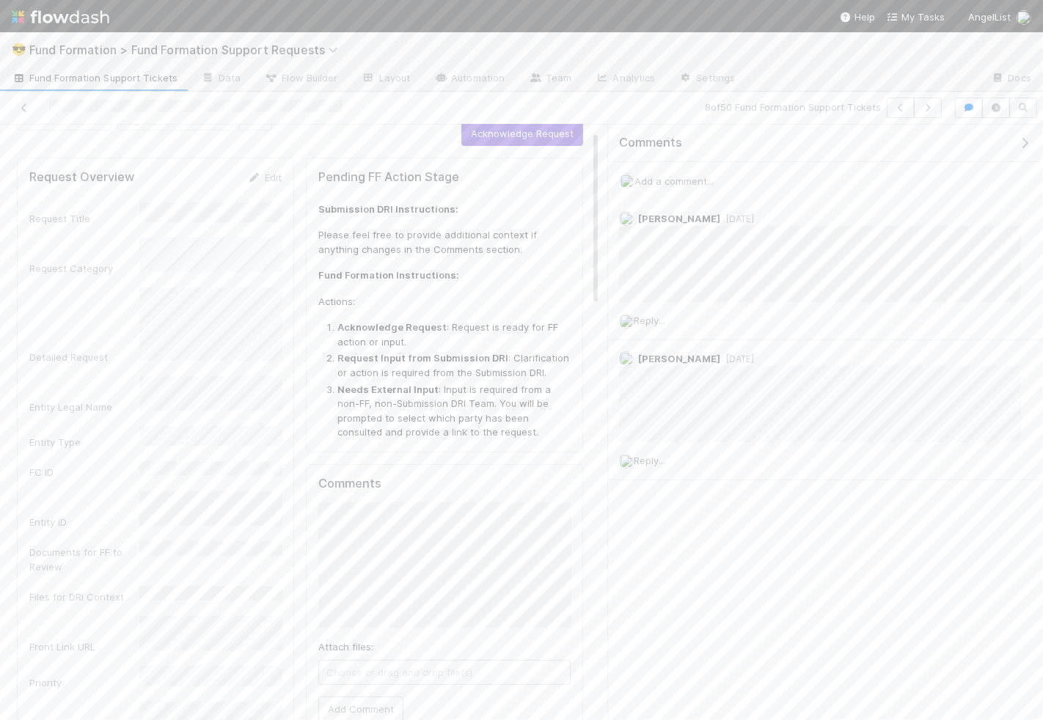
scroll to position [0, 0]
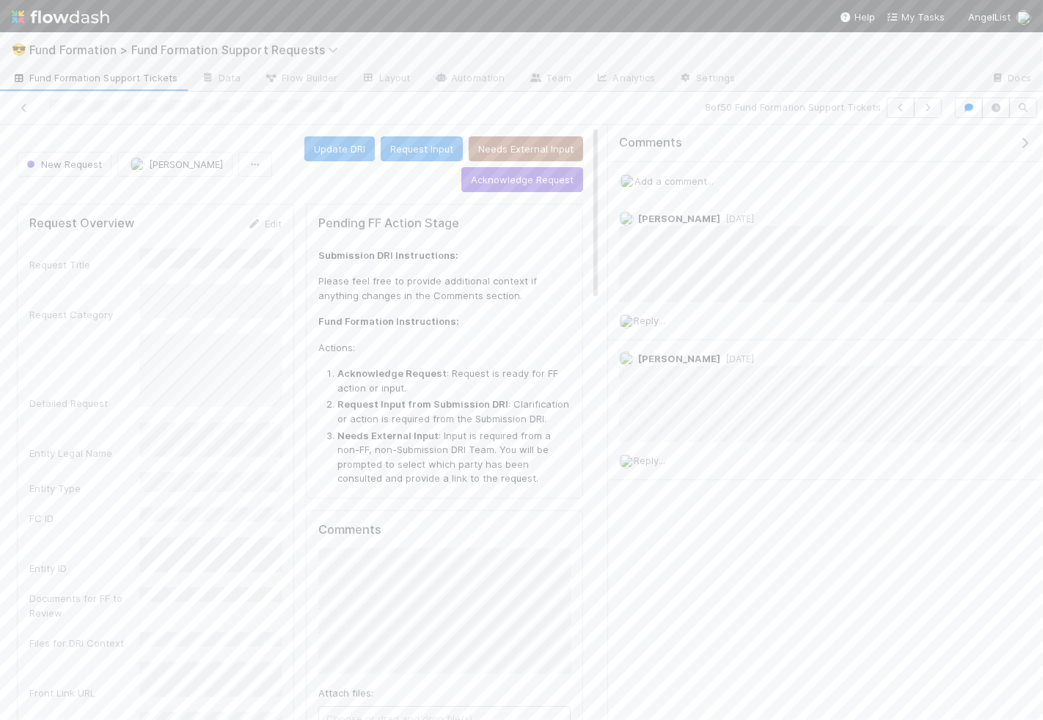
click at [679, 177] on span "Add a comment..." at bounding box center [673, 181] width 79 height 12
click at [686, 385] on button "Add Comment" at bounding box center [673, 386] width 85 height 25
drag, startPoint x: 688, startPoint y: 392, endPoint x: 673, endPoint y: 392, distance: 14.7
click at [673, 392] on div "Reply..." at bounding box center [820, 402] width 424 height 37
click at [643, 397] on span "Reply..." at bounding box center [650, 403] width 32 height 12
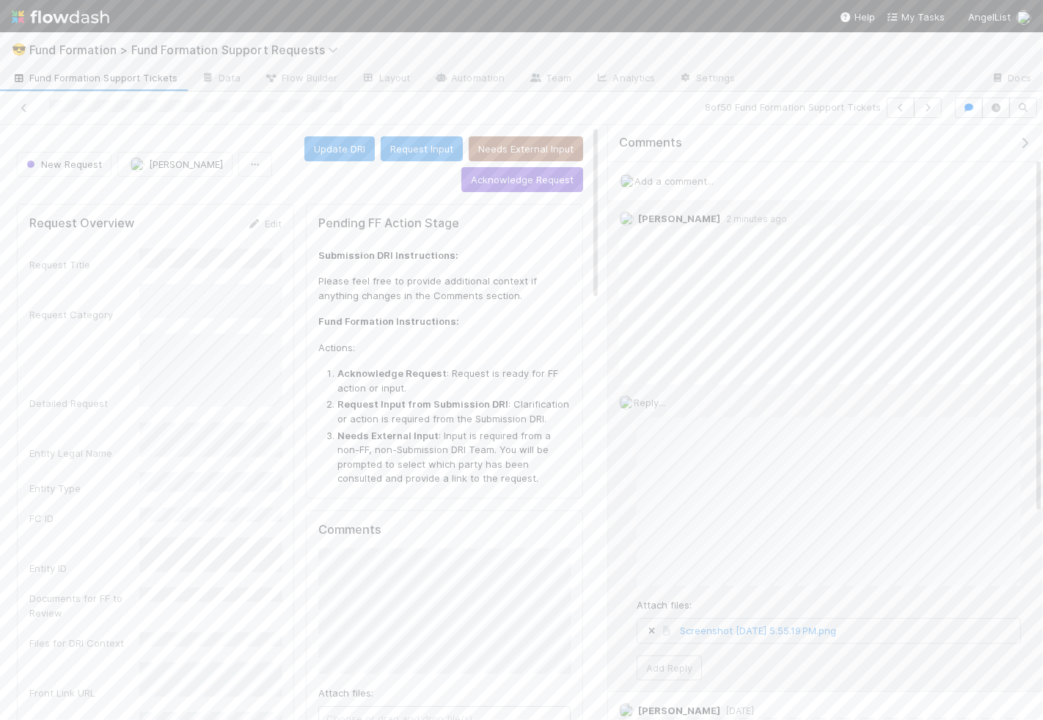
click at [679, 677] on div "Reply... Attach files: Screenshot 2025-08-11 at 5.55.19 PM.png Add Reply" at bounding box center [820, 537] width 424 height 307
click at [679, 661] on button "Add Reply" at bounding box center [668, 668] width 65 height 25
click at [929, 108] on icon "button" at bounding box center [927, 107] width 15 height 9
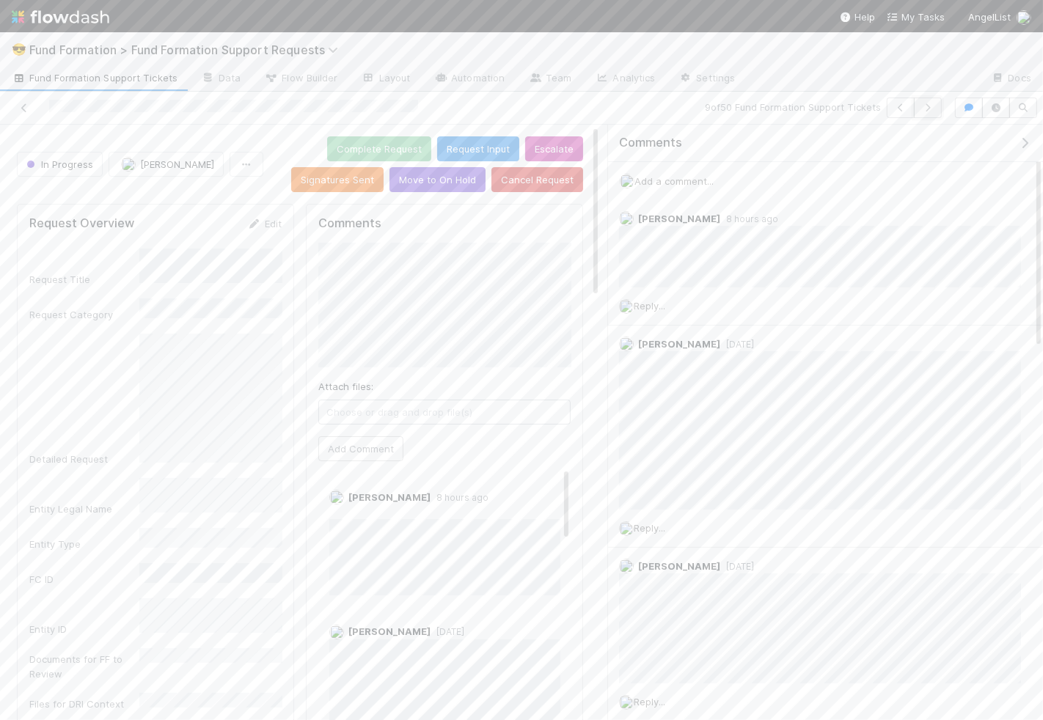
click at [929, 108] on icon "button" at bounding box center [927, 107] width 15 height 9
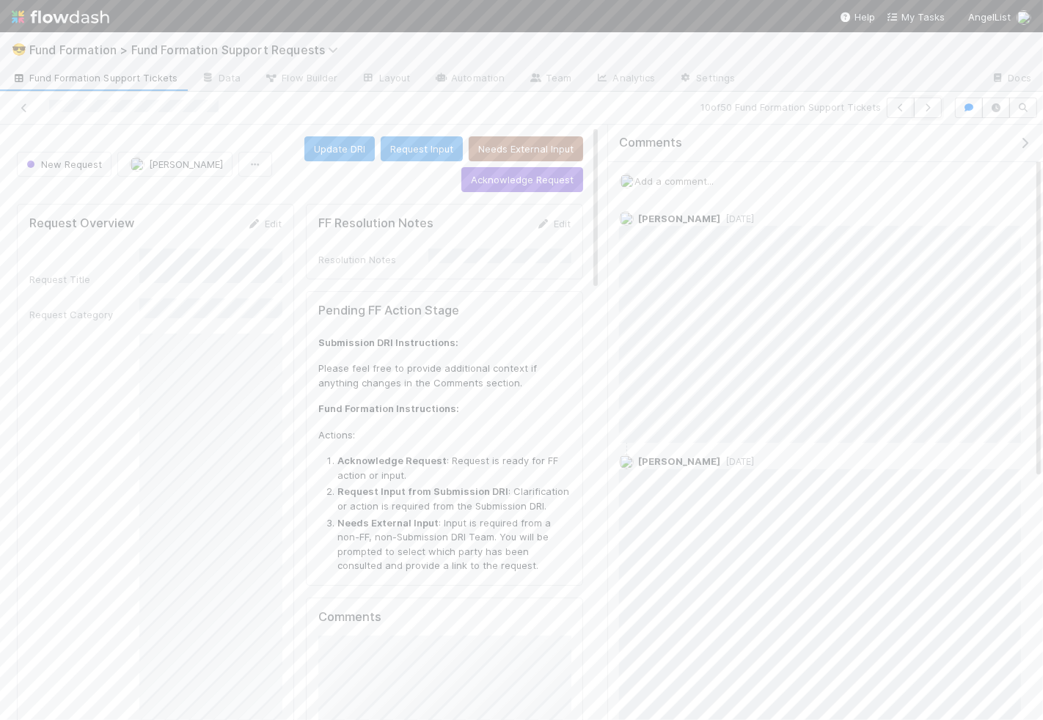
click at [929, 108] on icon "button" at bounding box center [927, 107] width 15 height 9
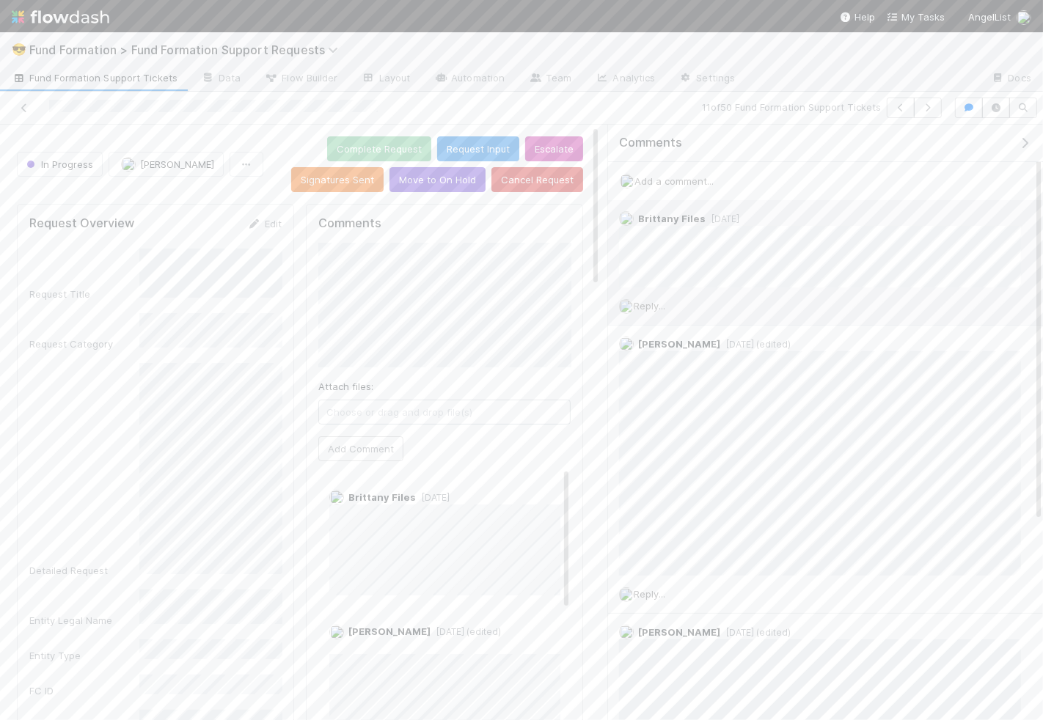
click at [656, 296] on div "Reply..." at bounding box center [820, 305] width 424 height 37
click at [660, 304] on span "Reply..." at bounding box center [650, 306] width 32 height 12
click at [259, 226] on link "Edit" at bounding box center [264, 224] width 34 height 12
click at [213, 229] on button "Save" at bounding box center [204, 228] width 42 height 25
click at [678, 503] on button "Add Reply" at bounding box center [668, 515] width 65 height 25
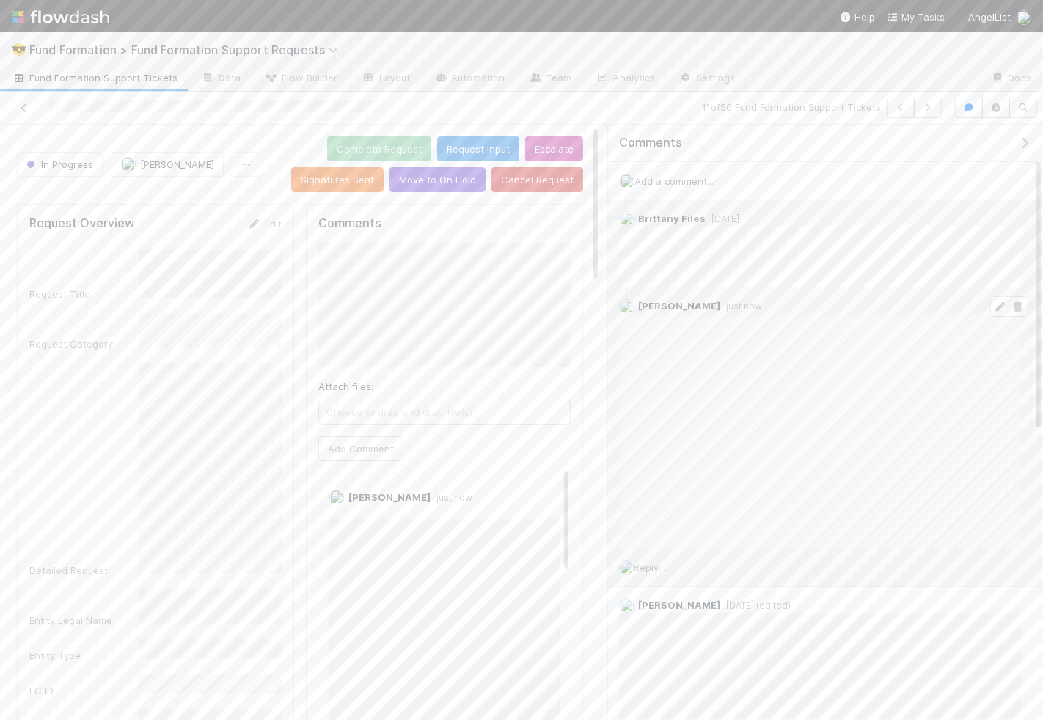
click at [1002, 302] on icon at bounding box center [1000, 307] width 15 height 10
click at [647, 175] on span "Add a comment..." at bounding box center [673, 181] width 79 height 12
click at [684, 361] on div "Attach files: Choose or drag and drop file(s) Add Comment" at bounding box center [825, 299] width 388 height 199
click at [681, 375] on button "Add Comment" at bounding box center [673, 385] width 85 height 25
click at [342, 181] on button "Signatures Sent" at bounding box center [337, 179] width 92 height 25
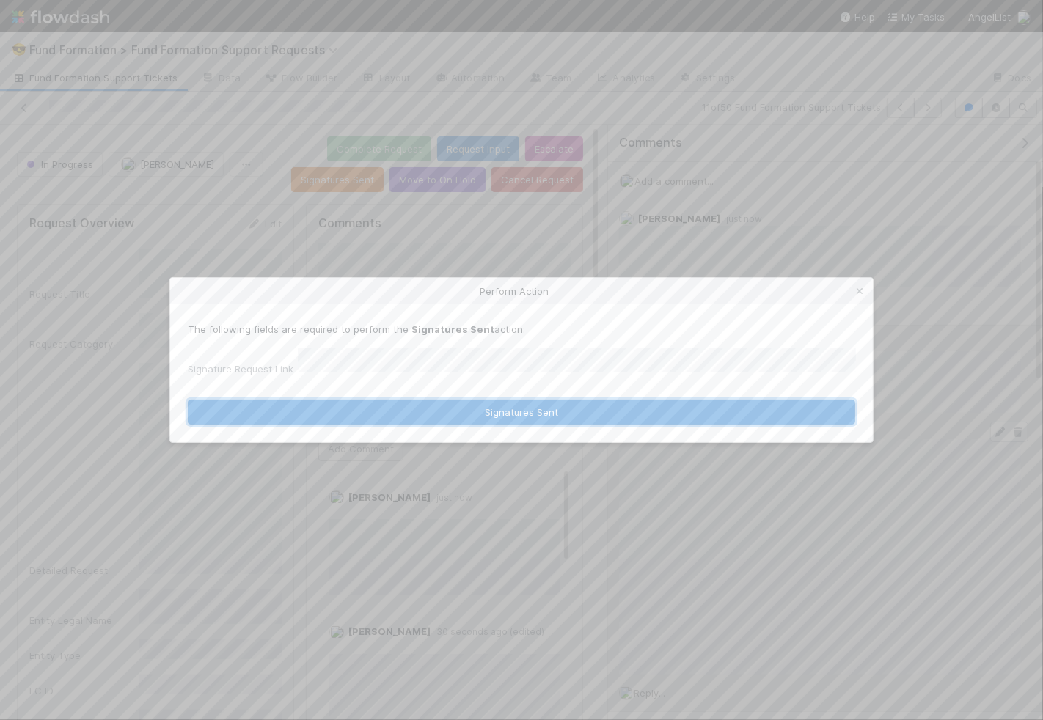
click at [477, 406] on button "Signatures Sent" at bounding box center [521, 412] width 667 height 25
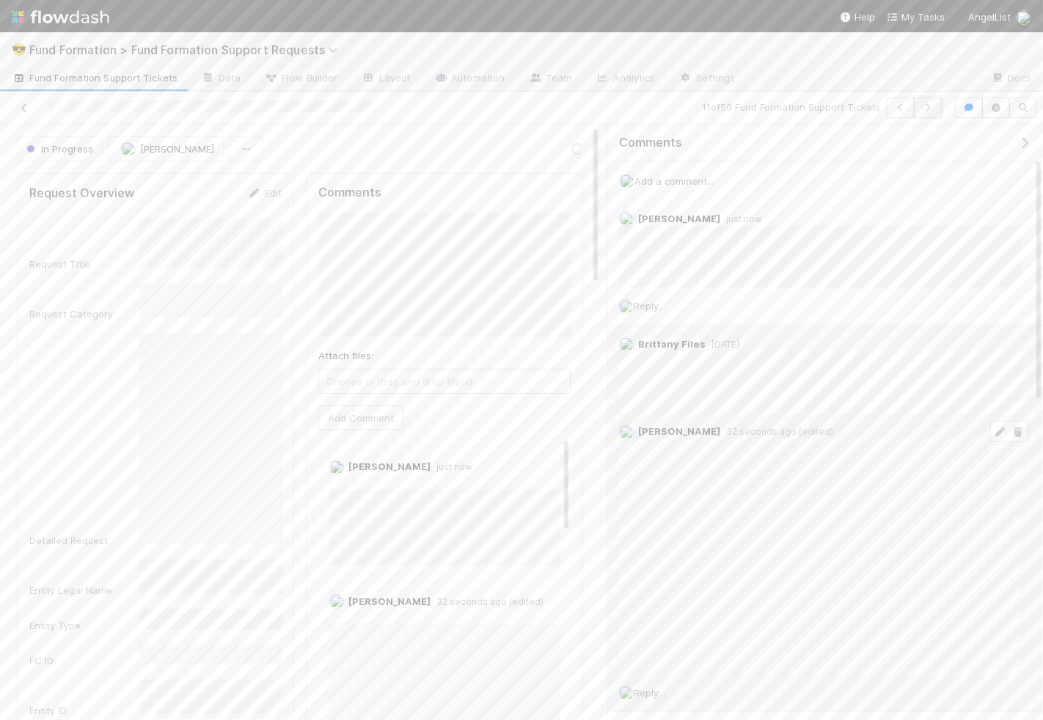
click at [922, 104] on button "button" at bounding box center [928, 108] width 28 height 21
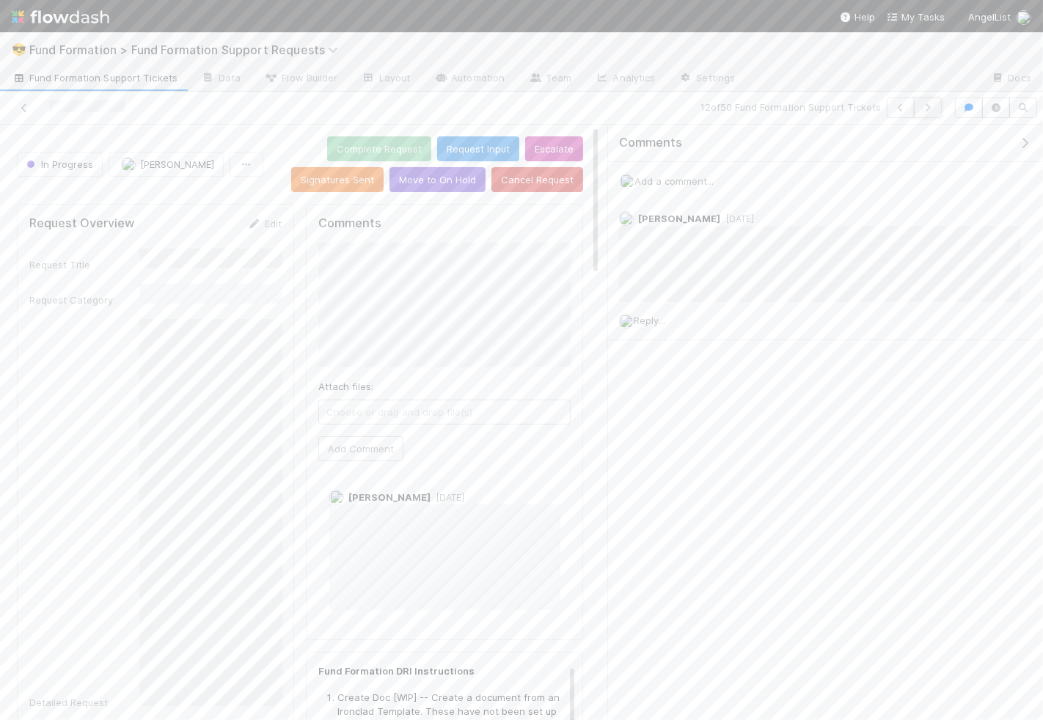
click at [939, 104] on button "button" at bounding box center [928, 108] width 28 height 21
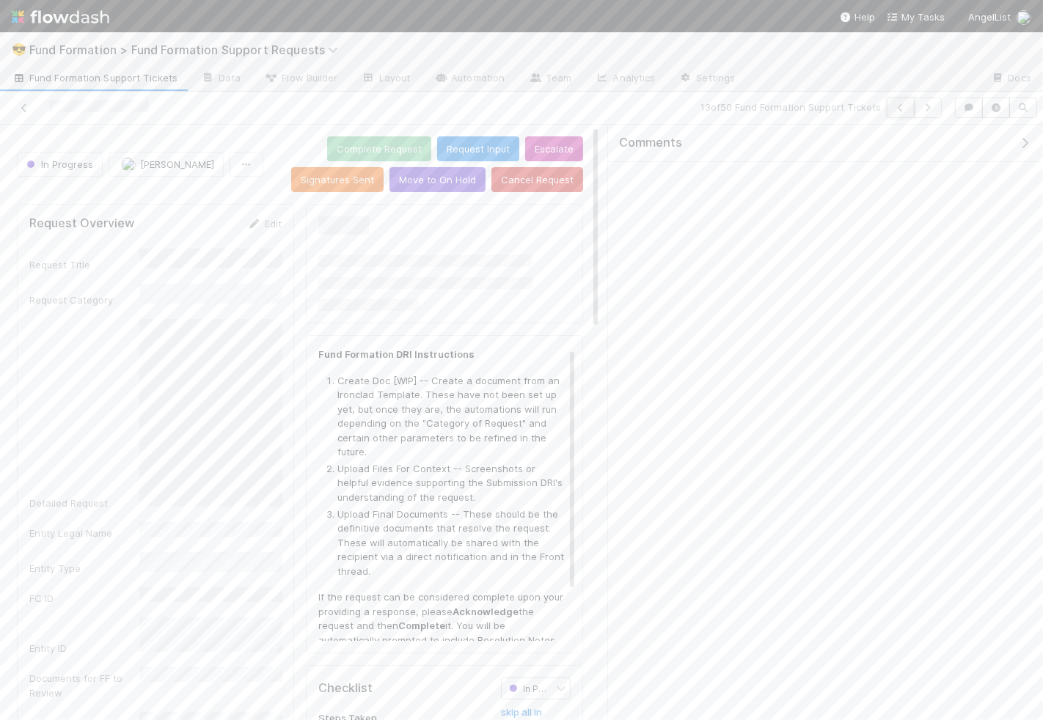
click at [905, 103] on icon "button" at bounding box center [900, 107] width 15 height 9
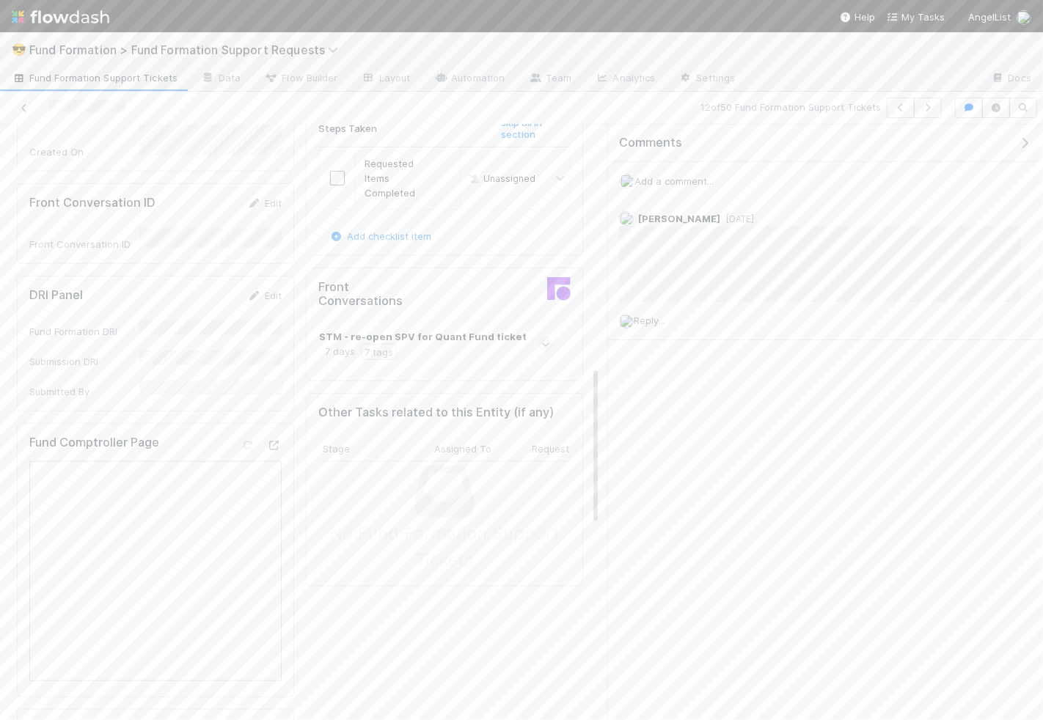
scroll to position [902, 0]
click at [551, 342] on span at bounding box center [545, 349] width 15 height 15
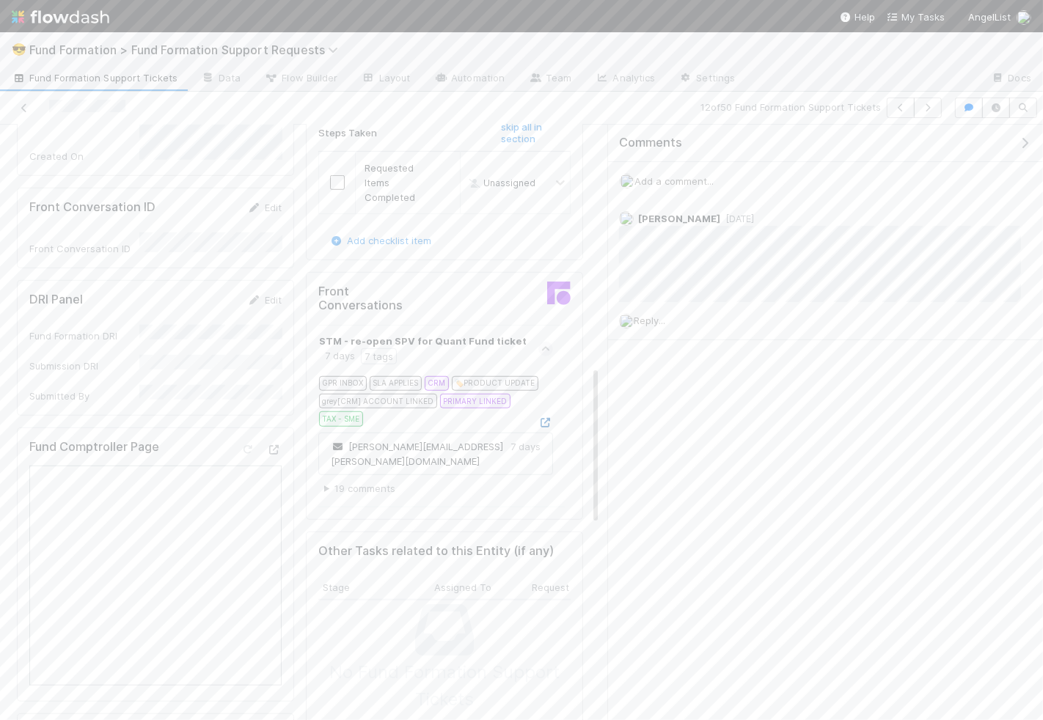
click at [550, 418] on icon at bounding box center [545, 423] width 15 height 10
click at [695, 177] on span "Add a comment..." at bounding box center [673, 181] width 79 height 12
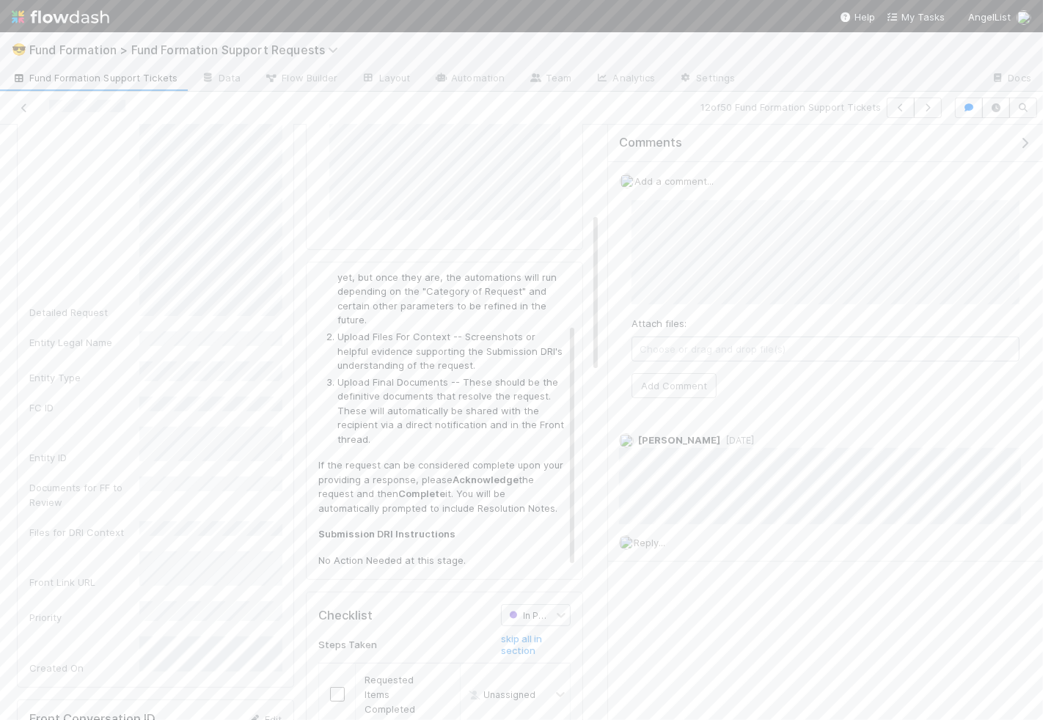
scroll to position [0, 0]
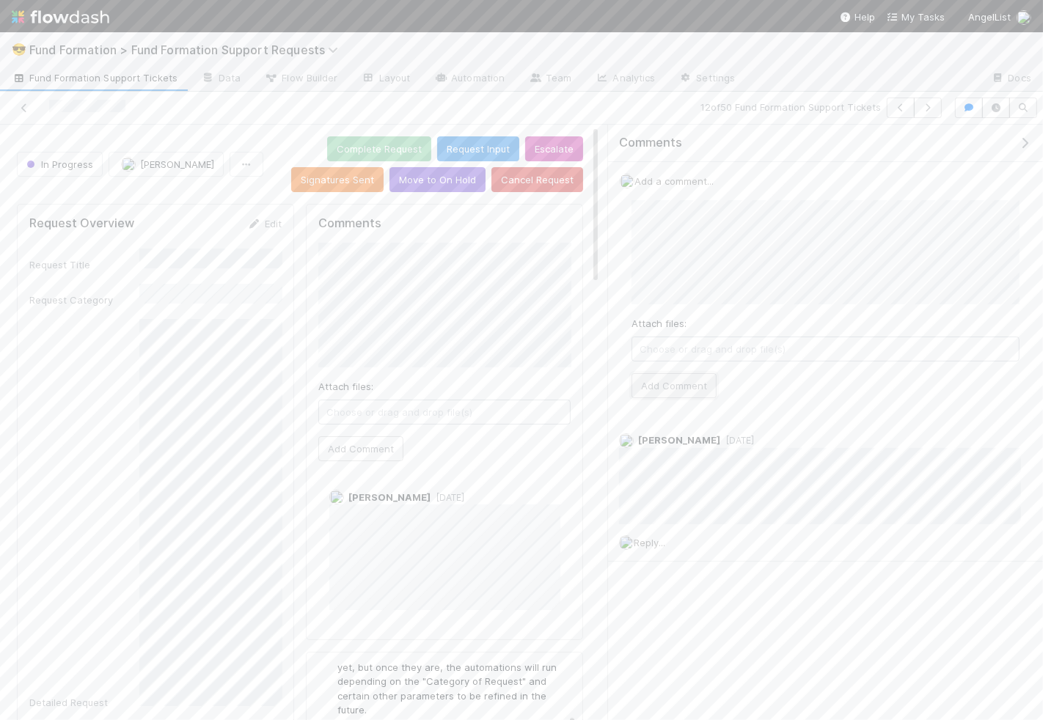
click at [685, 386] on button "Add Comment" at bounding box center [673, 385] width 85 height 25
click at [941, 105] on button "button" at bounding box center [928, 108] width 28 height 21
click at [927, 109] on icon "button" at bounding box center [927, 107] width 15 height 9
click at [935, 105] on icon "button" at bounding box center [927, 107] width 15 height 9
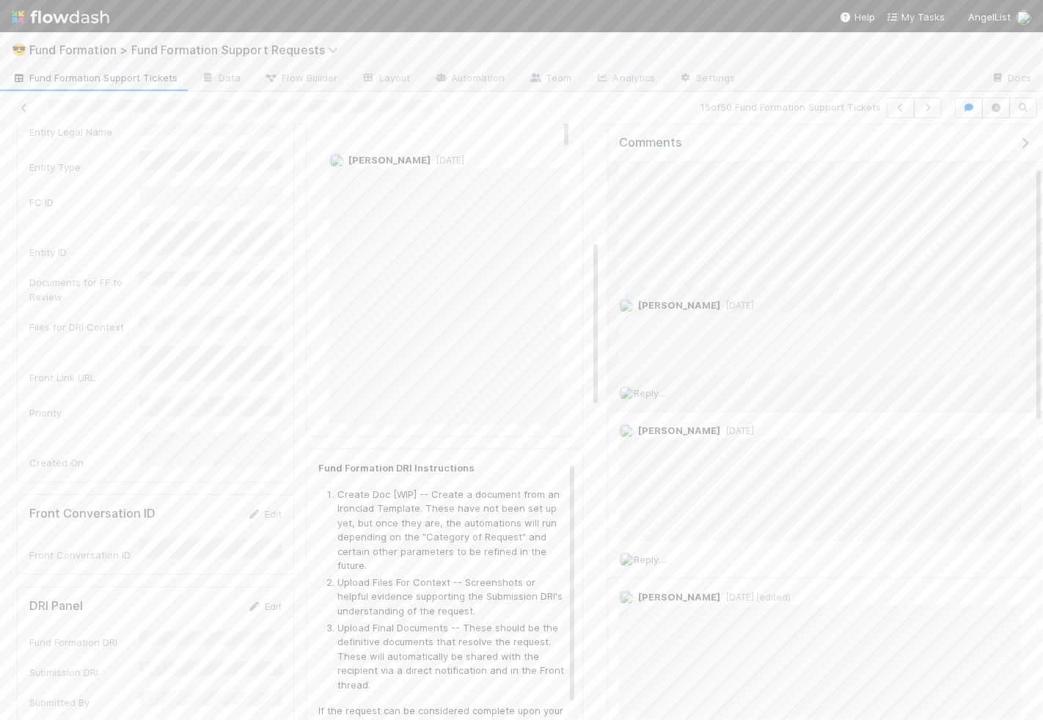
scroll to position [107, 0]
click at [661, 381] on span "Reply..." at bounding box center [650, 387] width 32 height 12
click at [650, 595] on div "Reply... Attach files: Choose or drag and drop file(s) Add Reply" at bounding box center [820, 489] width 424 height 243
click at [654, 587] on button "Add Reply" at bounding box center [668, 587] width 65 height 25
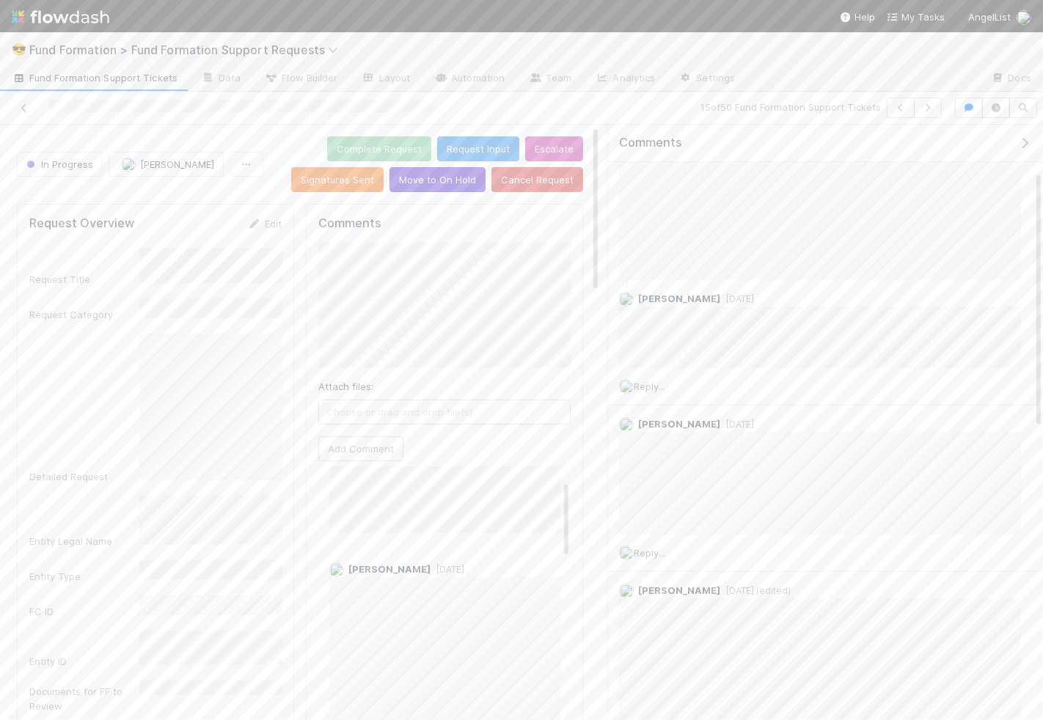
scroll to position [211, 0]
click at [469, 182] on button "Move to On Hold" at bounding box center [437, 179] width 96 height 25
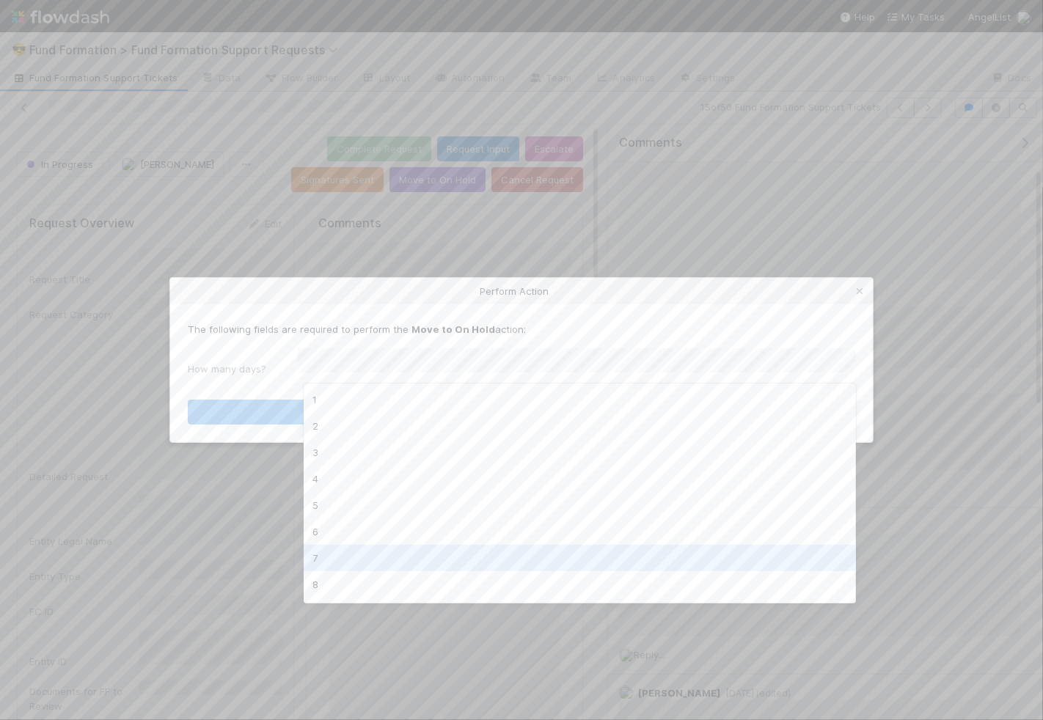
click at [436, 559] on div "7" at bounding box center [580, 558] width 552 height 26
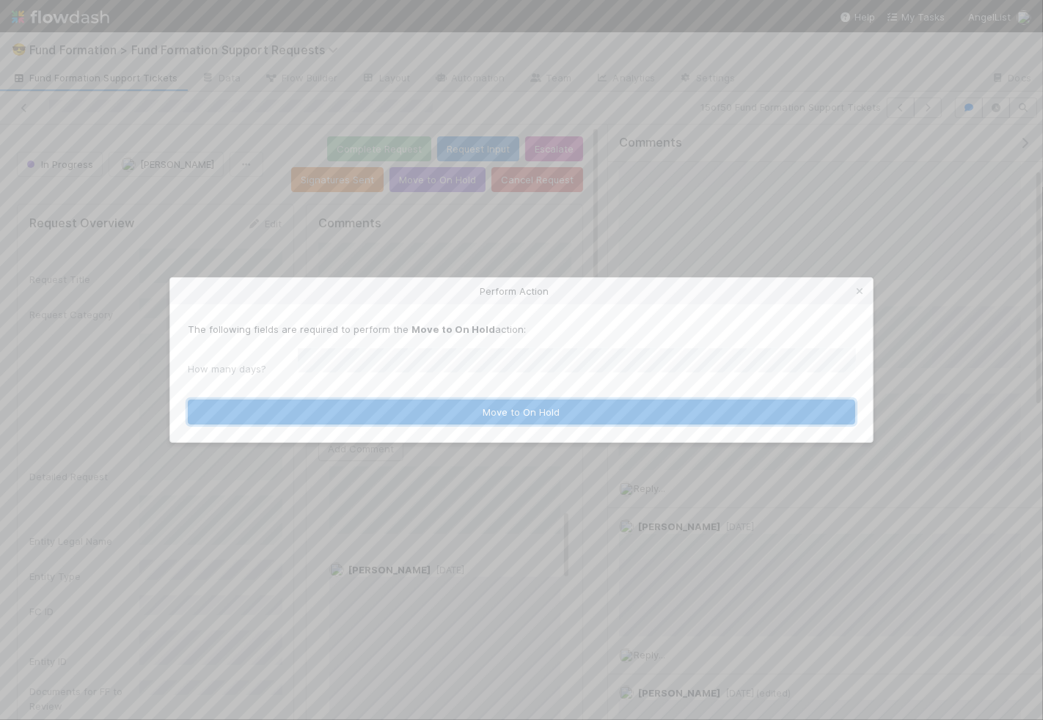
click at [493, 414] on button "Move to On Hold" at bounding box center [521, 412] width 667 height 25
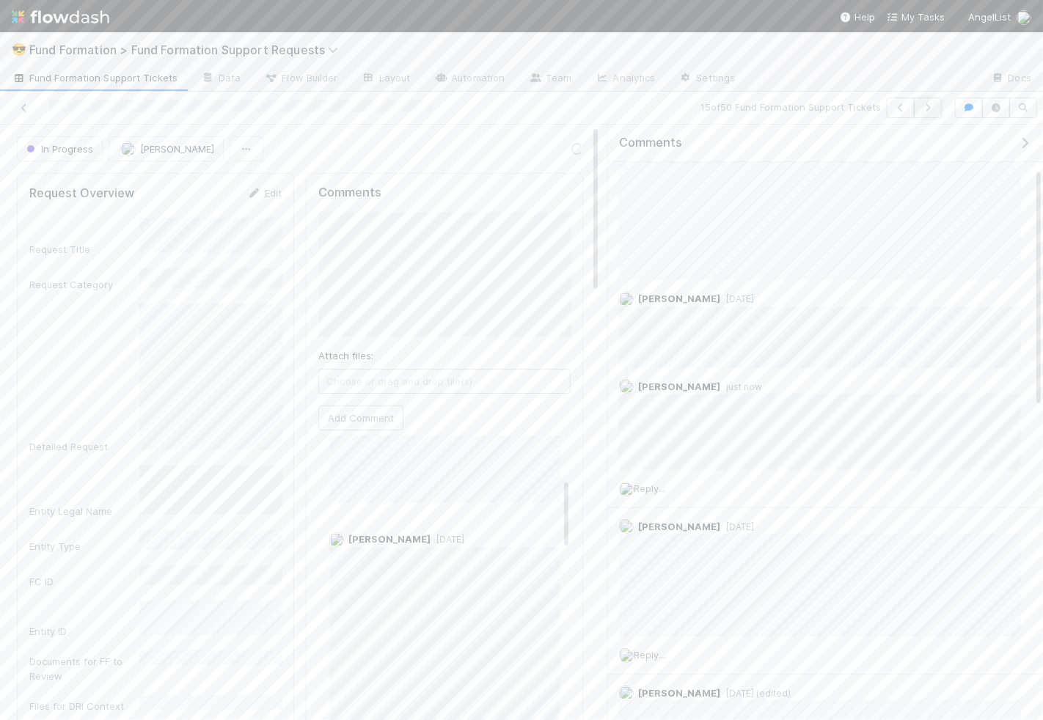
click at [938, 102] on button "button" at bounding box center [928, 108] width 28 height 21
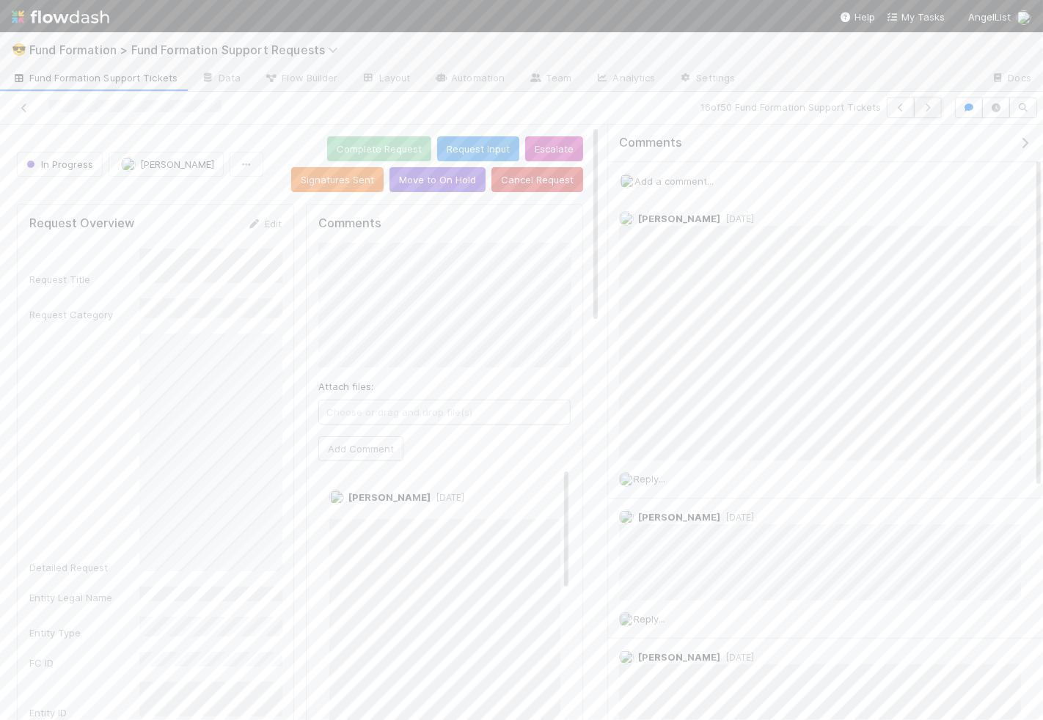
click at [932, 109] on icon "button" at bounding box center [927, 107] width 15 height 9
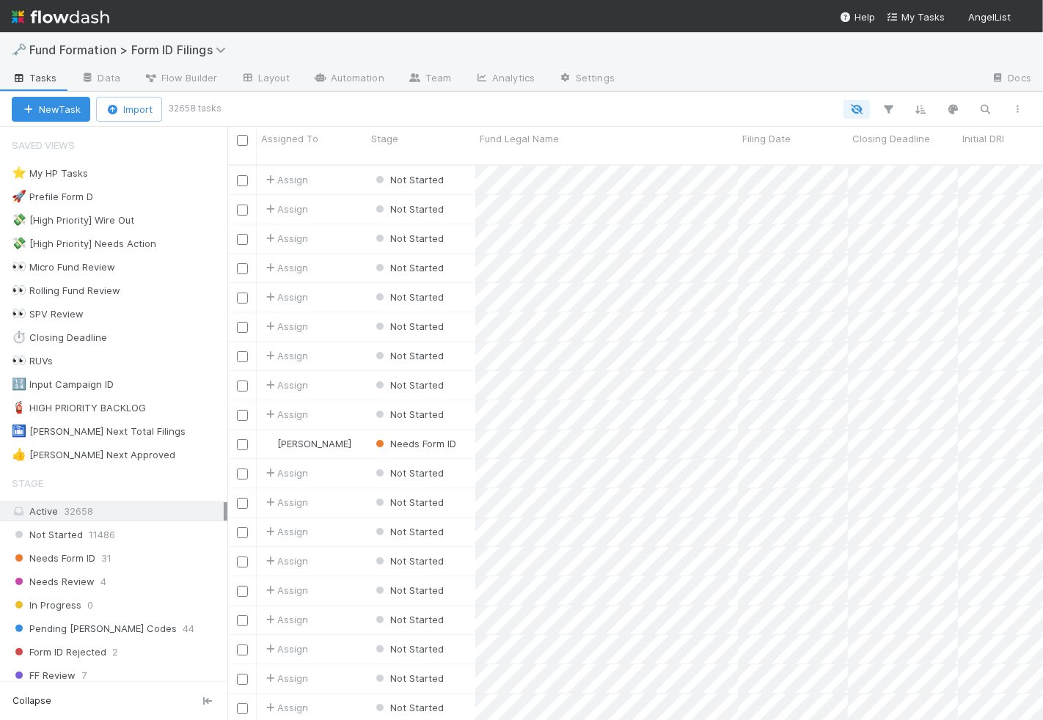
scroll to position [568, 815]
click at [998, 107] on button "button" at bounding box center [985, 109] width 26 height 19
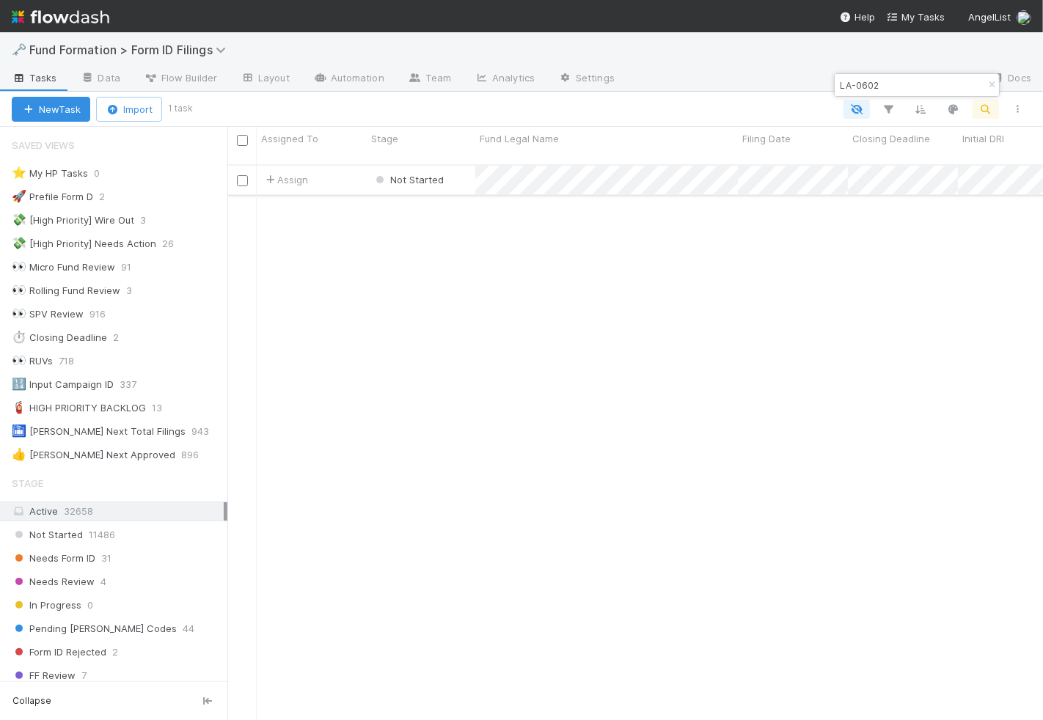
type input "LA-0602"
click at [354, 177] on div "Assign" at bounding box center [312, 180] width 110 height 29
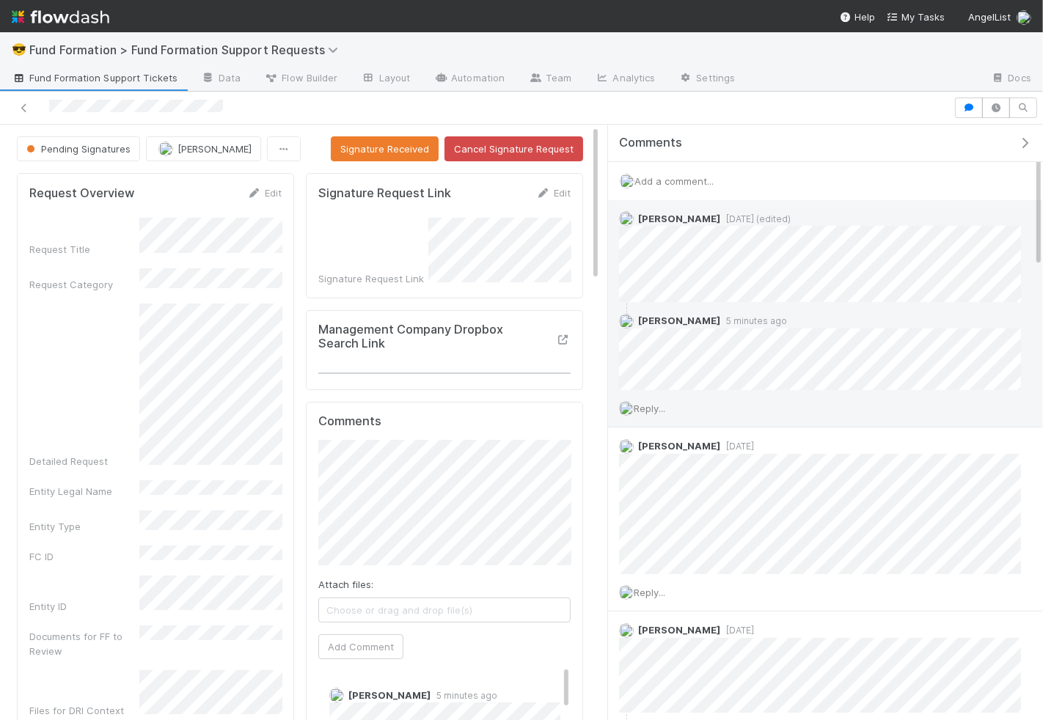
click at [648, 405] on span "Reply..." at bounding box center [650, 409] width 32 height 12
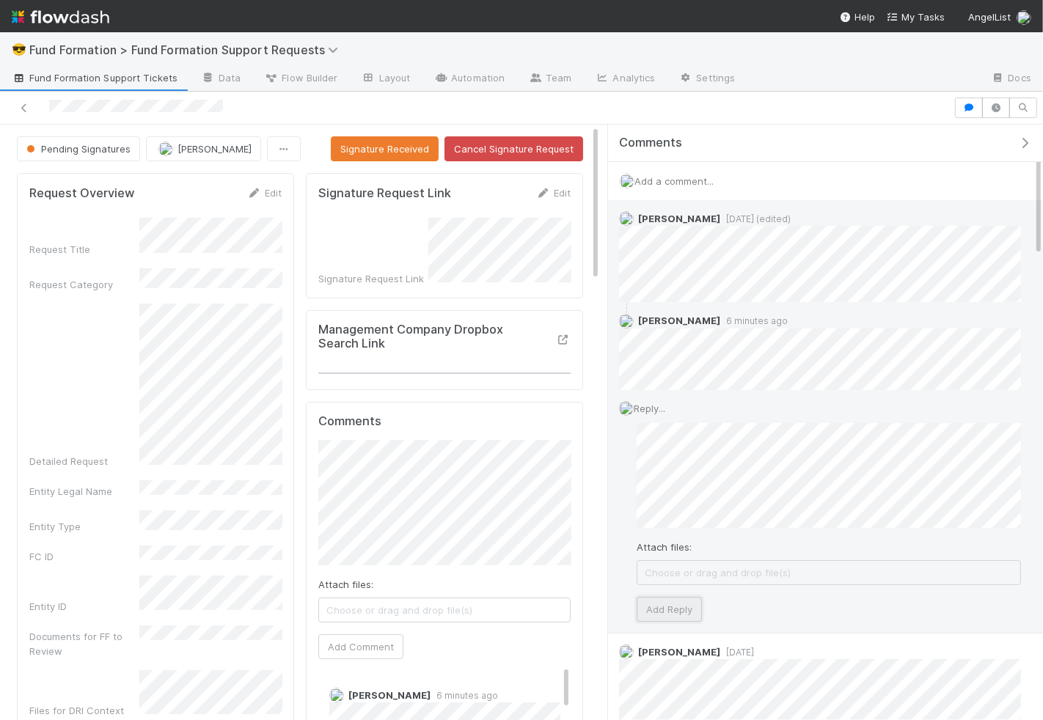
click at [674, 609] on button "Add Reply" at bounding box center [668, 609] width 65 height 25
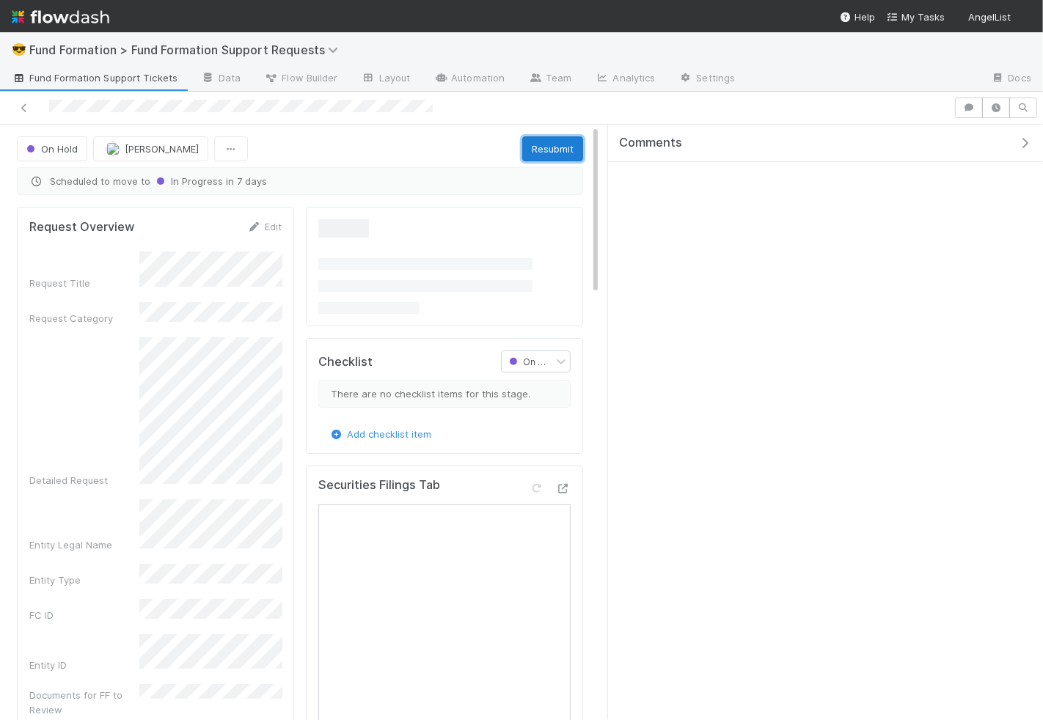
click at [546, 151] on button "Resubmit" at bounding box center [552, 148] width 61 height 25
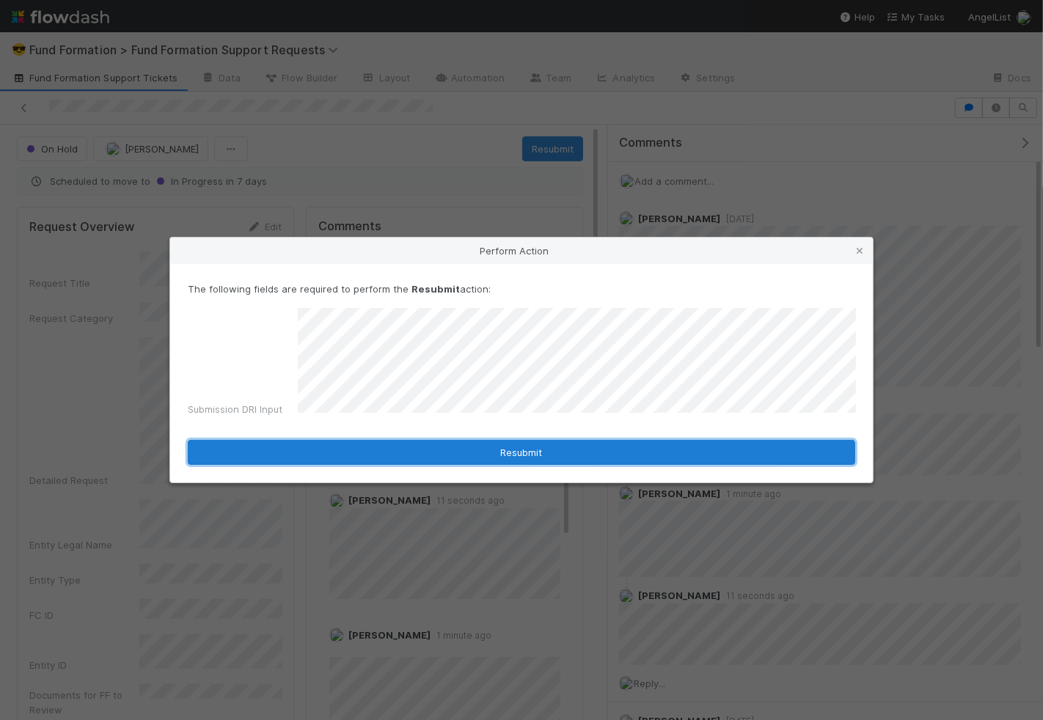
click at [530, 459] on button "Resubmit" at bounding box center [521, 452] width 667 height 25
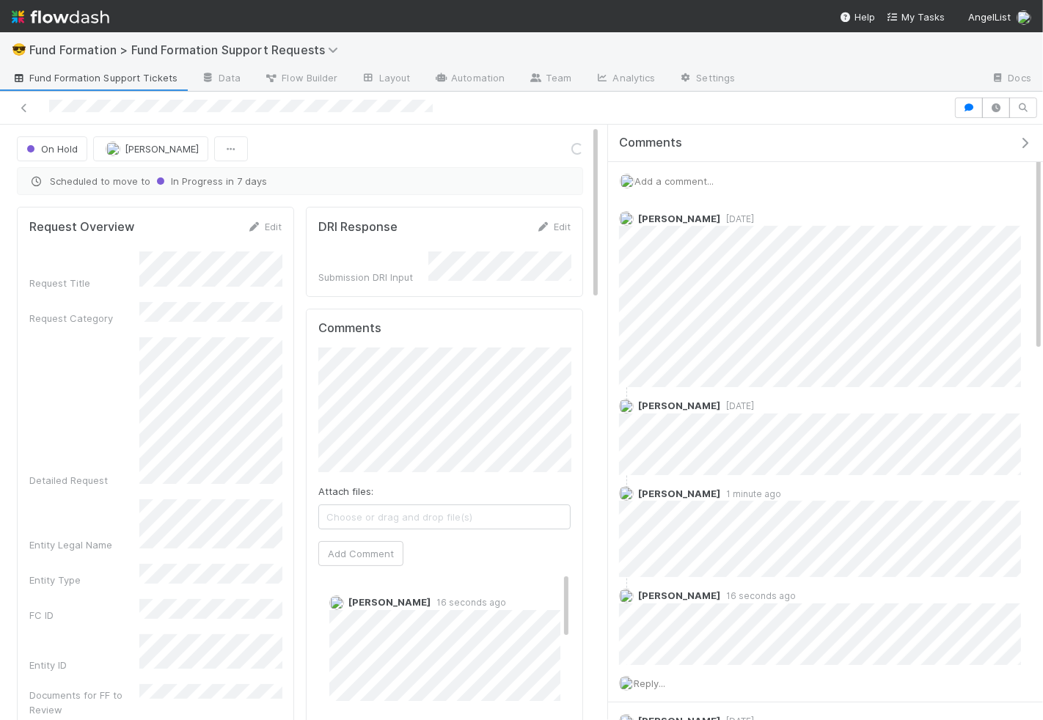
click at [677, 179] on span "Add a comment..." at bounding box center [673, 181] width 79 height 12
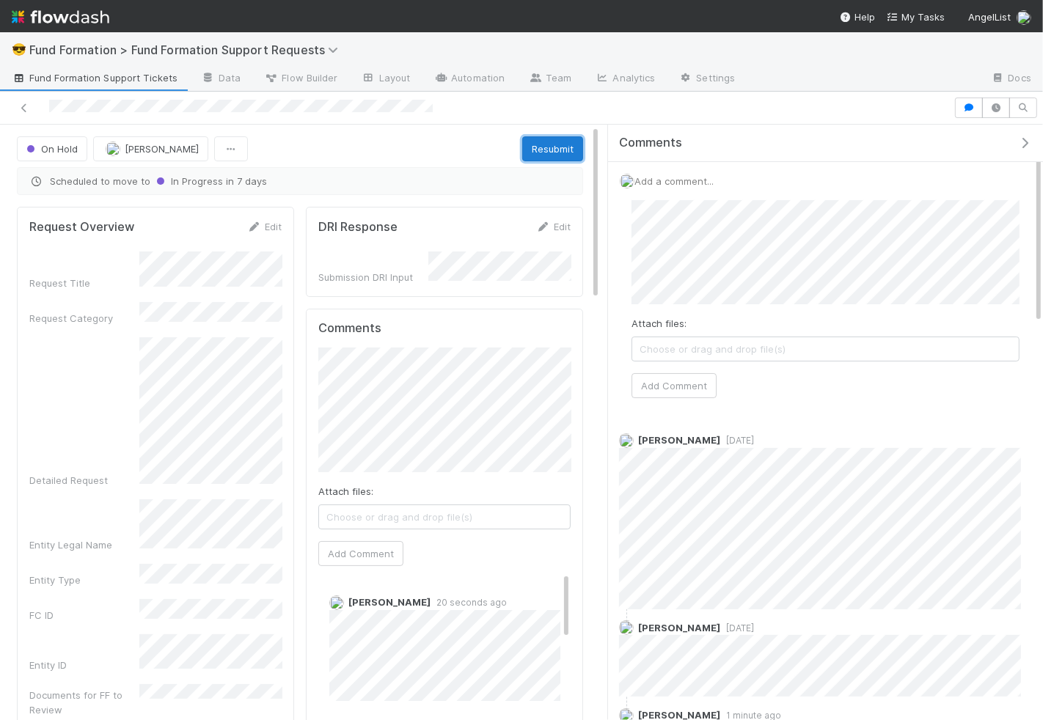
click at [542, 151] on button "Resubmit" at bounding box center [552, 148] width 61 height 25
click at [76, 150] on span "On Hold" at bounding box center [50, 149] width 54 height 12
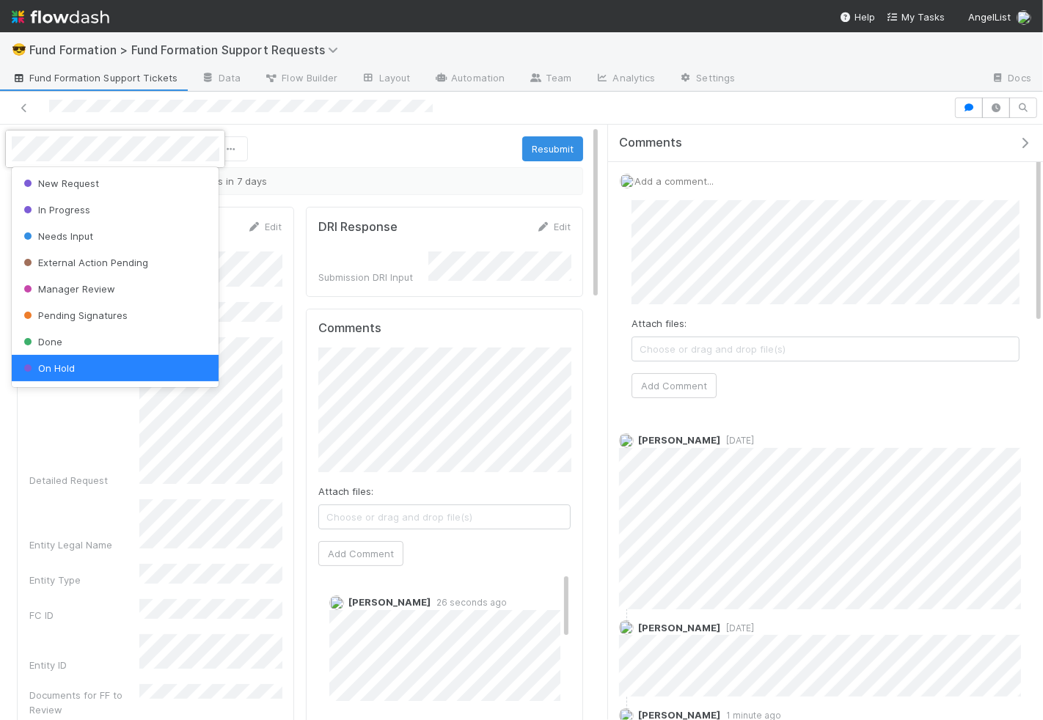
scroll to position [2, 0]
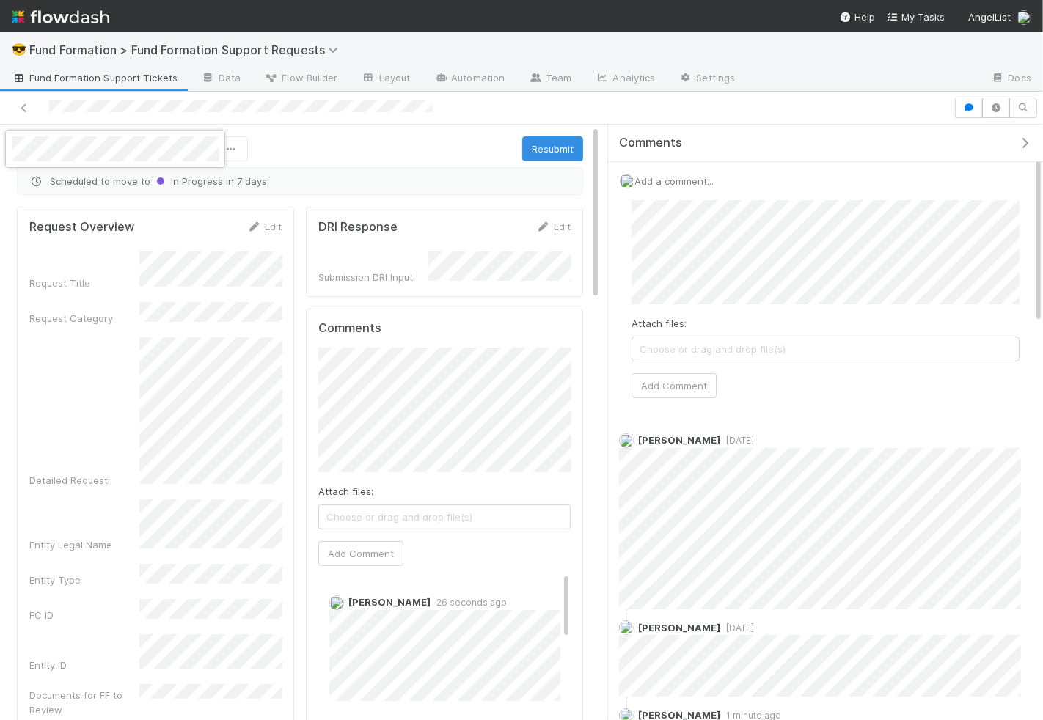
click at [304, 150] on div at bounding box center [521, 360] width 1043 height 720
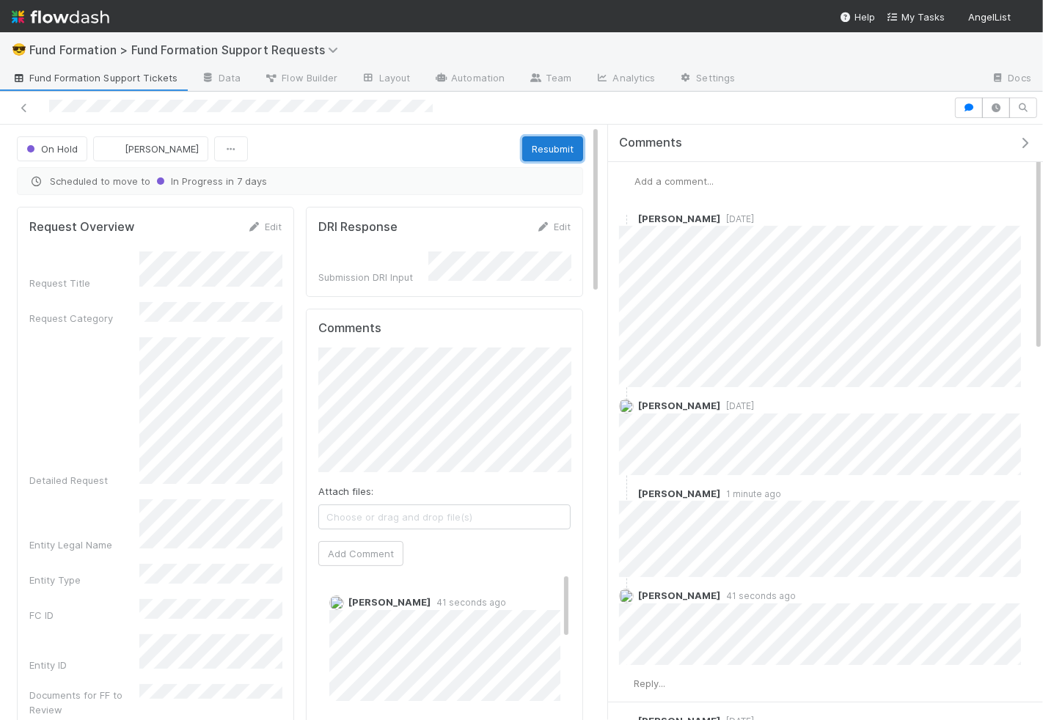
click at [553, 146] on button "Resubmit" at bounding box center [552, 148] width 61 height 25
click at [117, 153] on button "[PERSON_NAME]" at bounding box center [150, 148] width 115 height 25
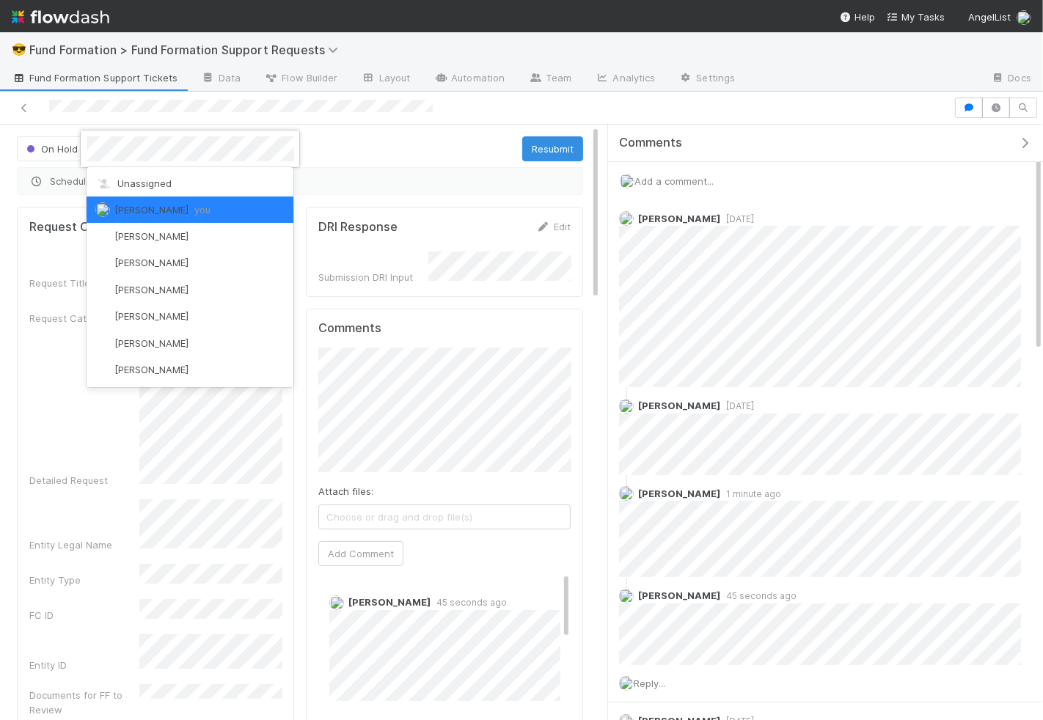
click at [43, 149] on div at bounding box center [521, 360] width 1043 height 720
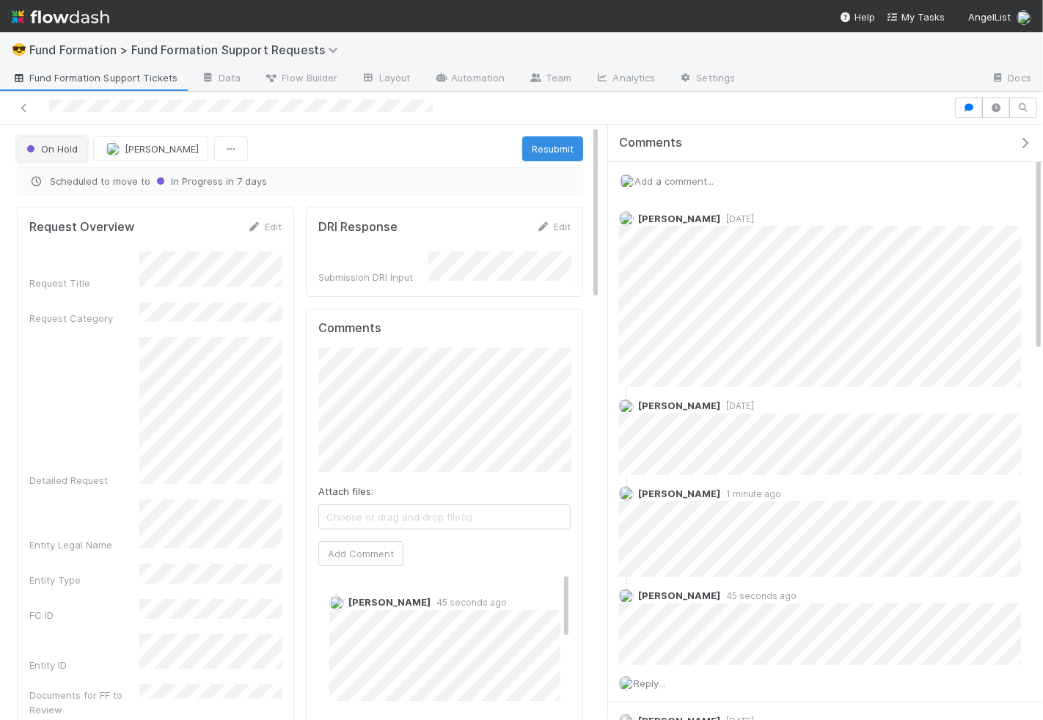
click at [43, 149] on span "On Hold" at bounding box center [50, 149] width 54 height 12
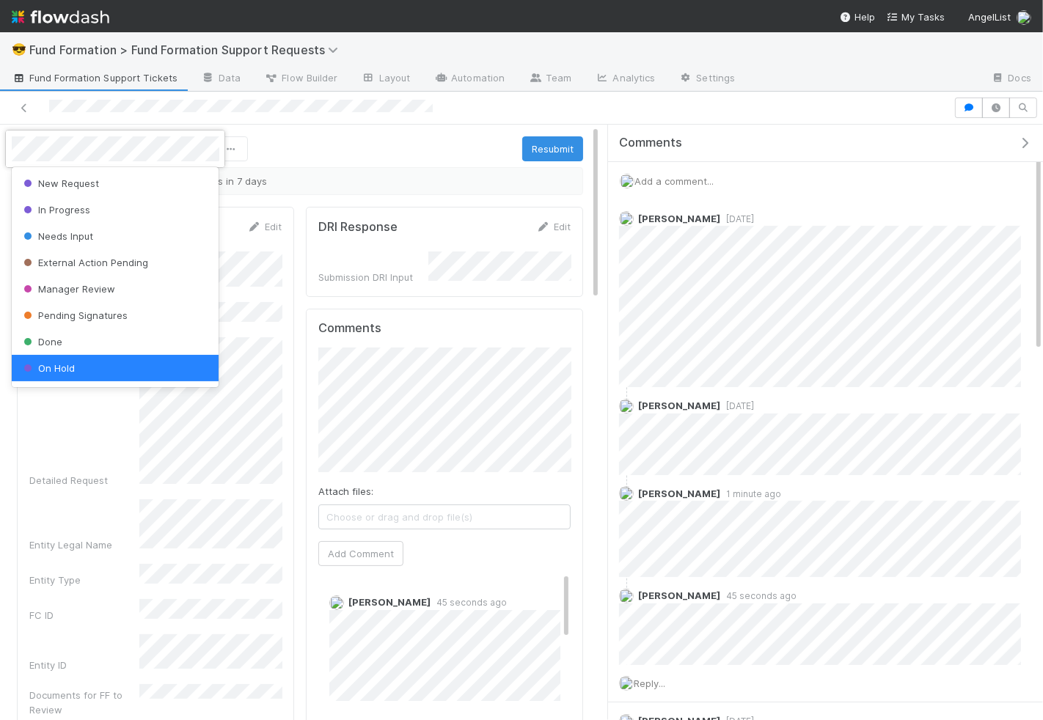
scroll to position [2, 0]
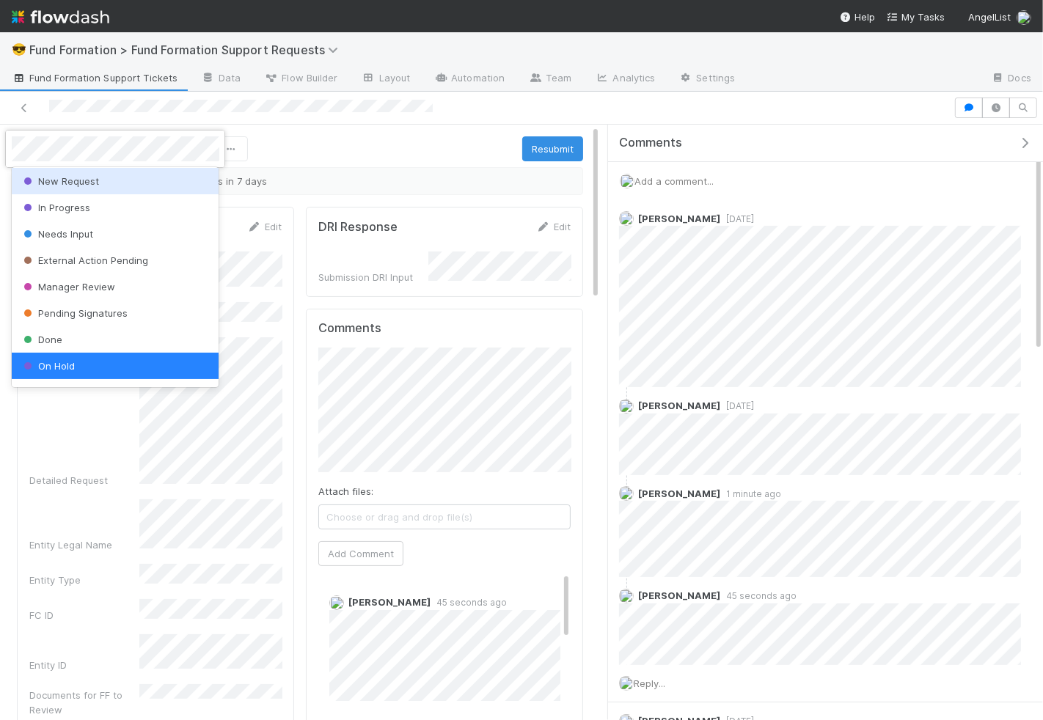
click at [74, 181] on span "New Request" at bounding box center [60, 181] width 78 height 12
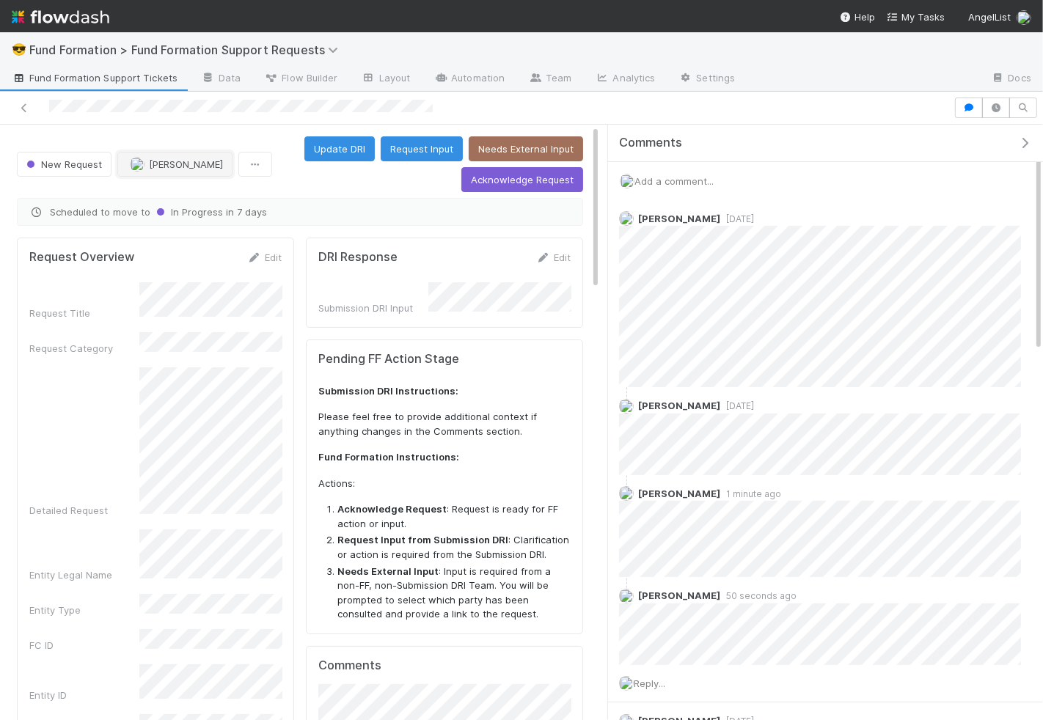
click at [149, 160] on span "[PERSON_NAME]" at bounding box center [186, 164] width 74 height 12
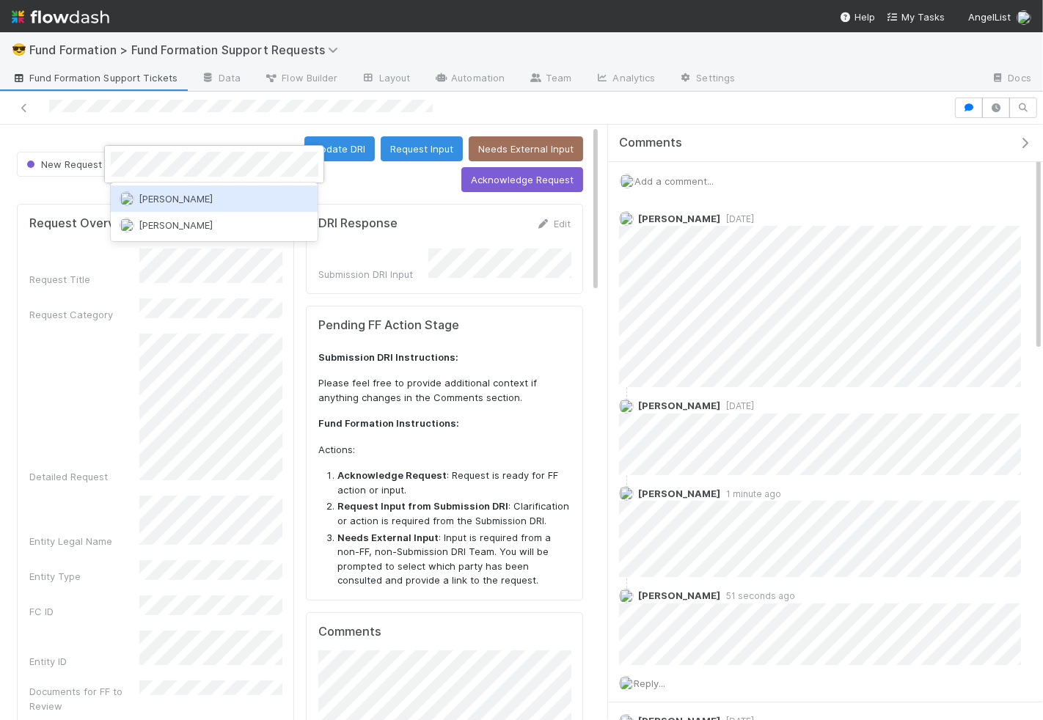
click at [169, 194] on span "[PERSON_NAME]" at bounding box center [176, 199] width 74 height 12
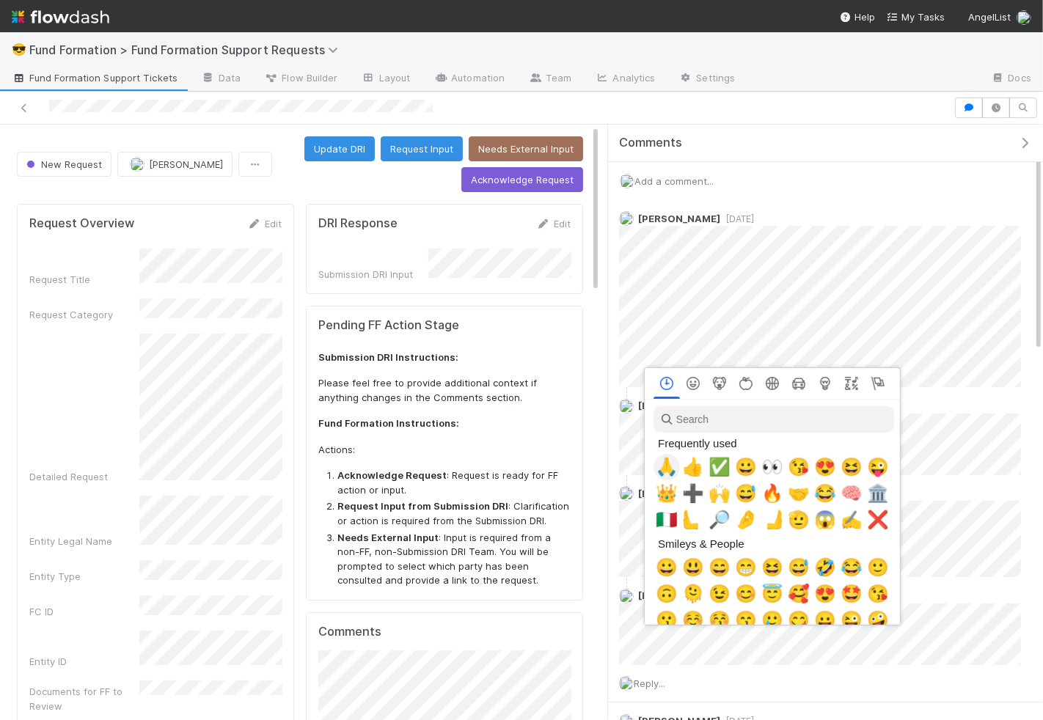
click at [667, 466] on span "🙏" at bounding box center [667, 467] width 22 height 21
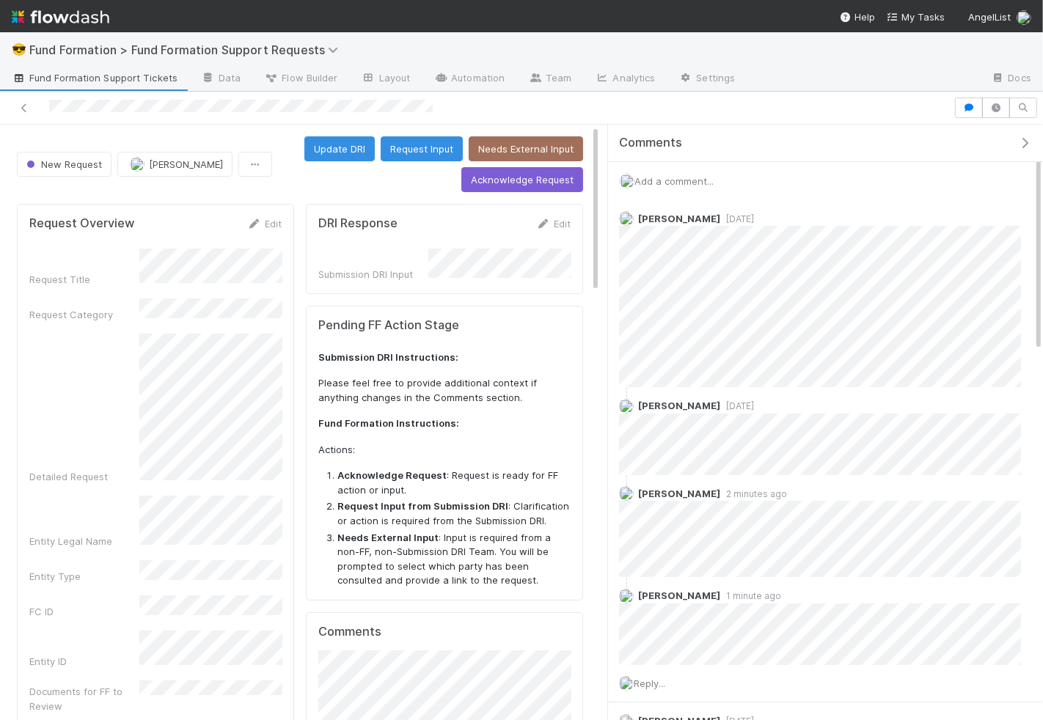
click at [680, 175] on span "Add a comment..." at bounding box center [673, 181] width 79 height 12
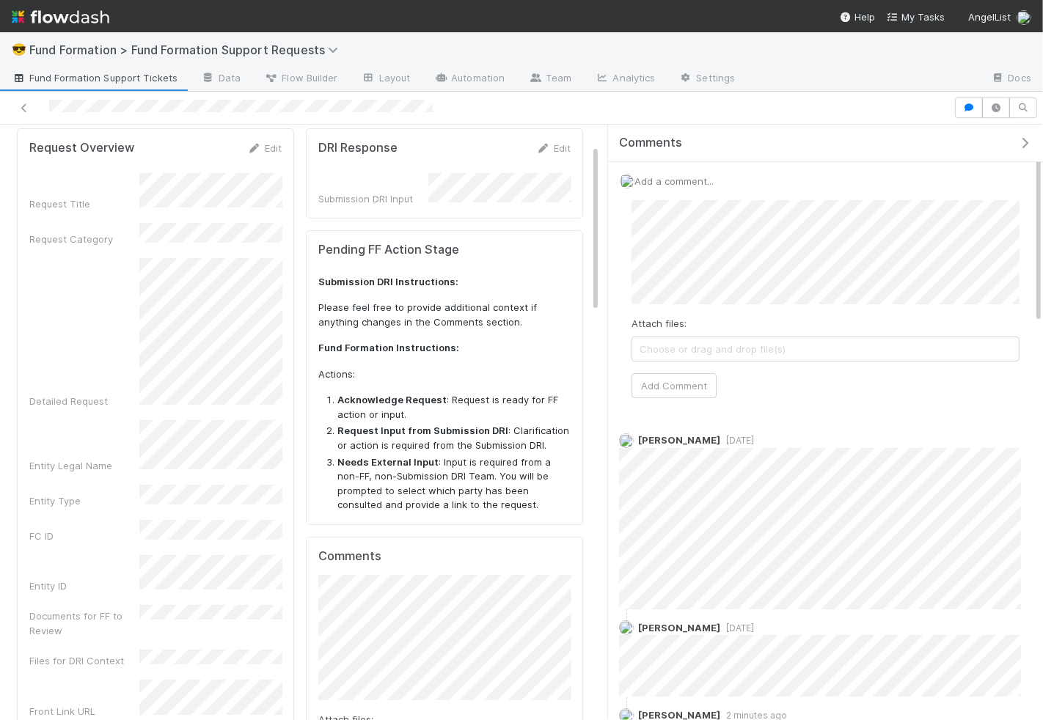
scroll to position [109, 0]
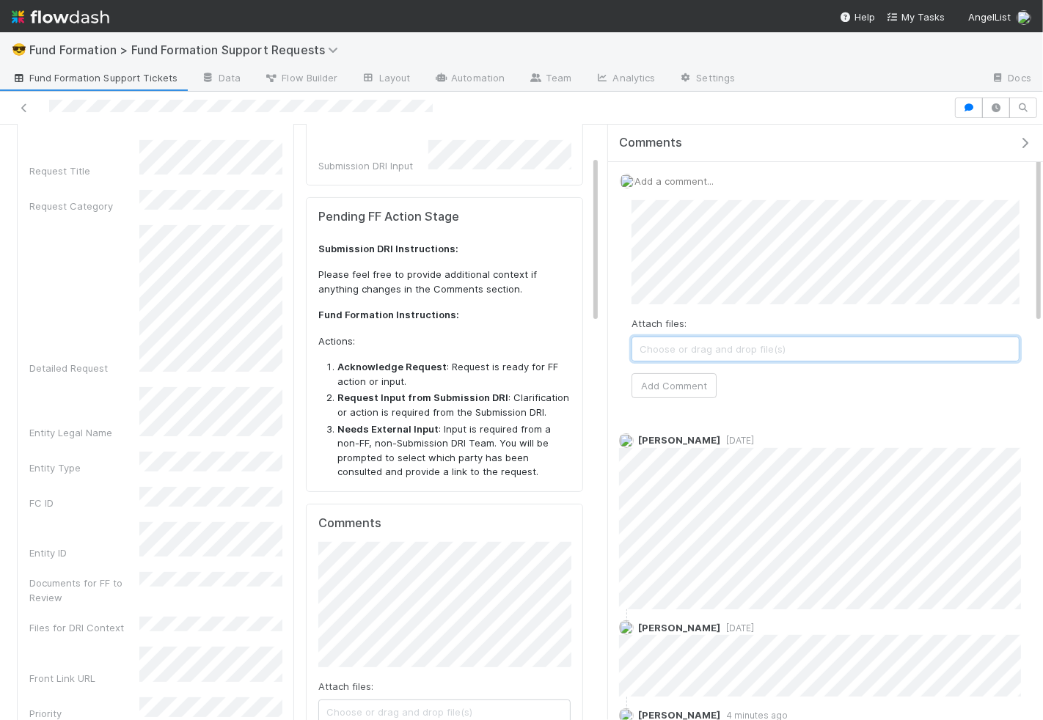
click at [839, 353] on span "Choose or drag and drop file(s)" at bounding box center [825, 348] width 386 height 23
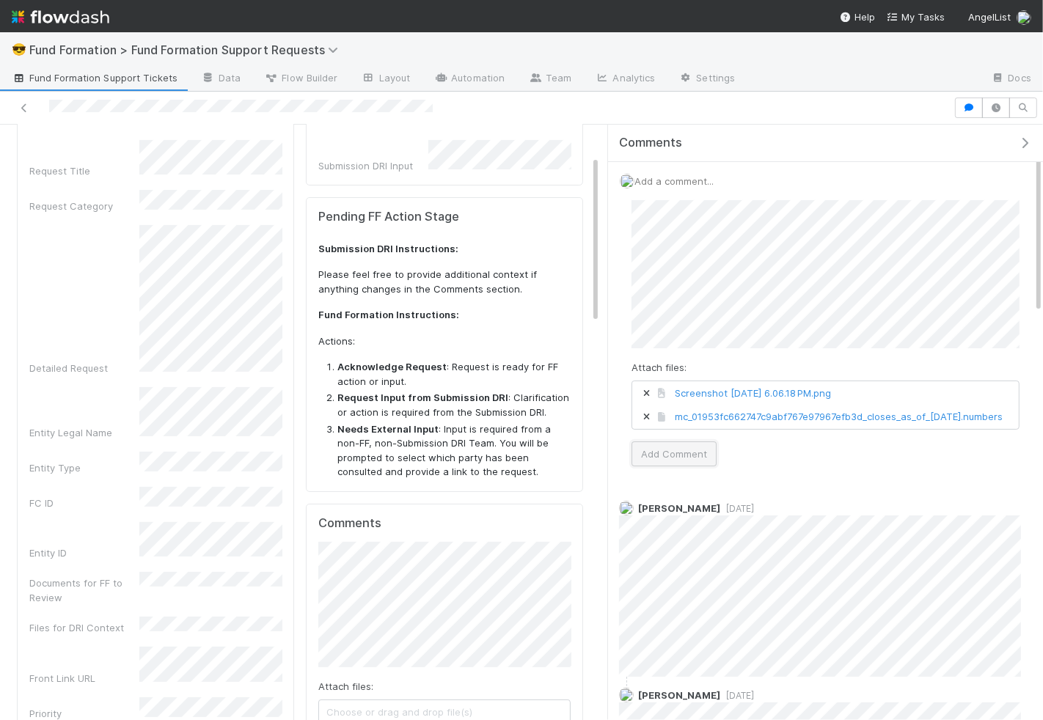
click at [691, 466] on button "Add Comment" at bounding box center [673, 453] width 85 height 25
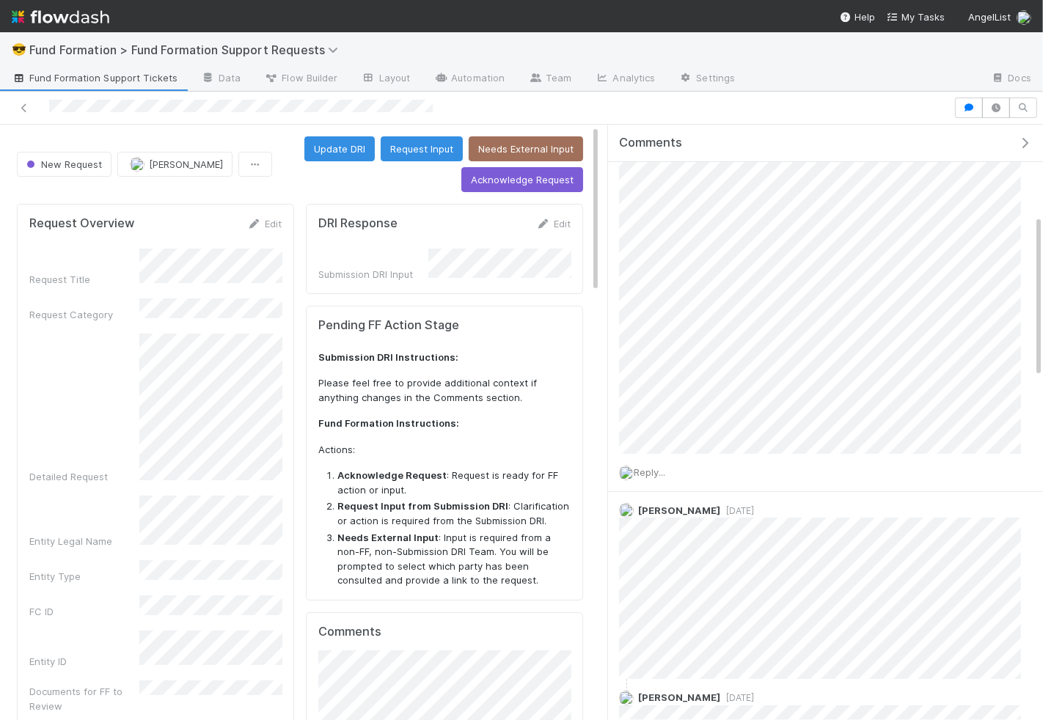
scroll to position [391, 0]
